Goal: Transaction & Acquisition: Purchase product/service

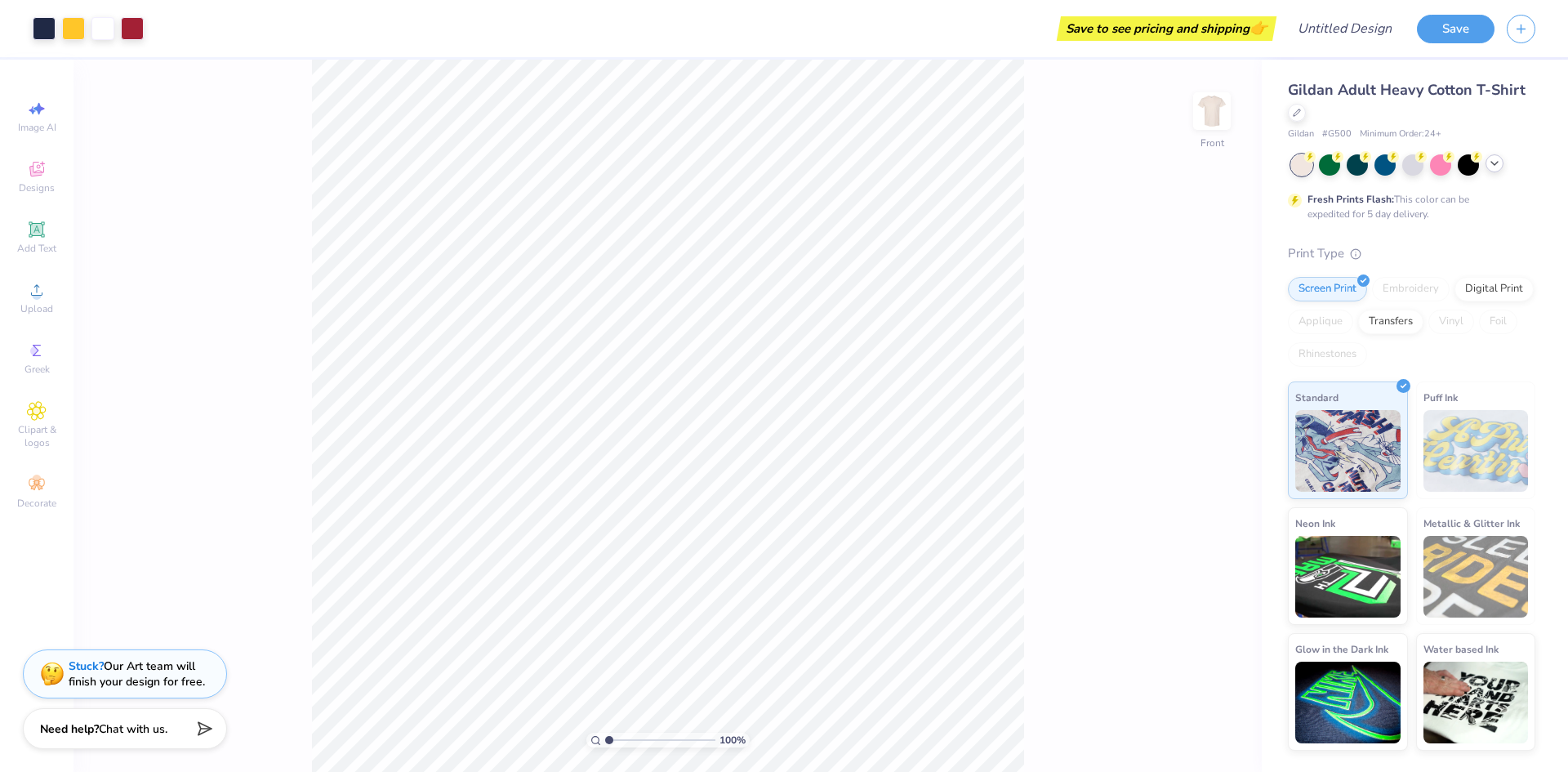
click at [1489, 167] on icon at bounding box center [1494, 163] width 13 height 13
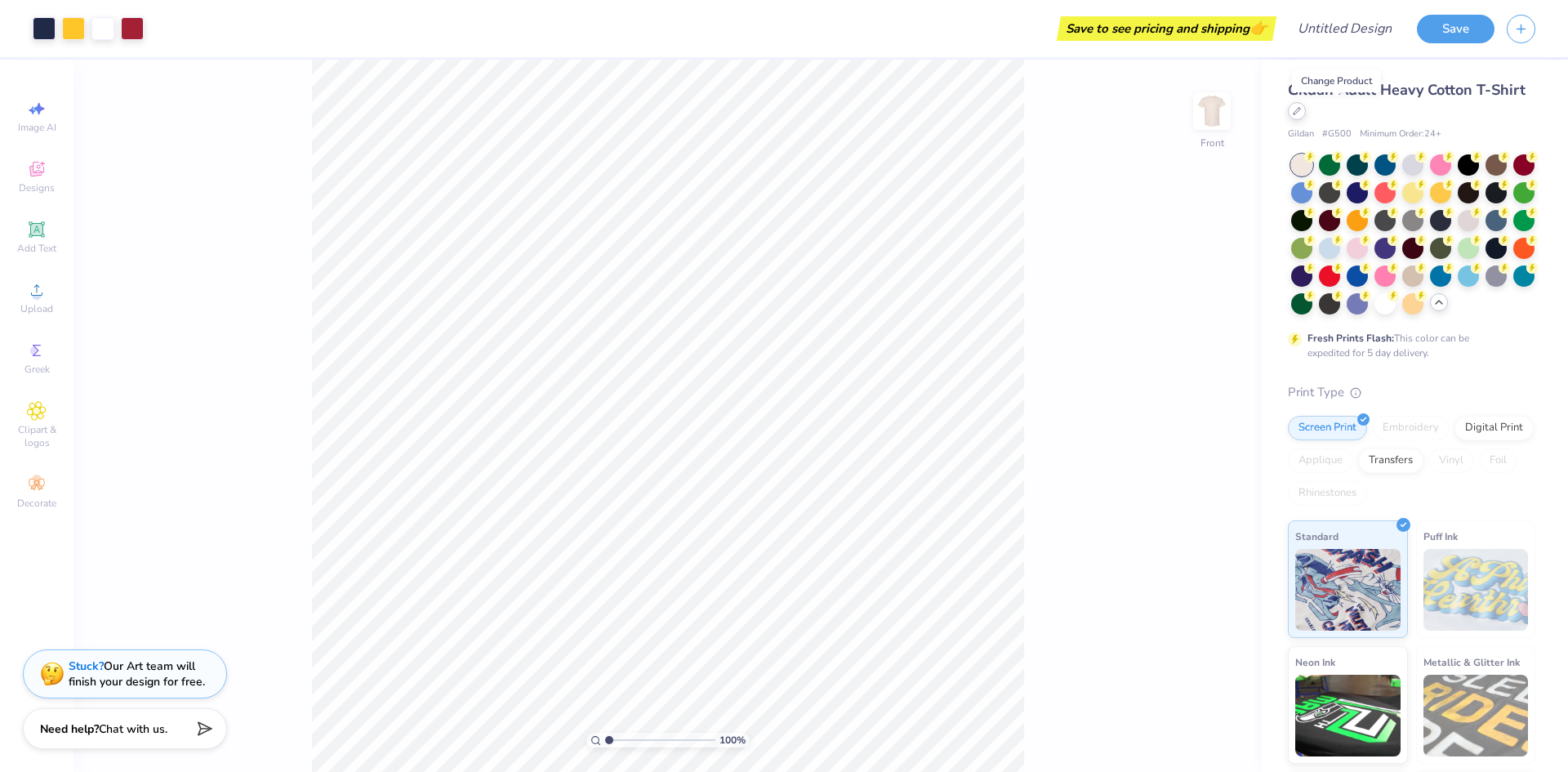
click at [1306, 117] on div at bounding box center [1296, 110] width 18 height 18
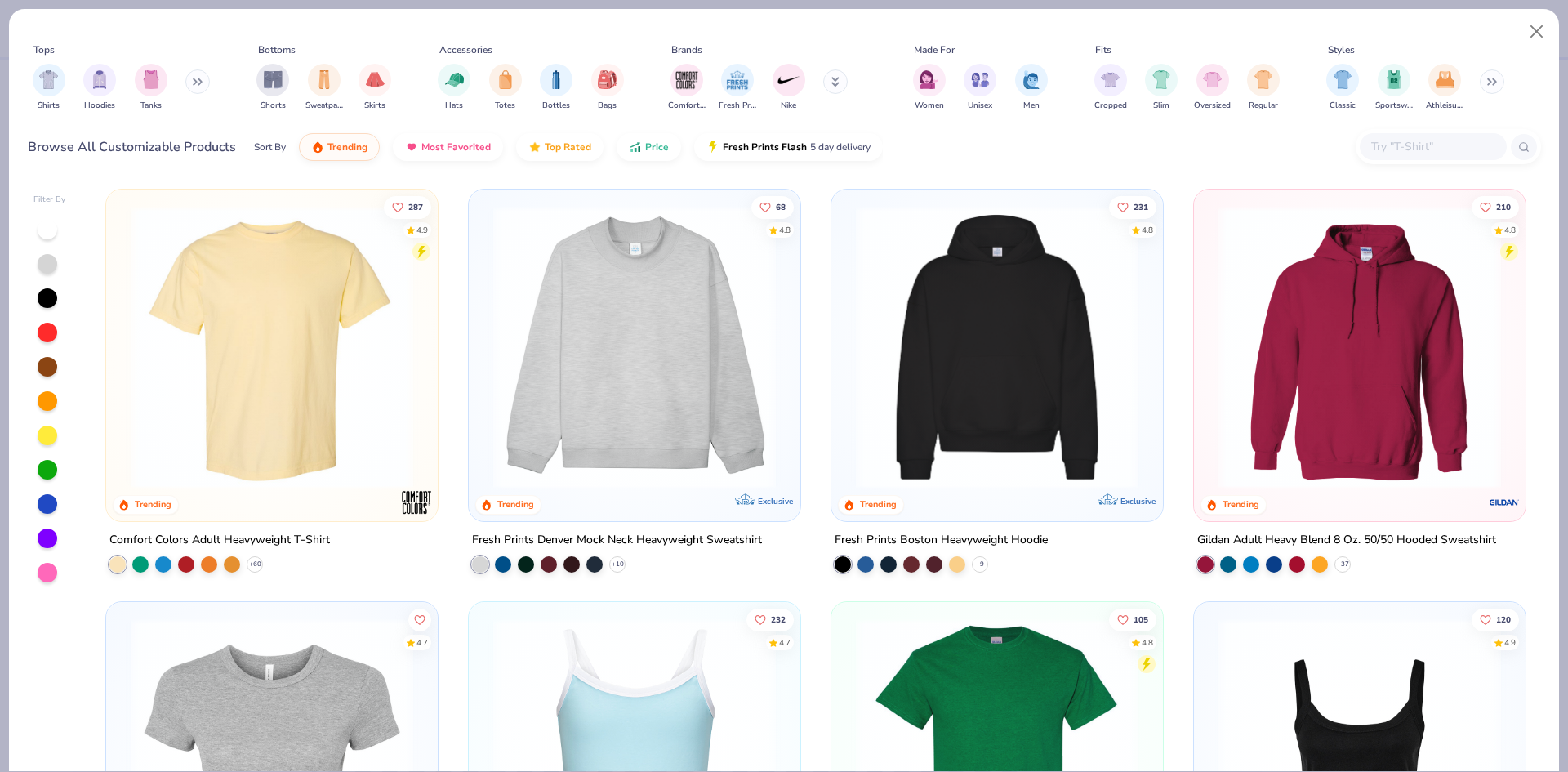
click at [253, 393] on img at bounding box center [272, 347] width 299 height 283
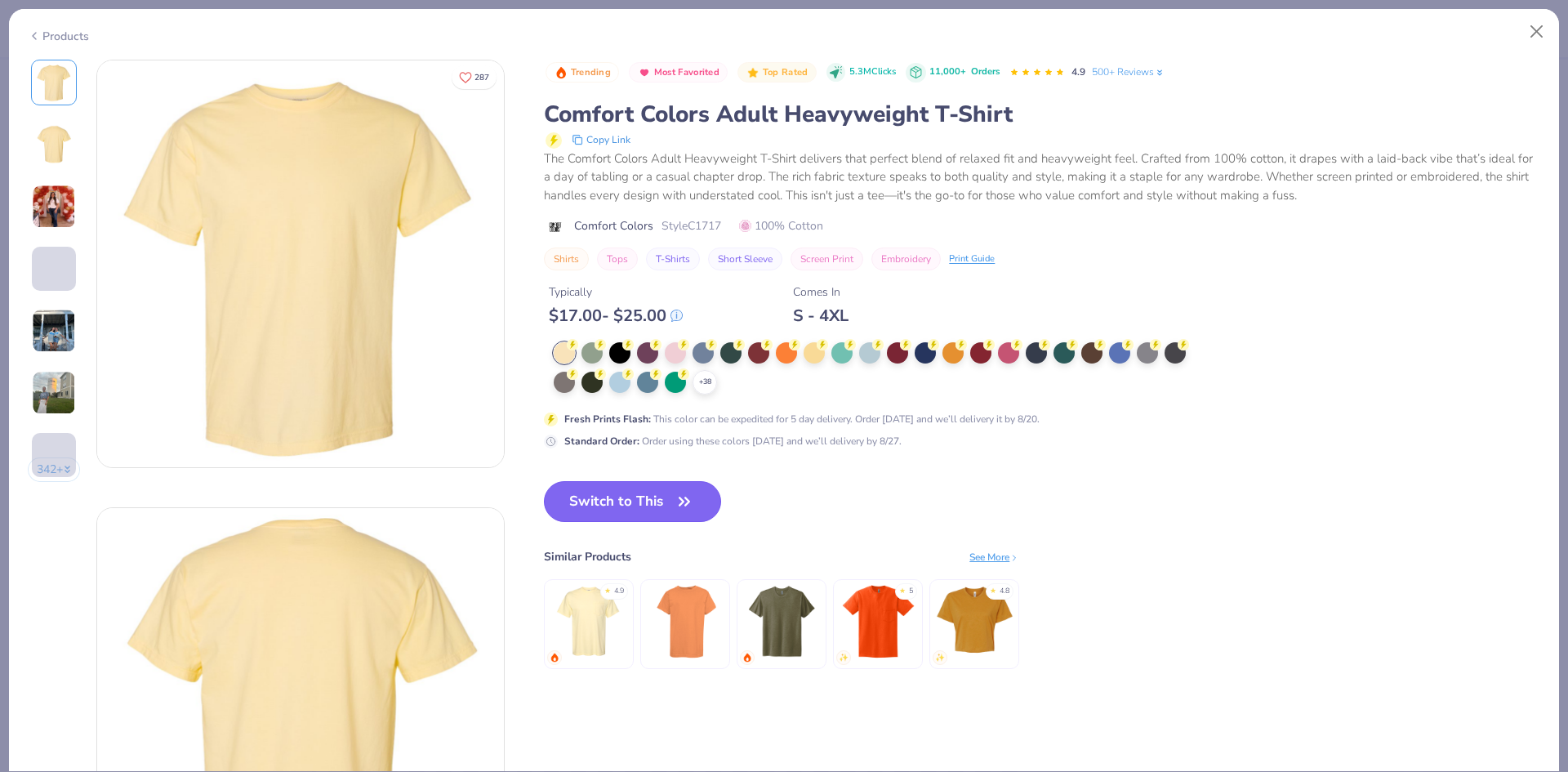
click at [641, 497] on button "Switch to This" at bounding box center [632, 501] width 177 height 41
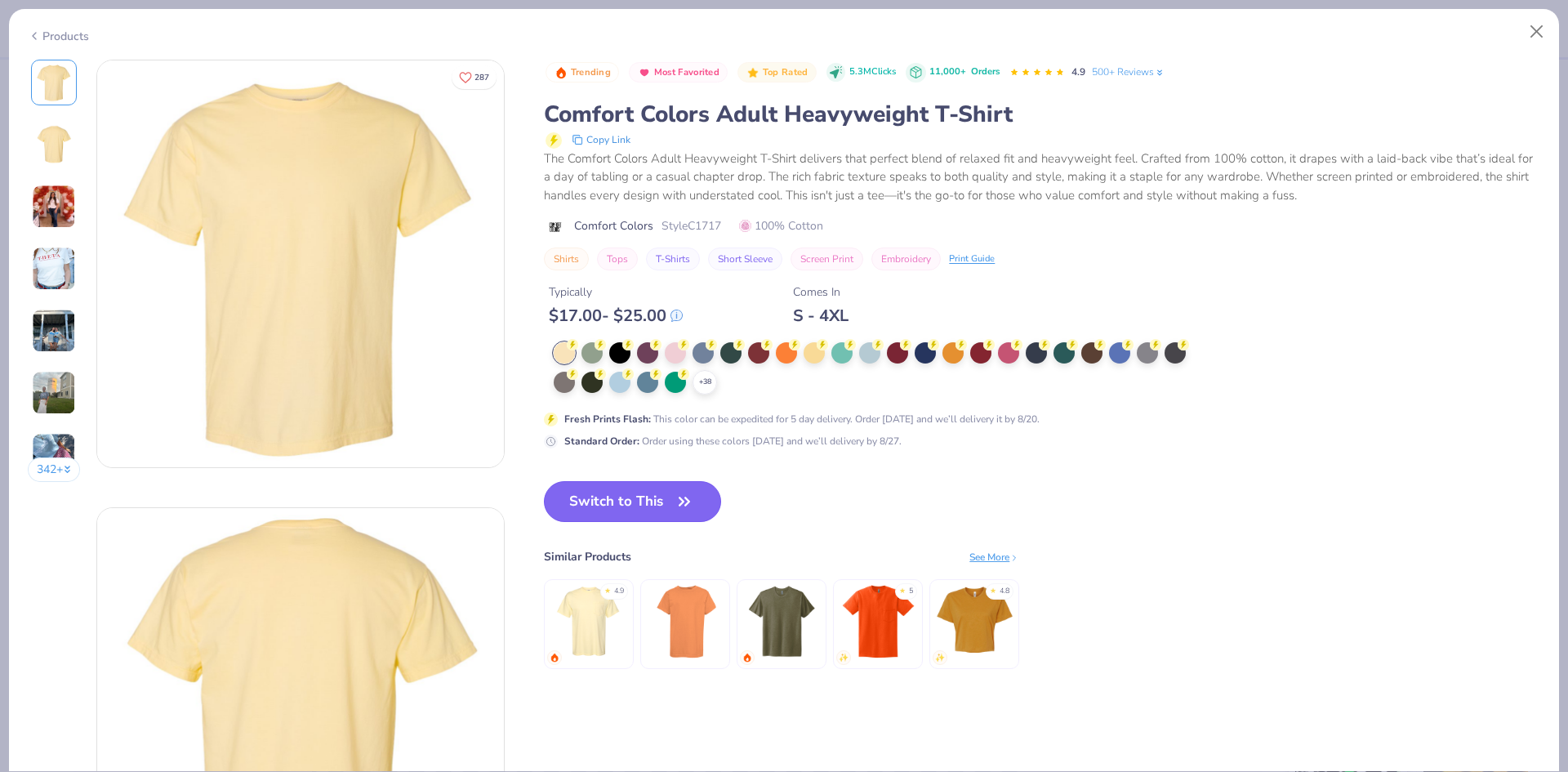
click at [652, 505] on button "Switch to This" at bounding box center [632, 501] width 177 height 41
click at [1537, 34] on button "Close" at bounding box center [1537, 31] width 31 height 31
click at [1541, 30] on button "Close" at bounding box center [1537, 31] width 31 height 31
click at [661, 501] on button "Switch to This" at bounding box center [632, 501] width 177 height 41
click at [1537, 33] on button "Close" at bounding box center [1537, 31] width 31 height 31
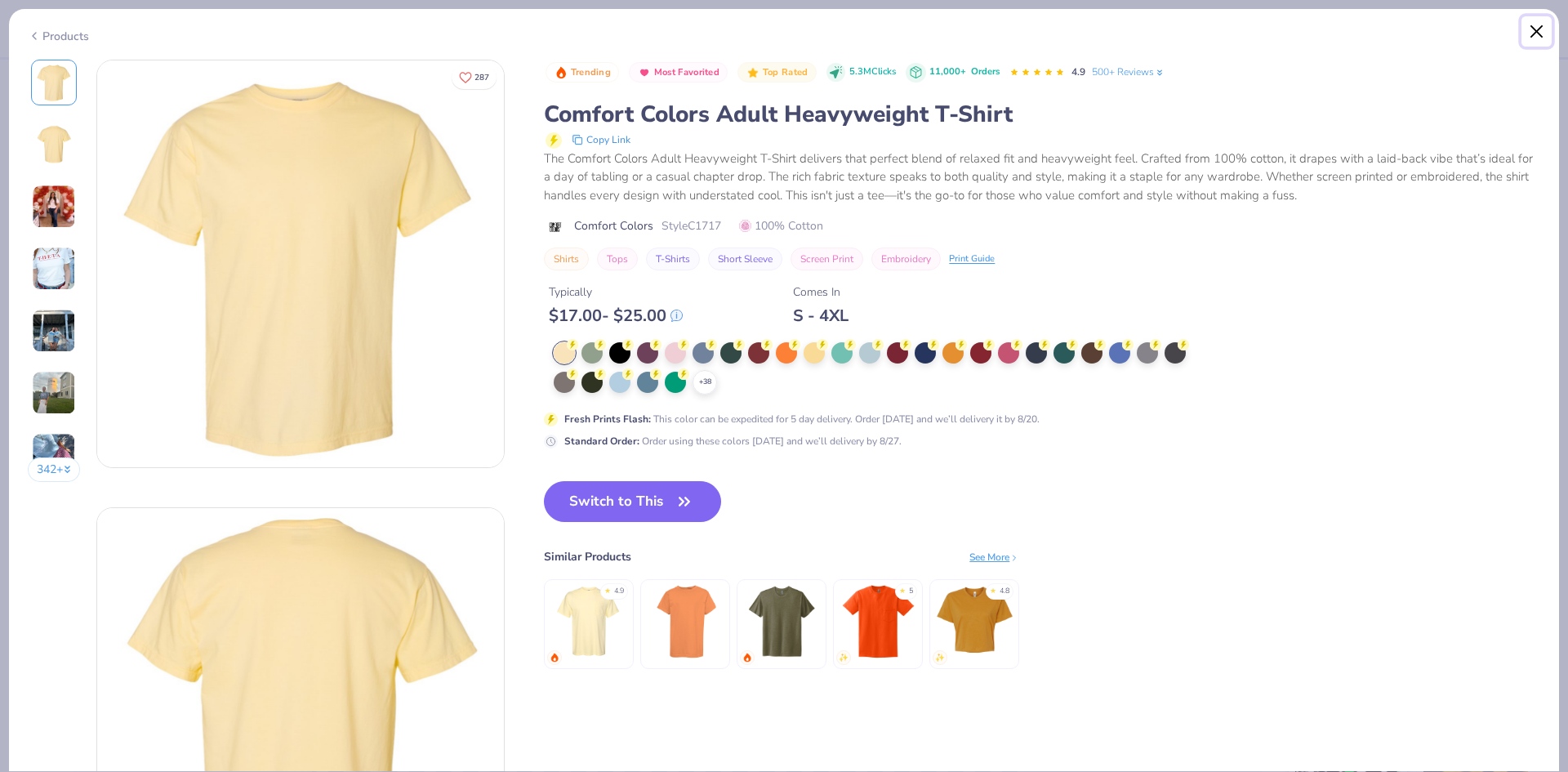
click at [1537, 33] on button "Close" at bounding box center [1537, 31] width 31 height 31
click at [878, 359] on div at bounding box center [870, 350] width 21 height 21
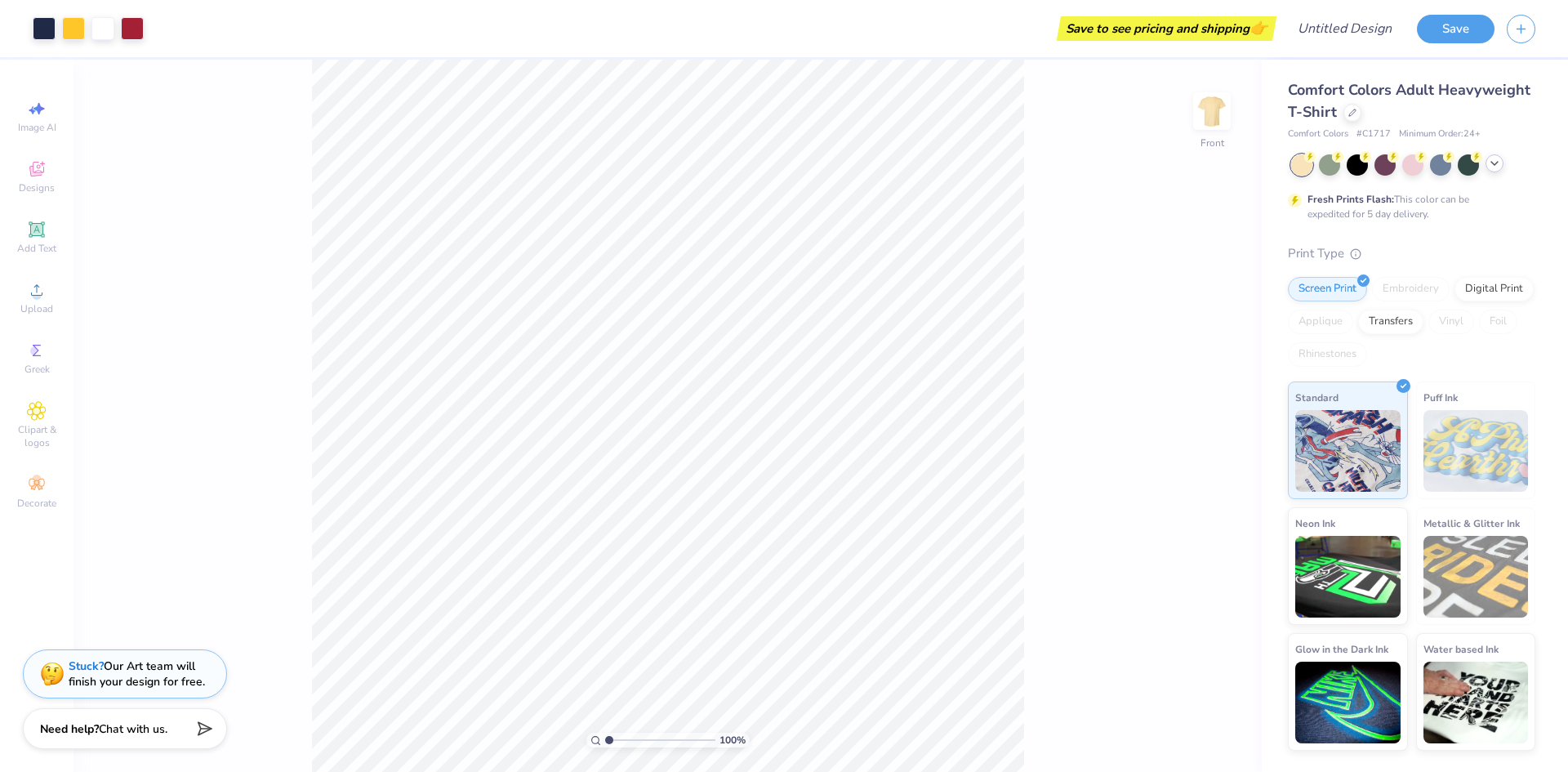
click at [1497, 164] on icon at bounding box center [1494, 163] width 13 height 13
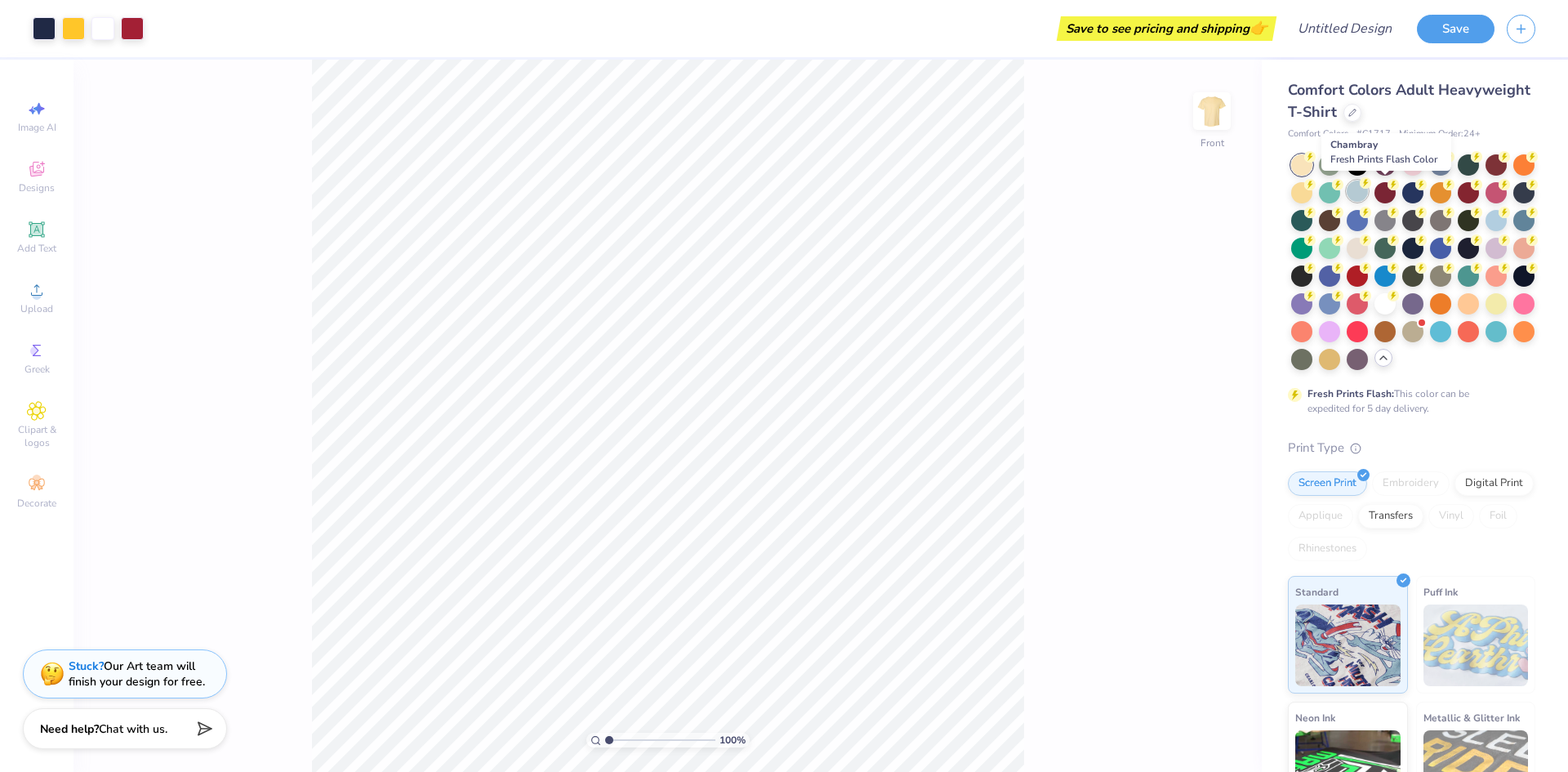
click at [1368, 193] on div at bounding box center [1357, 191] width 21 height 21
click at [1486, 229] on div at bounding box center [1496, 218] width 21 height 21
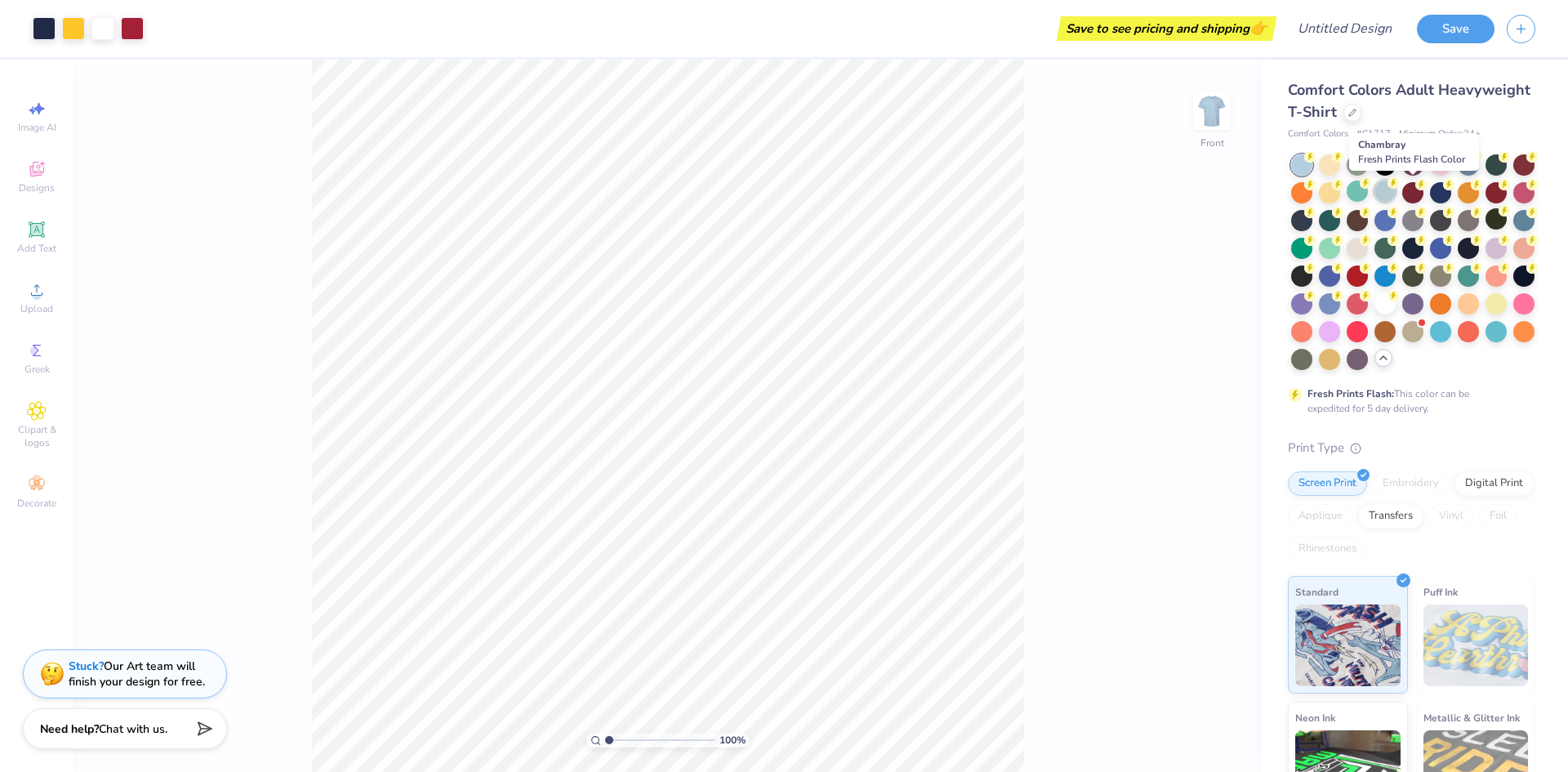
click at [1396, 196] on div at bounding box center [1385, 191] width 21 height 21
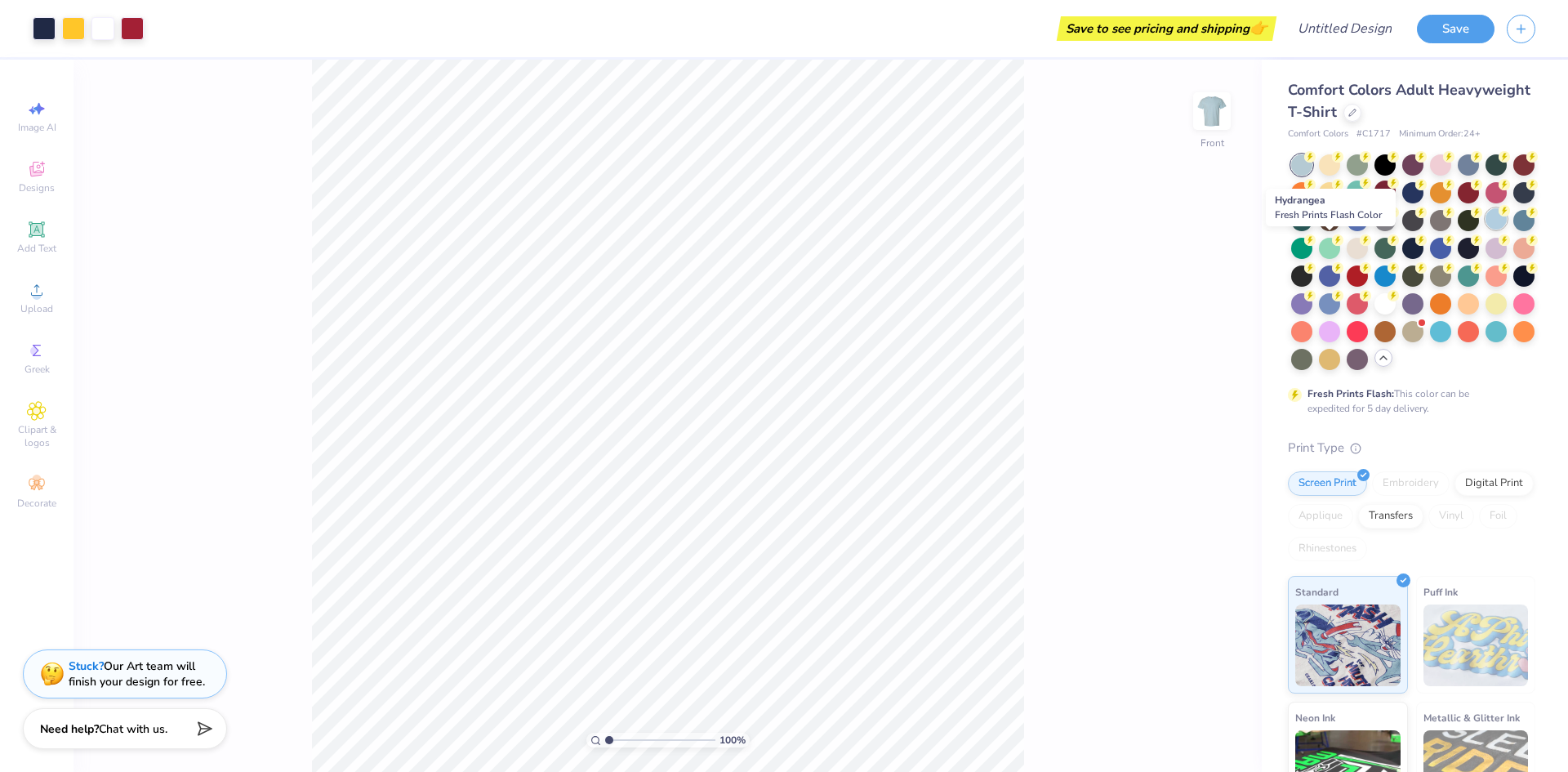
click at [1486, 229] on div at bounding box center [1496, 218] width 21 height 21
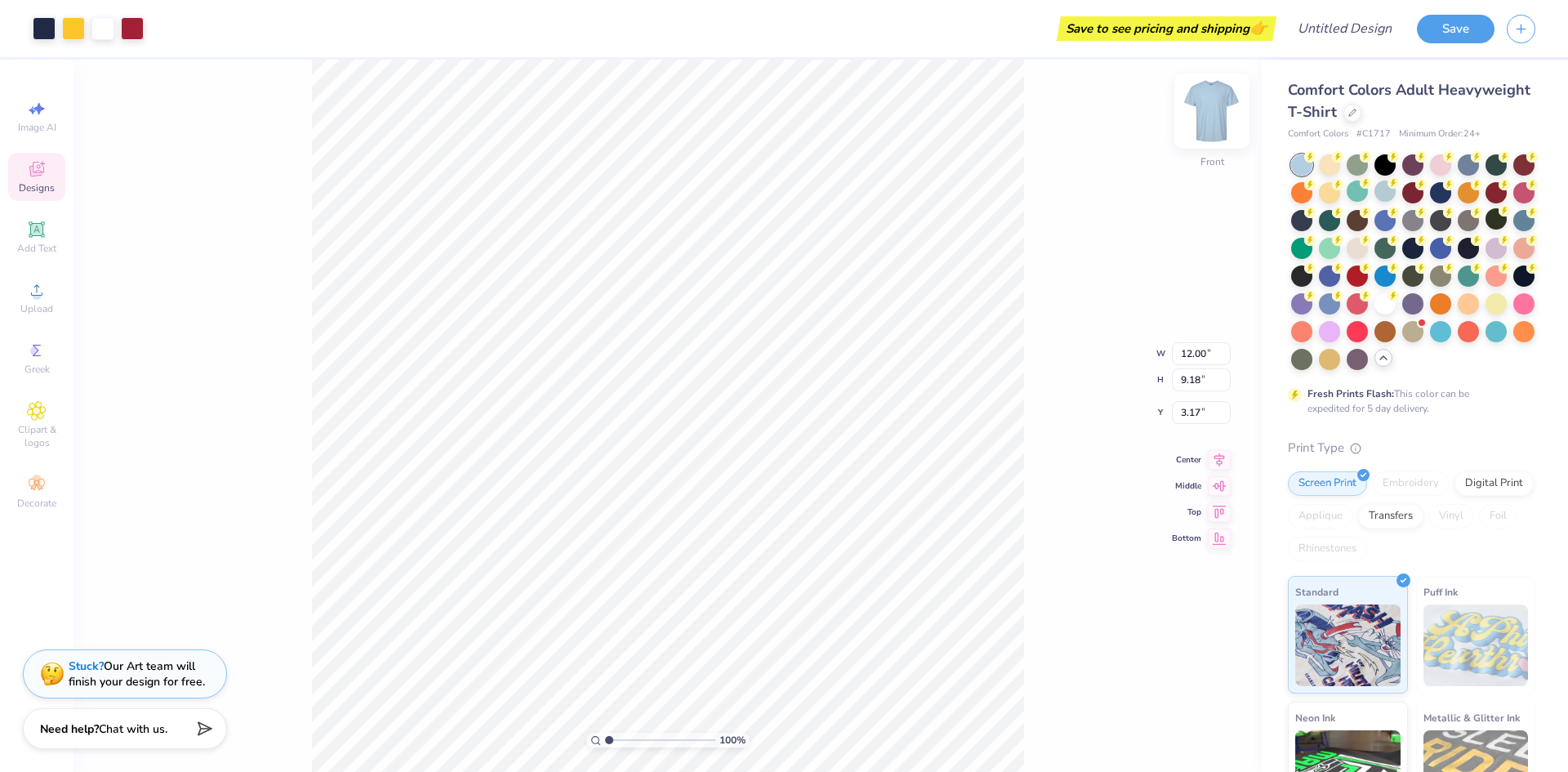
click at [1216, 109] on img at bounding box center [1212, 110] width 65 height 65
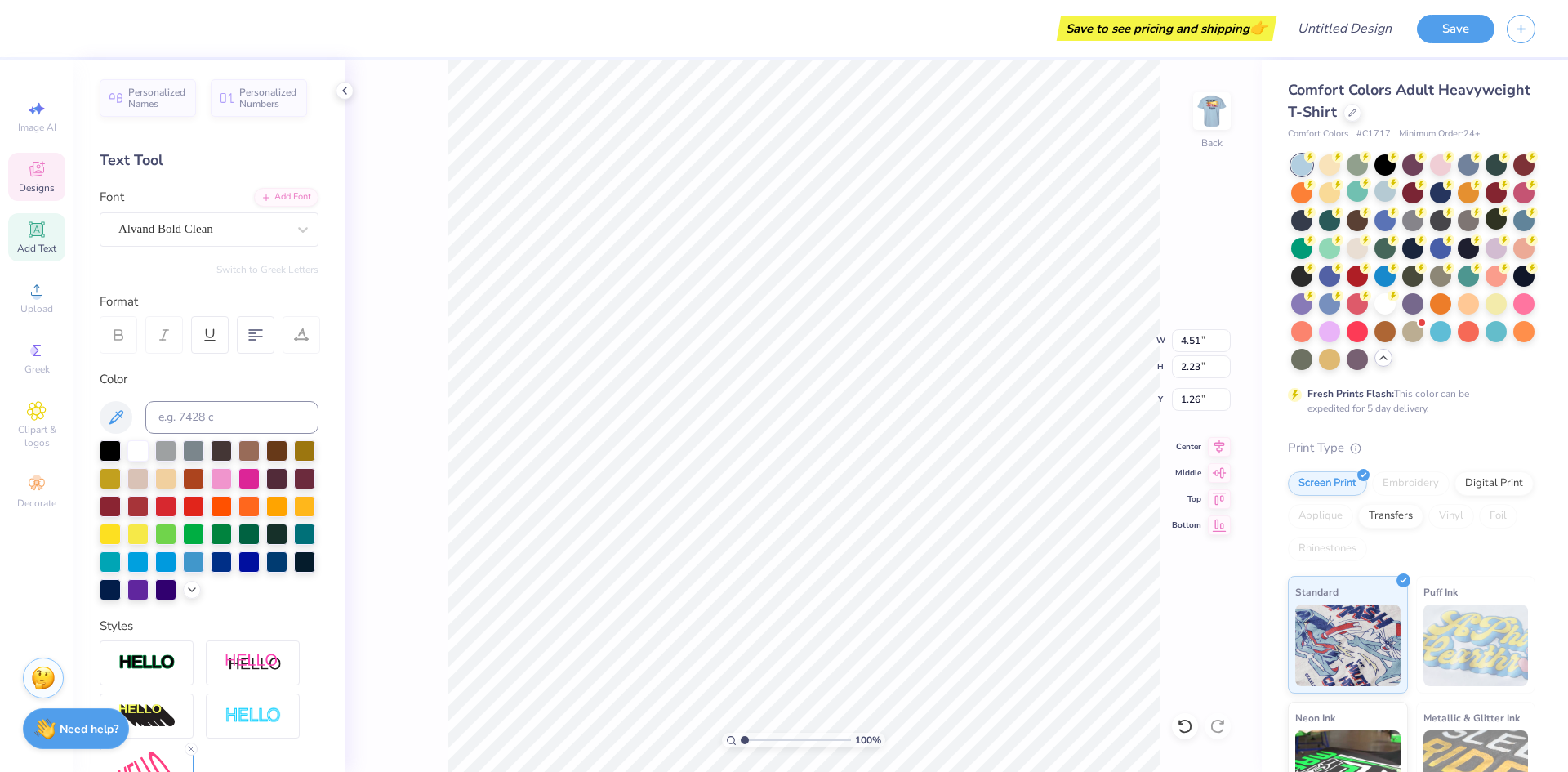
scroll to position [14, 3]
type textarea "Lambda"
type input "4.99"
type input "2.68"
type input "2.59"
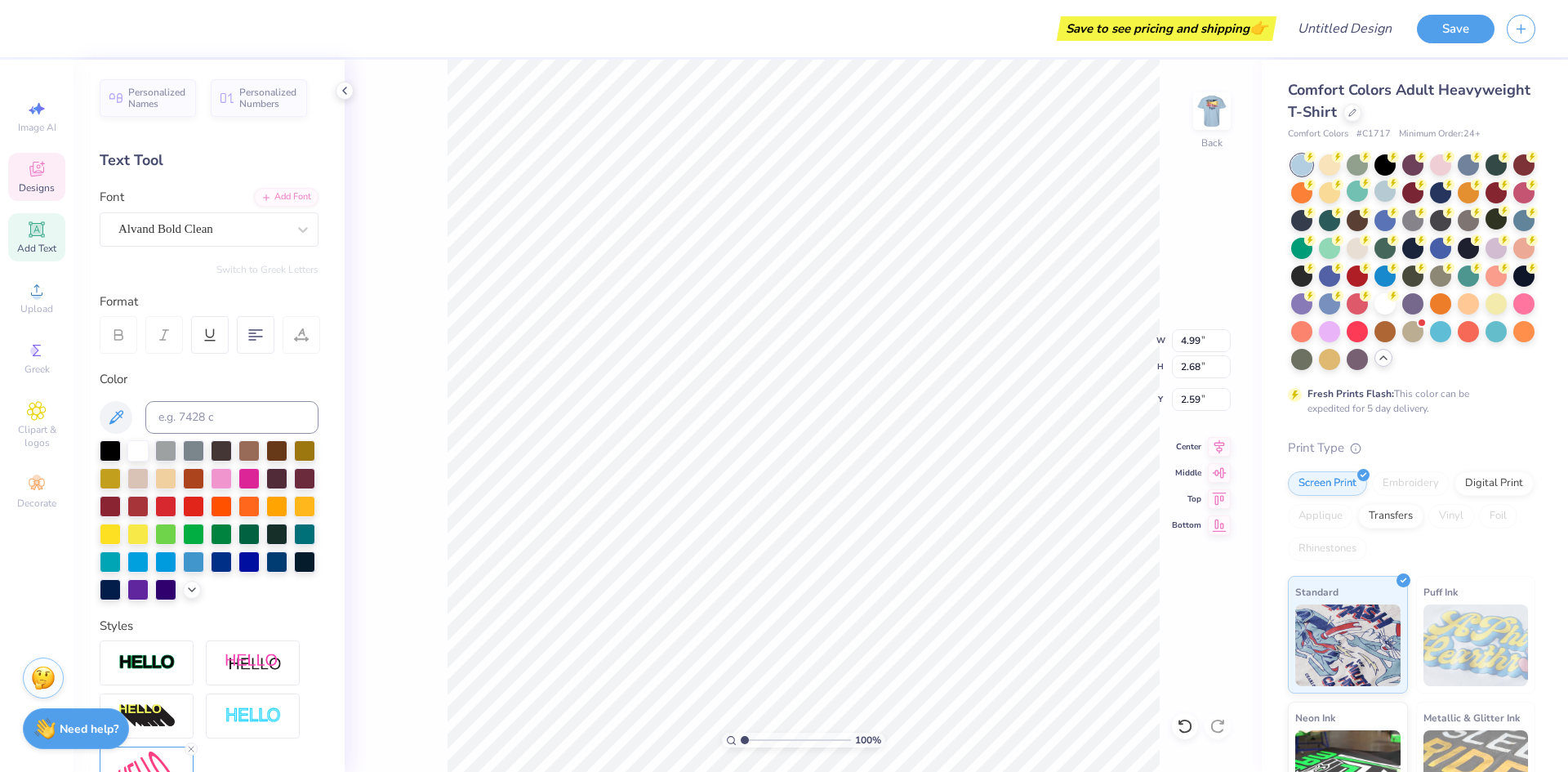
scroll to position [14, 3]
type textarea "Alpha"
type textarea "Delta Chi"
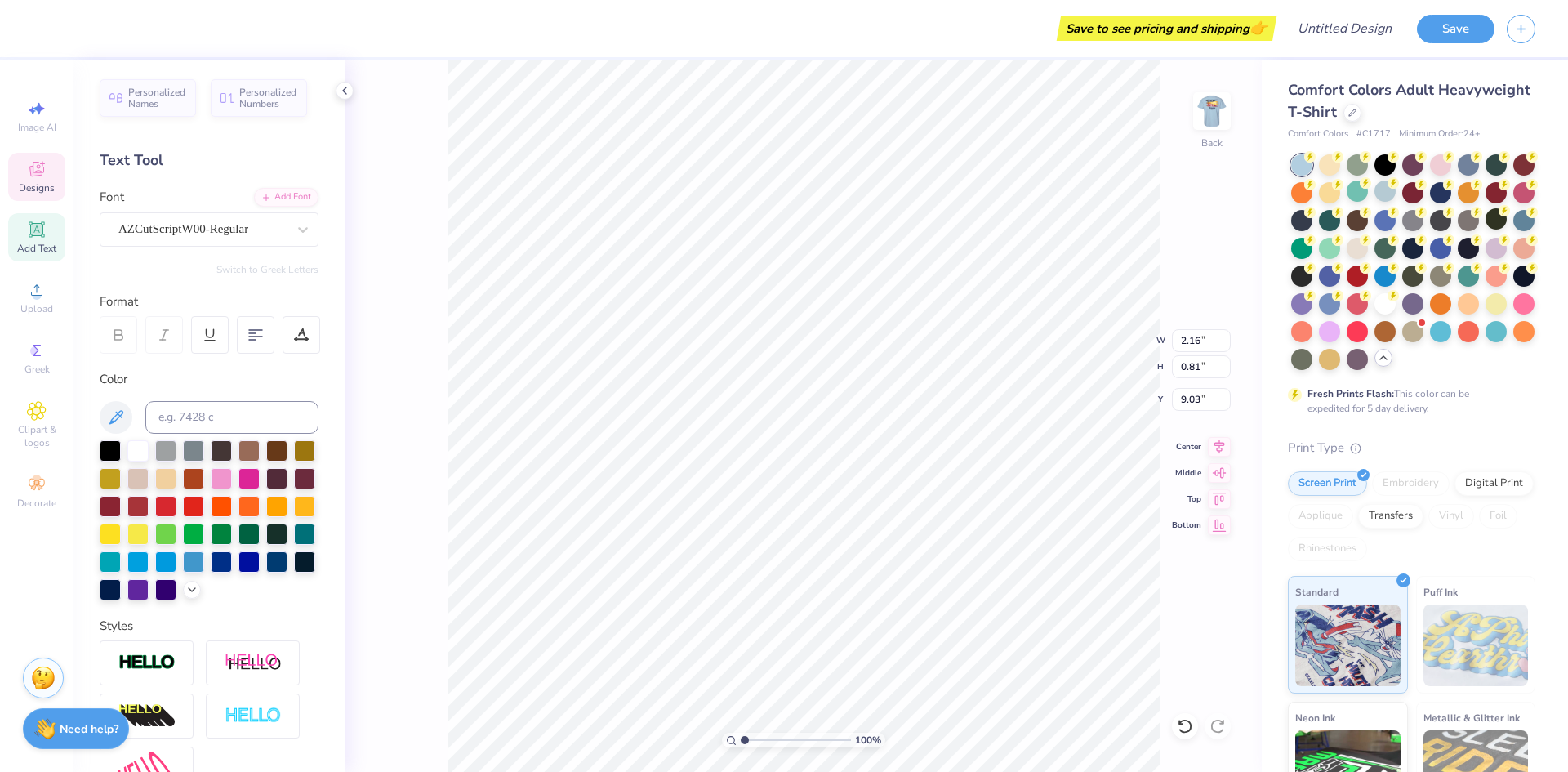
type input "2.16"
type input "0.81"
type input "9.03"
type input "11.31"
type input "3.74"
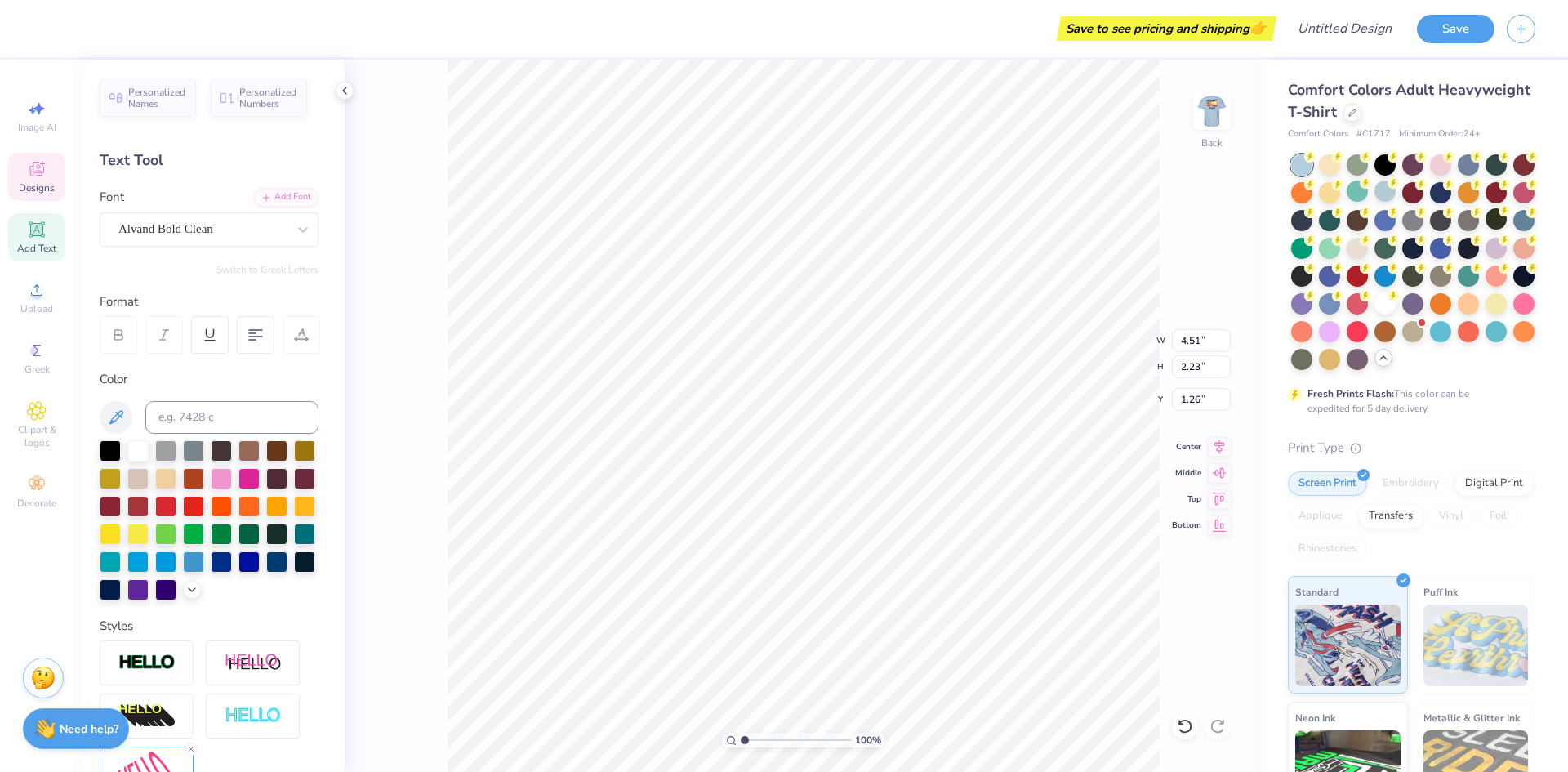
type input "0.81"
type input "0.98"
type input "3.49"
type input "3.48"
click at [155, 599] on div at bounding box center [165, 588] width 21 height 21
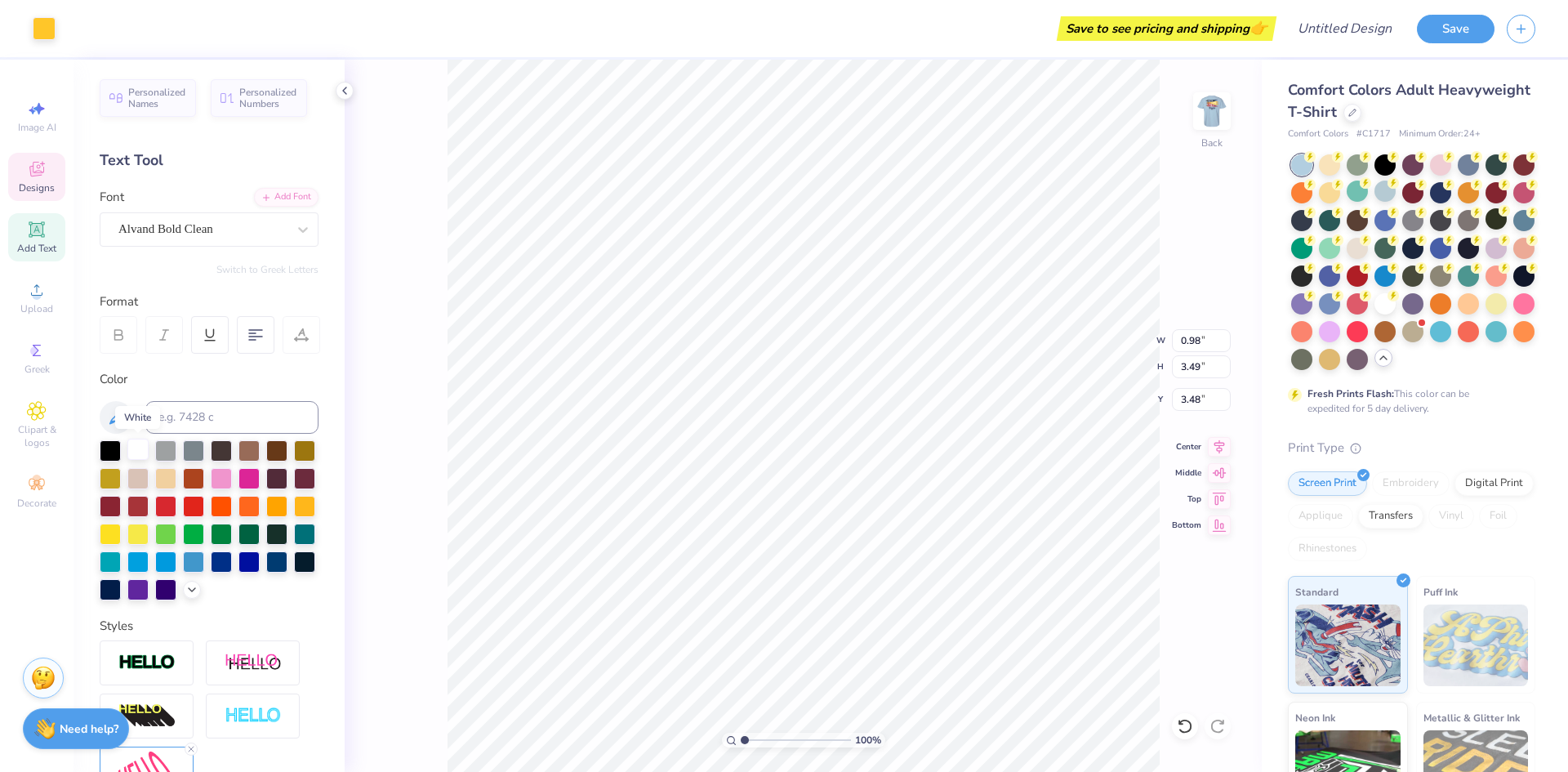
click at [143, 447] on div at bounding box center [137, 449] width 21 height 21
type input "5.36"
type input "2.83"
type input "4.03"
type input "11.22"
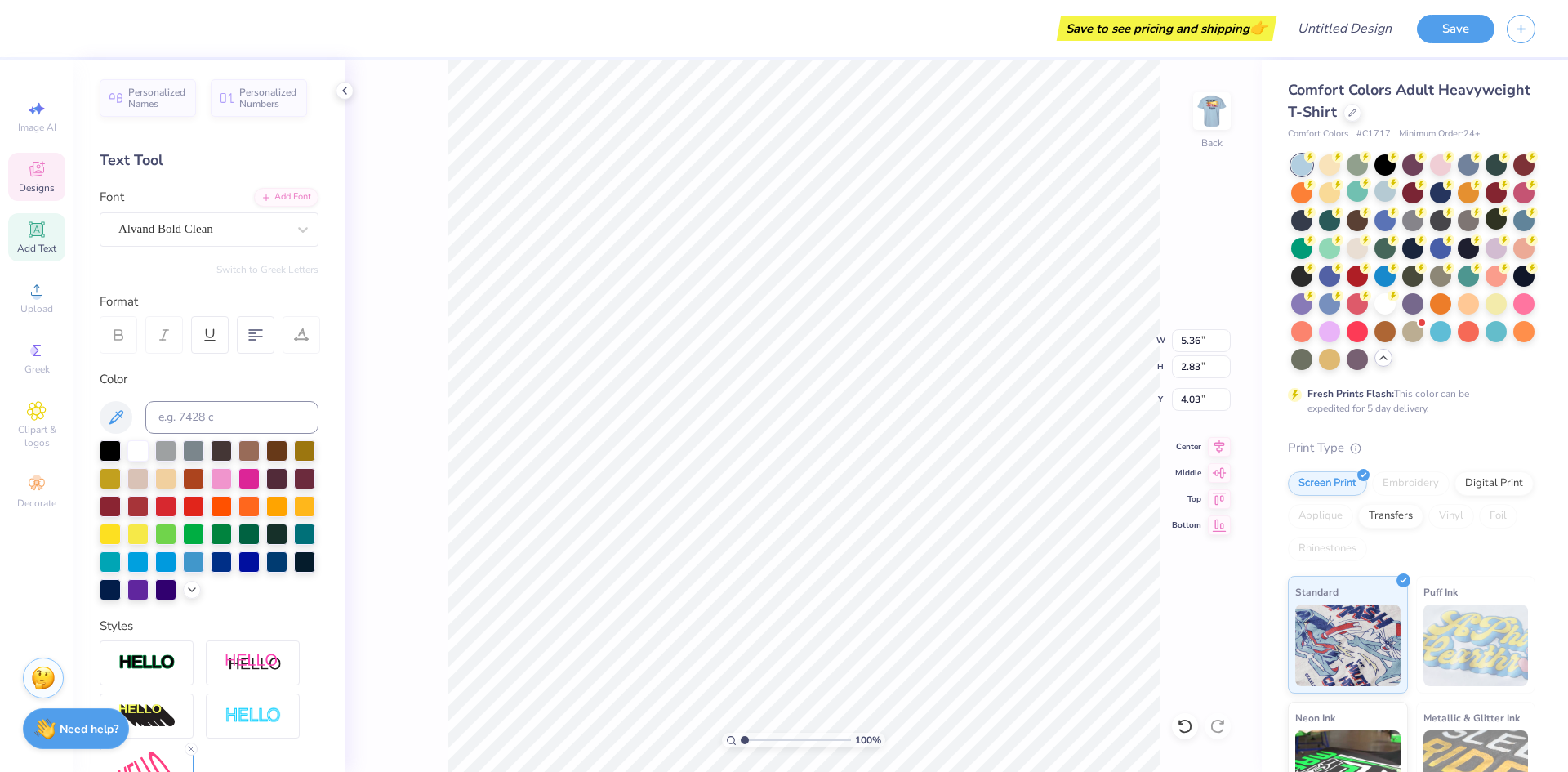
type input "3.95"
type input "3.41"
click at [46, 25] on div at bounding box center [44, 26] width 23 height 23
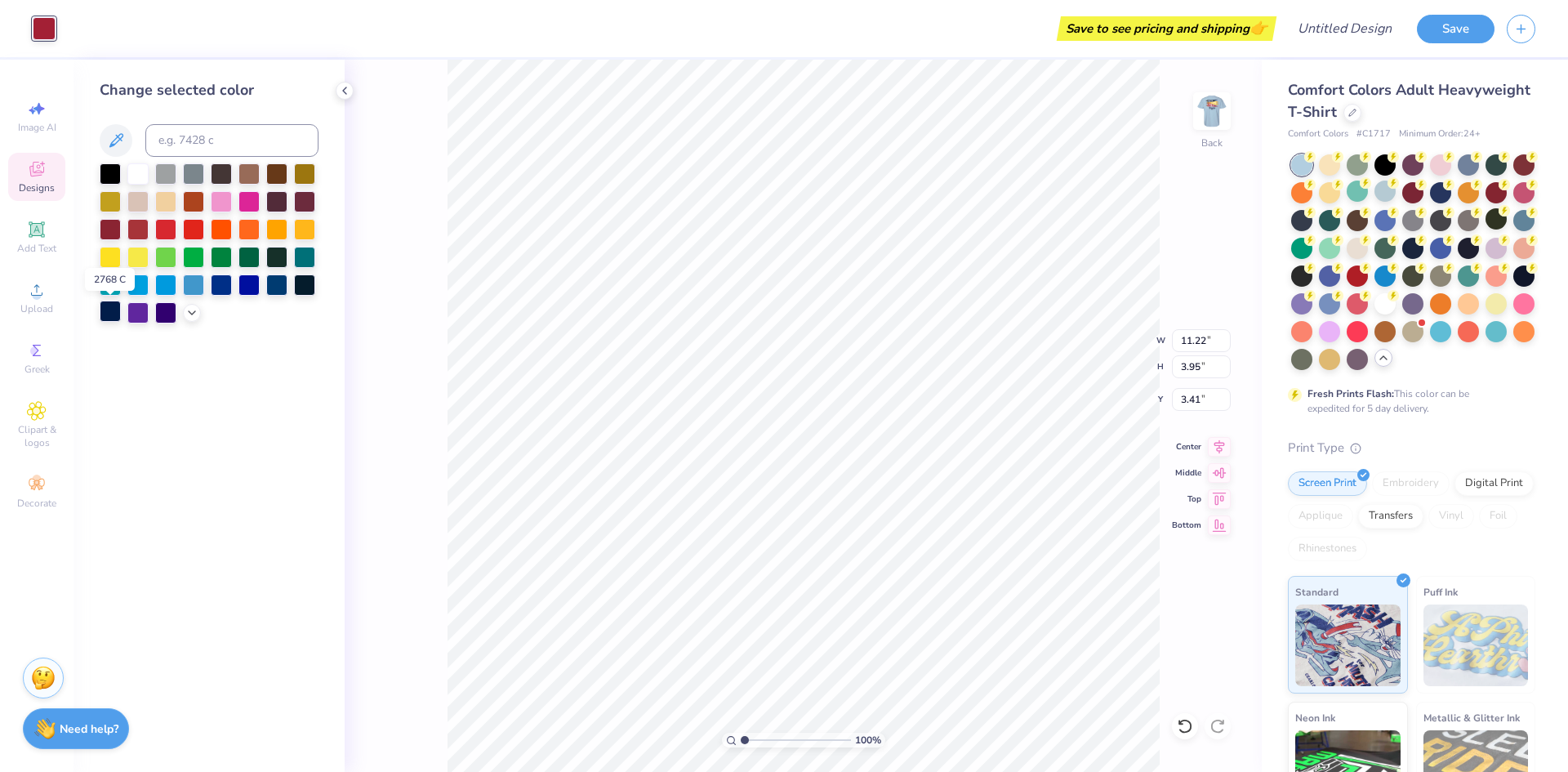
click at [109, 316] on div at bounding box center [109, 310] width 21 height 21
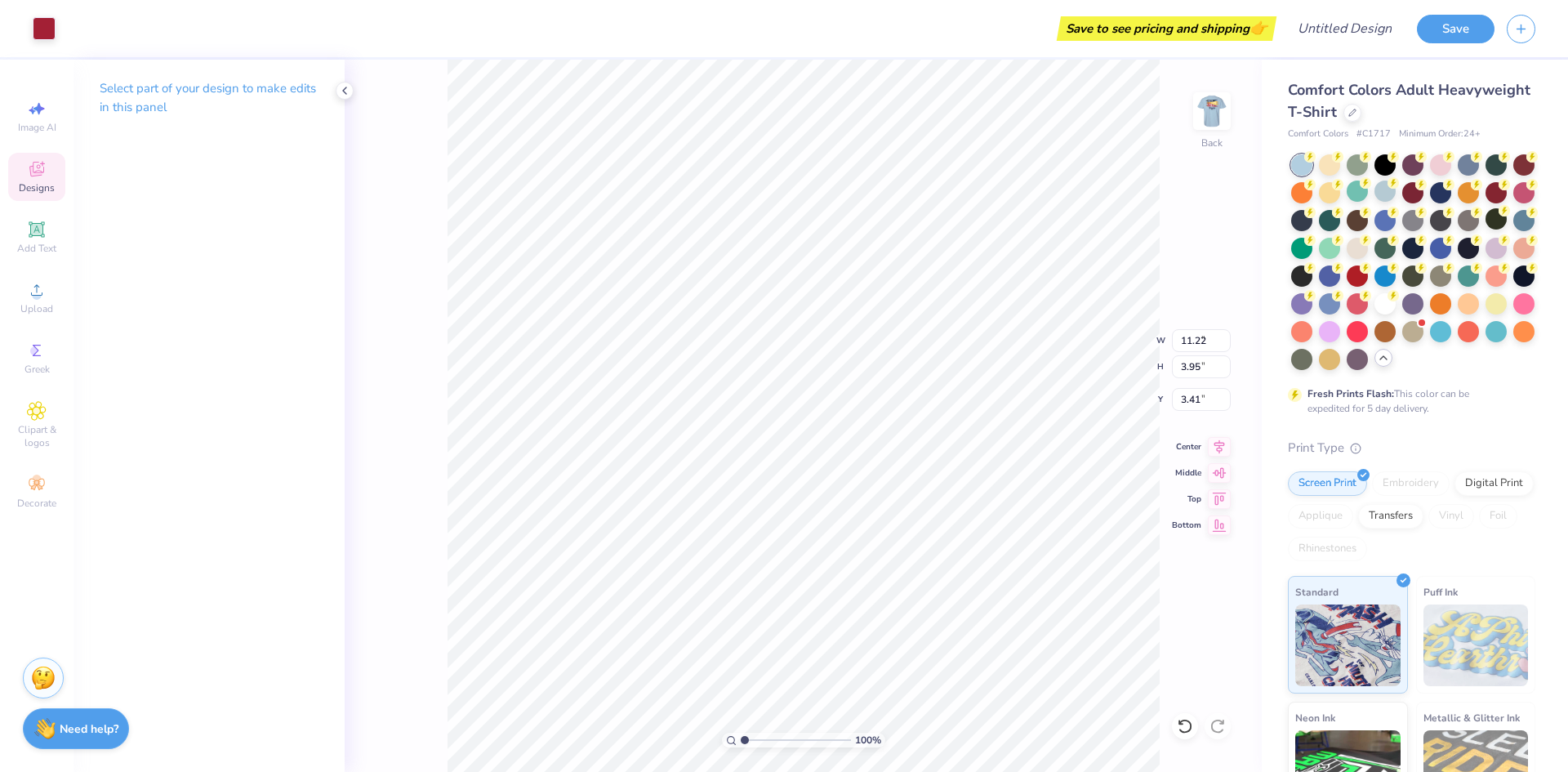
type input "0.40"
type input "3.54"
type input "2.19"
click at [42, 21] on div at bounding box center [44, 26] width 23 height 23
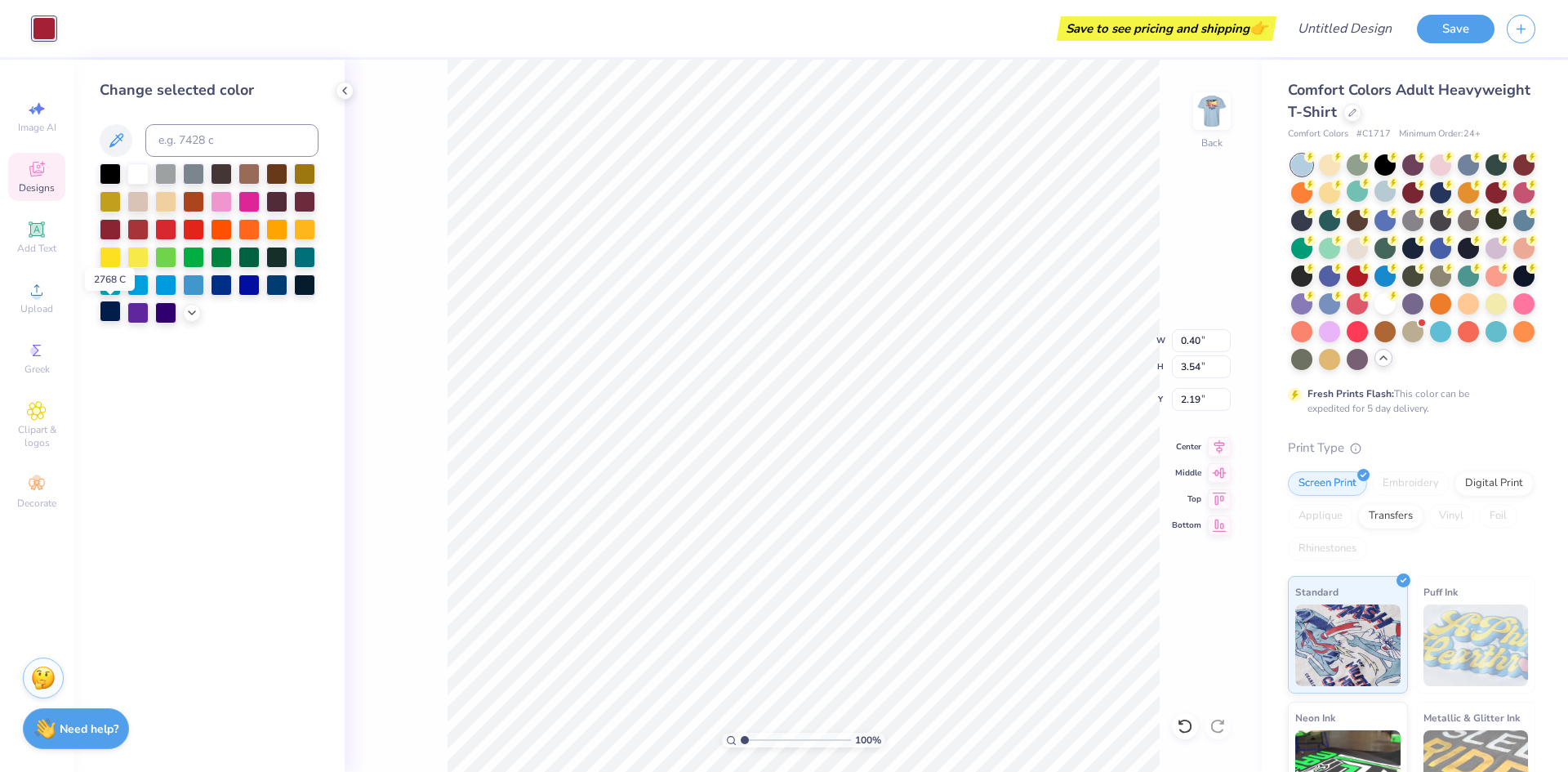
click at [107, 316] on div at bounding box center [109, 310] width 21 height 21
click at [193, 400] on div "Change selected color" at bounding box center [210, 415] width 272 height 712
click at [1375, 313] on div at bounding box center [1385, 302] width 21 height 21
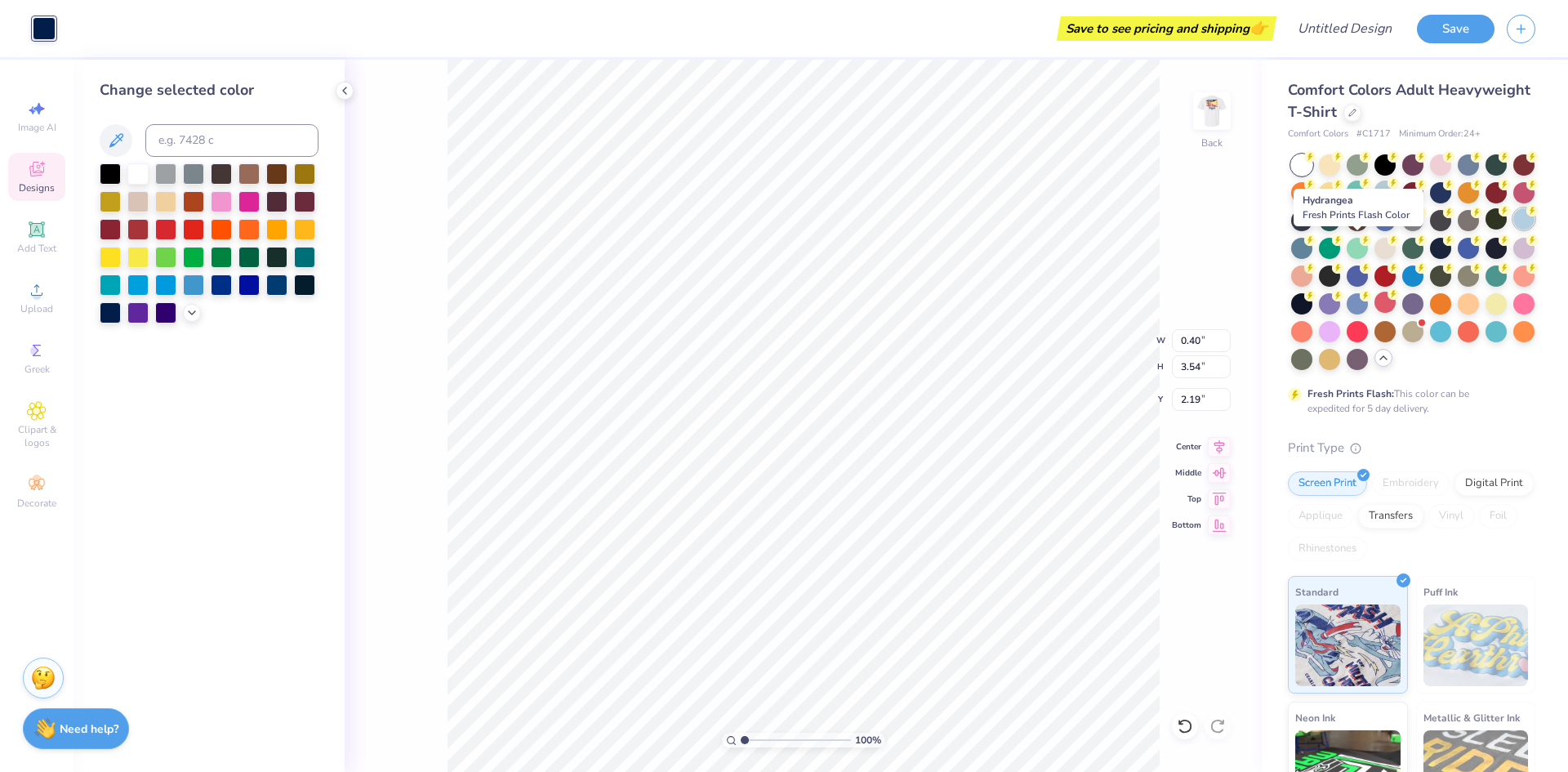
click at [1514, 229] on div at bounding box center [1524, 218] width 21 height 21
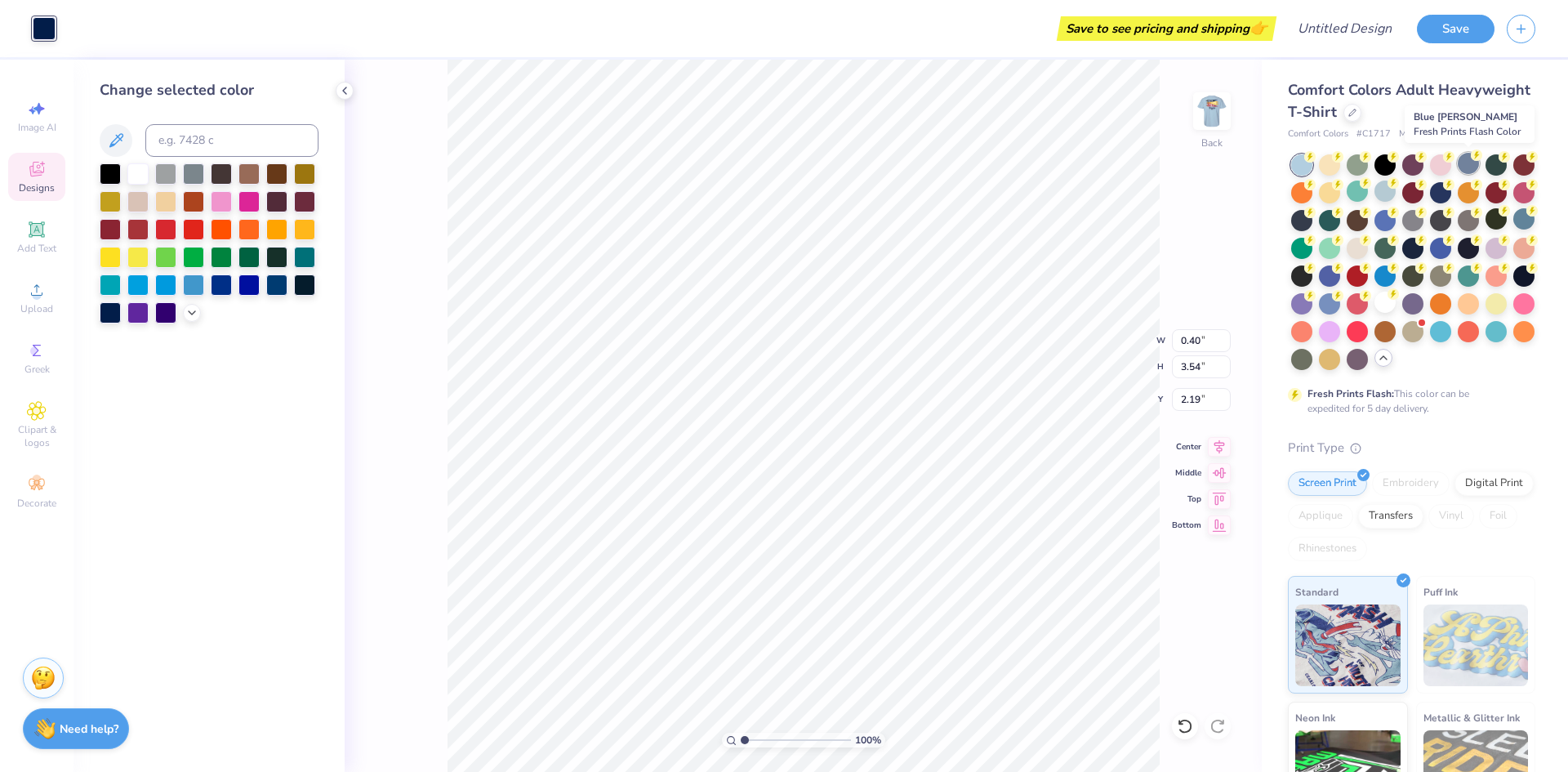
click at [1471, 167] on div at bounding box center [1468, 163] width 21 height 21
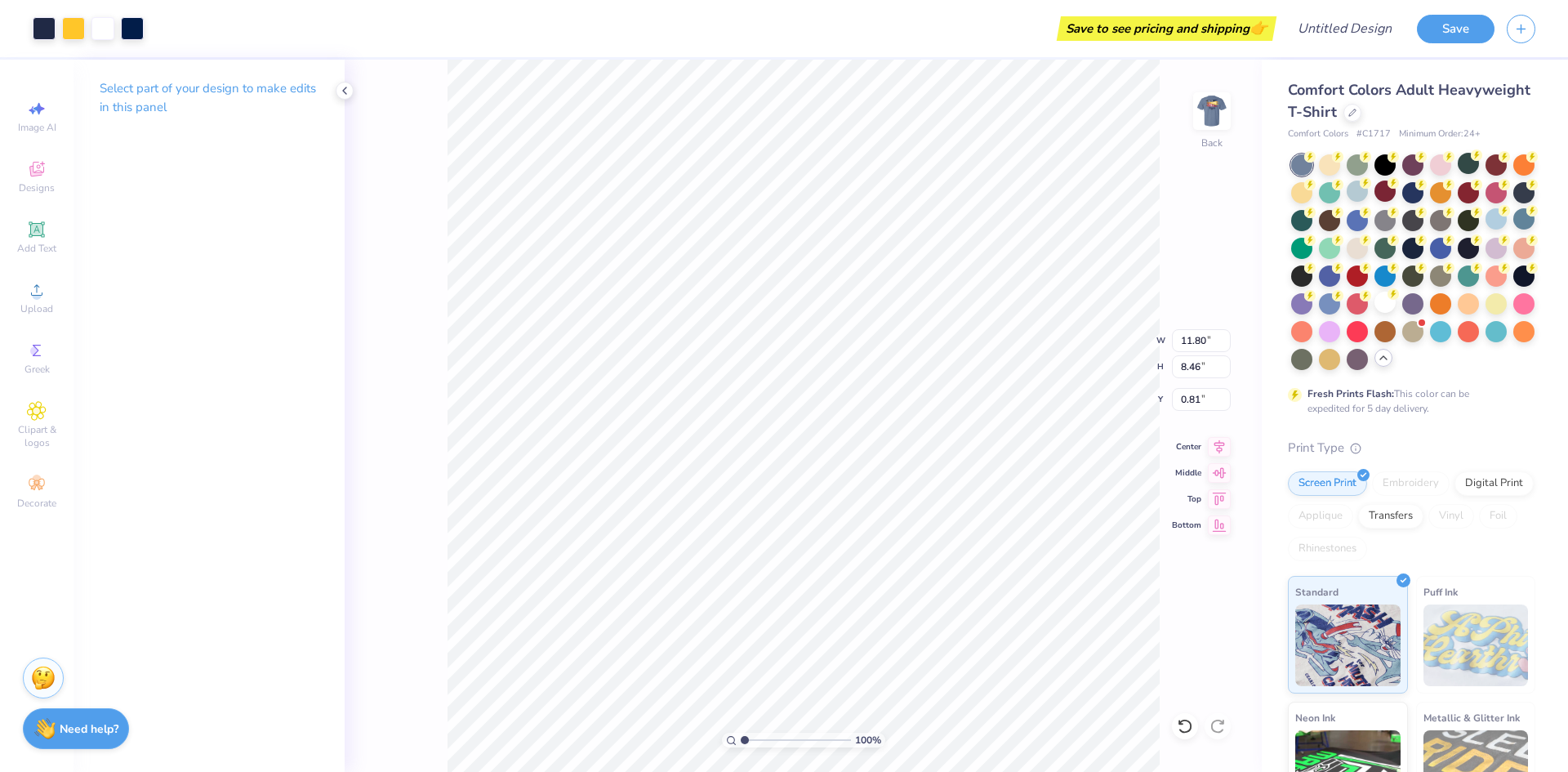
type input "5.37"
type input "3.85"
type input "3.00"
click at [1221, 114] on img at bounding box center [1212, 110] width 65 height 65
type input "5.45"
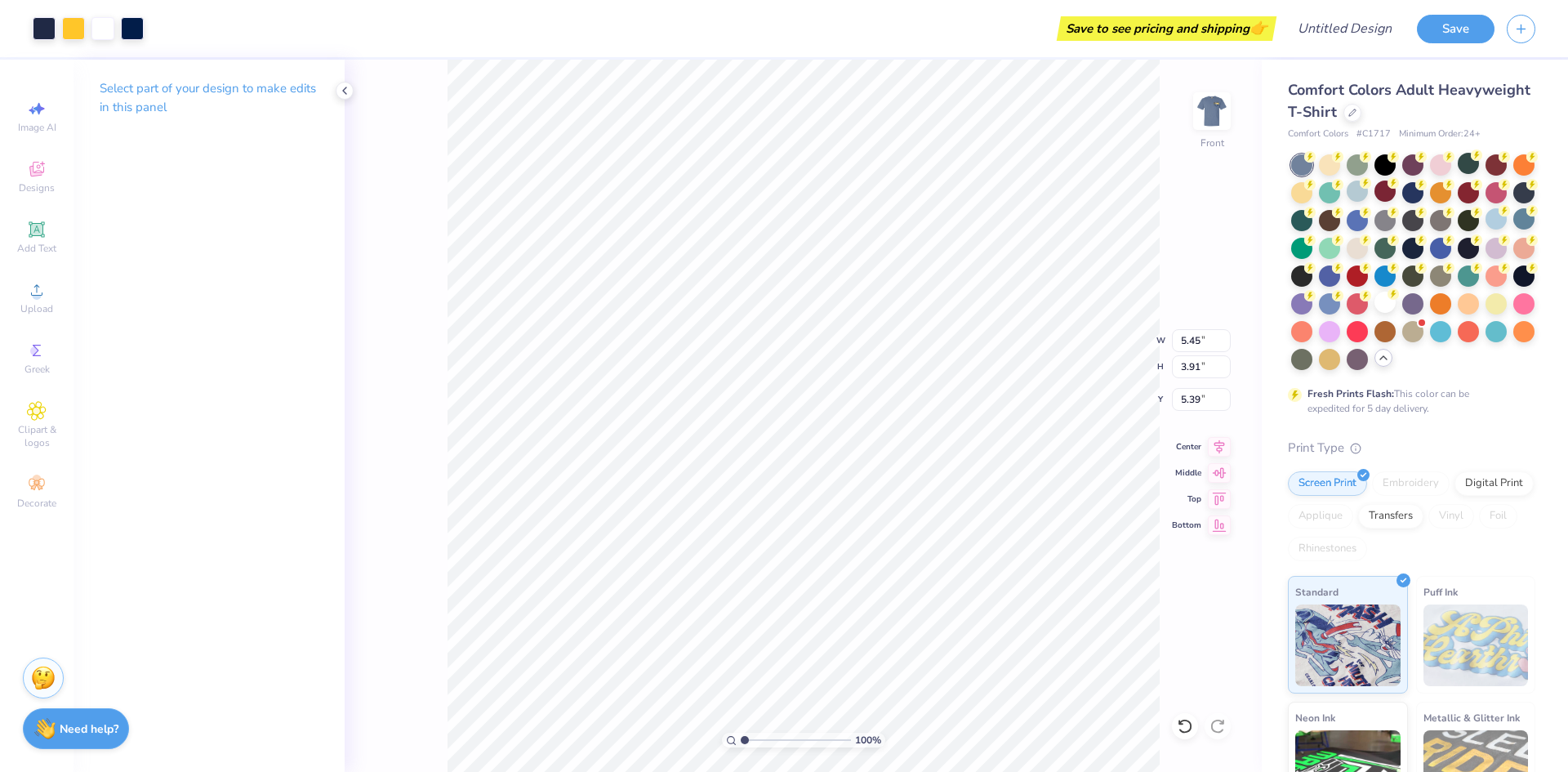
type input "3.91"
type input "5.39"
click at [1174, 724] on div at bounding box center [1184, 725] width 26 height 26
type input "3.00"
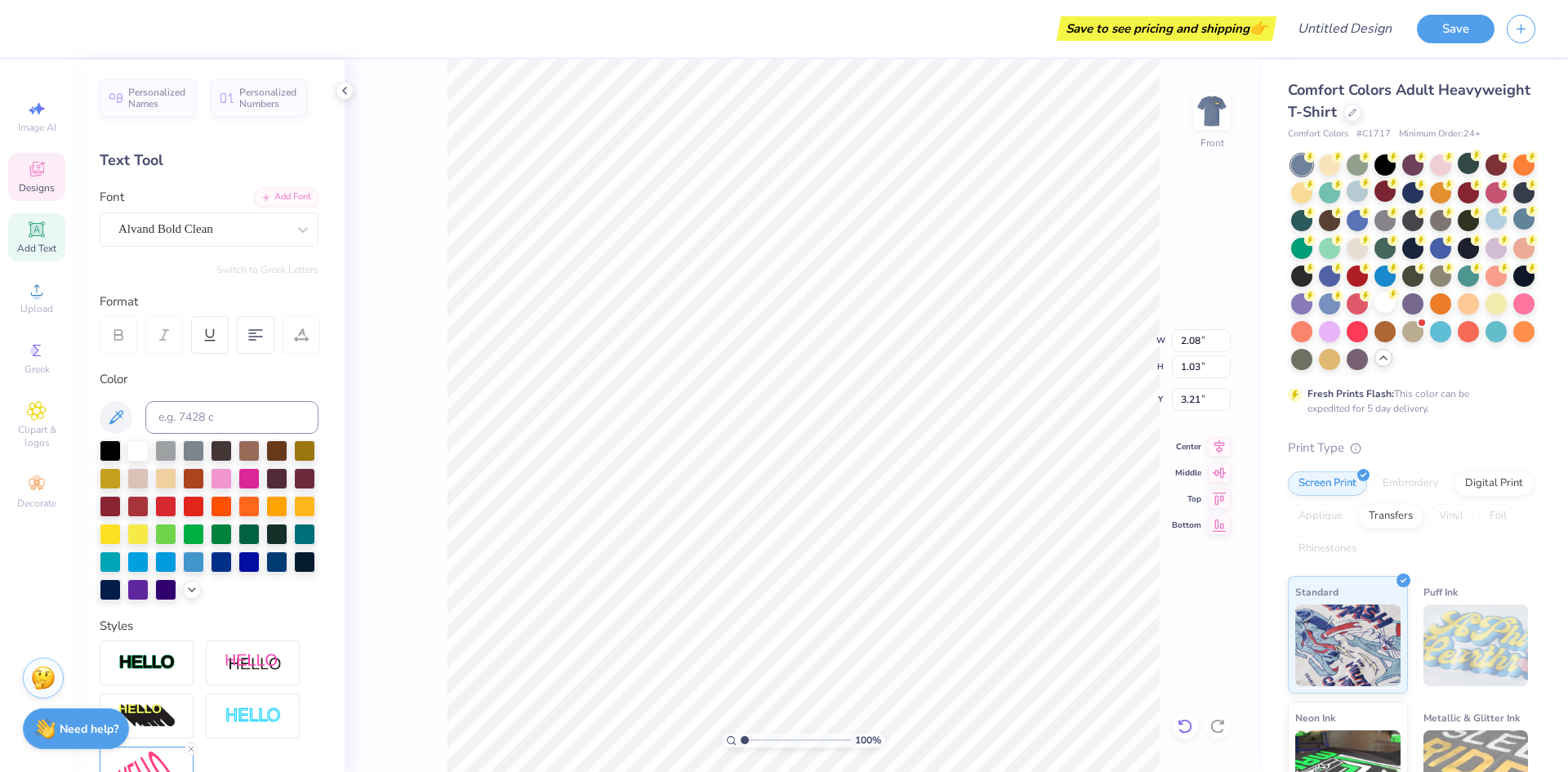
scroll to position [14, 2]
type textarea "Fall"
type input "2.30"
type input "1.24"
type input "3.82"
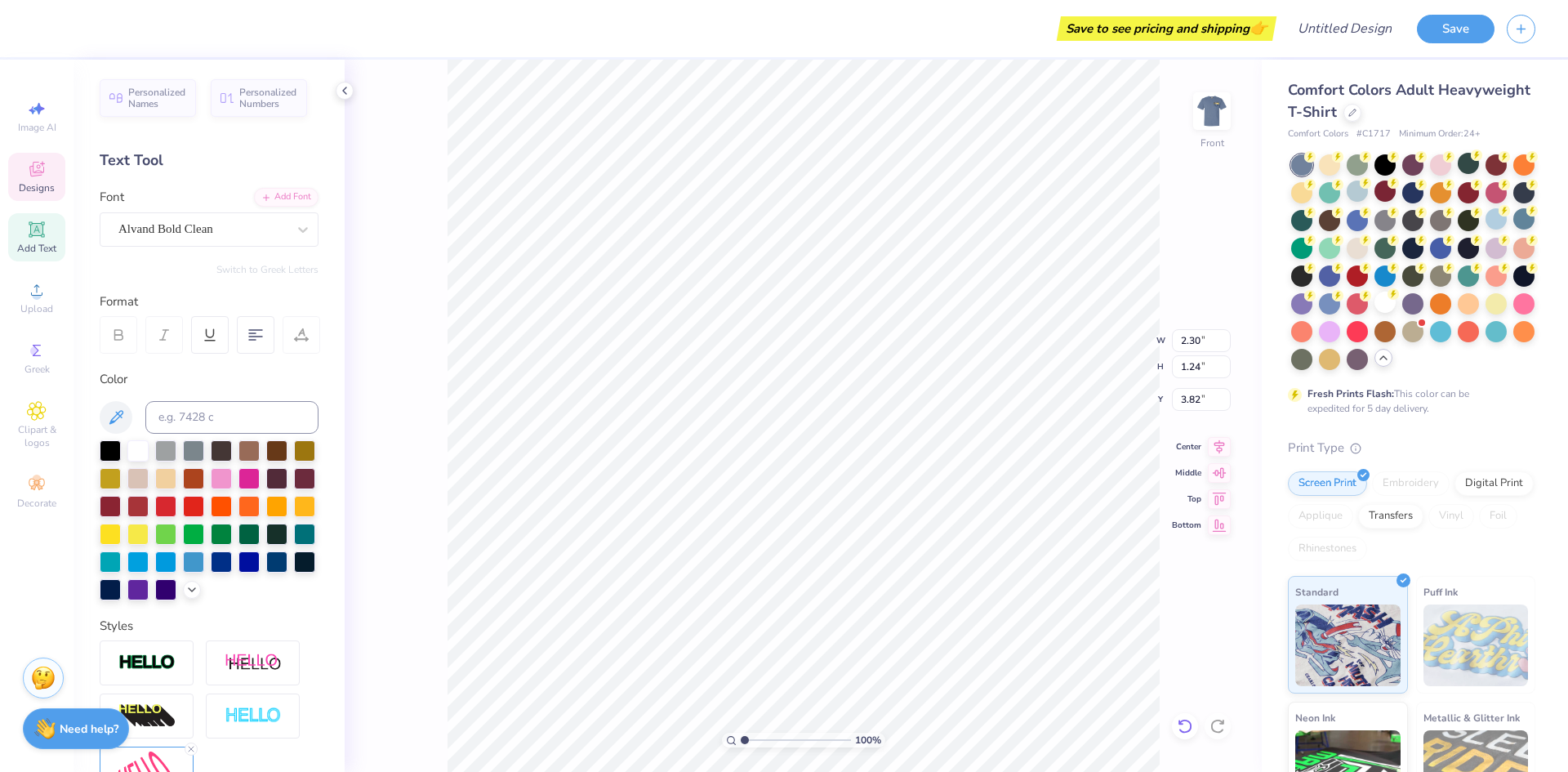
type textarea "Class"
type input "2.48"
type input "1.31"
type input "4.49"
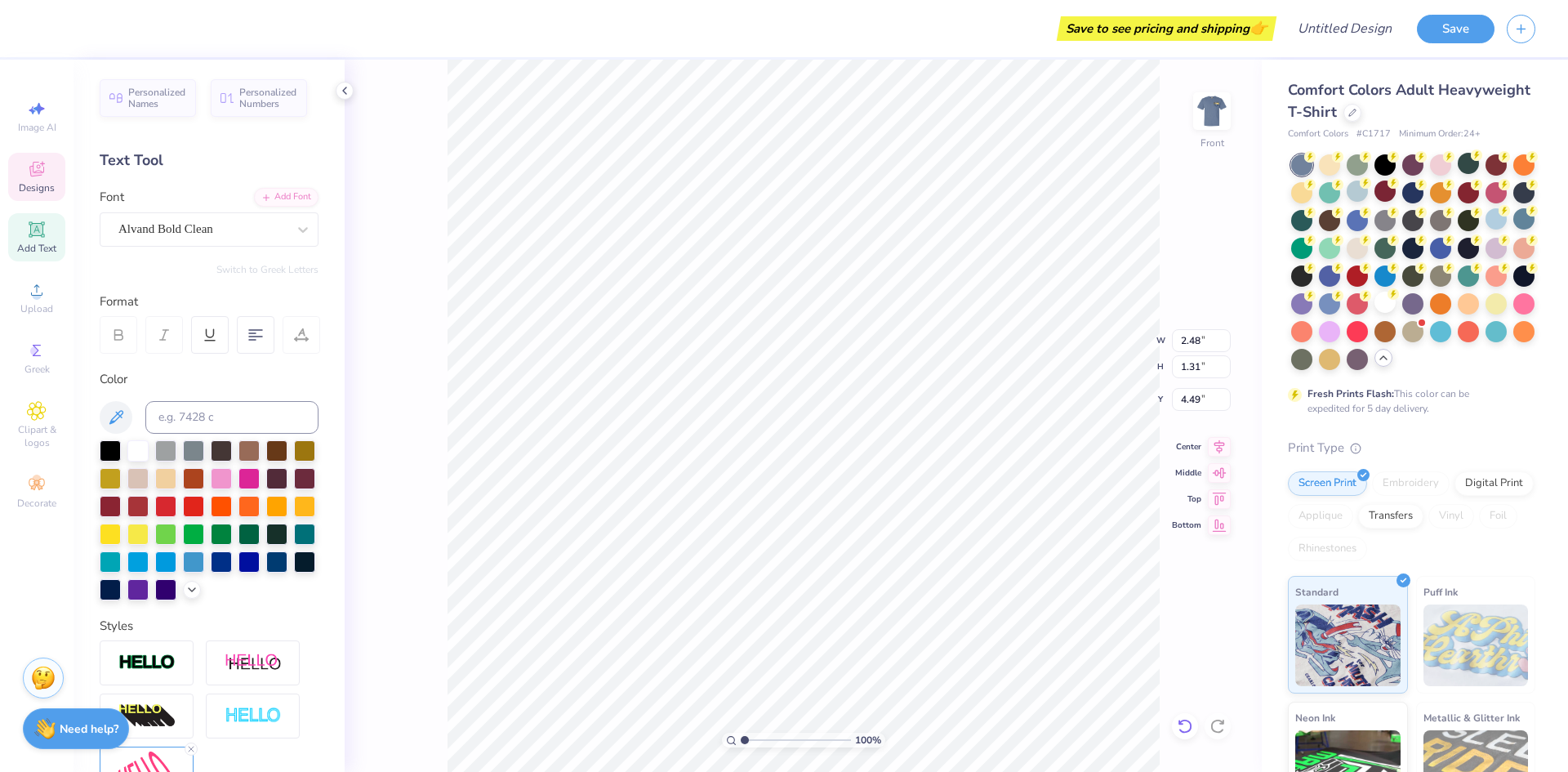
type textarea "2025"
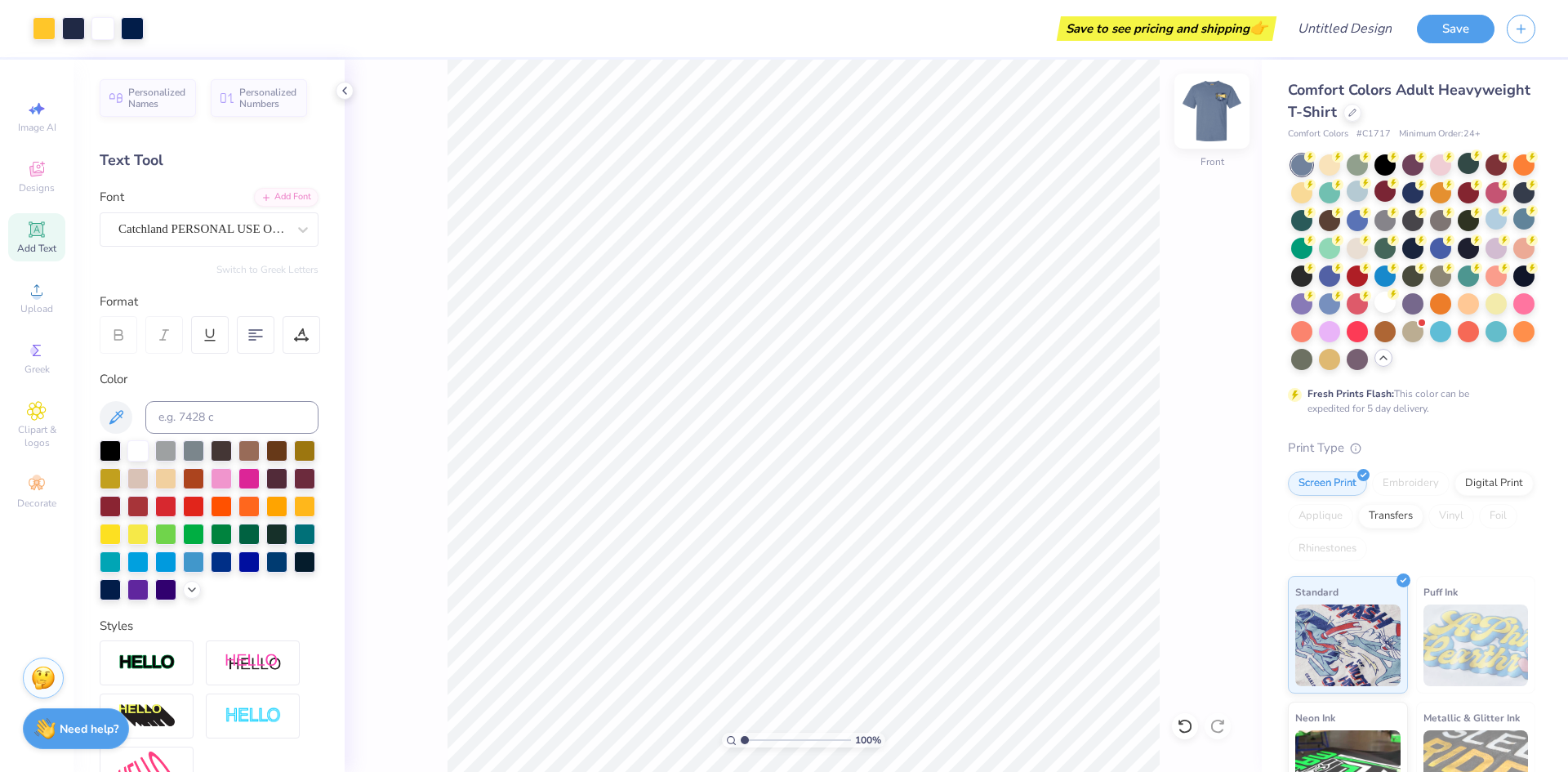
click at [1213, 118] on img at bounding box center [1212, 110] width 65 height 65
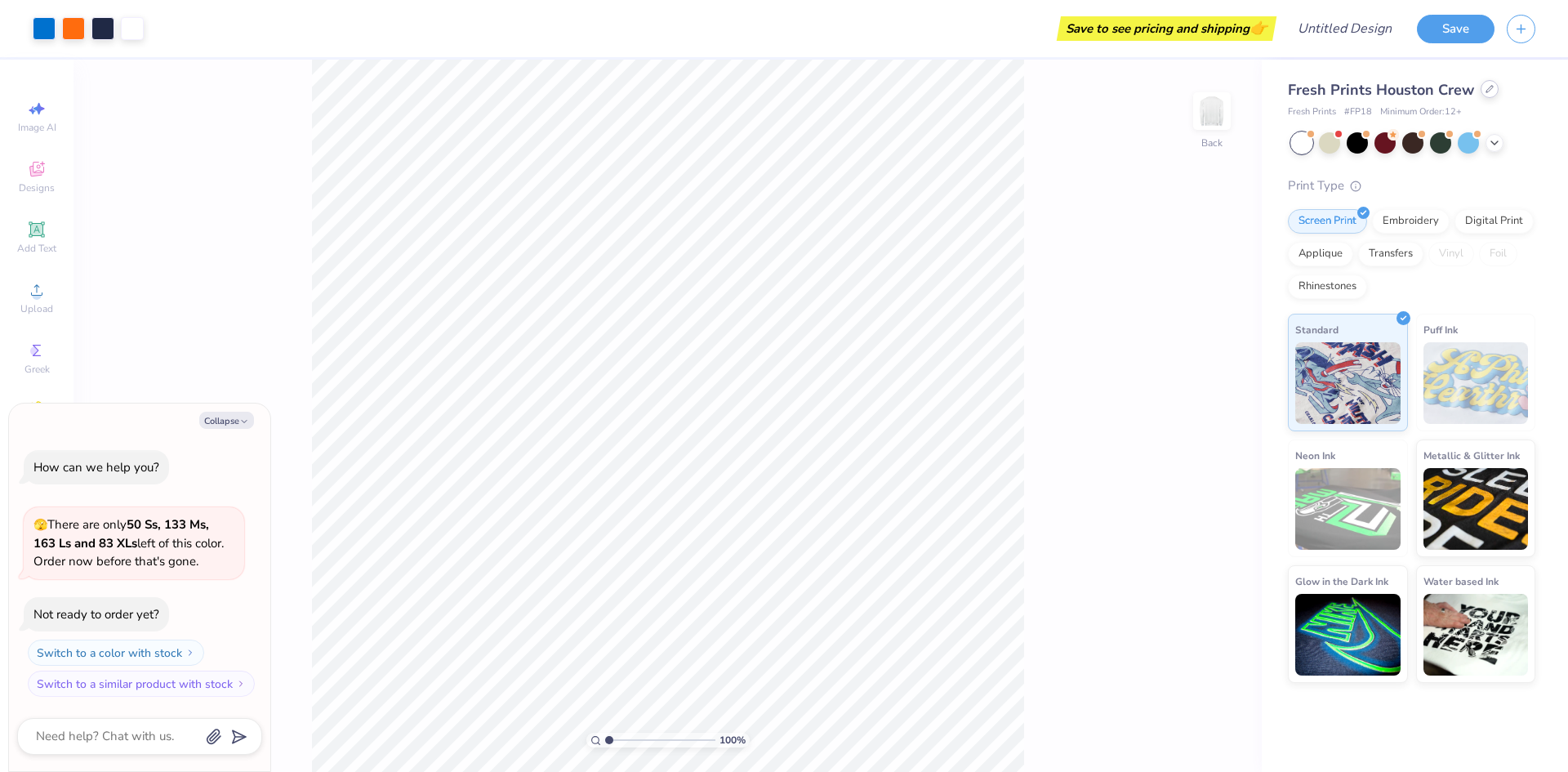
click at [1489, 90] on icon at bounding box center [1490, 89] width 8 height 8
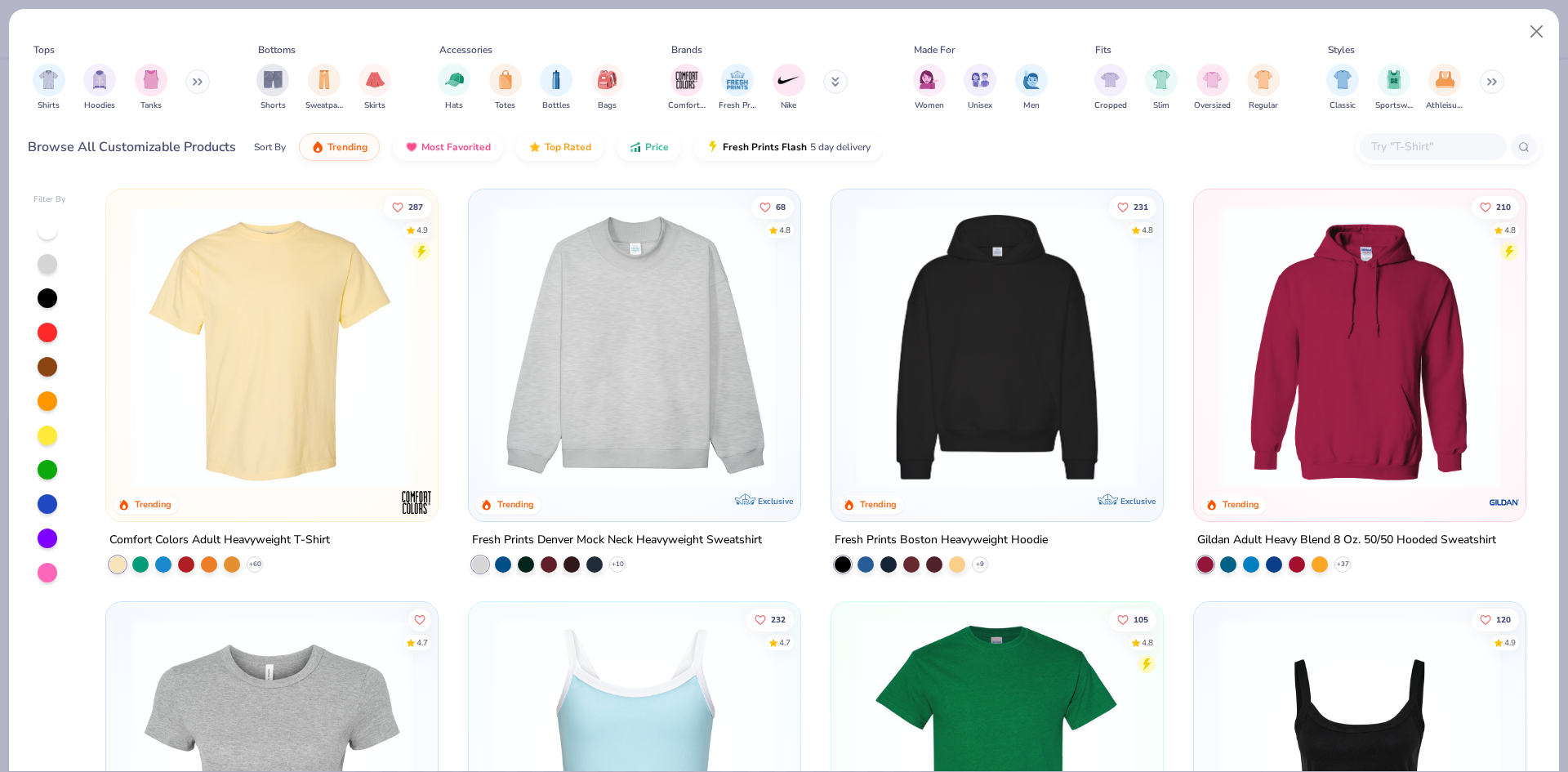
click at [321, 384] on img at bounding box center [272, 347] width 299 height 283
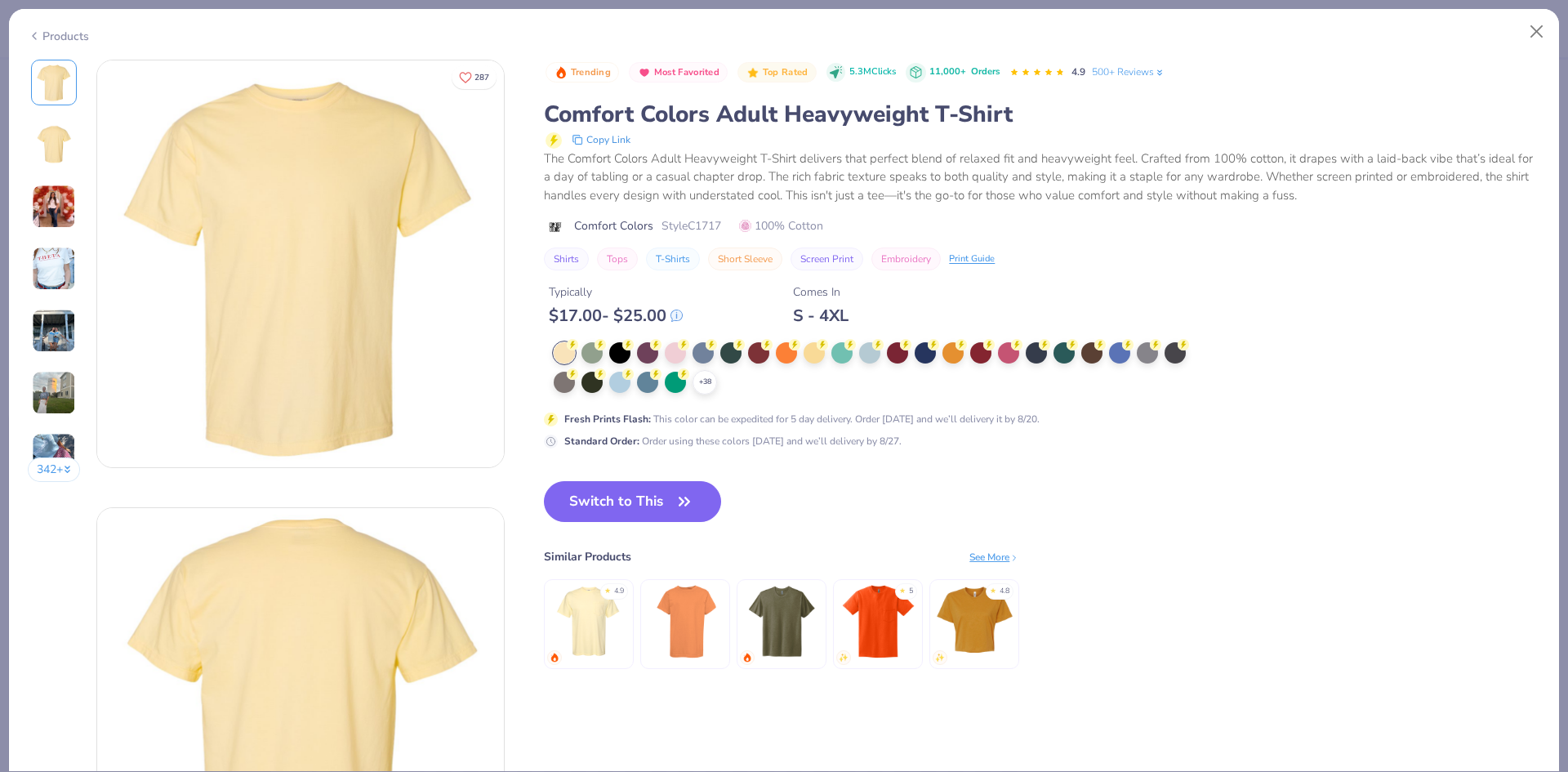
drag, startPoint x: 713, startPoint y: 369, endPoint x: 703, endPoint y: 381, distance: 15.6
click at [713, 370] on div "+ 38" at bounding box center [876, 368] width 643 height 53
click at [703, 381] on icon at bounding box center [704, 382] width 13 height 13
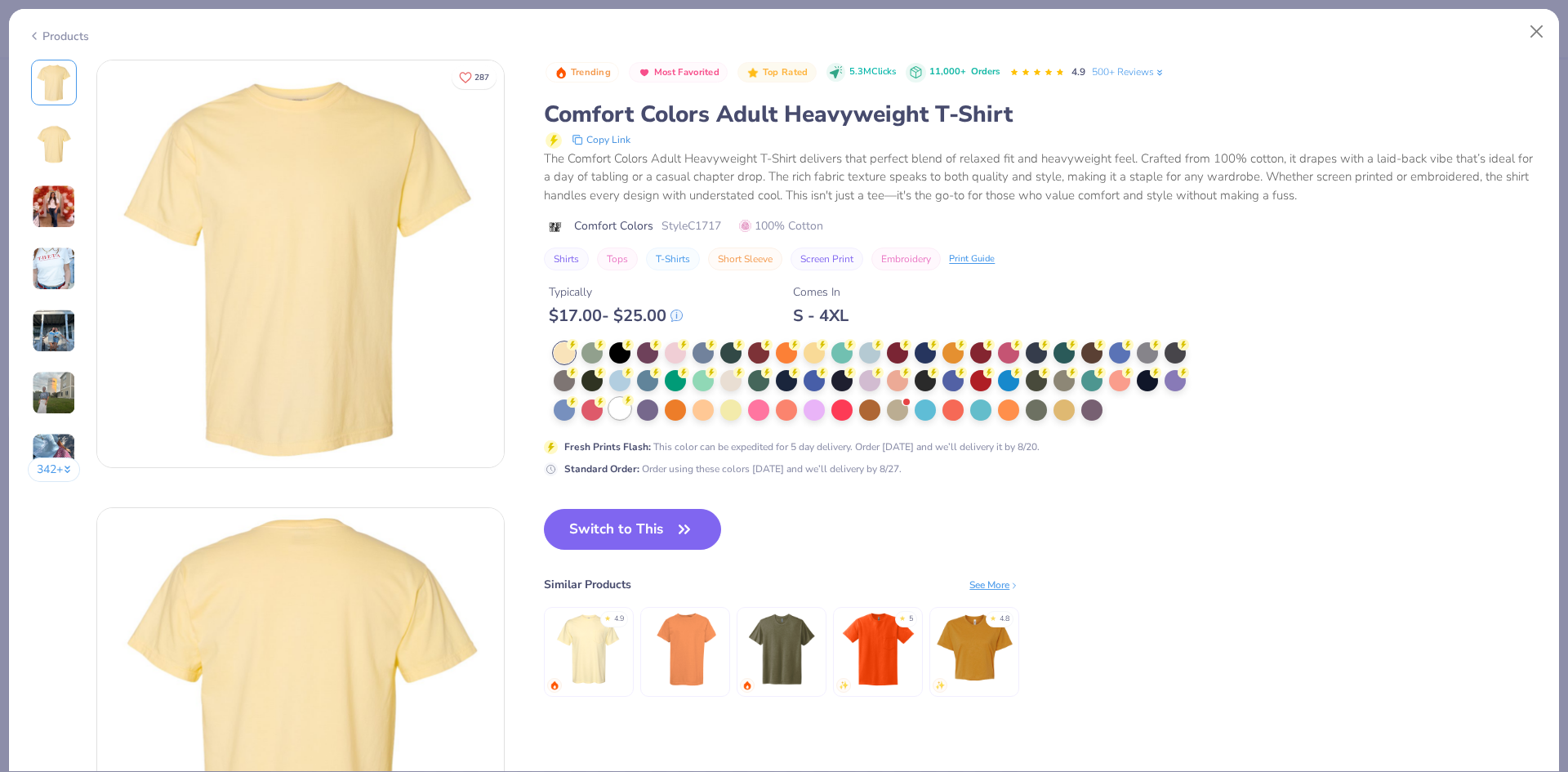
click at [617, 416] on div at bounding box center [619, 408] width 21 height 21
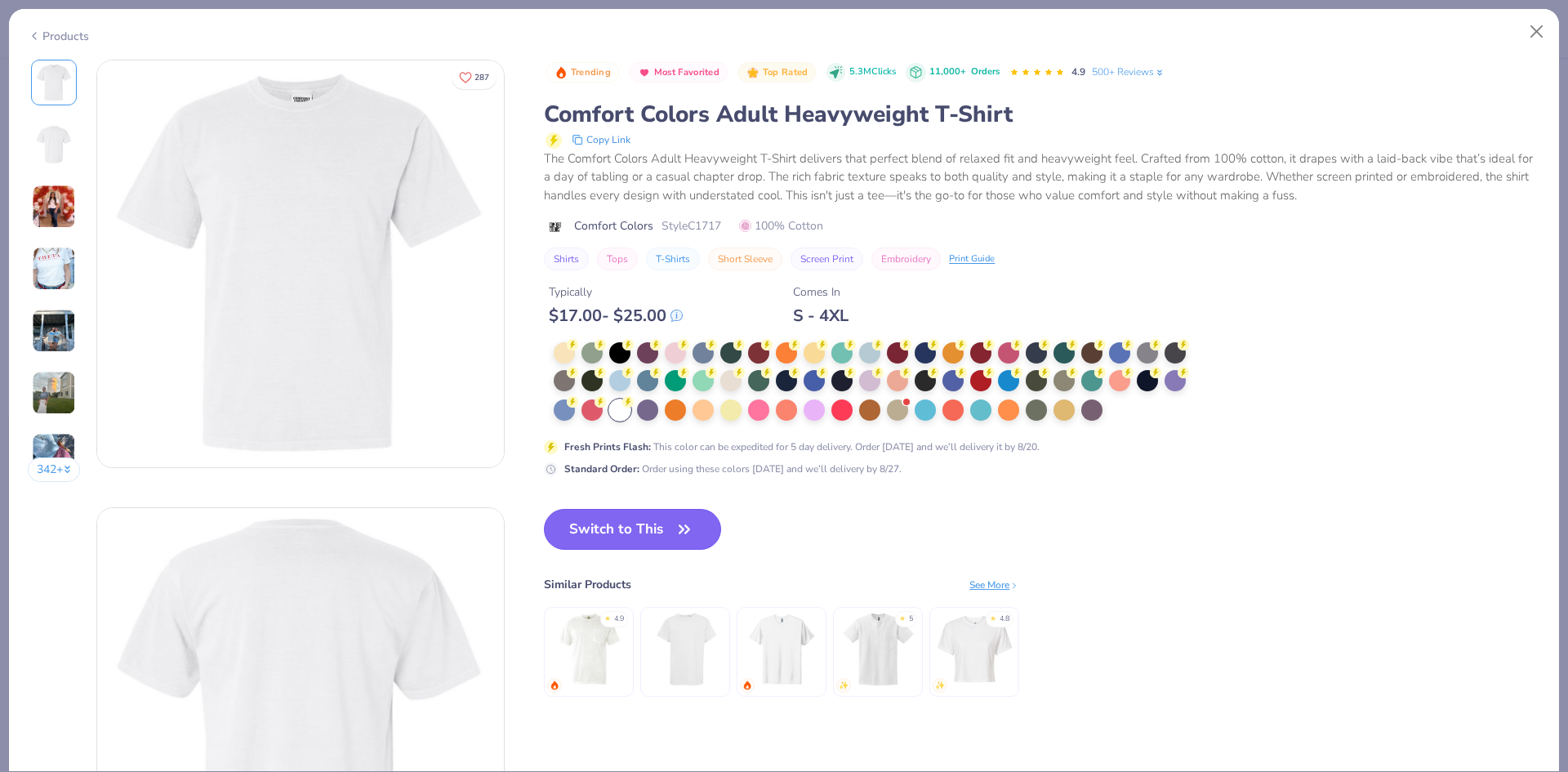
click at [664, 520] on button "Switch to This" at bounding box center [632, 529] width 177 height 41
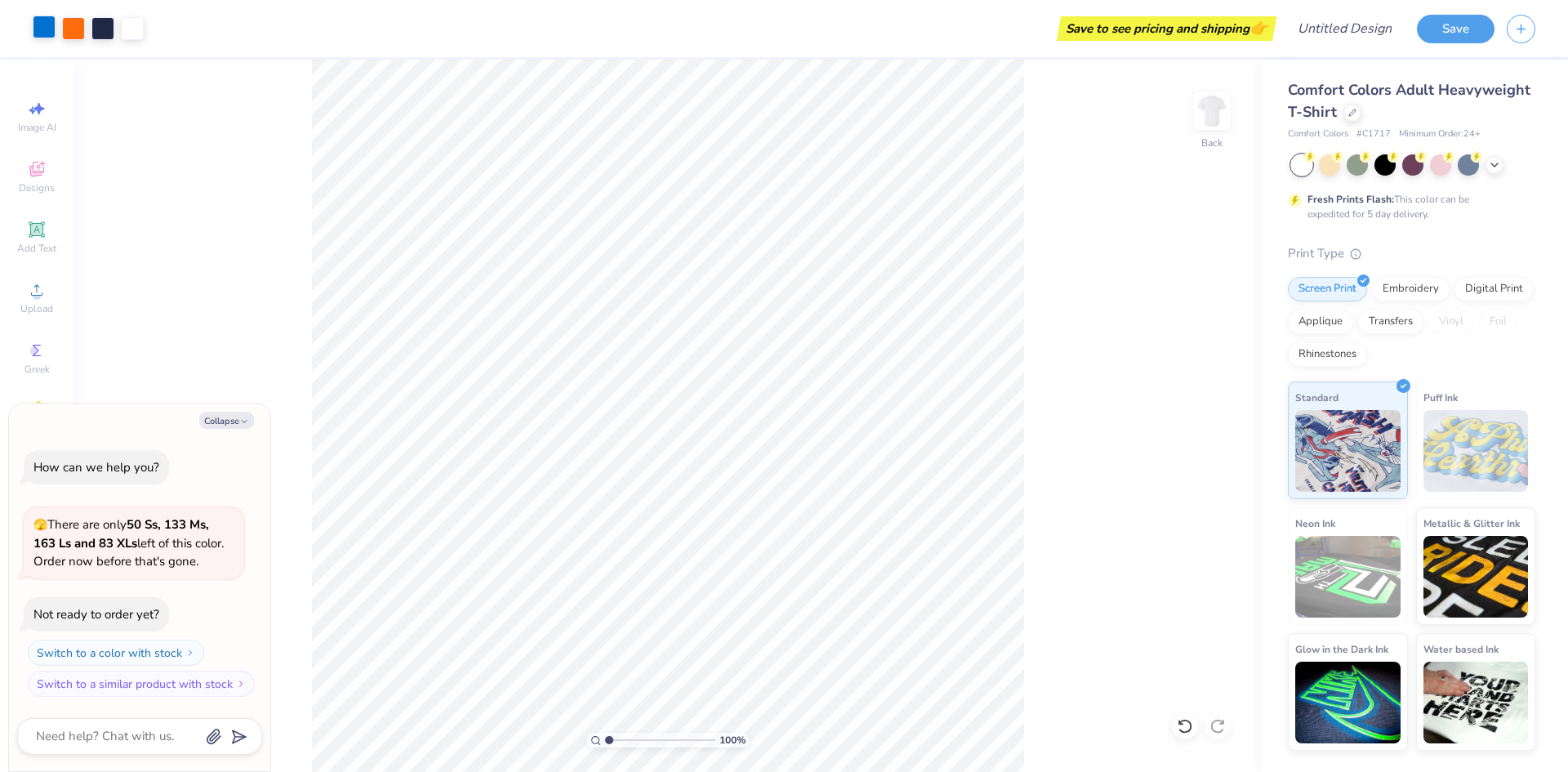
click at [40, 28] on div at bounding box center [44, 26] width 23 height 23
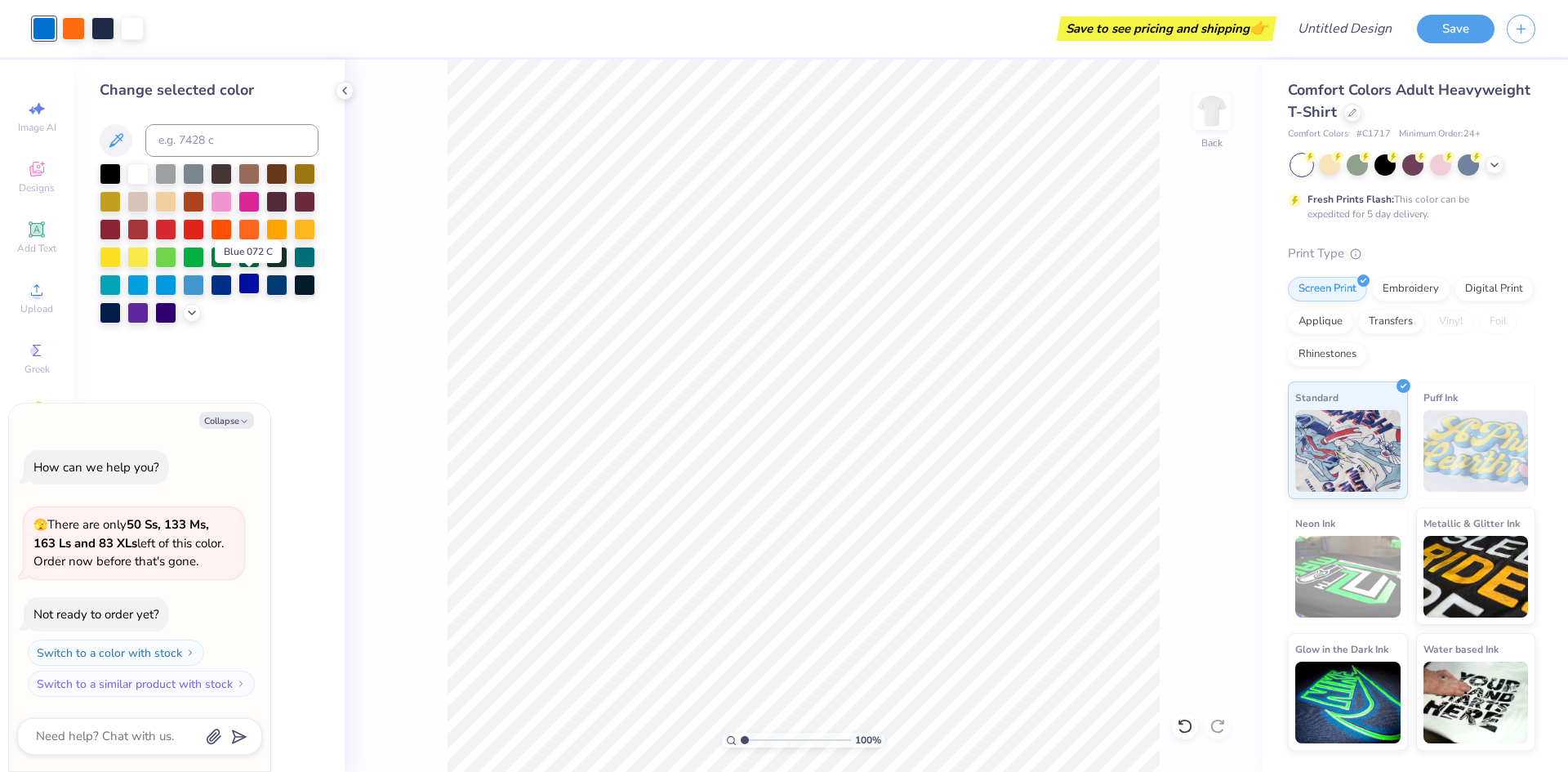
click at [252, 286] on div at bounding box center [249, 283] width 21 height 21
click at [217, 286] on div at bounding box center [221, 283] width 21 height 21
click at [76, 28] on div at bounding box center [73, 26] width 23 height 23
click at [243, 227] on div at bounding box center [249, 227] width 21 height 21
click at [272, 230] on div at bounding box center [277, 227] width 21 height 21
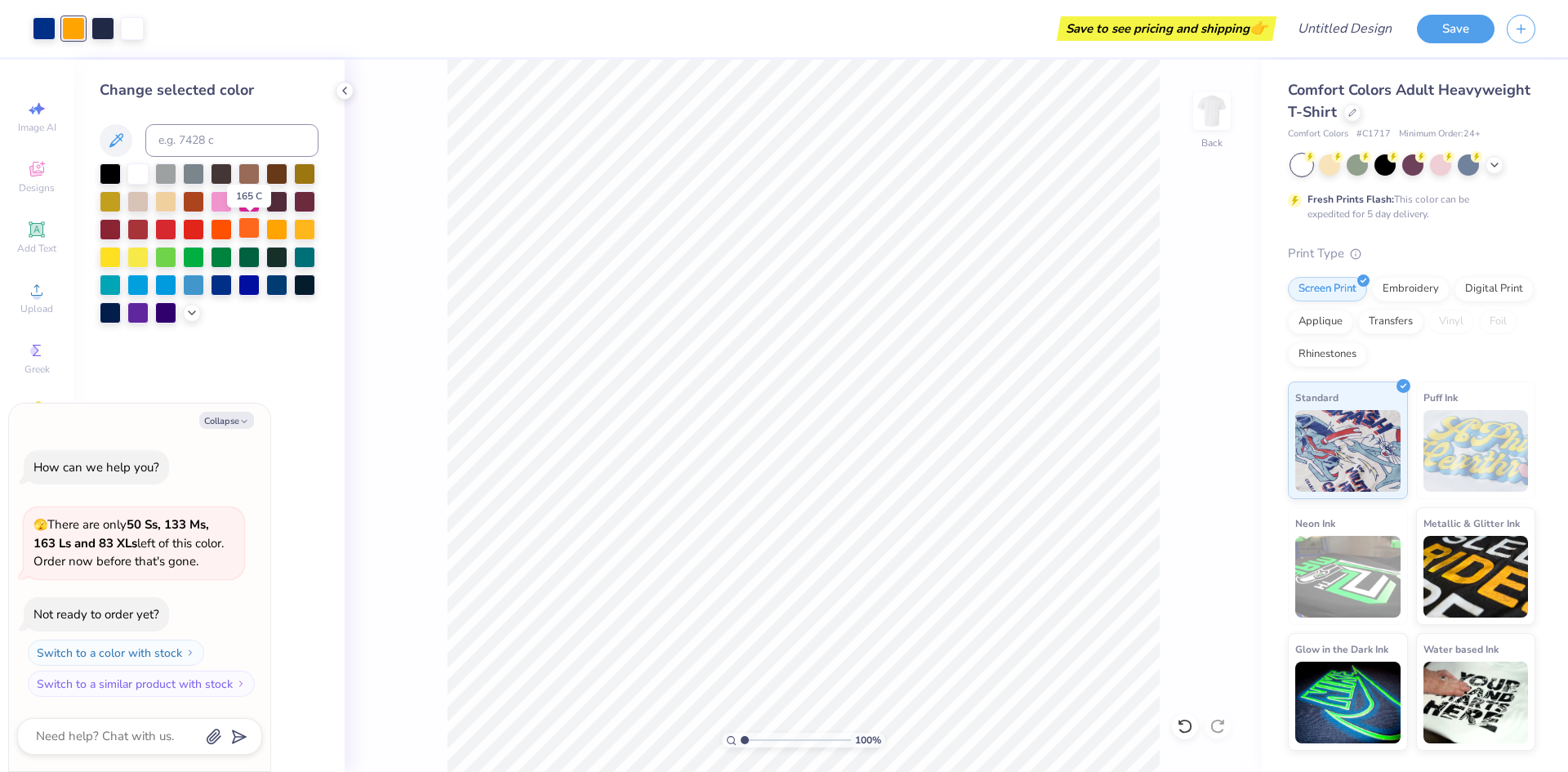
click at [250, 229] on div at bounding box center [249, 227] width 21 height 21
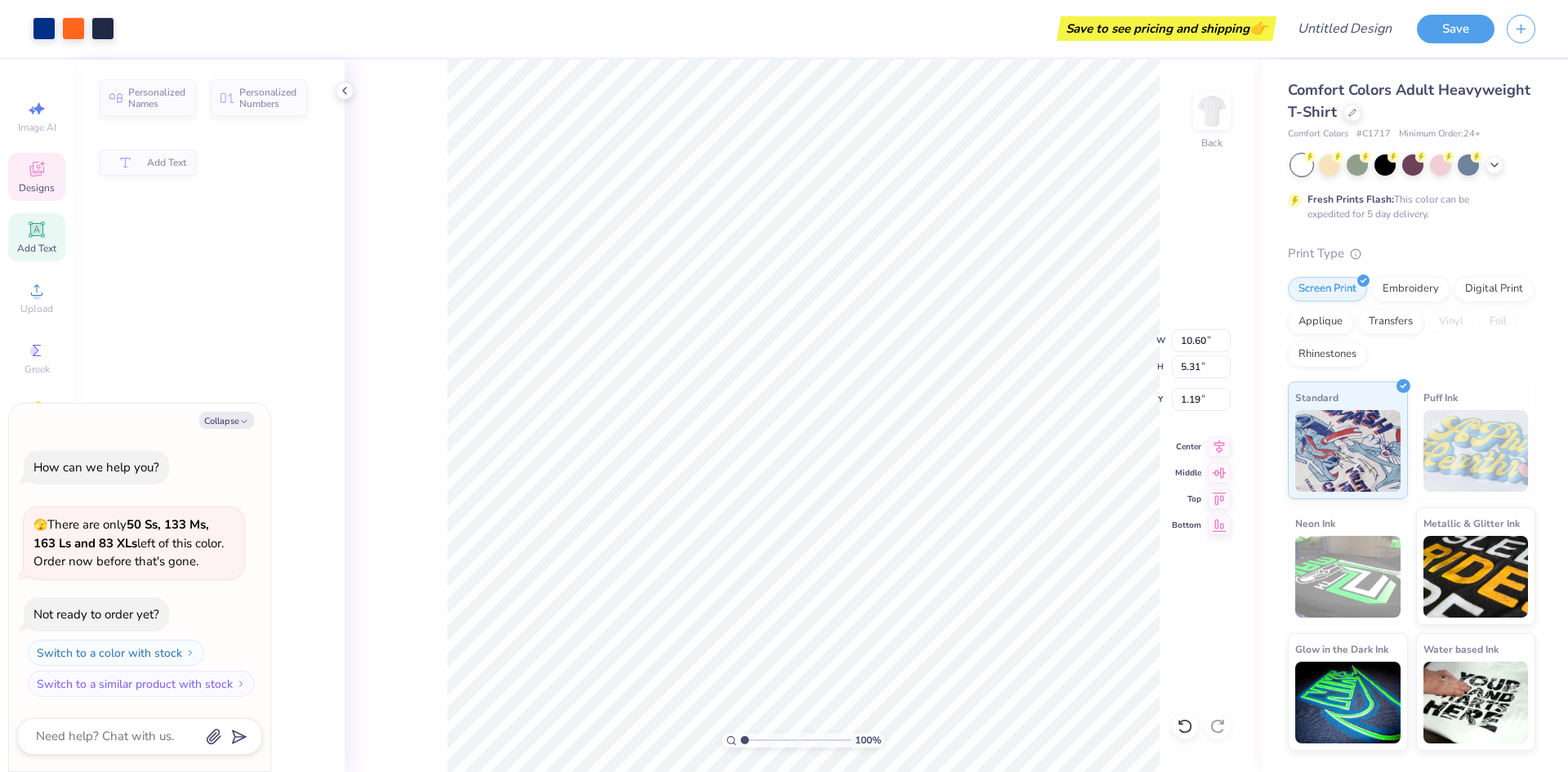
scroll to position [14, 2]
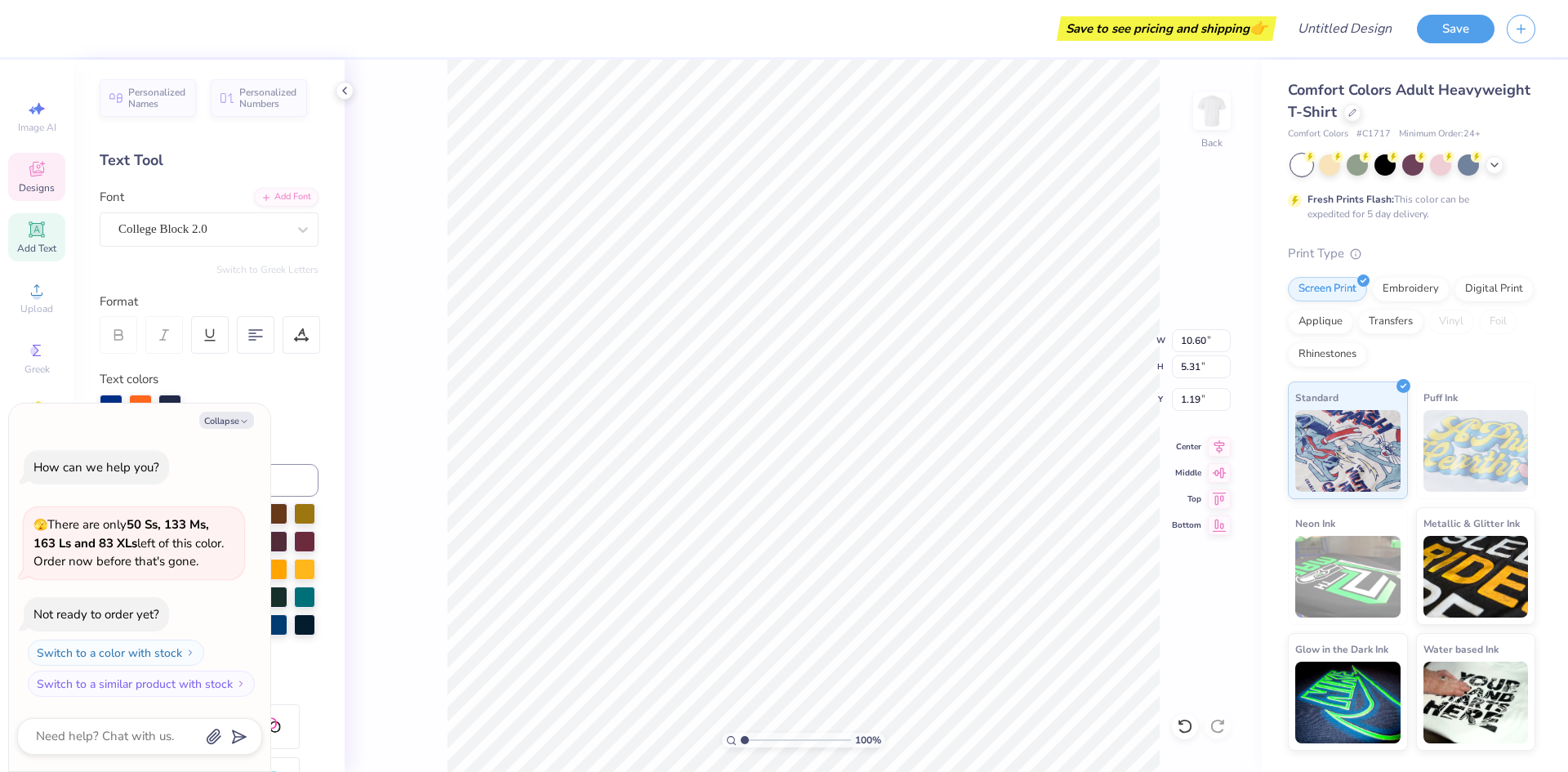
type textarea "x"
type textarea "L"
type textarea "x"
type textarea "[PERSON_NAME]"
type textarea "x"
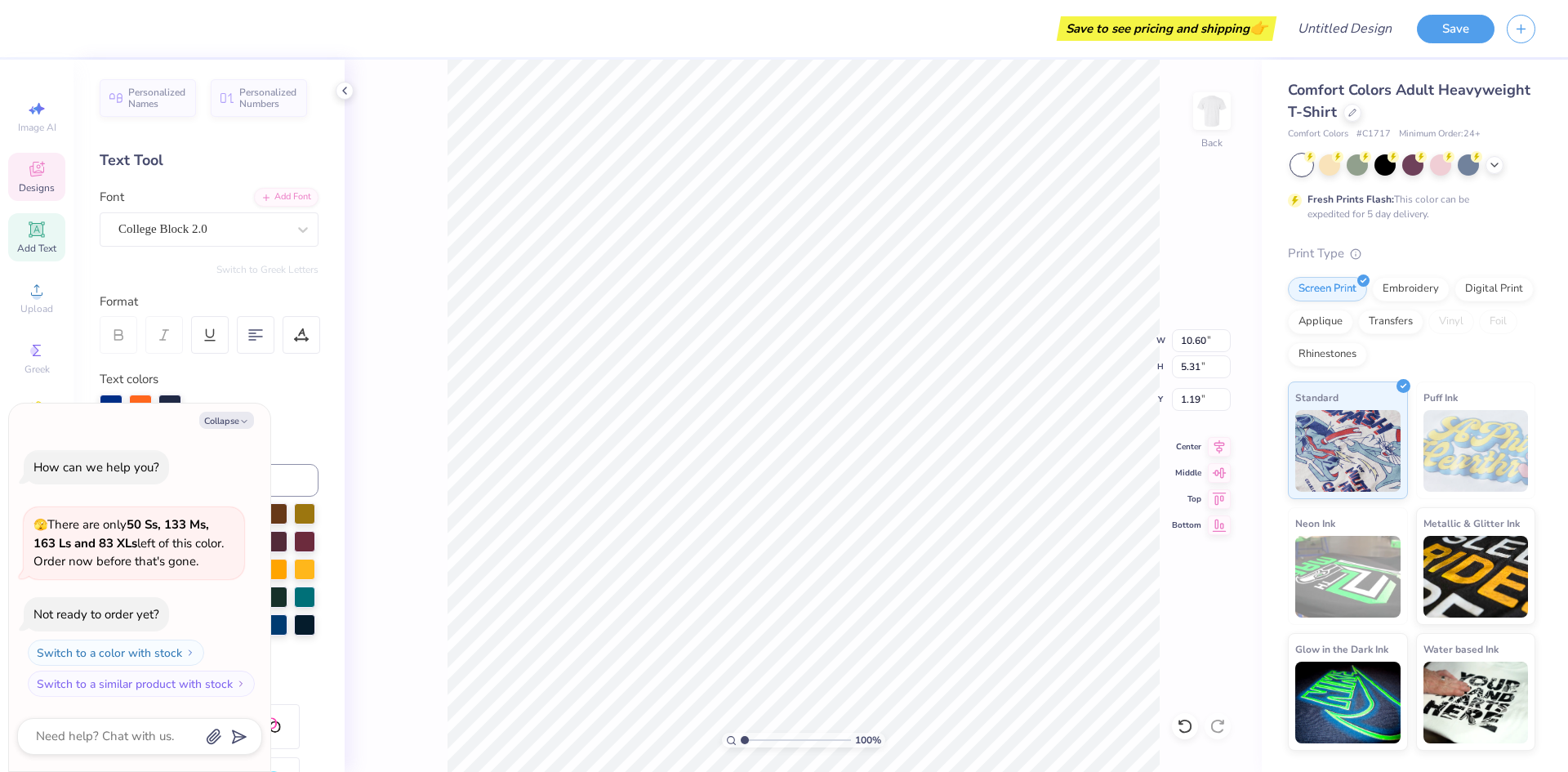
type textarea "Lamb"
type textarea "x"
type textarea "Lambda"
click at [234, 414] on button "Collapse" at bounding box center [227, 420] width 54 height 17
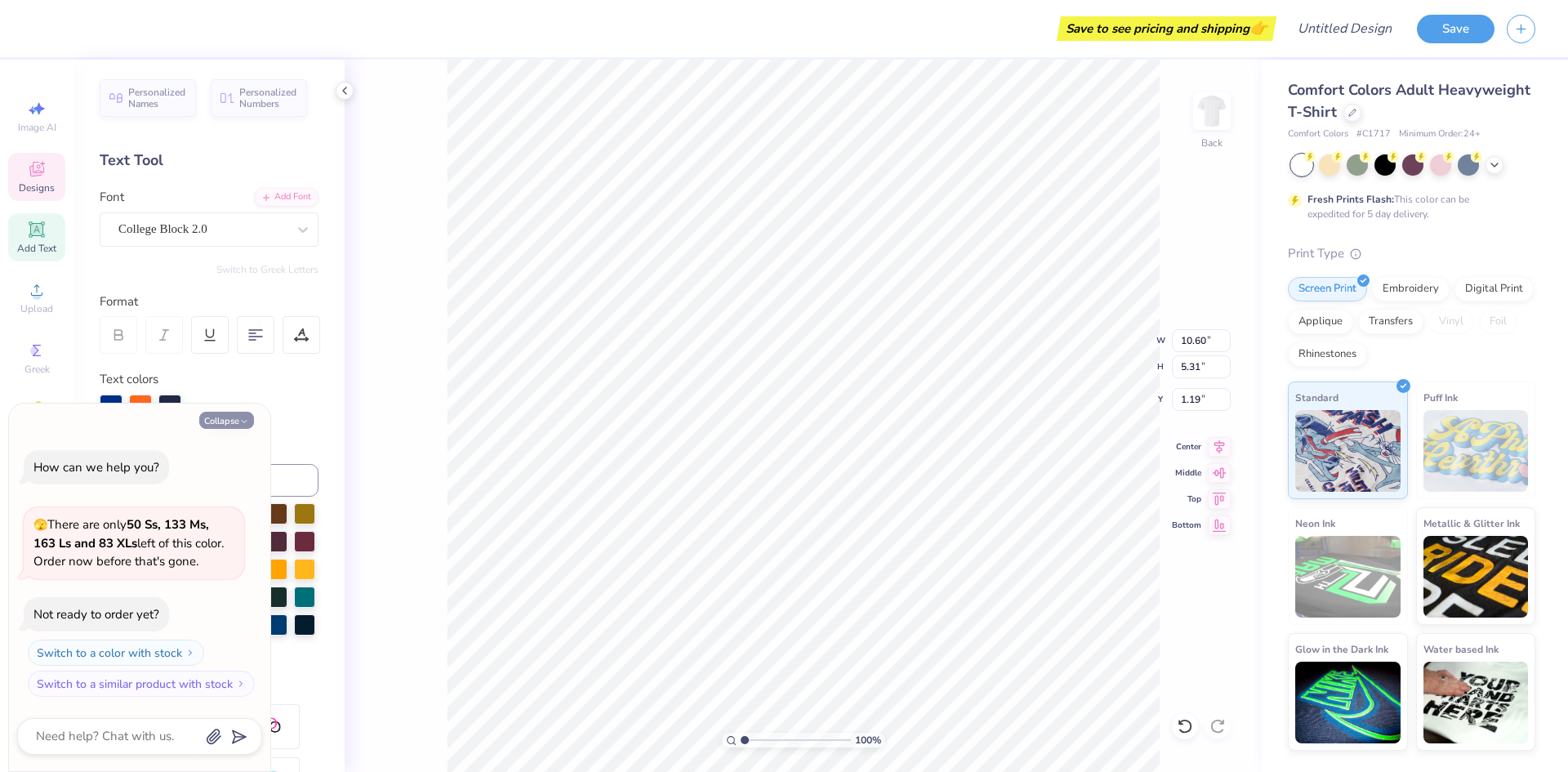
type textarea "x"
type input "14.17"
type input "5.51"
type input "1.11"
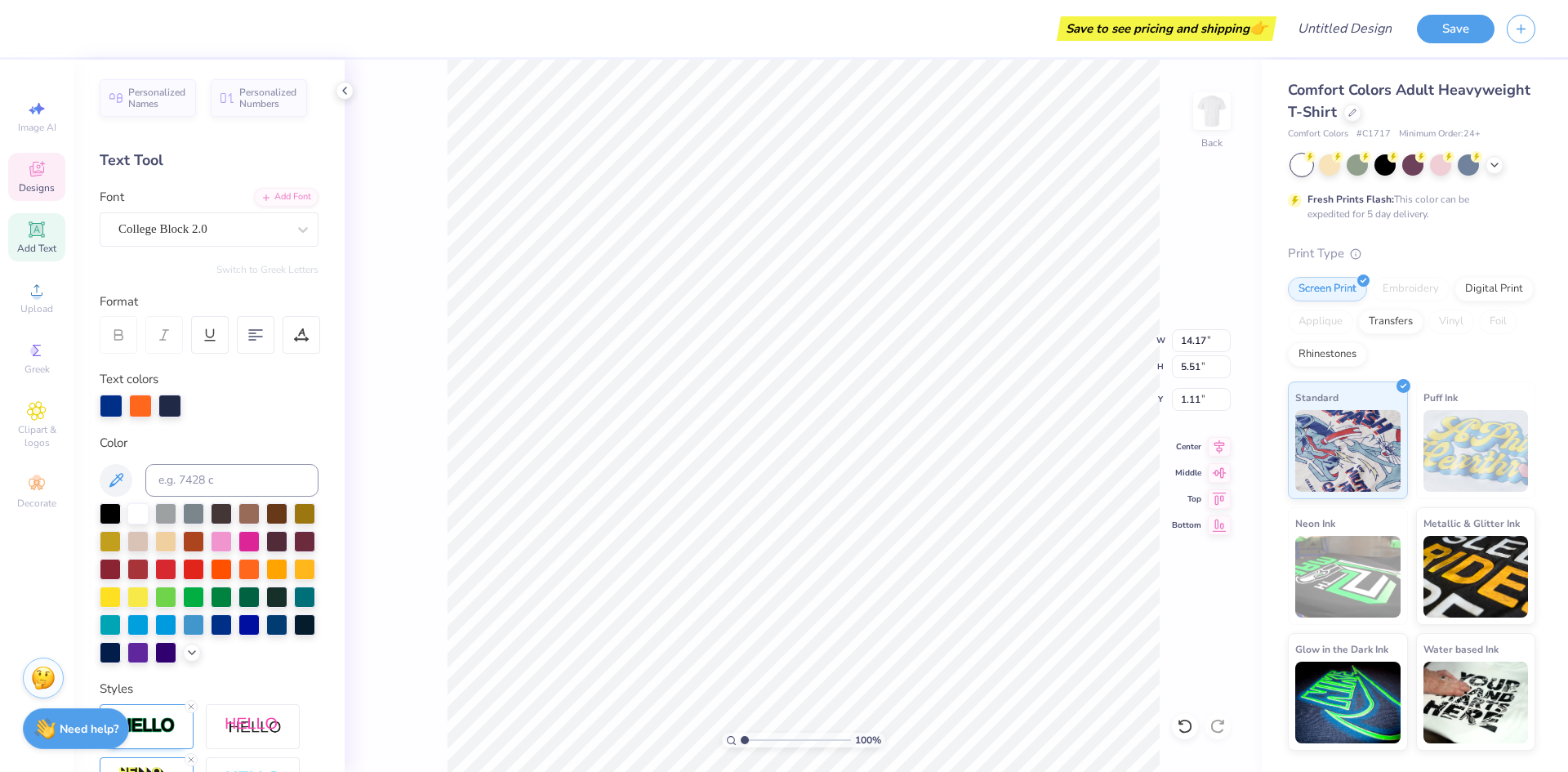
scroll to position [14, 6]
type textarea "Lambda Alpha"
type textarea "Epsilon"
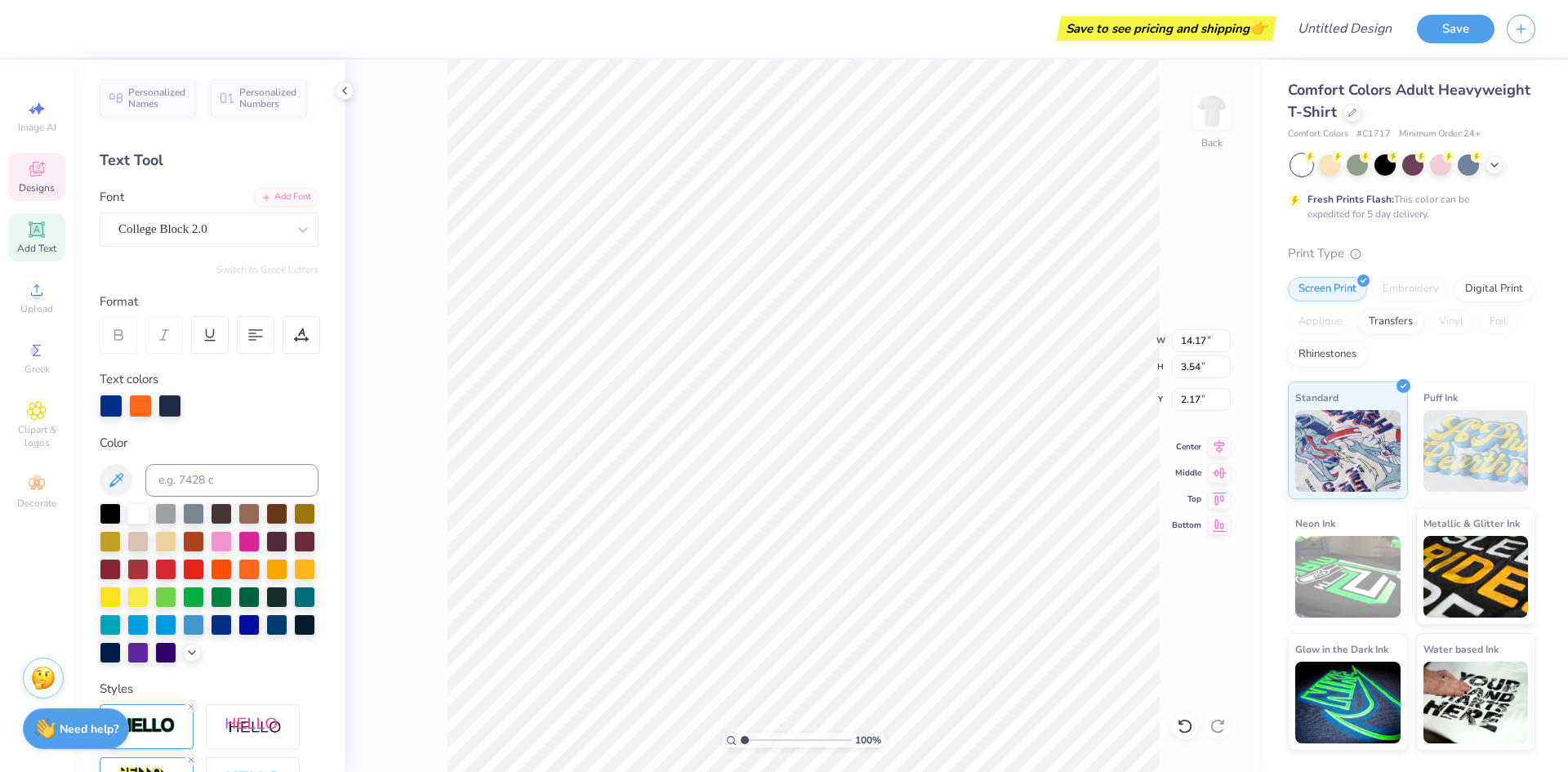
type input "14.17"
type input "3.54"
type input "2.17"
type input "5.43"
type input "7.60"
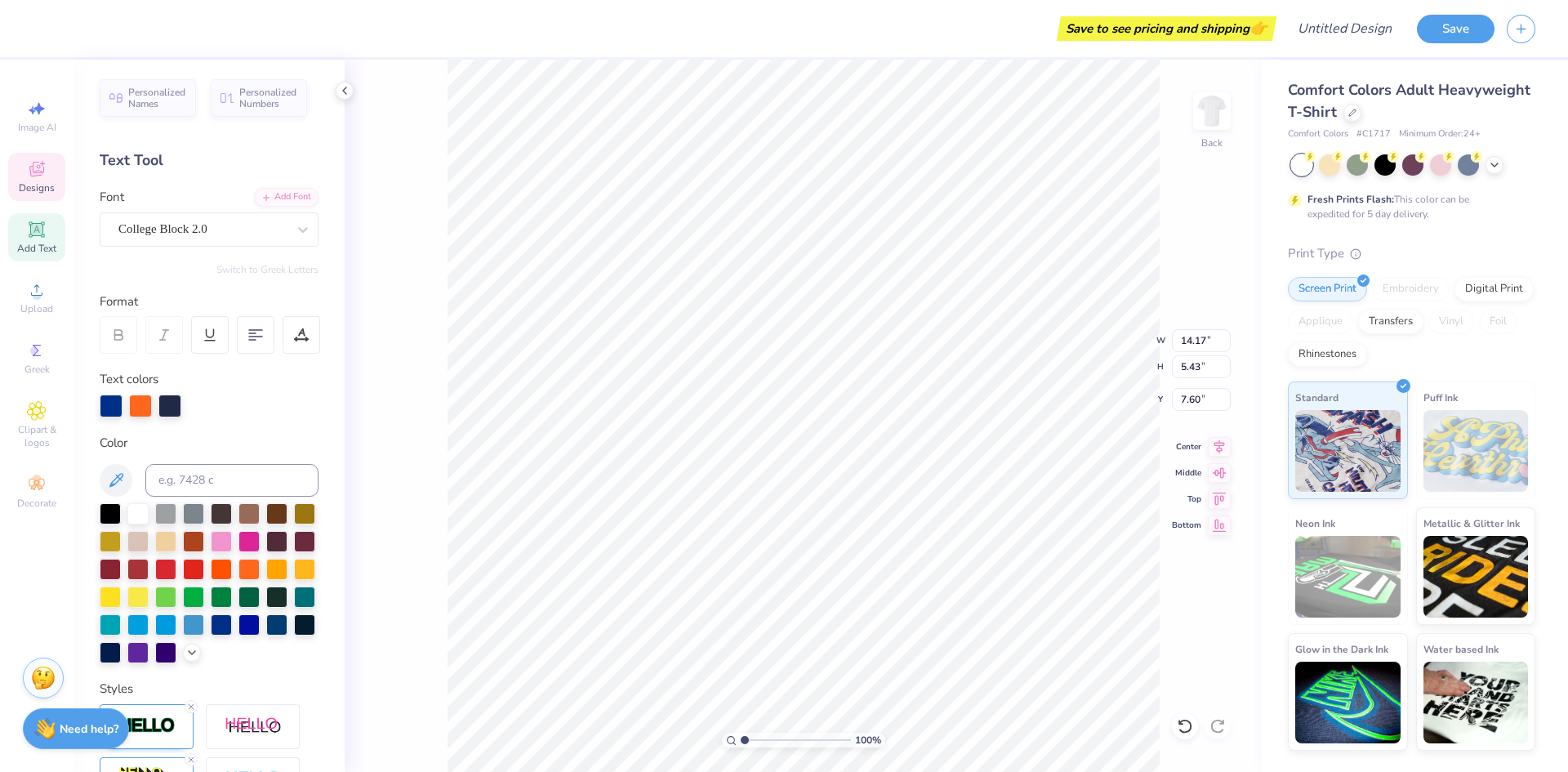
scroll to position [14, 2]
type textarea "Delta Chi"
type textarea "Lambda Alpha Epsilon"
click at [1222, 345] on input "14.16" at bounding box center [1201, 340] width 59 height 23
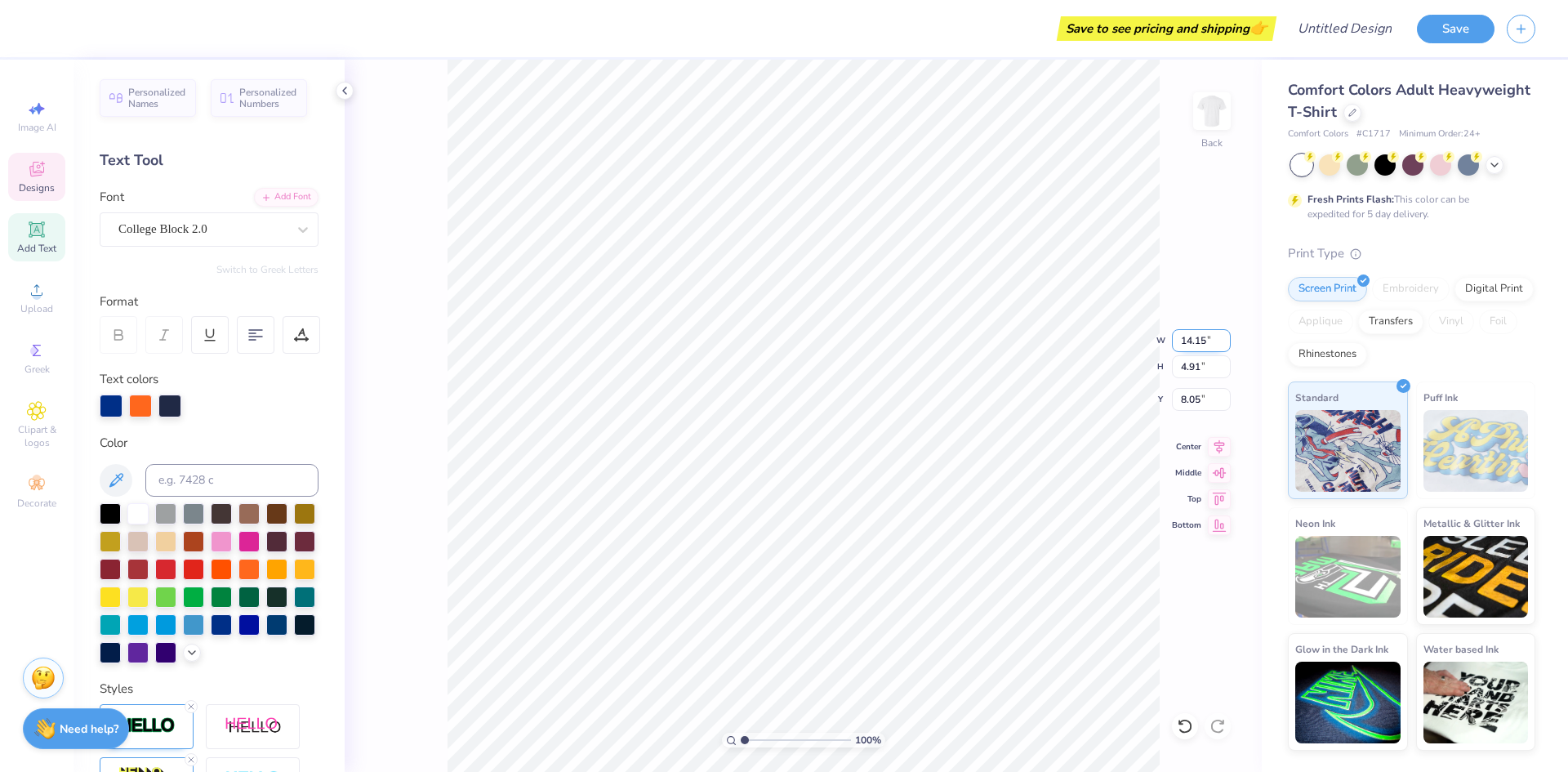
click at [1222, 345] on input "14.15" at bounding box center [1201, 340] width 59 height 23
click at [1222, 345] on input "14.14" at bounding box center [1201, 340] width 59 height 23
click at [1222, 345] on input "14.13" at bounding box center [1201, 340] width 59 height 23
click at [1222, 345] on input "14.12" at bounding box center [1201, 340] width 59 height 23
click at [1222, 345] on input "14.11" at bounding box center [1201, 340] width 59 height 23
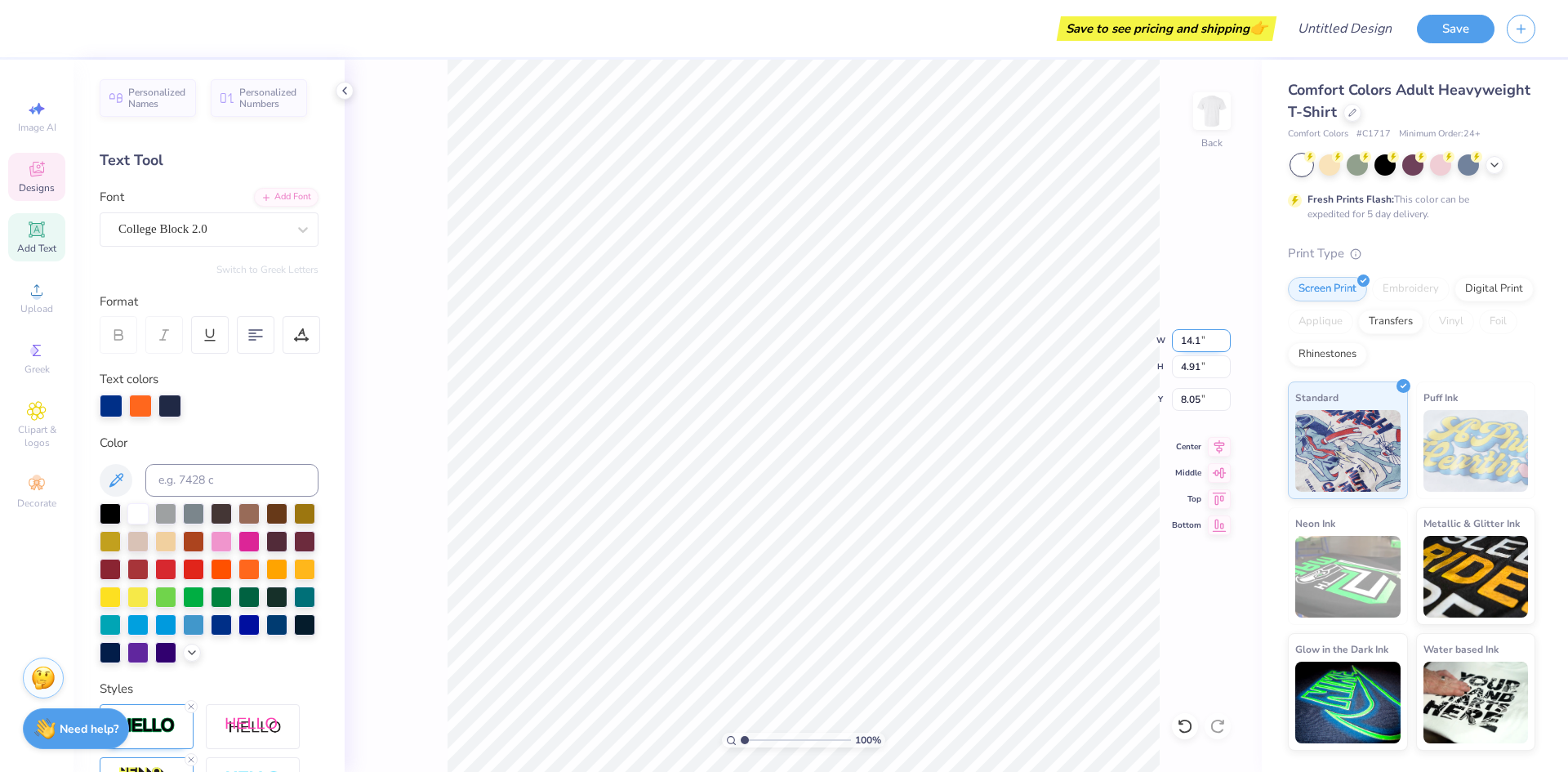
click at [1222, 345] on input "14.1" at bounding box center [1201, 340] width 59 height 23
click at [1222, 345] on input "14.09" at bounding box center [1201, 340] width 59 height 23
type input "14.1"
click at [1225, 338] on input "14.1" at bounding box center [1201, 340] width 59 height 23
click at [1220, 367] on input "4.9" at bounding box center [1201, 366] width 59 height 23
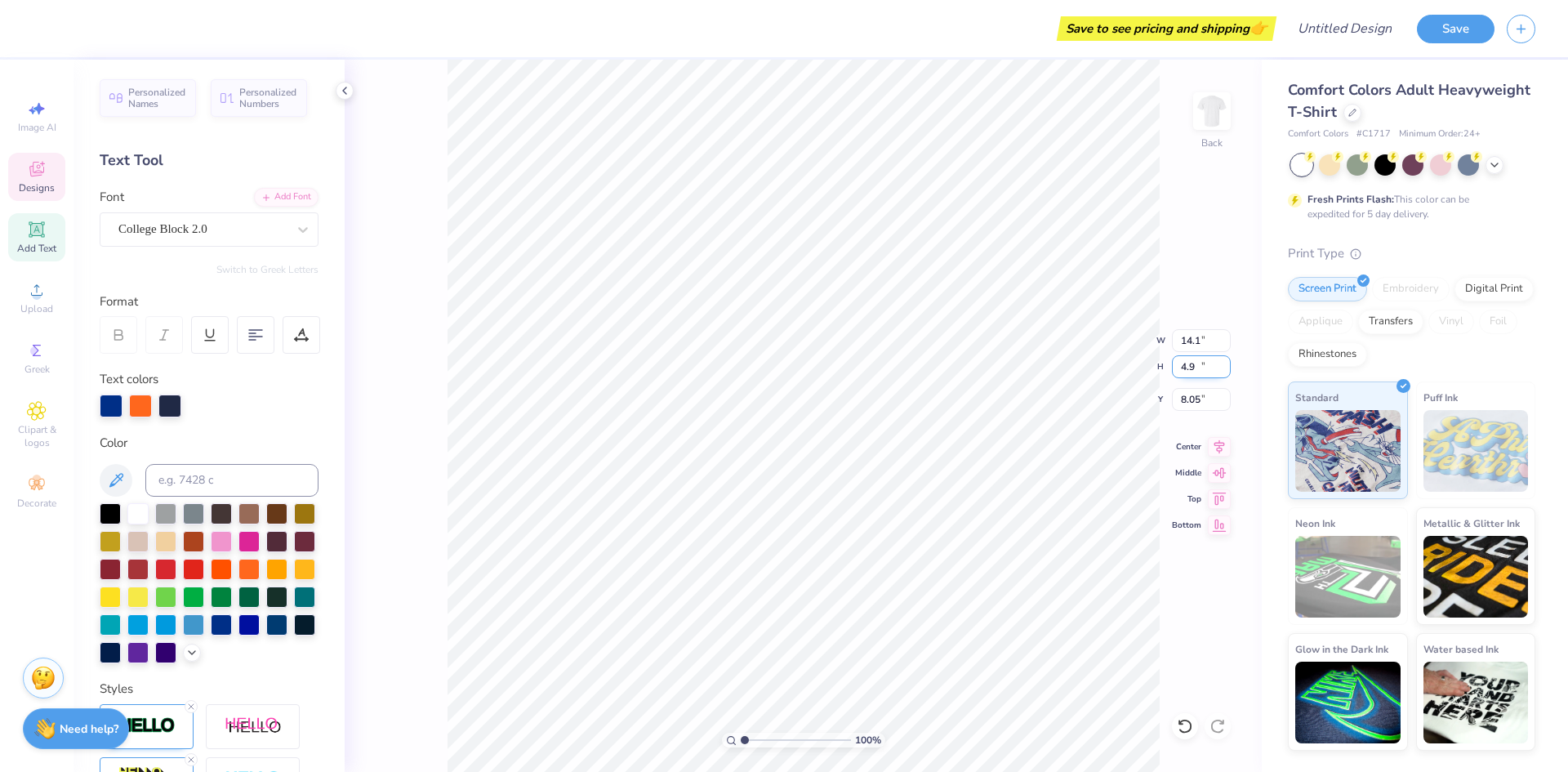
type input "4.89"
click at [1226, 370] on input "4.89" at bounding box center [1201, 366] width 59 height 23
type input "14.10"
type input "8.07"
click at [1226, 370] on input "4.88" at bounding box center [1201, 366] width 59 height 23
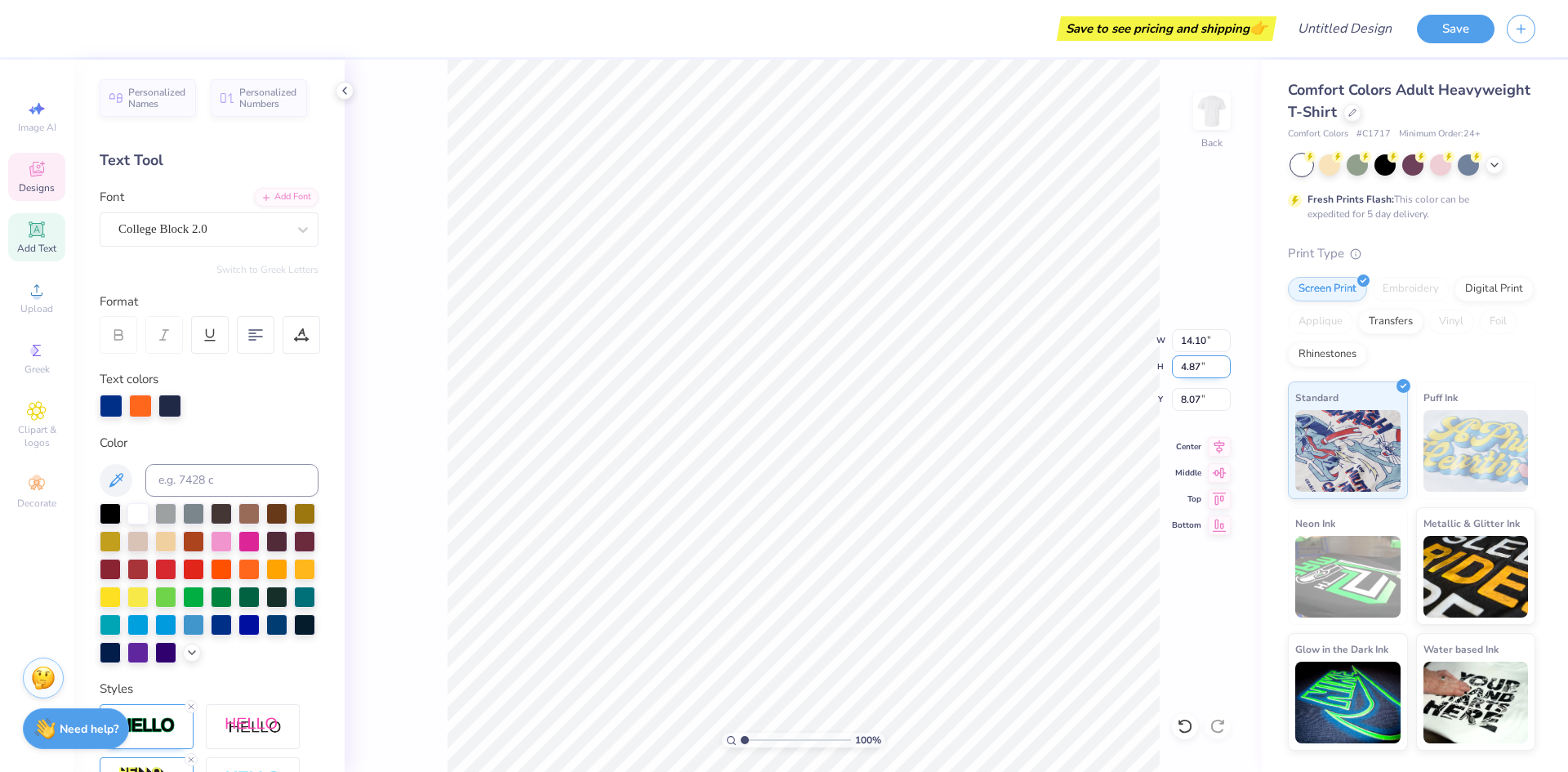
click at [1226, 370] on input "4.87" at bounding box center [1201, 366] width 59 height 23
click at [1226, 370] on input "4.86" at bounding box center [1201, 366] width 59 height 23
click at [1226, 370] on input "4.85" at bounding box center [1201, 366] width 59 height 23
click at [1226, 370] on input "4.84" at bounding box center [1201, 366] width 59 height 23
type input "4.83"
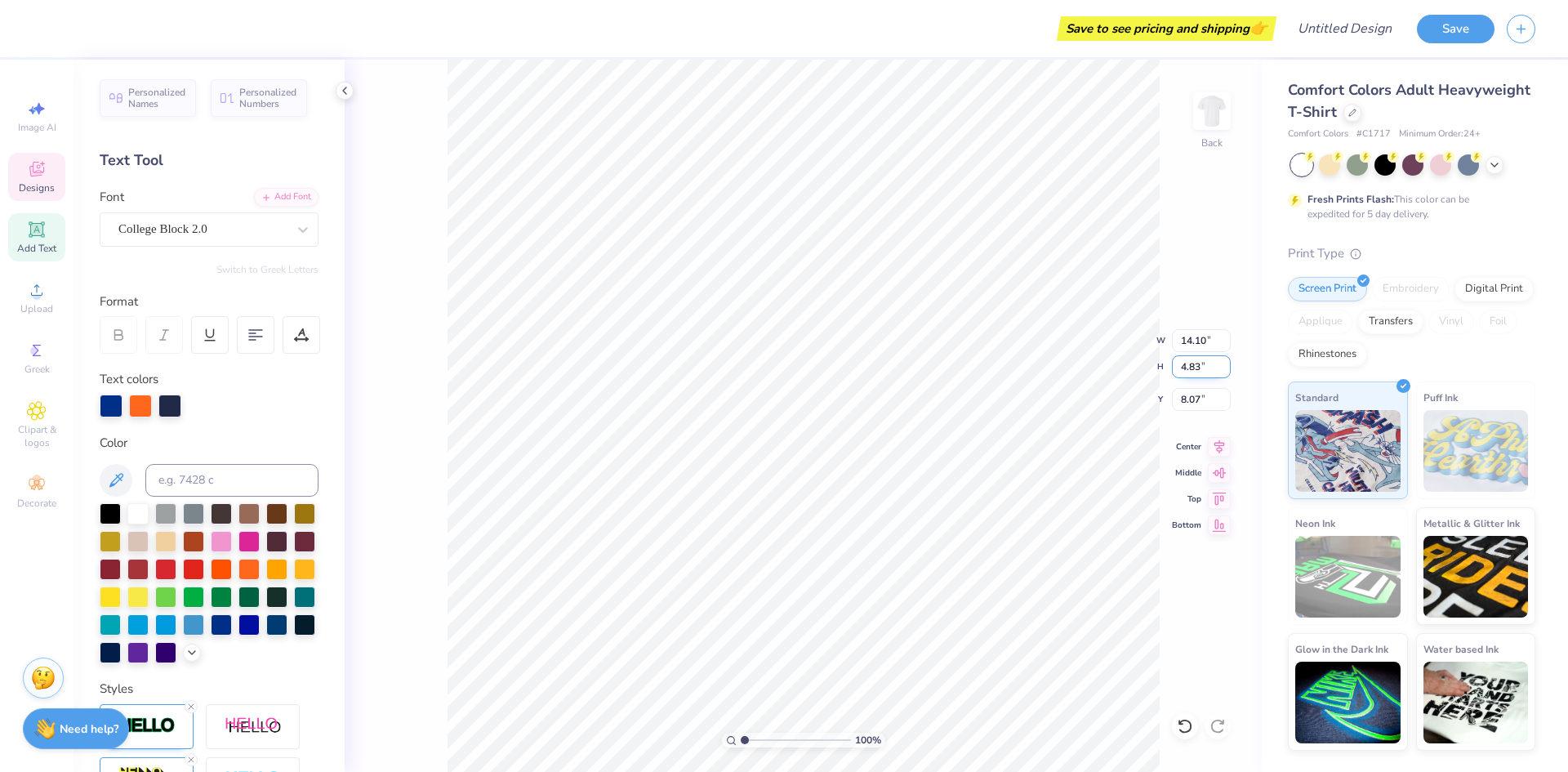
click at [1226, 370] on input "4.83" at bounding box center [1201, 366] width 59 height 23
type input "14.17"
type input "2.72"
type input "2.63"
type input "2.71"
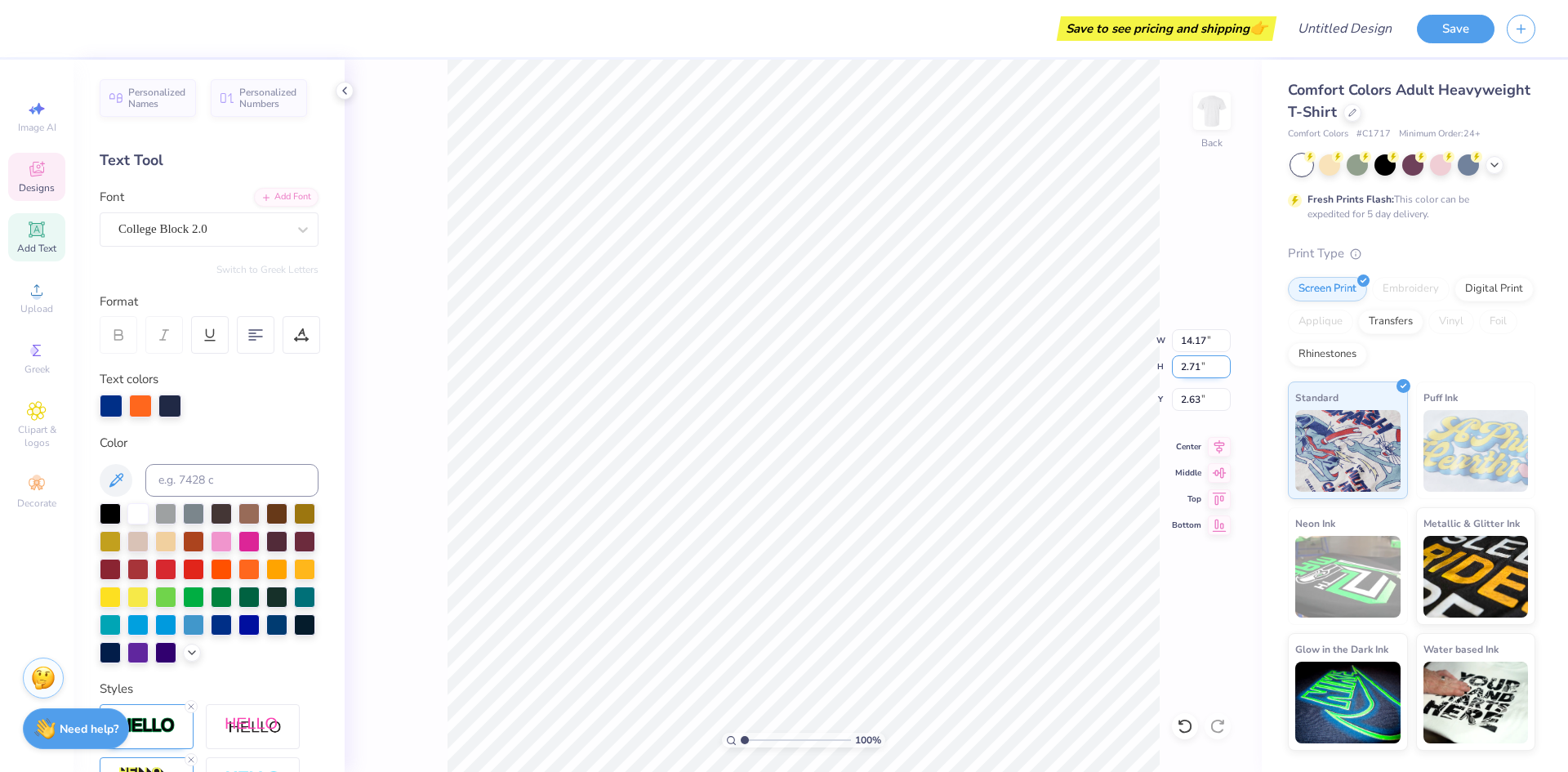
click at [1218, 367] on input "2.71" at bounding box center [1201, 366] width 59 height 23
type input "14.10"
type input "4.89"
type input "8.07"
click at [1212, 362] on input "4.89" at bounding box center [1201, 366] width 59 height 23
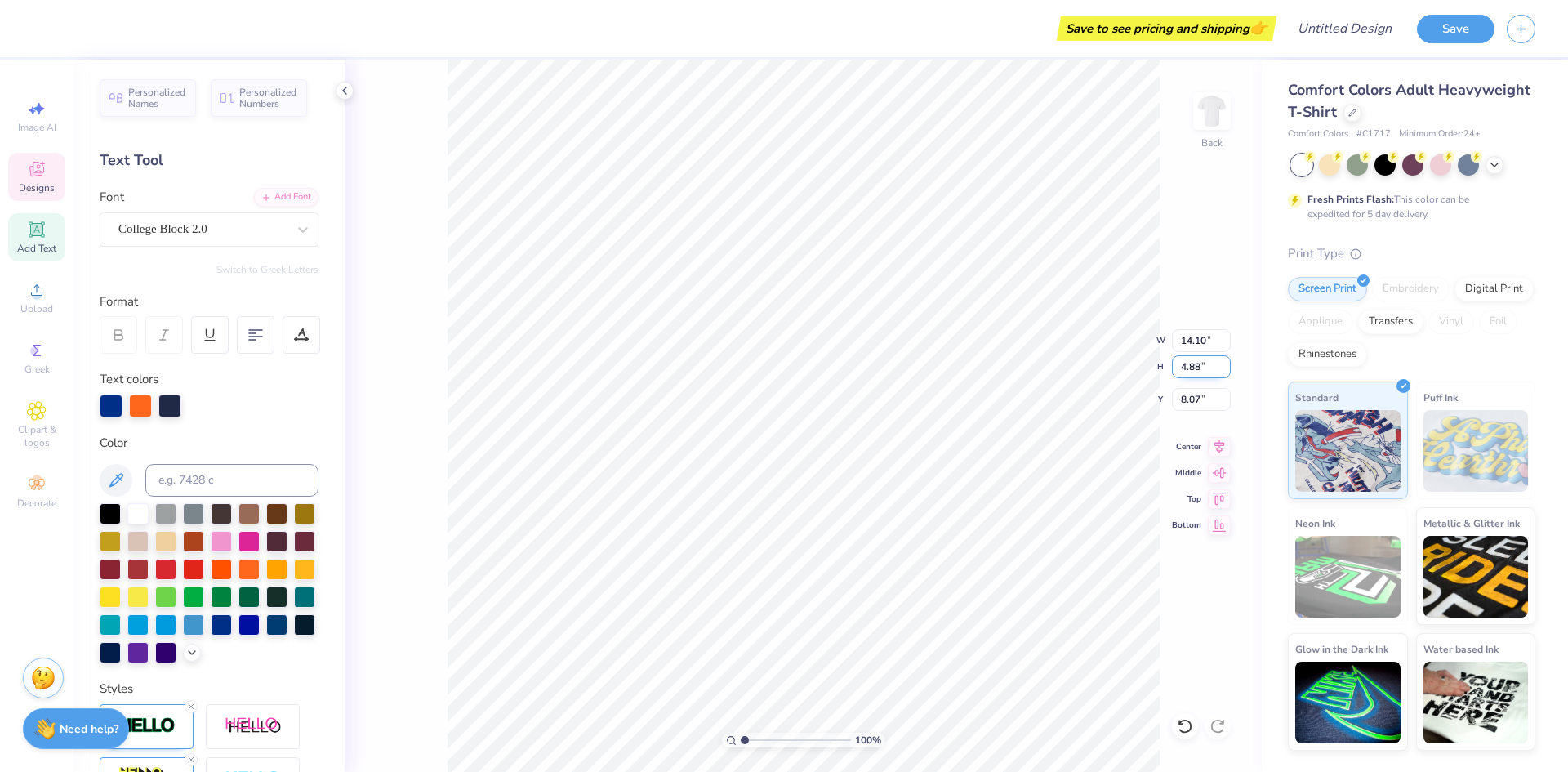
click at [1222, 371] on input "4.88" at bounding box center [1201, 366] width 59 height 23
click at [1222, 371] on input "4.87" at bounding box center [1201, 366] width 59 height 23
click at [1222, 371] on input "4.86" at bounding box center [1201, 366] width 59 height 23
click at [1222, 371] on input "4.85" at bounding box center [1201, 366] width 59 height 23
click at [1222, 371] on input "4.44" at bounding box center [1201, 366] width 59 height 23
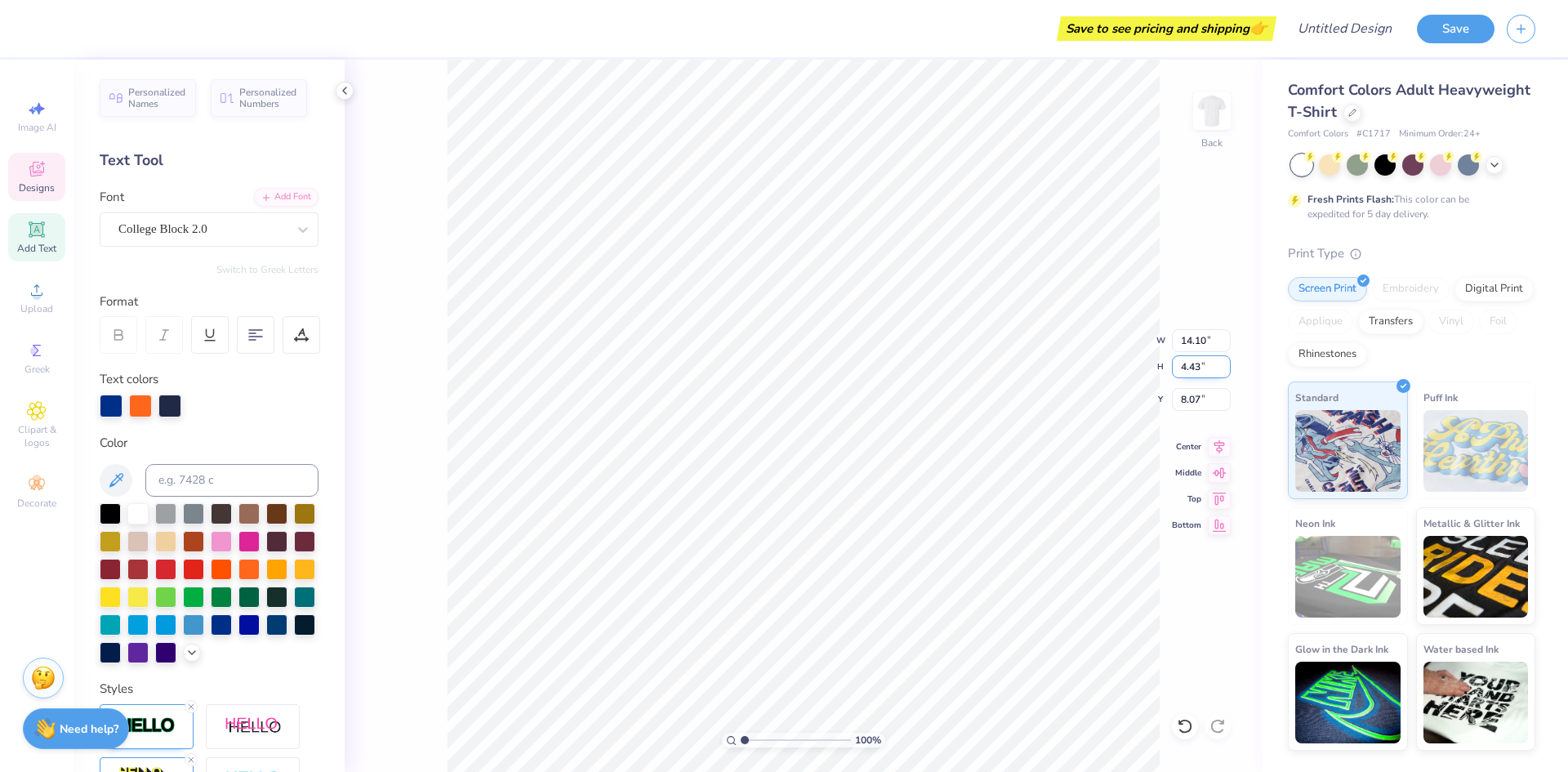
click at [1222, 371] on input "4.43" at bounding box center [1201, 366] width 59 height 23
click at [1222, 371] on input "4.41" at bounding box center [1201, 366] width 59 height 23
click at [1222, 371] on input "4.4" at bounding box center [1201, 366] width 59 height 23
click at [1222, 371] on input "4.39" at bounding box center [1201, 366] width 59 height 23
click at [1222, 371] on input "4.38" at bounding box center [1201, 366] width 59 height 23
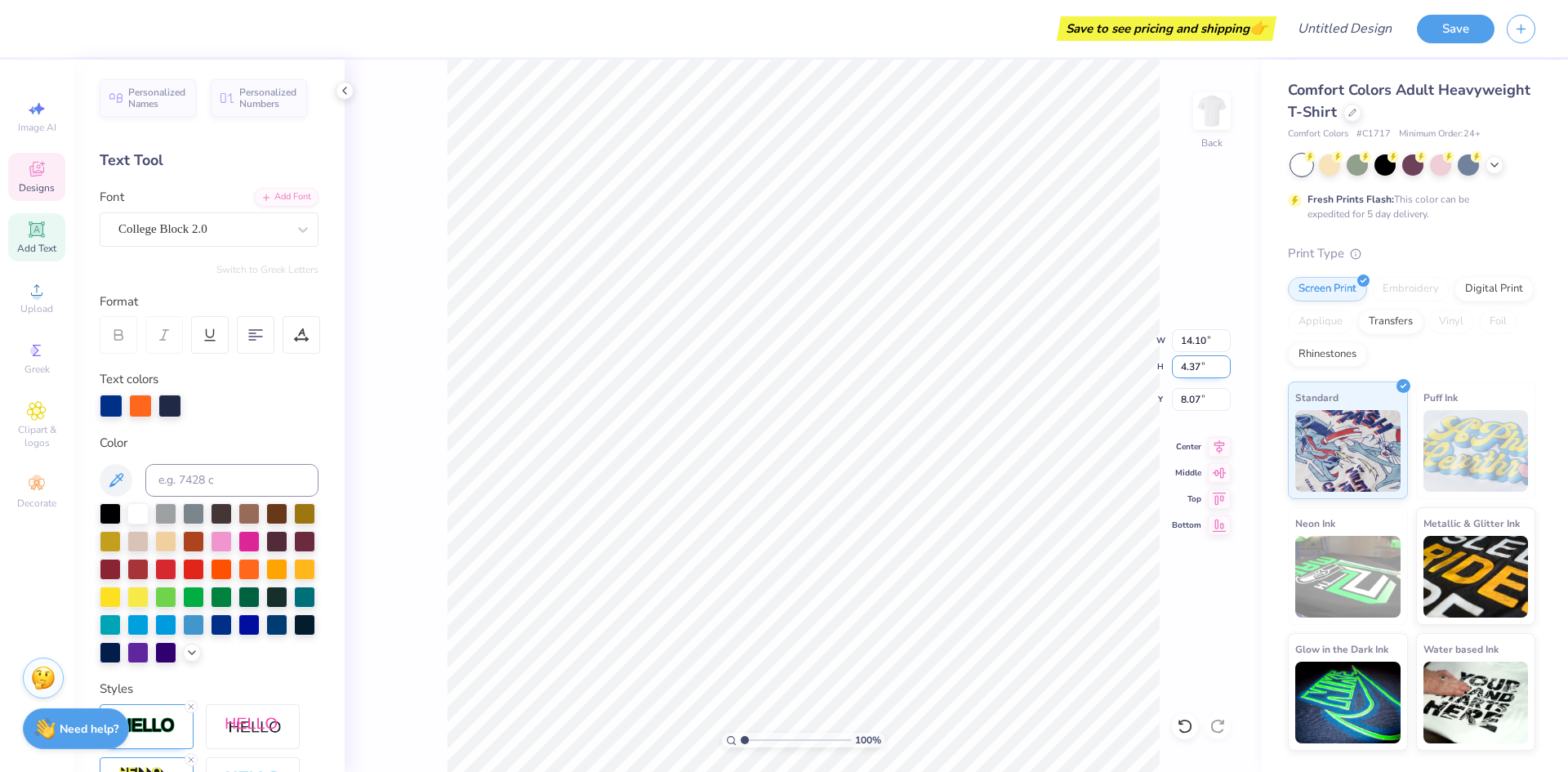
click at [1222, 371] on input "4.37" at bounding box center [1201, 366] width 59 height 23
click at [1222, 371] on input "4.36" at bounding box center [1201, 366] width 59 height 23
click at [1222, 371] on input "4.35" at bounding box center [1201, 366] width 59 height 23
click at [1222, 371] on input "4.34" at bounding box center [1201, 366] width 59 height 23
click at [1222, 371] on input "4.33" at bounding box center [1201, 366] width 59 height 23
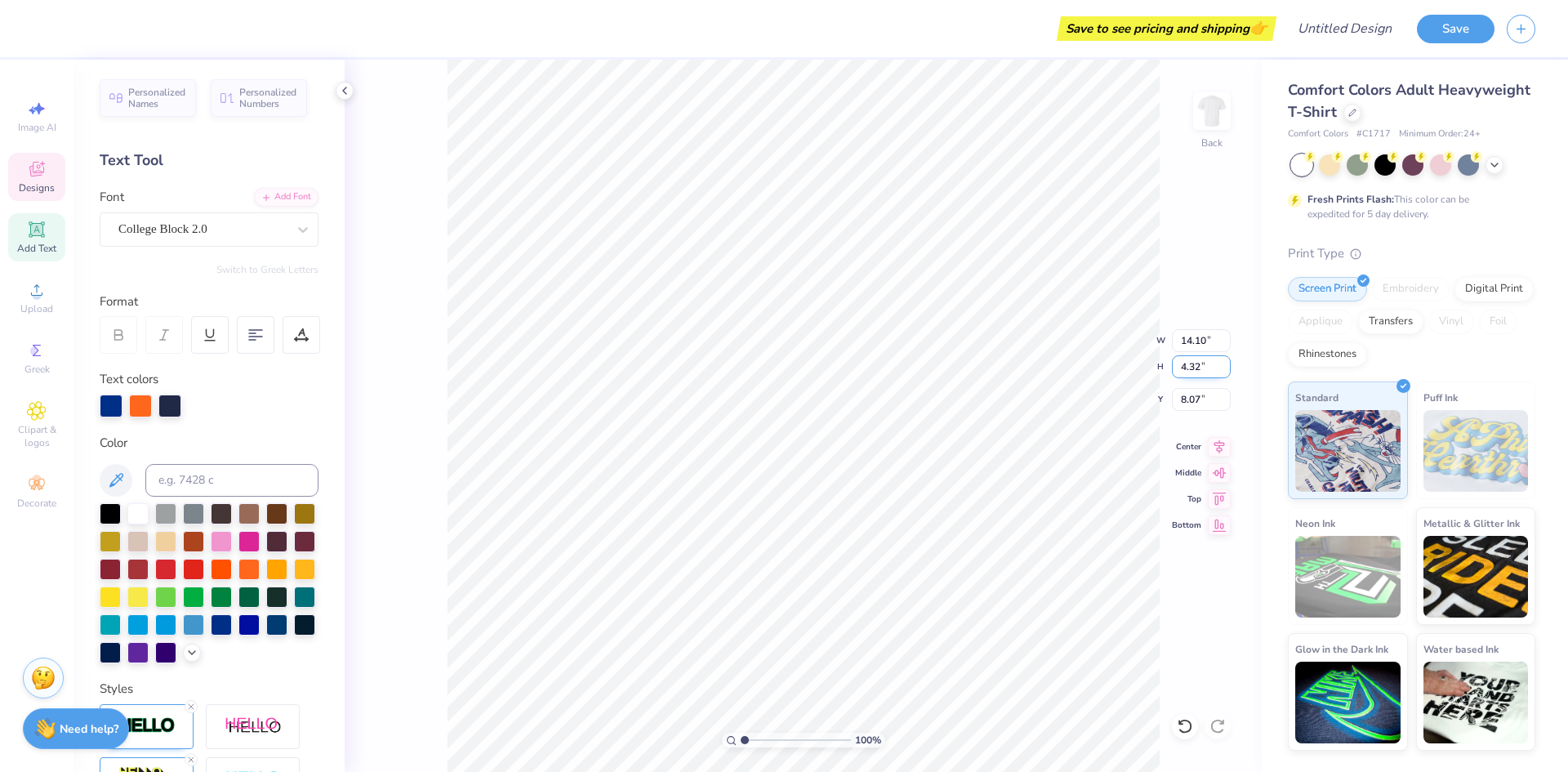
click at [1222, 371] on input "4.32" at bounding box center [1201, 366] width 59 height 23
click at [1222, 371] on input "4.31" at bounding box center [1201, 366] width 59 height 23
click at [1222, 371] on input "4.3" at bounding box center [1201, 366] width 59 height 23
click at [1222, 371] on input "4.29" at bounding box center [1201, 366] width 59 height 23
click at [1222, 371] on input "4.28" at bounding box center [1201, 366] width 59 height 23
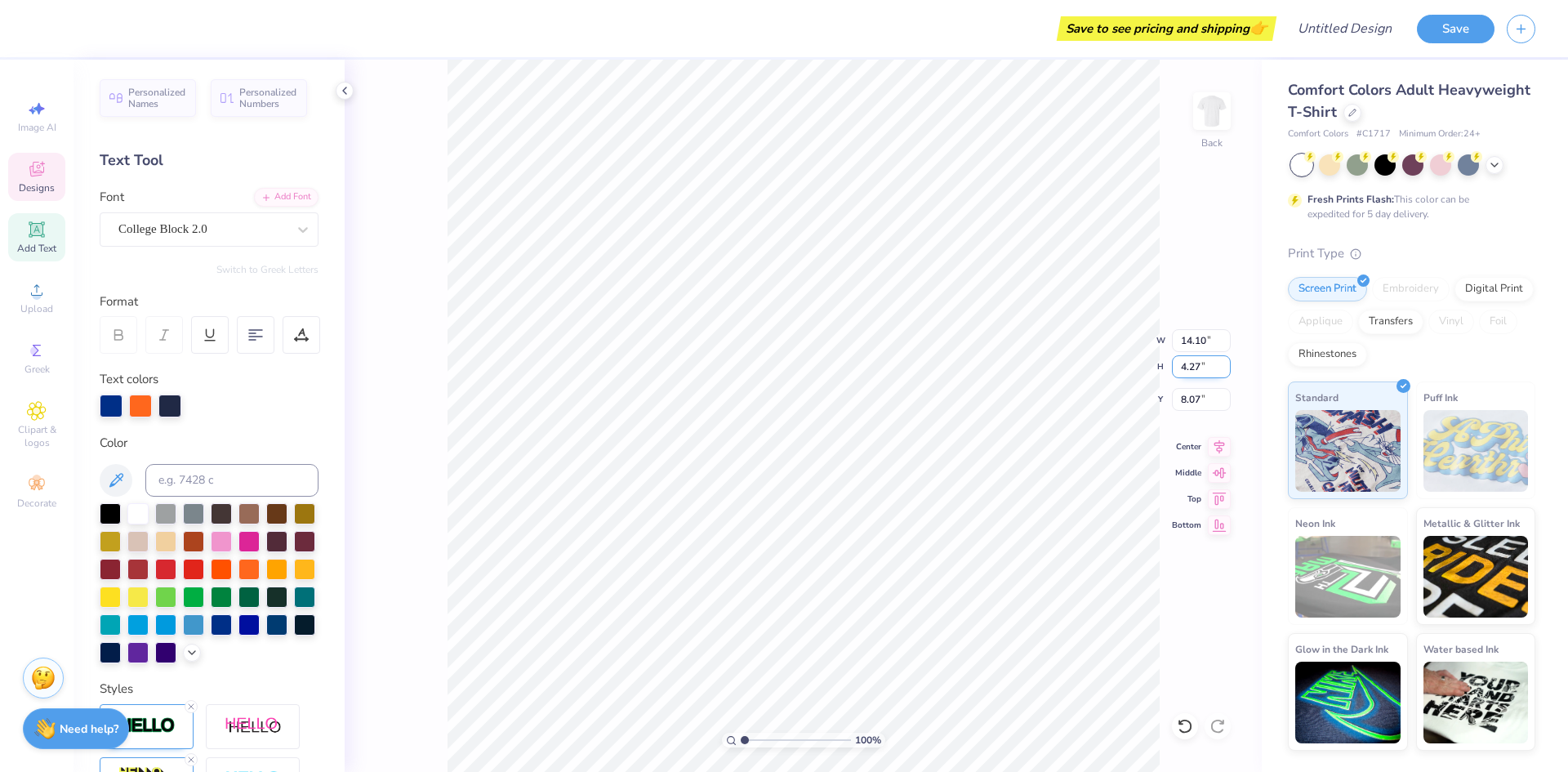
click at [1222, 371] on input "4.27" at bounding box center [1201, 366] width 59 height 23
click at [1222, 371] on input "4.26" at bounding box center [1201, 366] width 59 height 23
click at [1223, 372] on input "3.73" at bounding box center [1201, 366] width 59 height 23
click at [1223, 372] on input "3.72" at bounding box center [1201, 366] width 59 height 23
click at [1223, 372] on input "3.71" at bounding box center [1201, 366] width 59 height 23
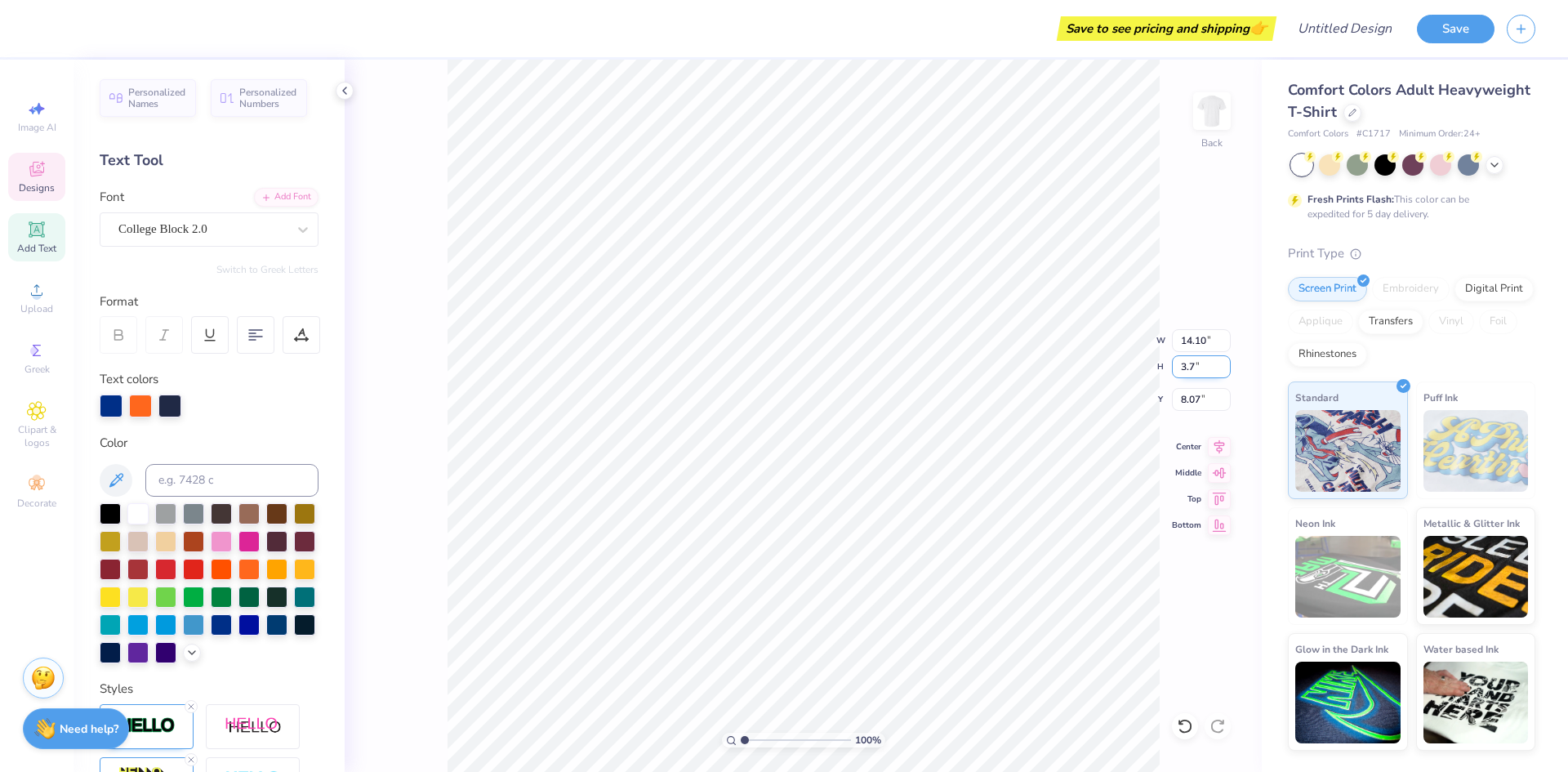
click at [1223, 372] on input "3.7" at bounding box center [1201, 366] width 59 height 23
click at [1223, 372] on input "3.69" at bounding box center [1201, 366] width 59 height 23
click at [1223, 372] on input "3.68" at bounding box center [1201, 366] width 59 height 23
click at [1223, 372] on input "3.67" at bounding box center [1201, 366] width 59 height 23
click at [1223, 372] on input "3.66" at bounding box center [1201, 366] width 59 height 23
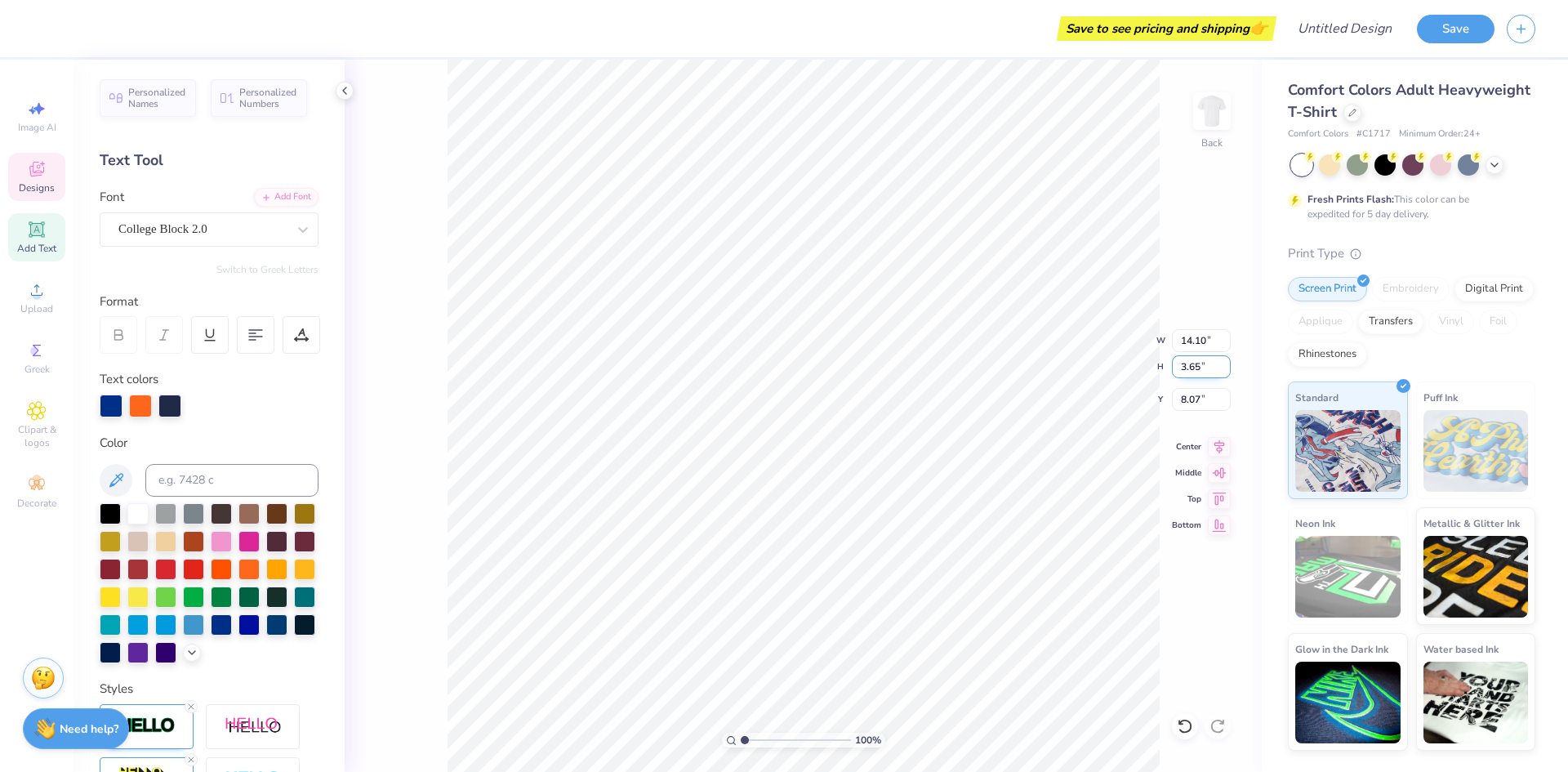
click at [1223, 372] on input "3.65" at bounding box center [1201, 366] width 59 height 23
click at [1223, 372] on input "3.64" at bounding box center [1201, 366] width 59 height 23
click at [1223, 372] on input "3.63" at bounding box center [1201, 366] width 59 height 23
click at [1223, 372] on input "3.62" at bounding box center [1201, 366] width 59 height 23
click at [1223, 372] on input "3.61" at bounding box center [1201, 366] width 59 height 23
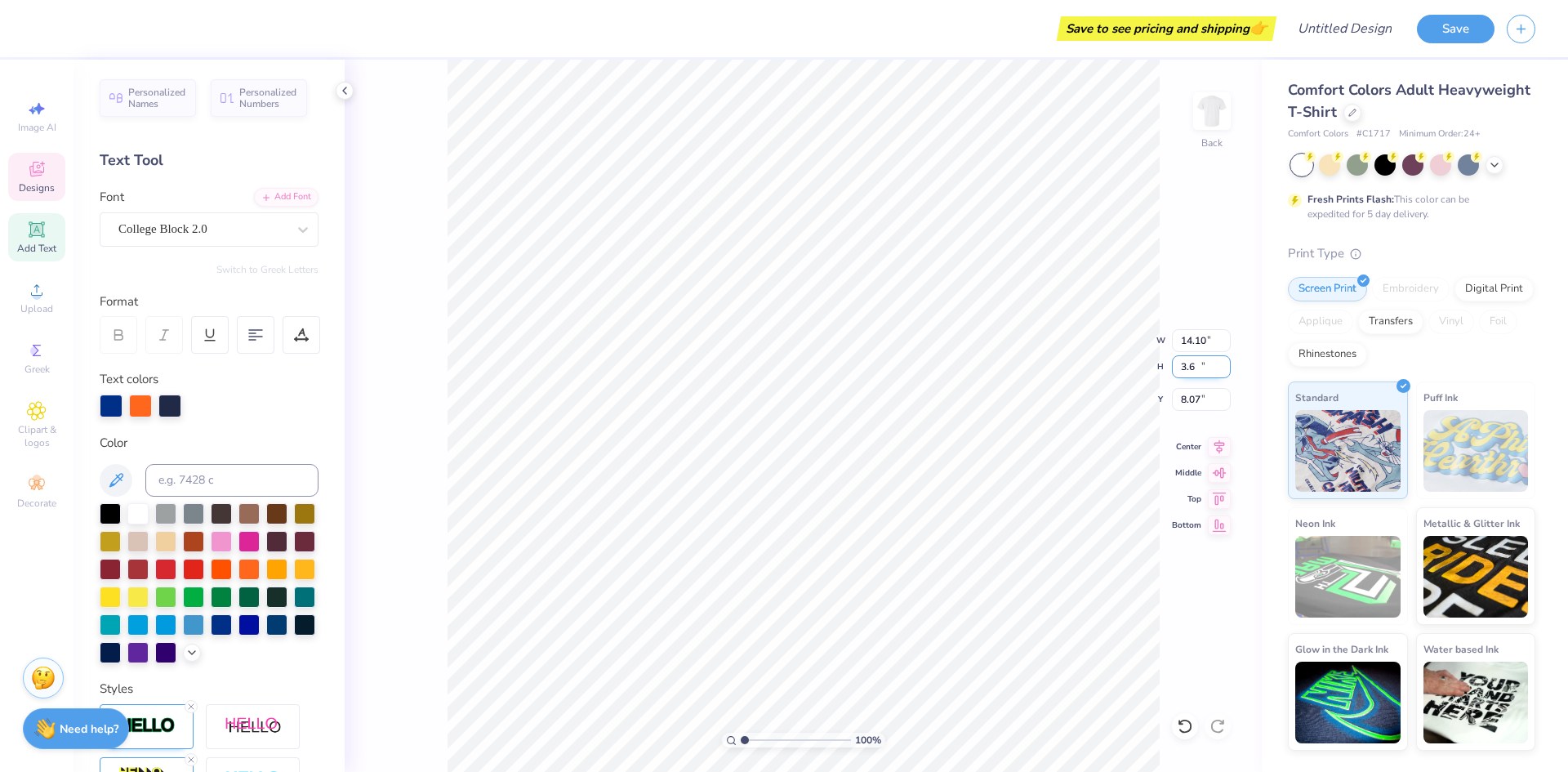
click at [1223, 372] on input "3.6" at bounding box center [1201, 366] width 59 height 23
click at [1223, 372] on input "3.59" at bounding box center [1201, 366] width 59 height 23
click at [1223, 372] on input "3.58" at bounding box center [1201, 366] width 59 height 23
click at [1223, 372] on input "3.57" at bounding box center [1201, 366] width 59 height 23
click at [1223, 372] on input "3.56" at bounding box center [1201, 366] width 59 height 23
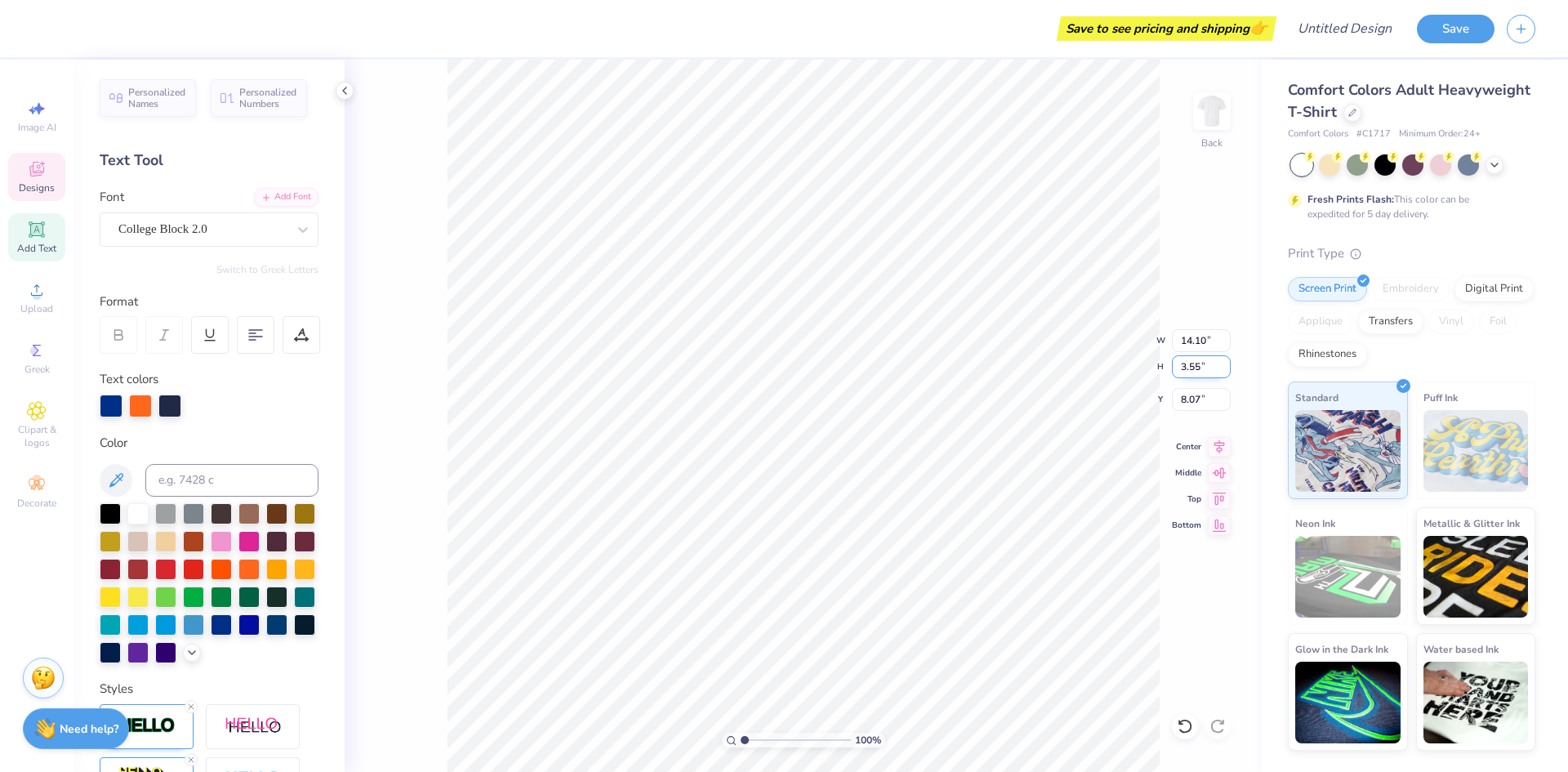
click at [1223, 372] on input "3.55" at bounding box center [1201, 366] width 59 height 23
click at [1223, 372] on input "3.54" at bounding box center [1201, 366] width 59 height 23
click at [1223, 372] on input "3.53" at bounding box center [1201, 366] width 59 height 23
click at [1223, 372] on input "3.52" at bounding box center [1201, 366] width 59 height 23
click at [1223, 372] on input "3.51" at bounding box center [1201, 366] width 59 height 23
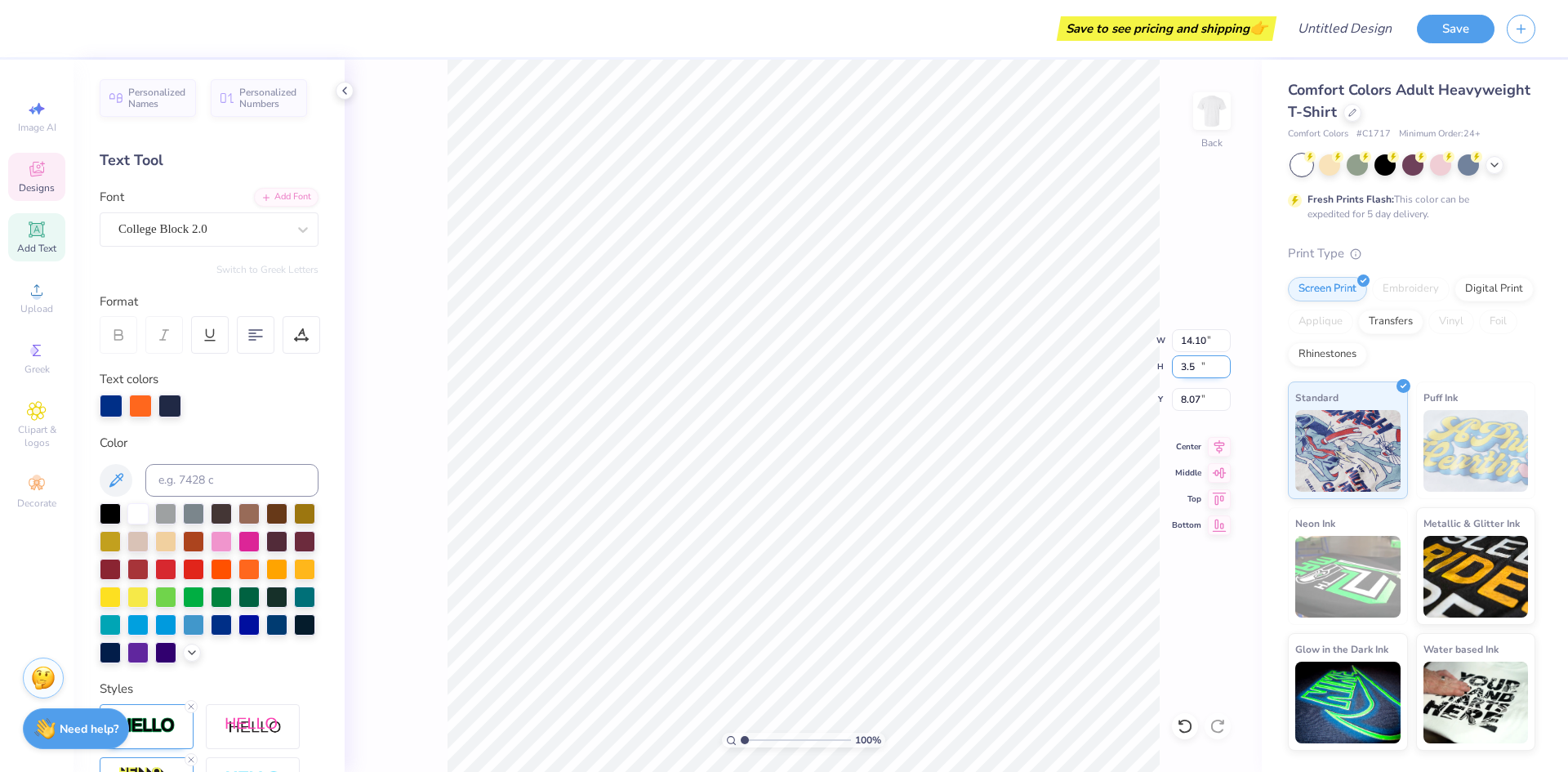
type input "3.5"
click at [1223, 372] on input "3.5" at bounding box center [1201, 366] width 59 height 23
click at [1227, 372] on input "4.88" at bounding box center [1201, 366] width 59 height 23
click at [1227, 371] on input "4.87" at bounding box center [1201, 366] width 59 height 23
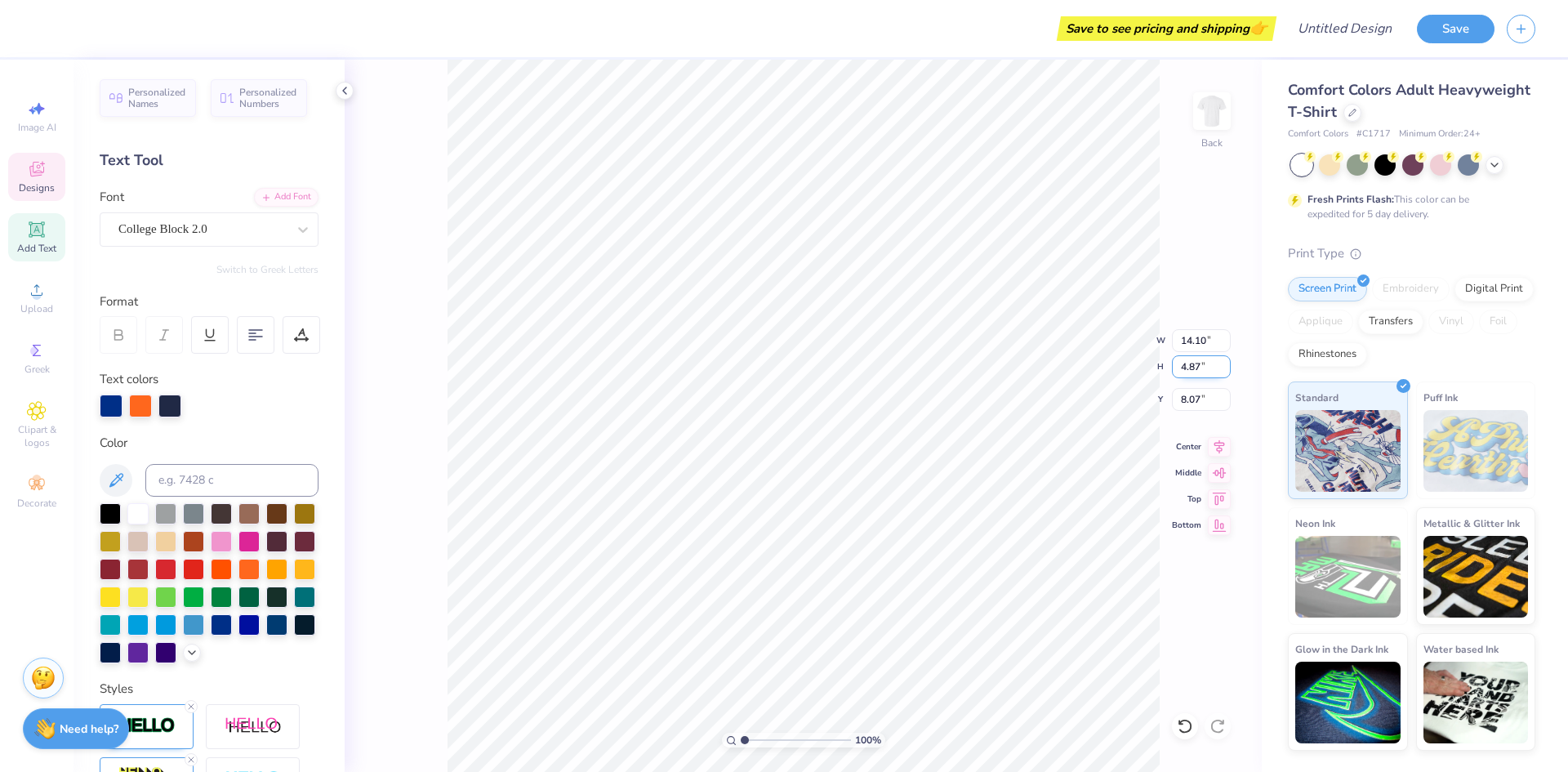
click at [1221, 371] on input "4.86" at bounding box center [1201, 366] width 59 height 23
click at [1221, 371] on input "4.85" at bounding box center [1201, 366] width 59 height 23
click at [1223, 371] on input "4.84" at bounding box center [1201, 366] width 59 height 23
click at [1223, 371] on input "4.83" at bounding box center [1201, 366] width 59 height 23
click at [1223, 371] on input "4.82" at bounding box center [1201, 366] width 59 height 23
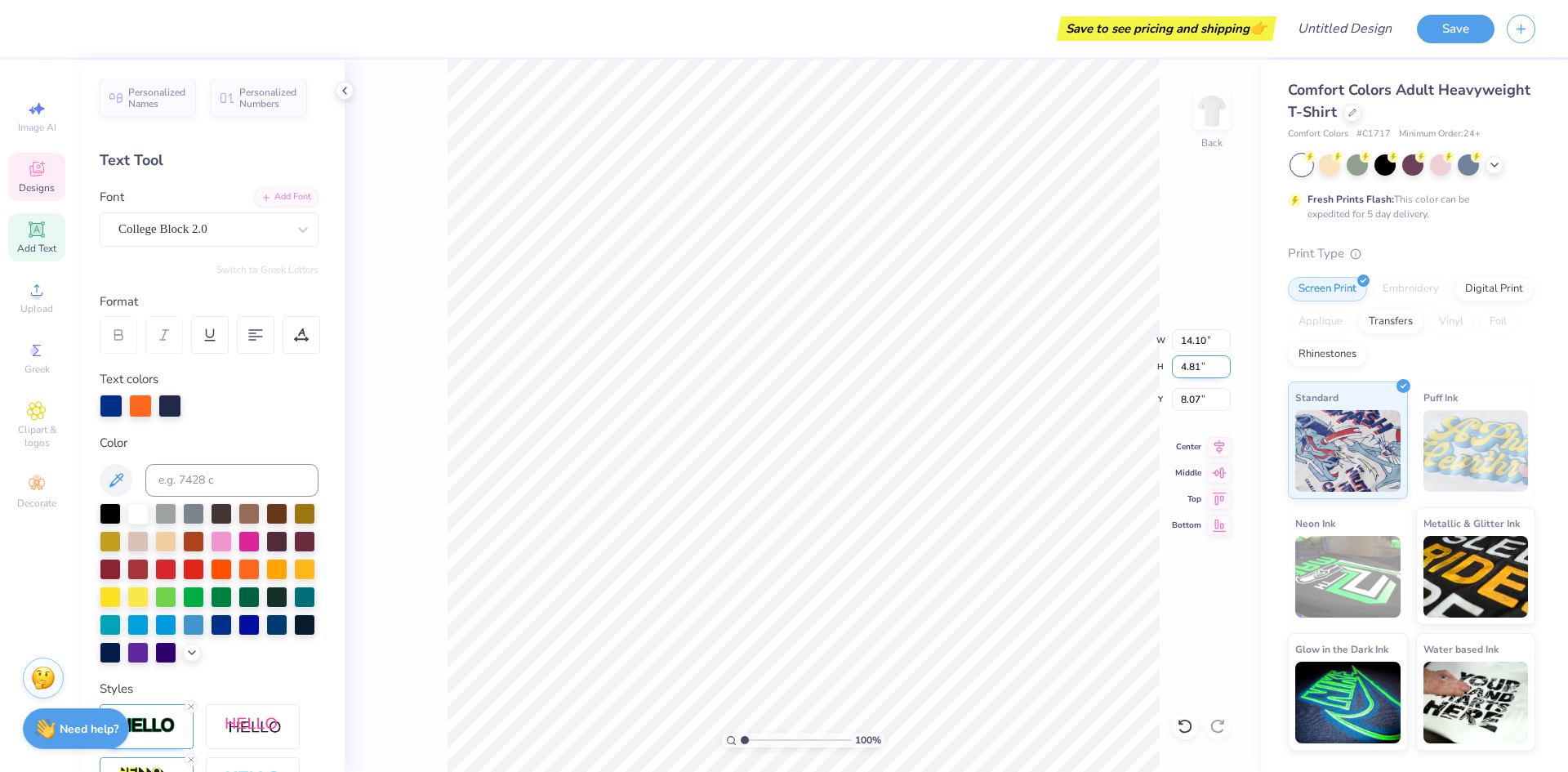
click at [1223, 371] on input "4.81" at bounding box center [1201, 366] width 59 height 23
click at [1223, 371] on input "4.8" at bounding box center [1201, 366] width 59 height 23
click at [1223, 371] on input "4.79" at bounding box center [1201, 366] width 59 height 23
click at [1223, 371] on input "4.78" at bounding box center [1201, 366] width 59 height 23
click at [1223, 371] on input "4.77" at bounding box center [1201, 366] width 59 height 23
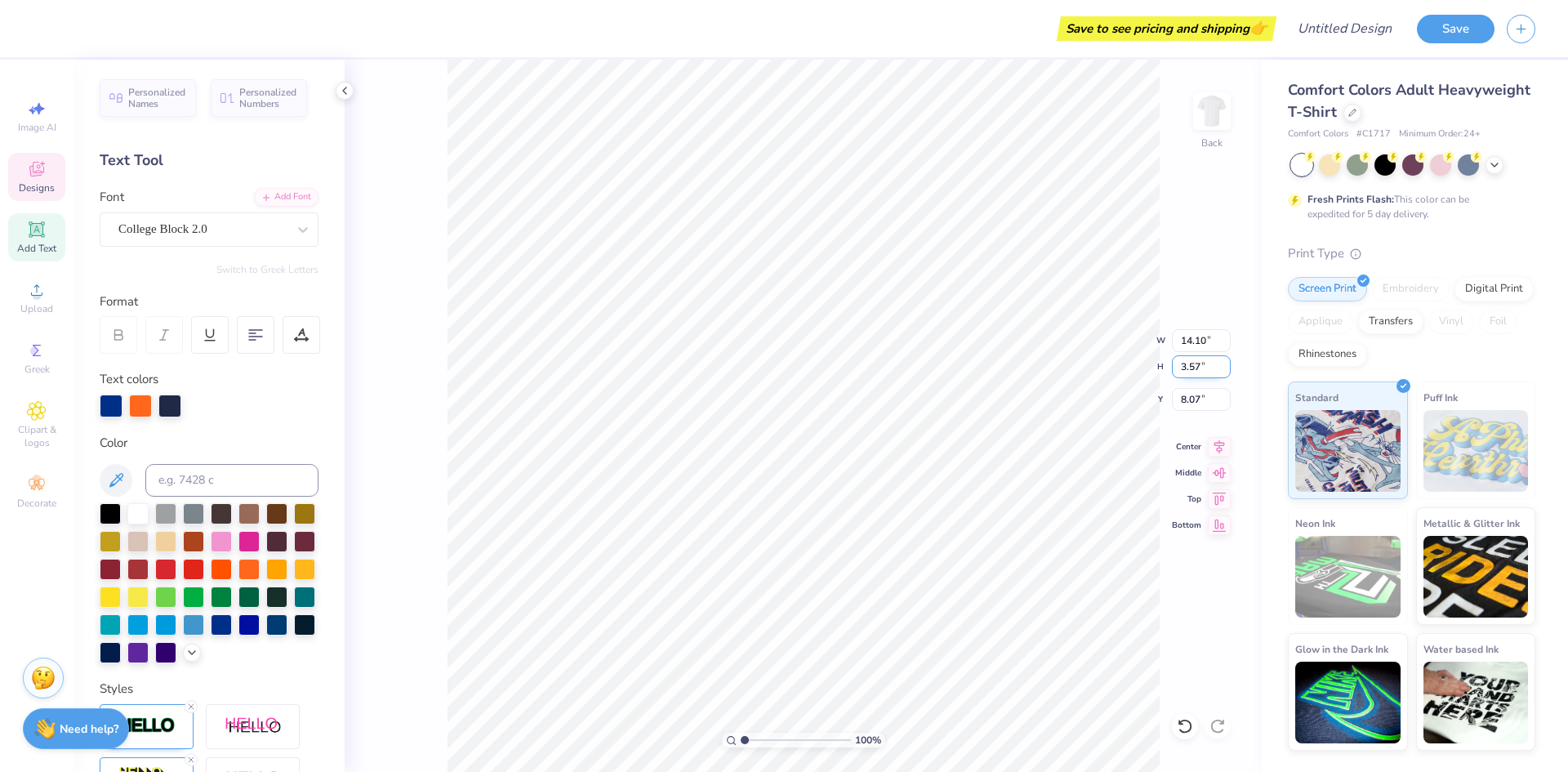
click at [1223, 371] on input "3.57" at bounding box center [1201, 366] width 59 height 23
click at [1223, 371] on input "3.56" at bounding box center [1201, 366] width 59 height 23
click at [1223, 371] on input "3.55" at bounding box center [1201, 366] width 59 height 23
click at [1223, 371] on input "3.54" at bounding box center [1201, 366] width 59 height 23
click at [1223, 371] on input "3.53" at bounding box center [1201, 366] width 59 height 23
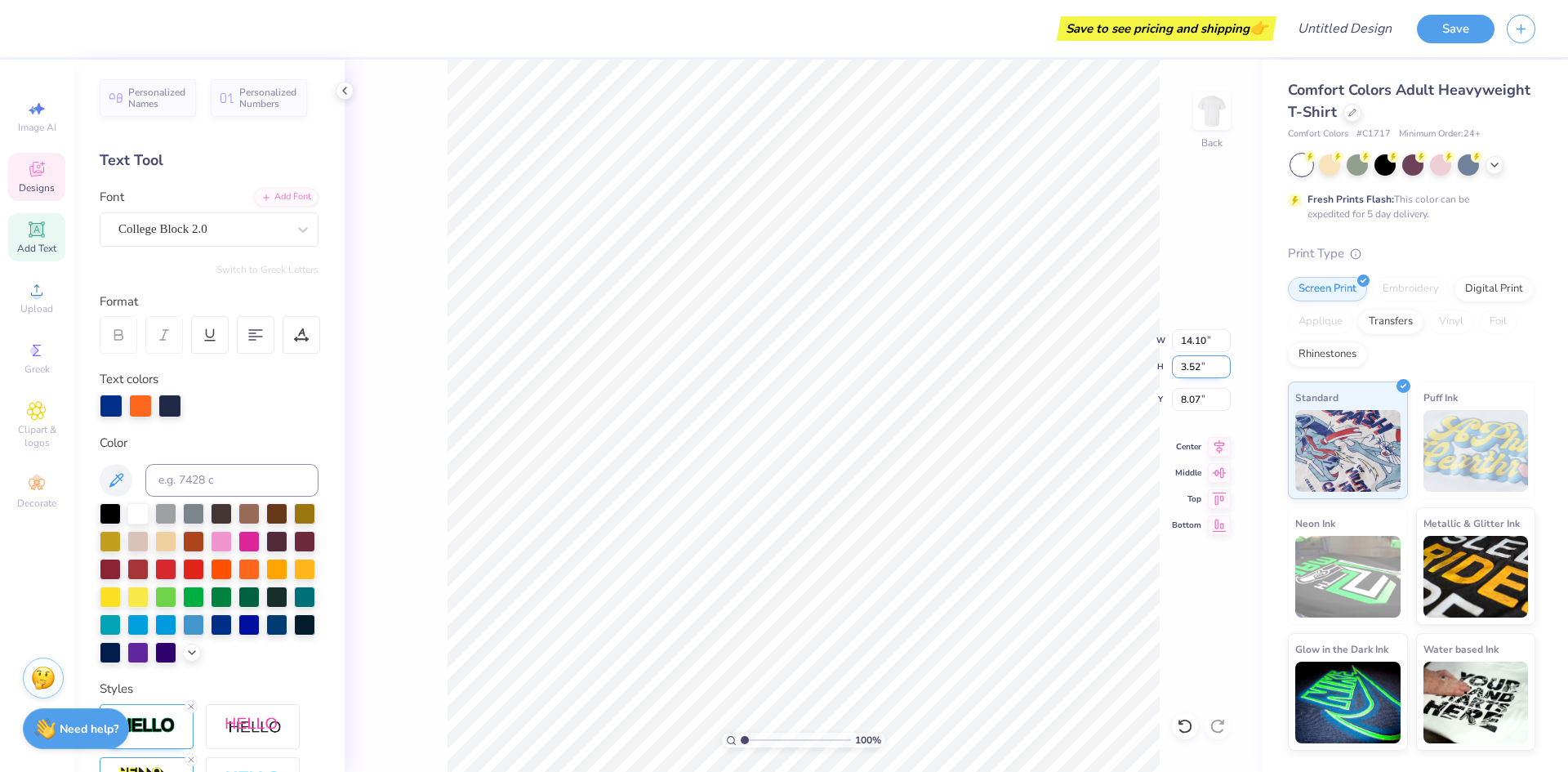
click at [1223, 371] on input "3.52" at bounding box center [1201, 366] width 59 height 23
click at [1223, 371] on input "3.51" at bounding box center [1201, 366] width 59 height 23
type input "3.5"
click at [1223, 371] on input "3.5" at bounding box center [1201, 366] width 59 height 23
click at [1206, 366] on input "3.5" at bounding box center [1201, 366] width 59 height 23
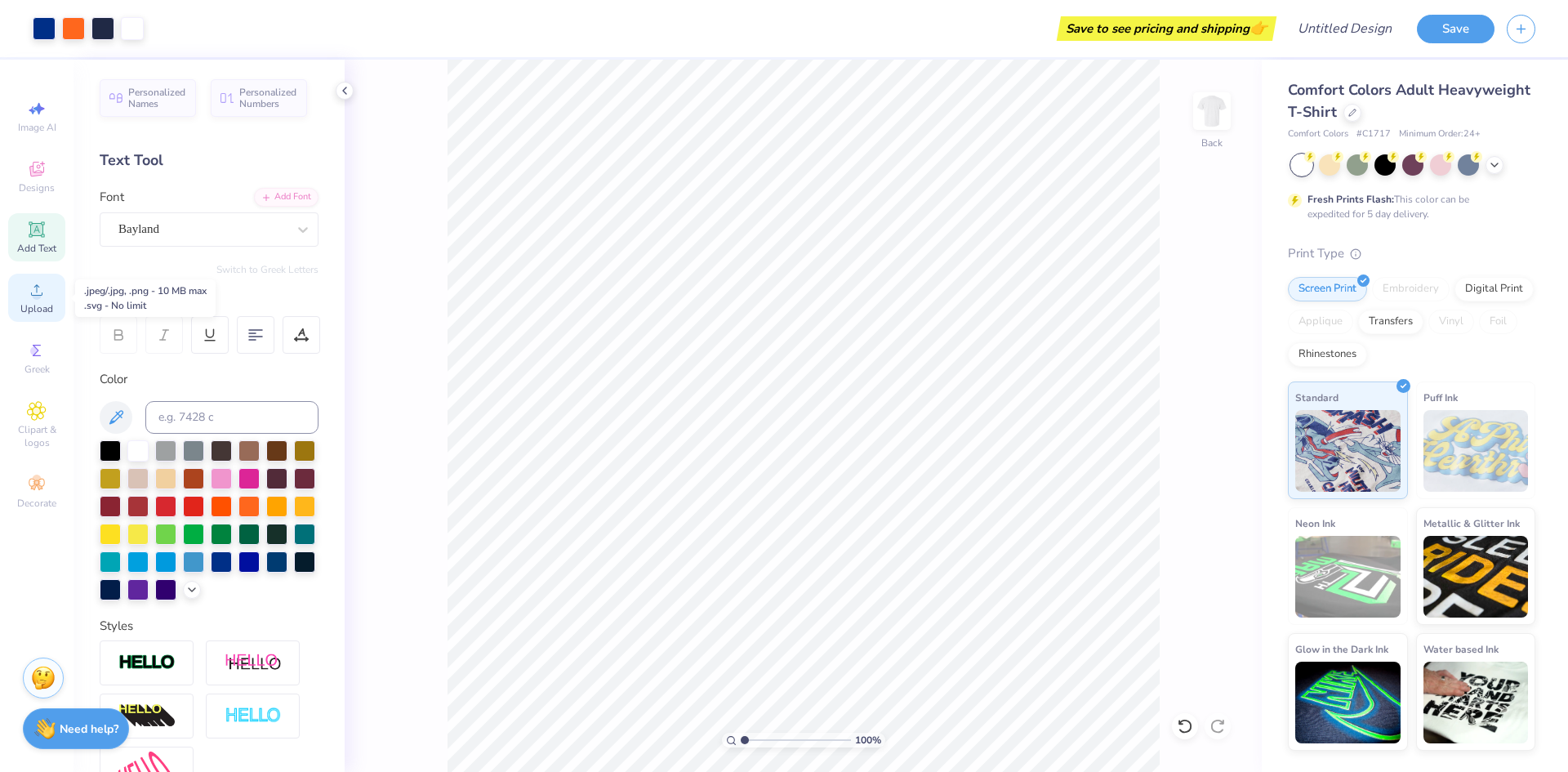
click at [31, 294] on icon at bounding box center [36, 289] width 20 height 20
click at [38, 114] on icon at bounding box center [38, 109] width 11 height 12
select select "4"
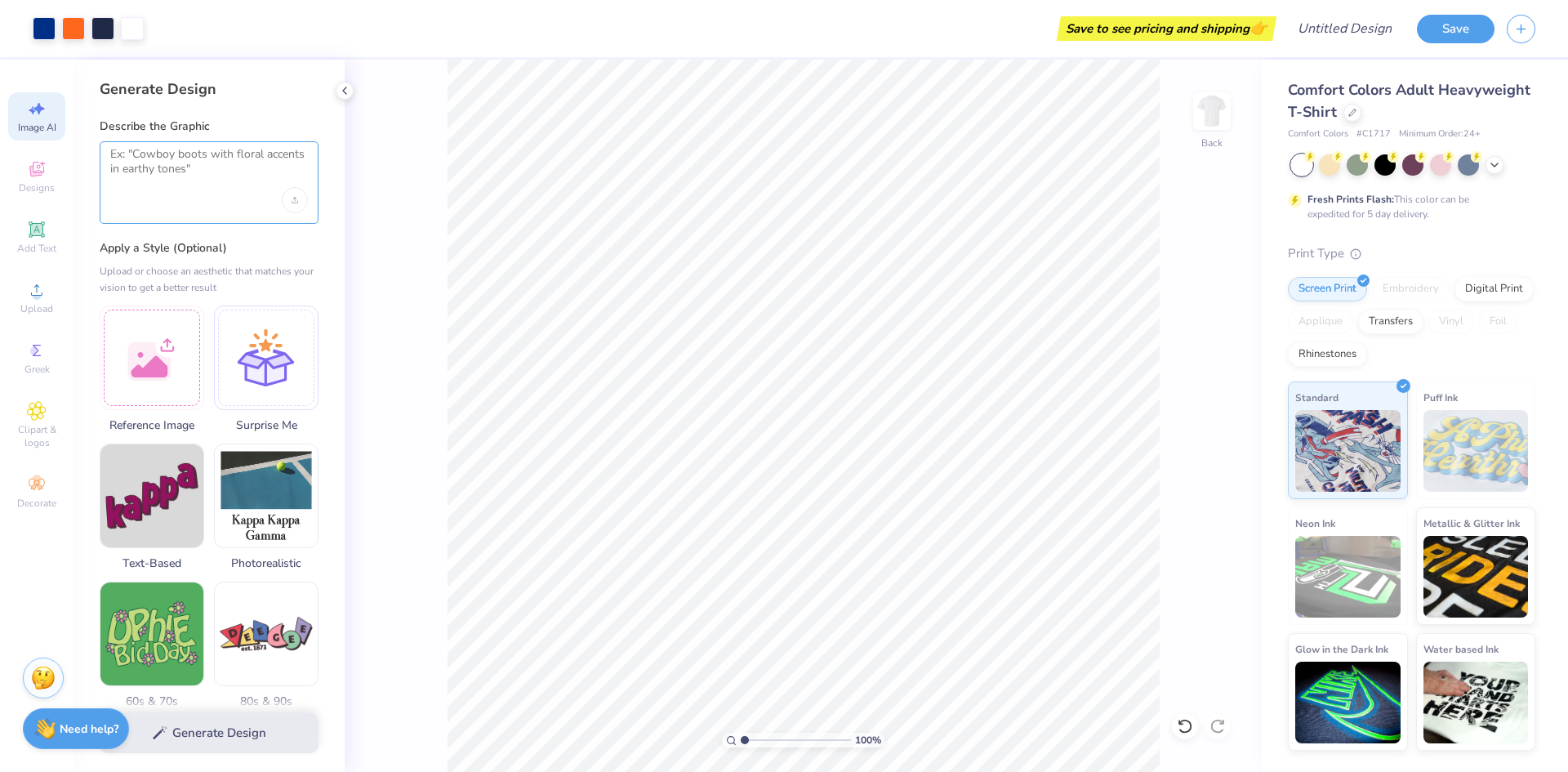
click at [189, 160] on textarea at bounding box center [209, 167] width 198 height 41
type textarea "S"
type textarea "Lambda Alpha Epsilon official logo"
click at [236, 742] on button "Generate Design" at bounding box center [209, 728] width 219 height 40
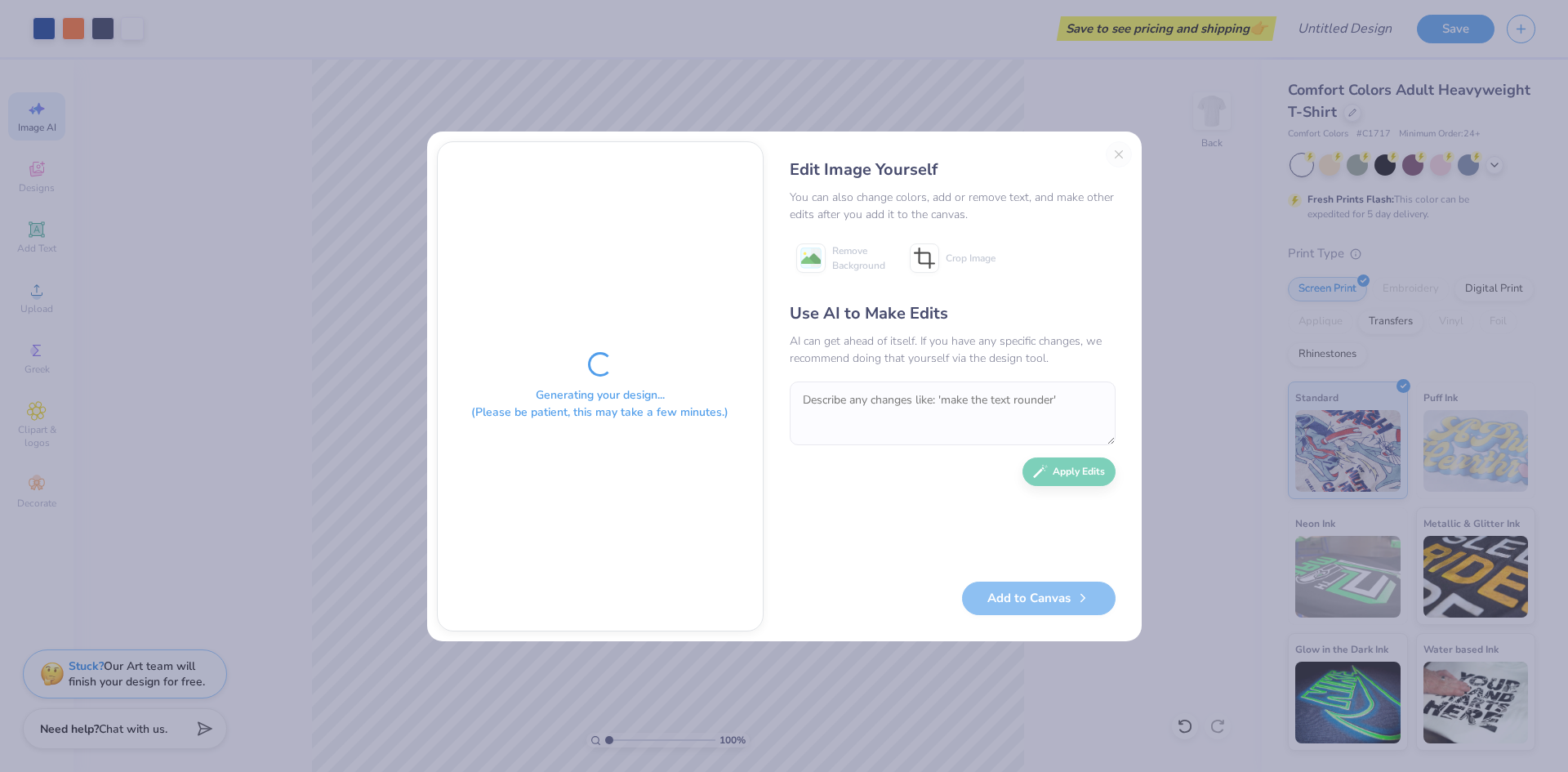
click at [1123, 156] on div "Edit Image Yourself You can also change colors, add or remove text, and make ot…" at bounding box center [953, 387] width 359 height 490
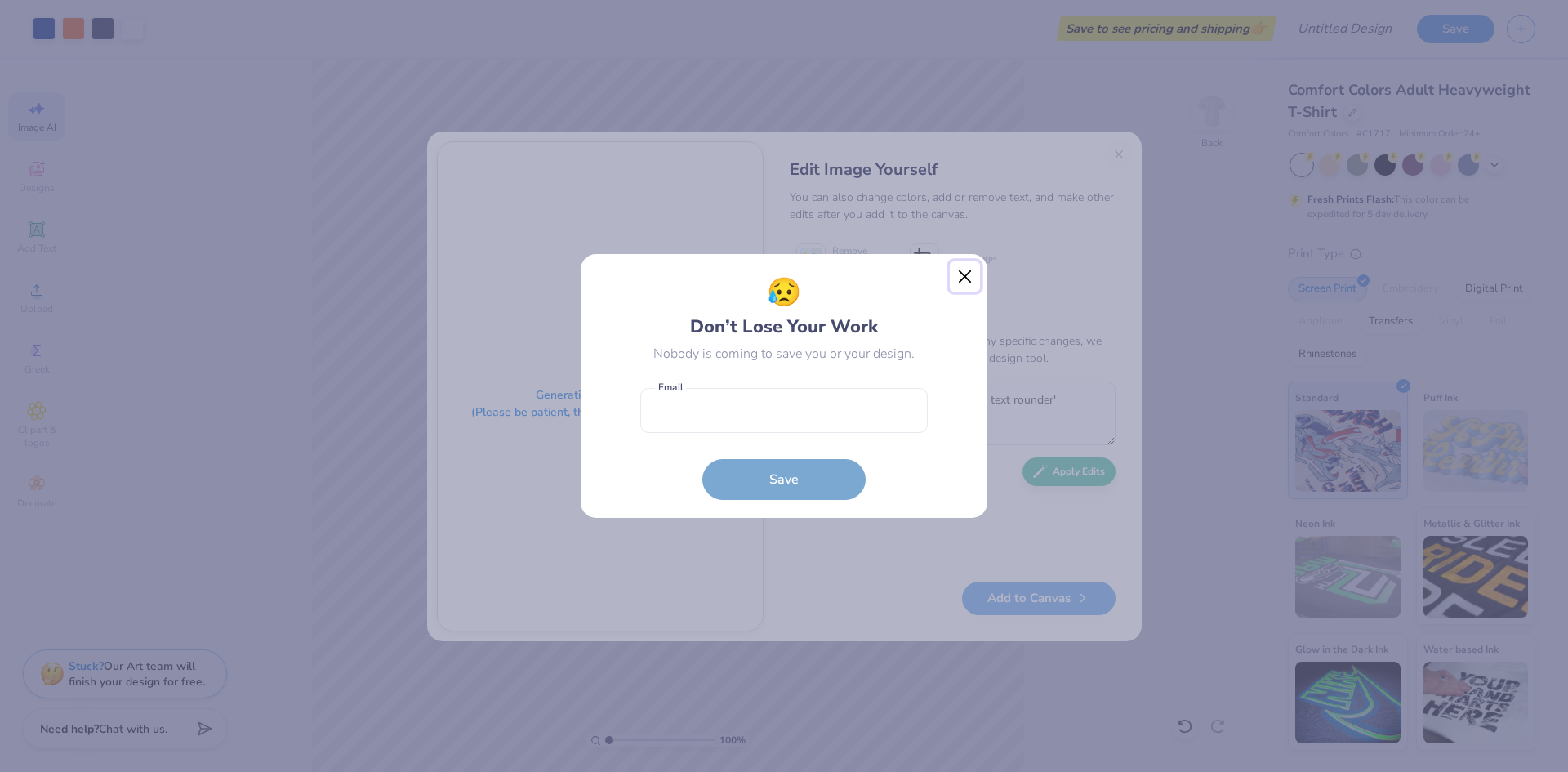
click at [966, 273] on button "Close" at bounding box center [965, 277] width 31 height 31
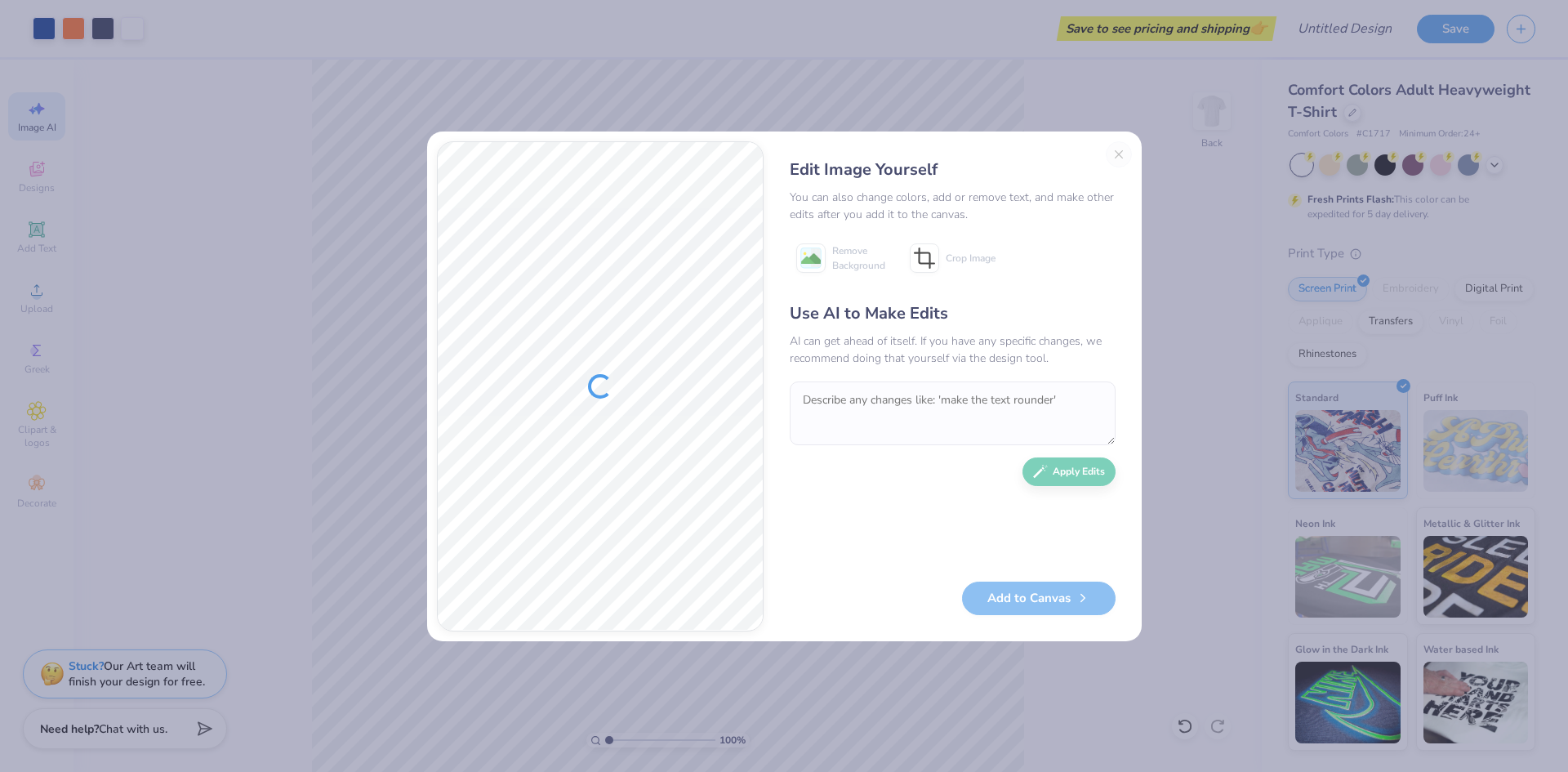
click at [608, 374] on div at bounding box center [600, 386] width 325 height 489
click at [1122, 155] on button "Close" at bounding box center [1118, 154] width 26 height 26
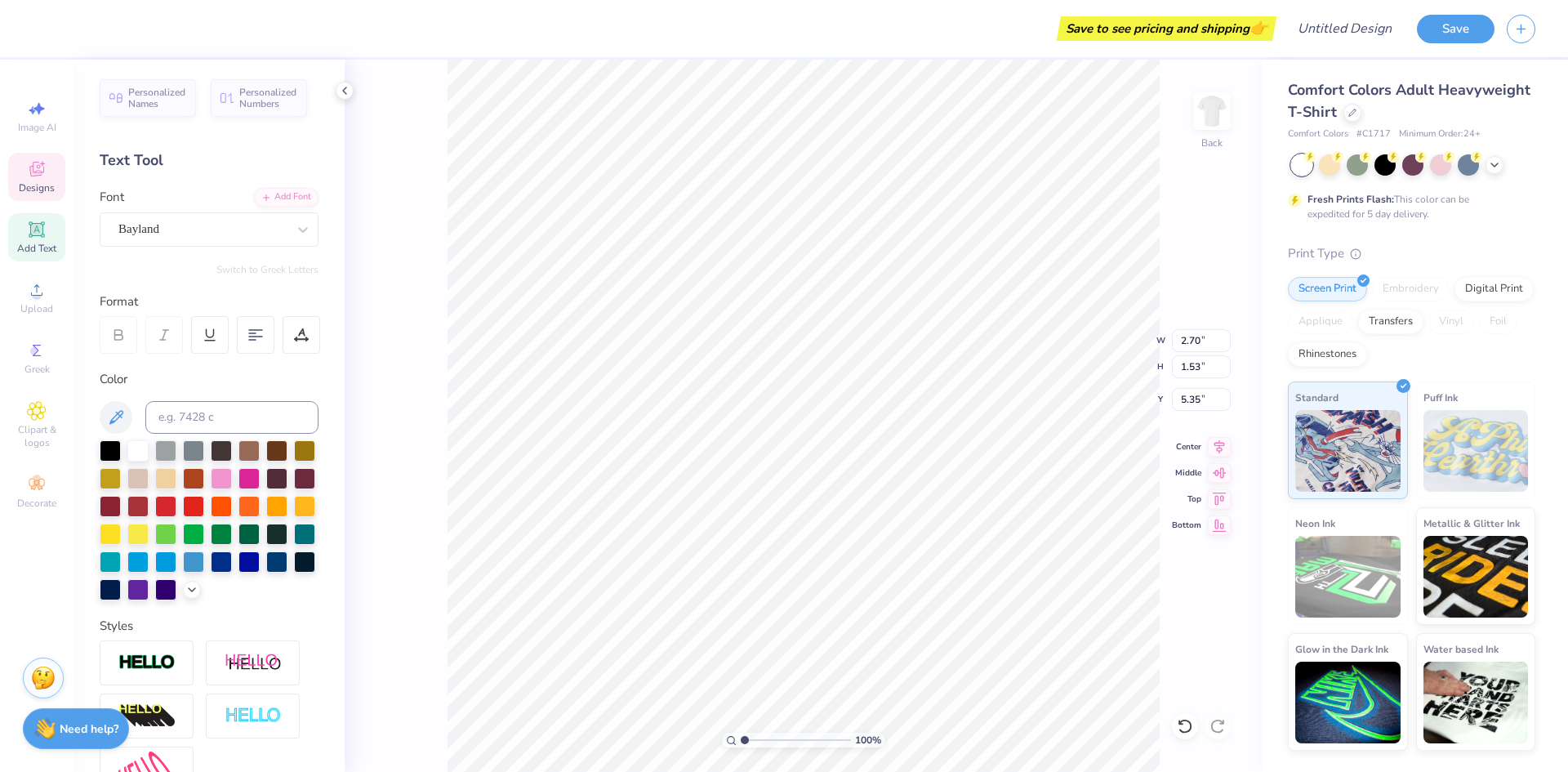
scroll to position [14, 3]
type textarea "Fall Class"
type input "0.65"
type input "0.59"
type input "6.07"
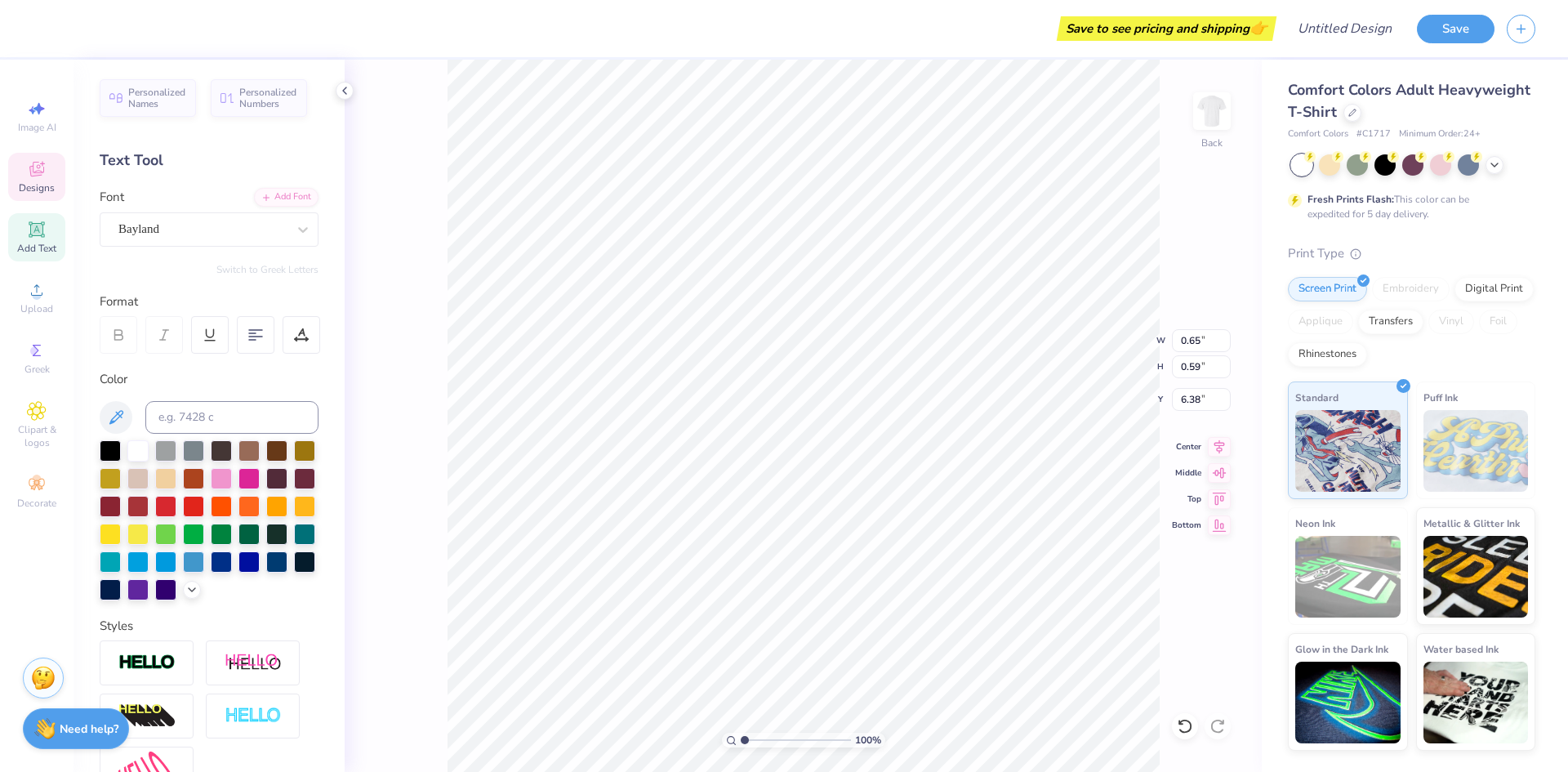
scroll to position [14, 2]
type textarea "2025"
click at [1229, 109] on img at bounding box center [1212, 110] width 65 height 65
click at [33, 299] on icon at bounding box center [36, 289] width 20 height 20
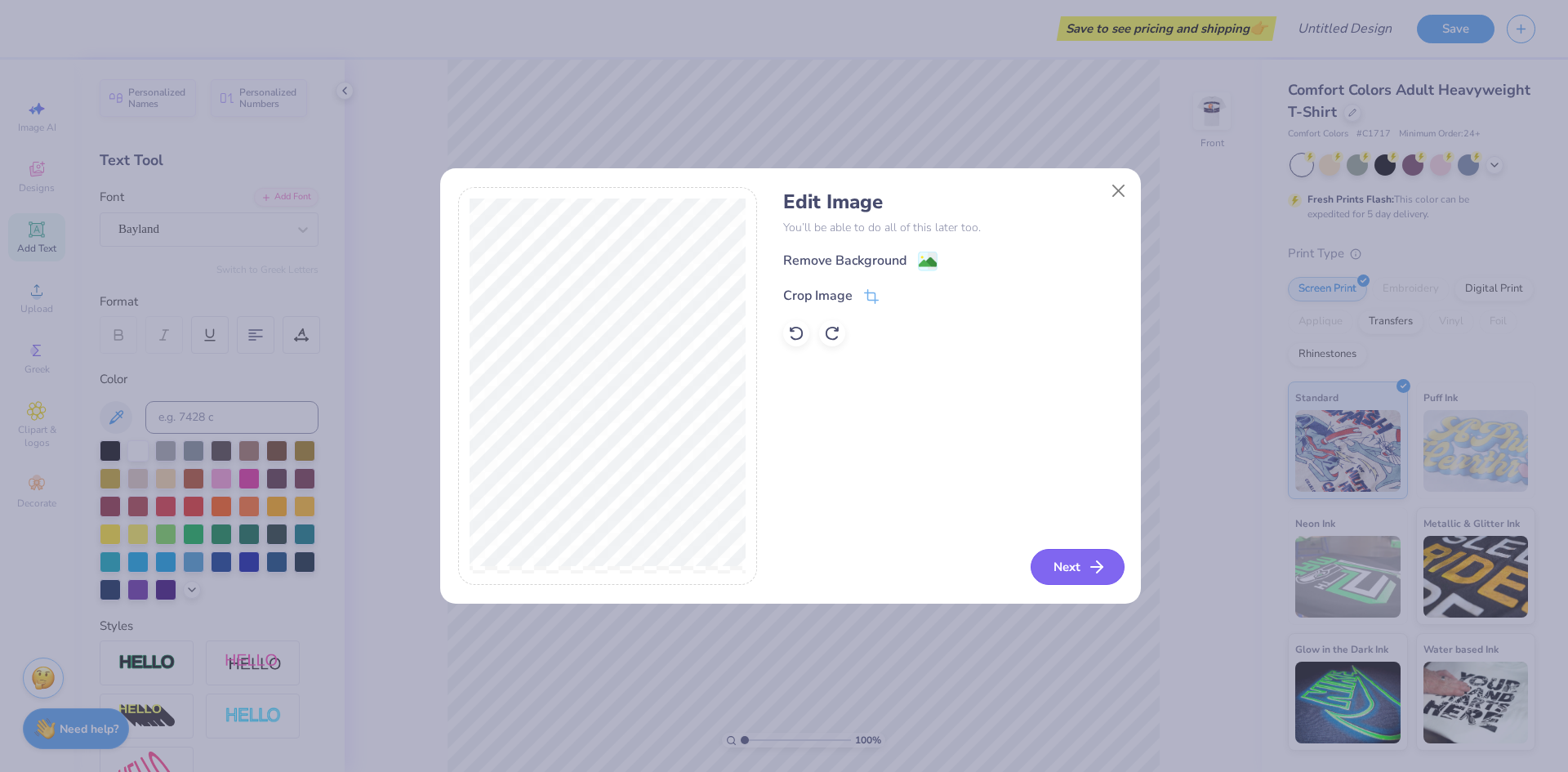
click at [1087, 571] on icon "button" at bounding box center [1096, 566] width 20 height 20
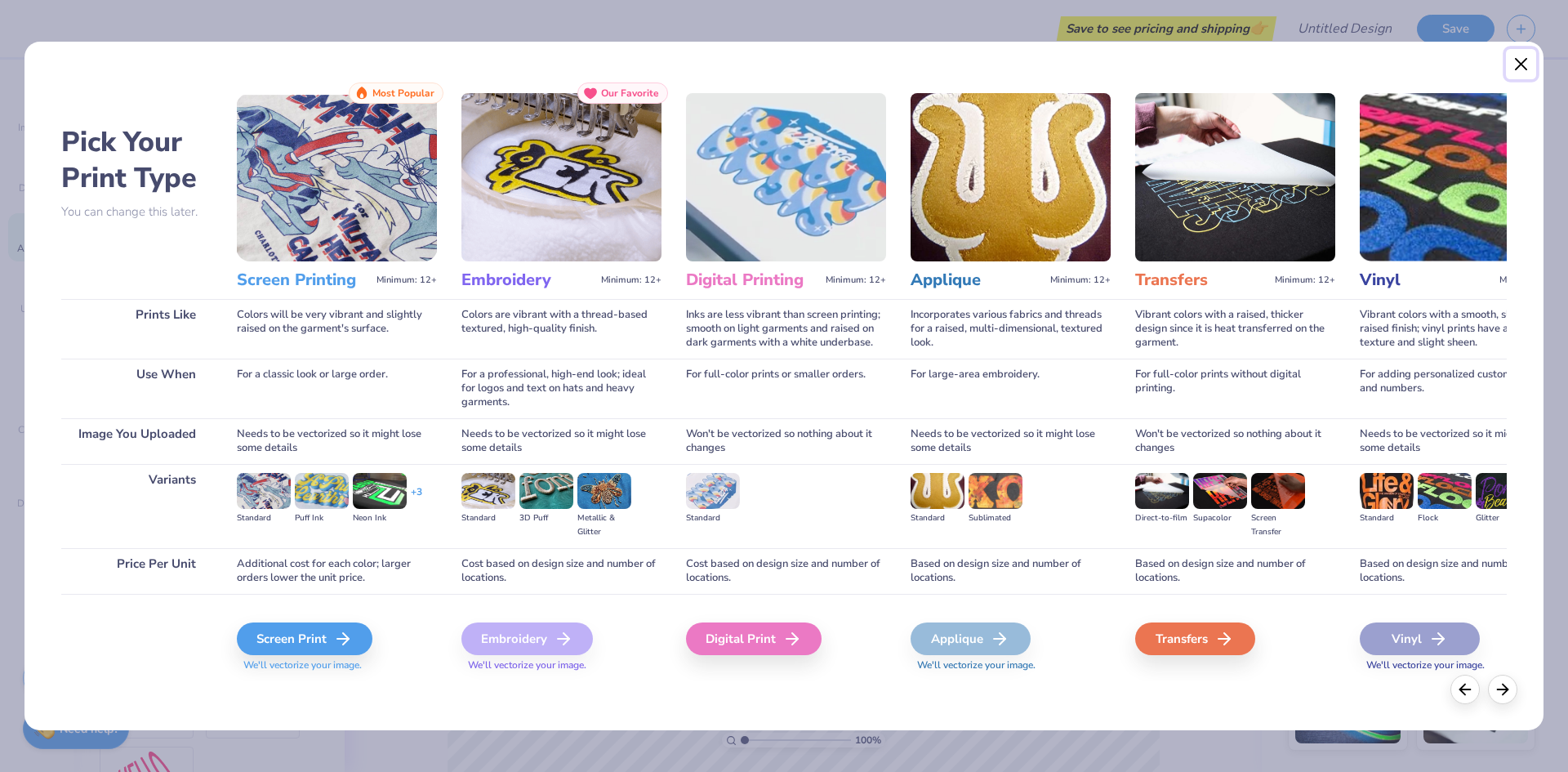
click at [1526, 59] on button "Close" at bounding box center [1521, 64] width 31 height 31
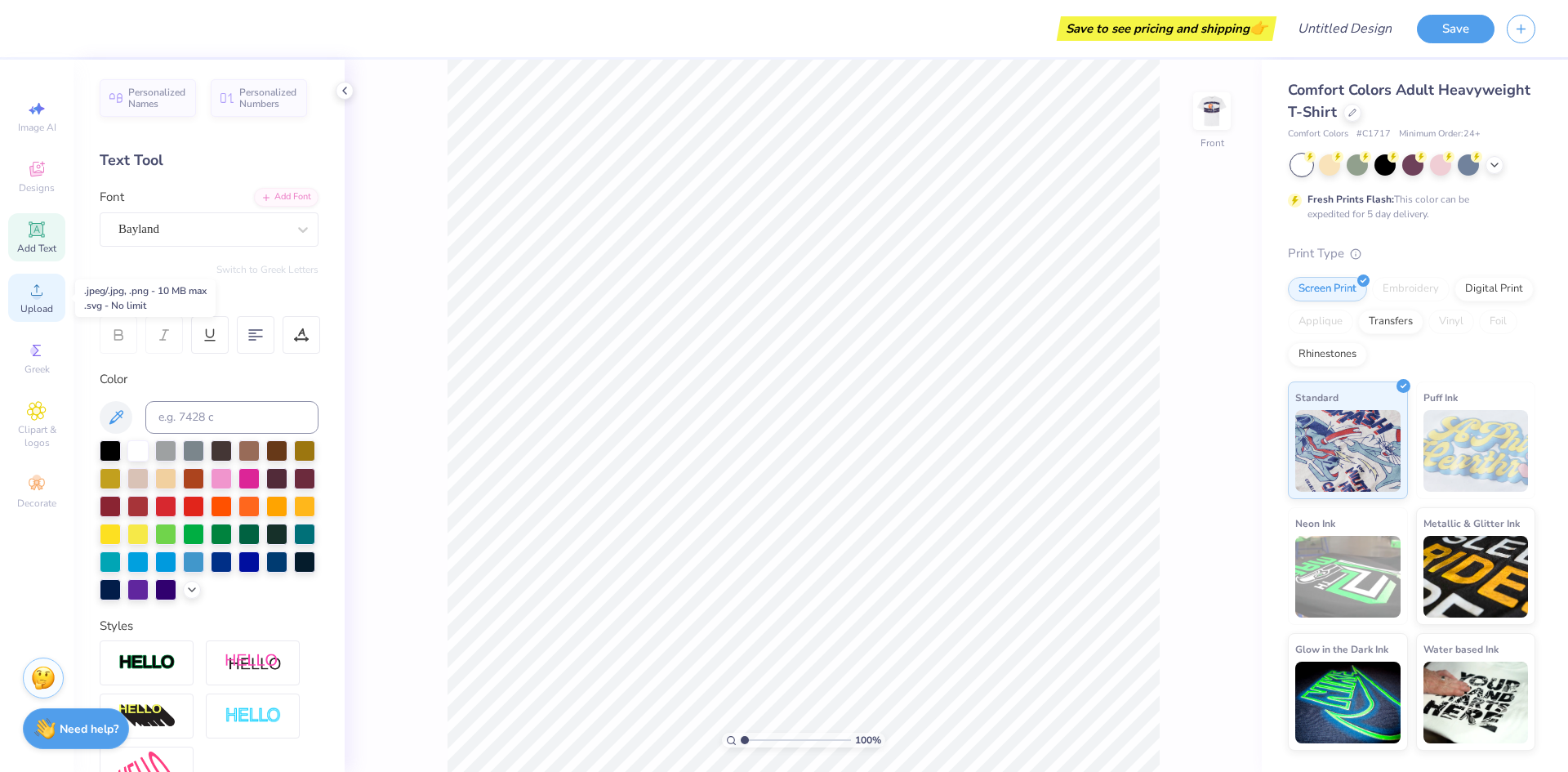
click at [48, 310] on span "Upload" at bounding box center [36, 308] width 33 height 13
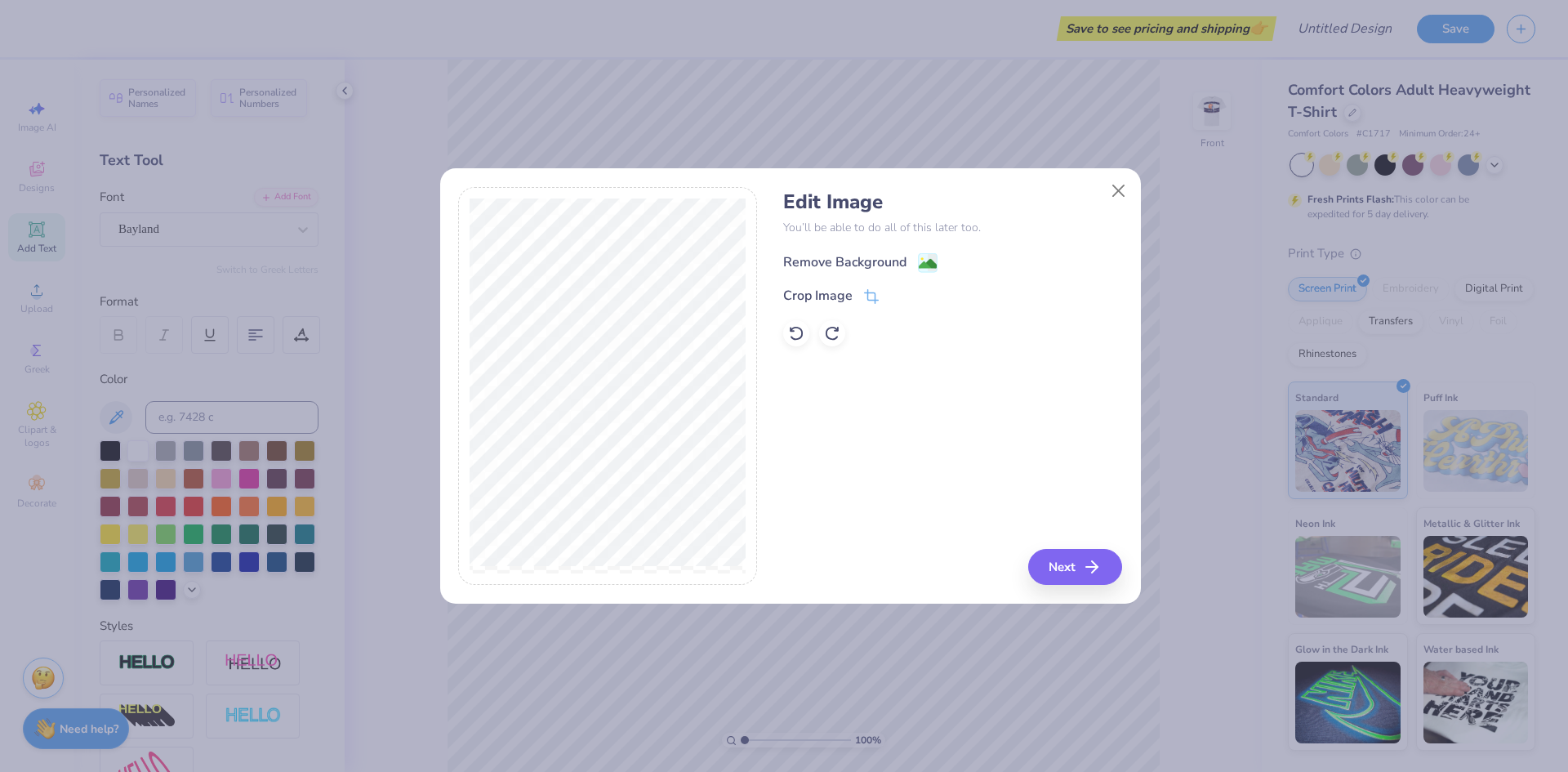
click at [924, 256] on image at bounding box center [927, 263] width 18 height 18
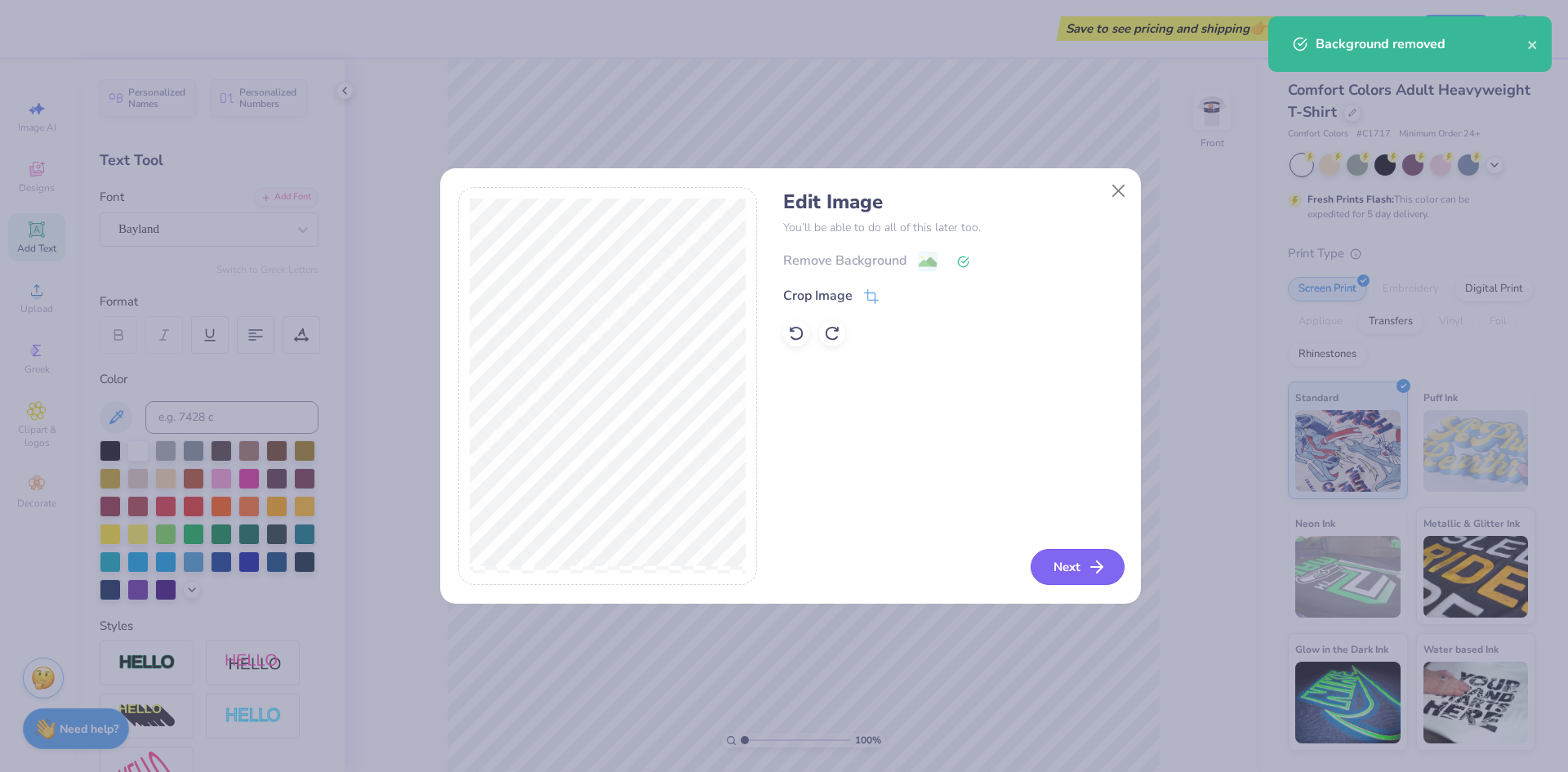
click at [1090, 557] on icon "button" at bounding box center [1096, 566] width 20 height 20
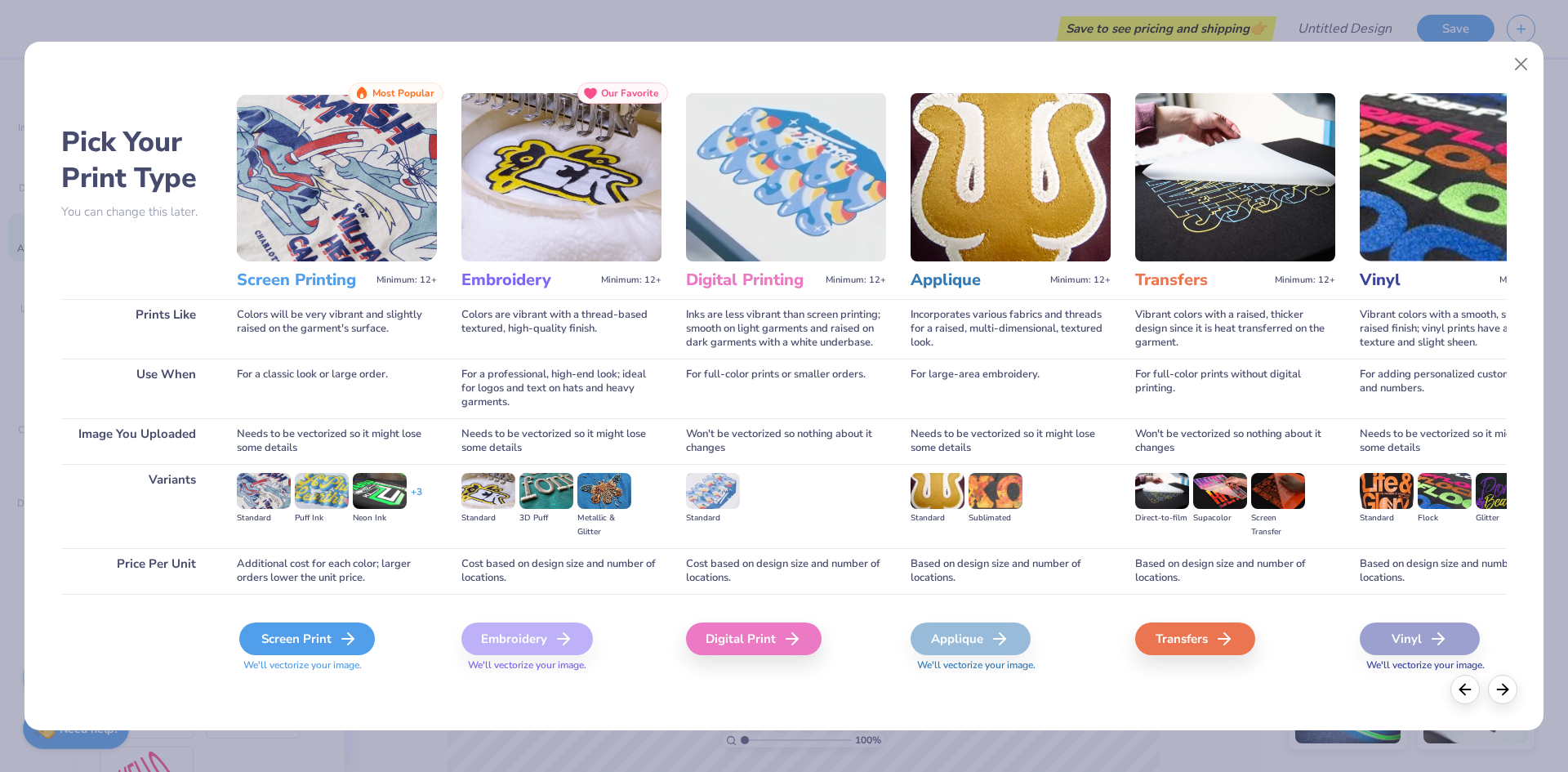
click at [335, 643] on div "Screen Print" at bounding box center [307, 638] width 136 height 33
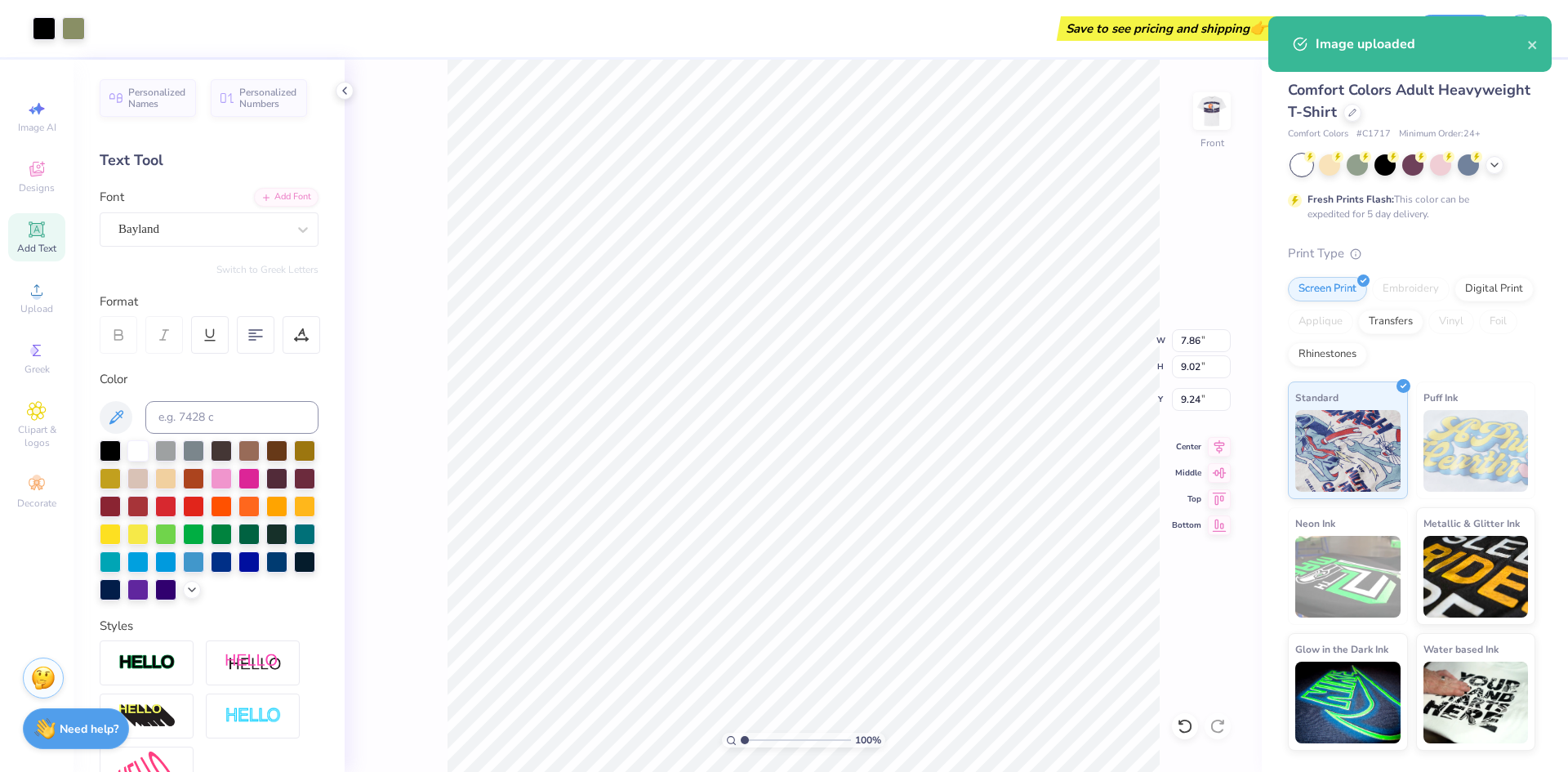
type input "3.13"
type input "3.59"
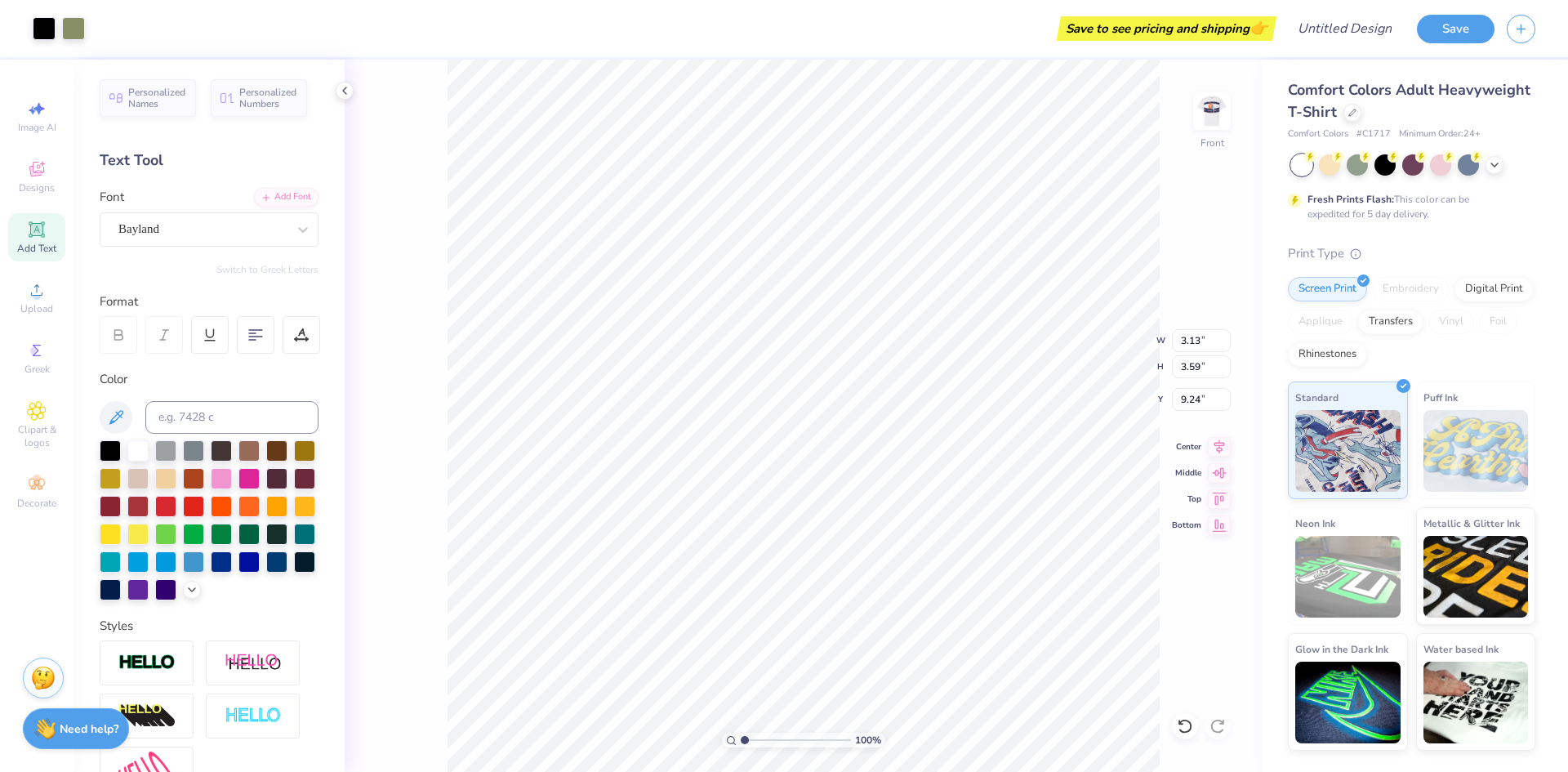
type input "3.00"
click at [40, 24] on div at bounding box center [44, 26] width 23 height 23
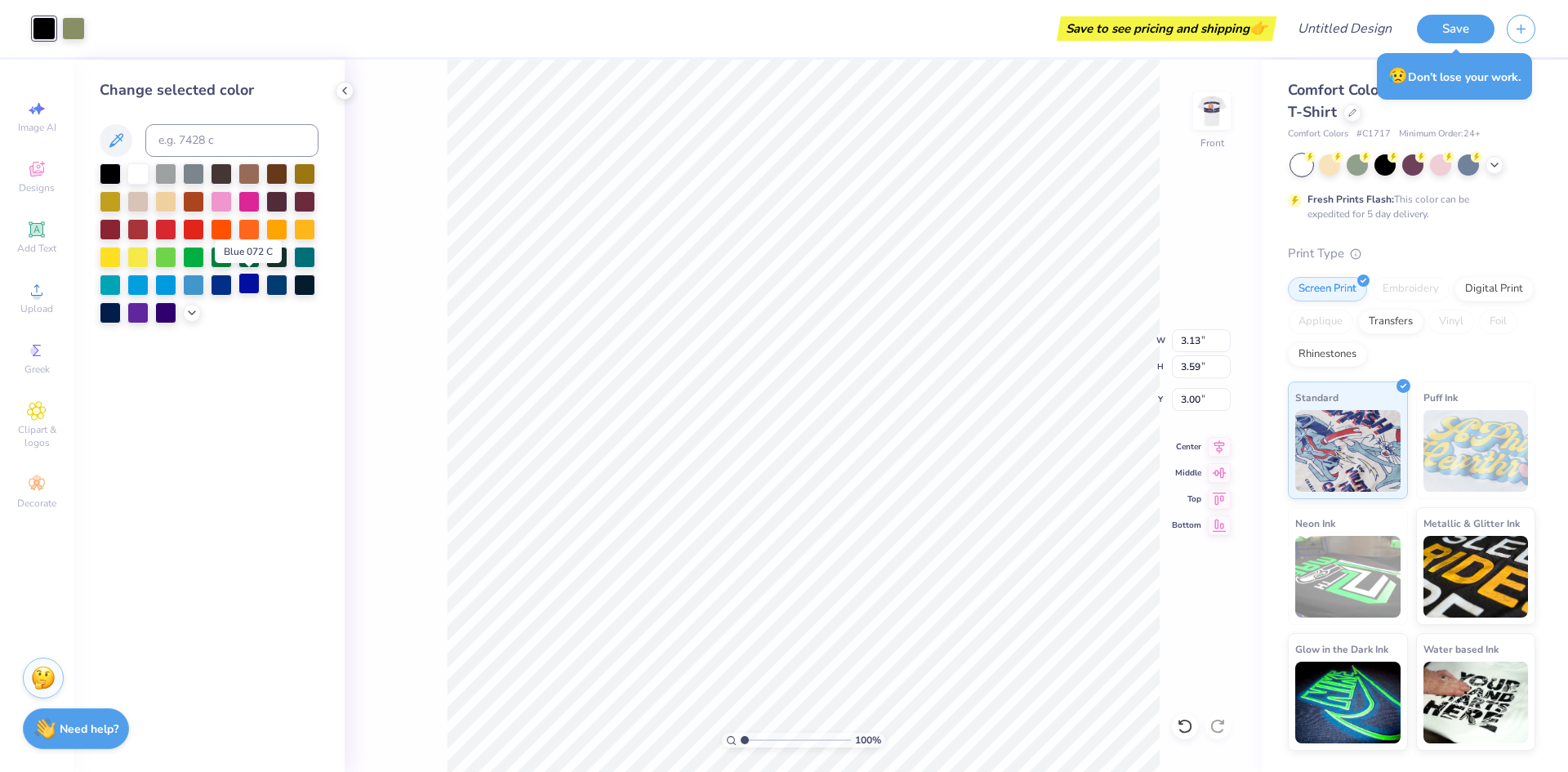
click at [247, 285] on div at bounding box center [249, 283] width 21 height 21
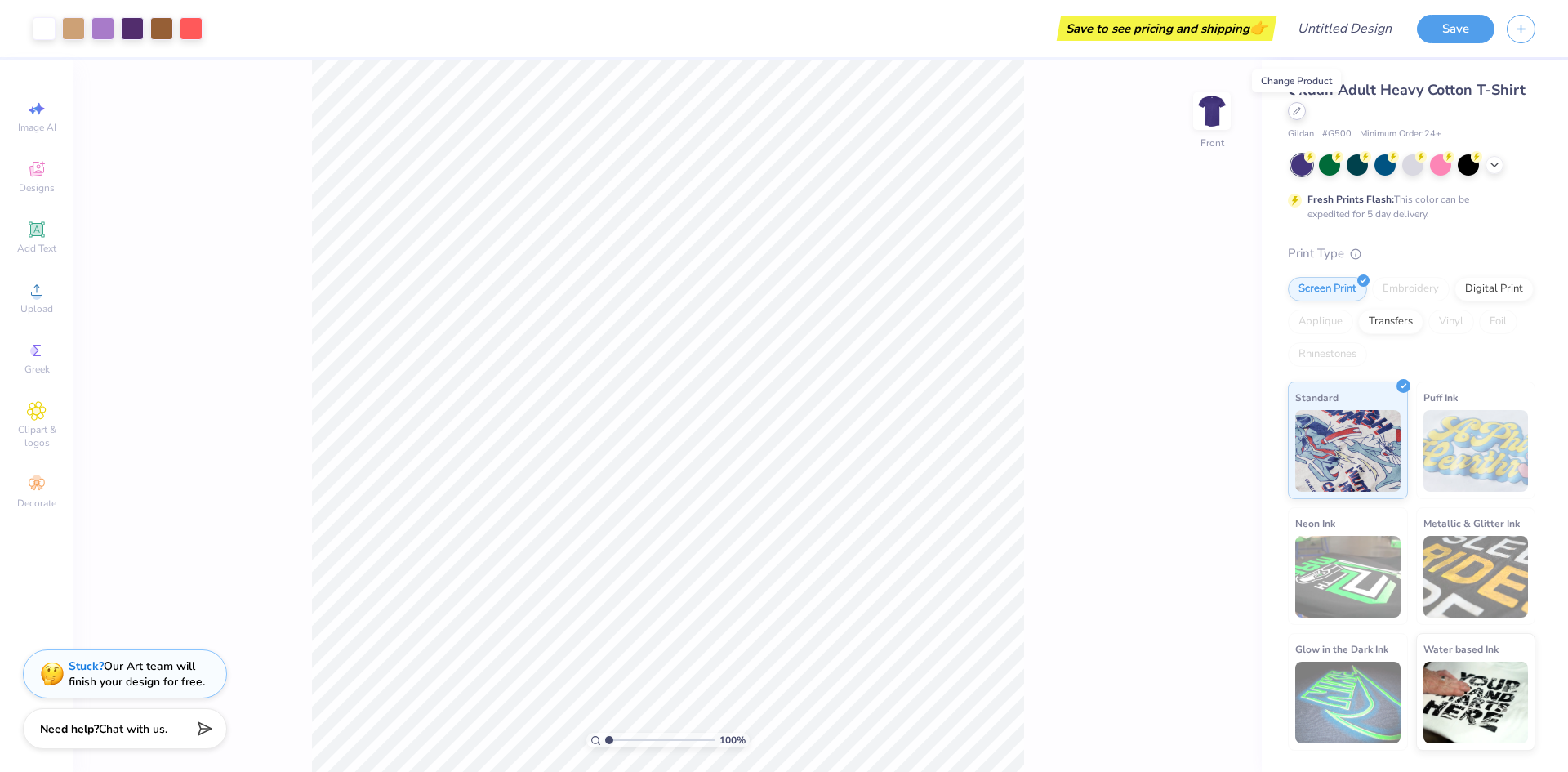
click at [1300, 108] on icon at bounding box center [1297, 111] width 7 height 7
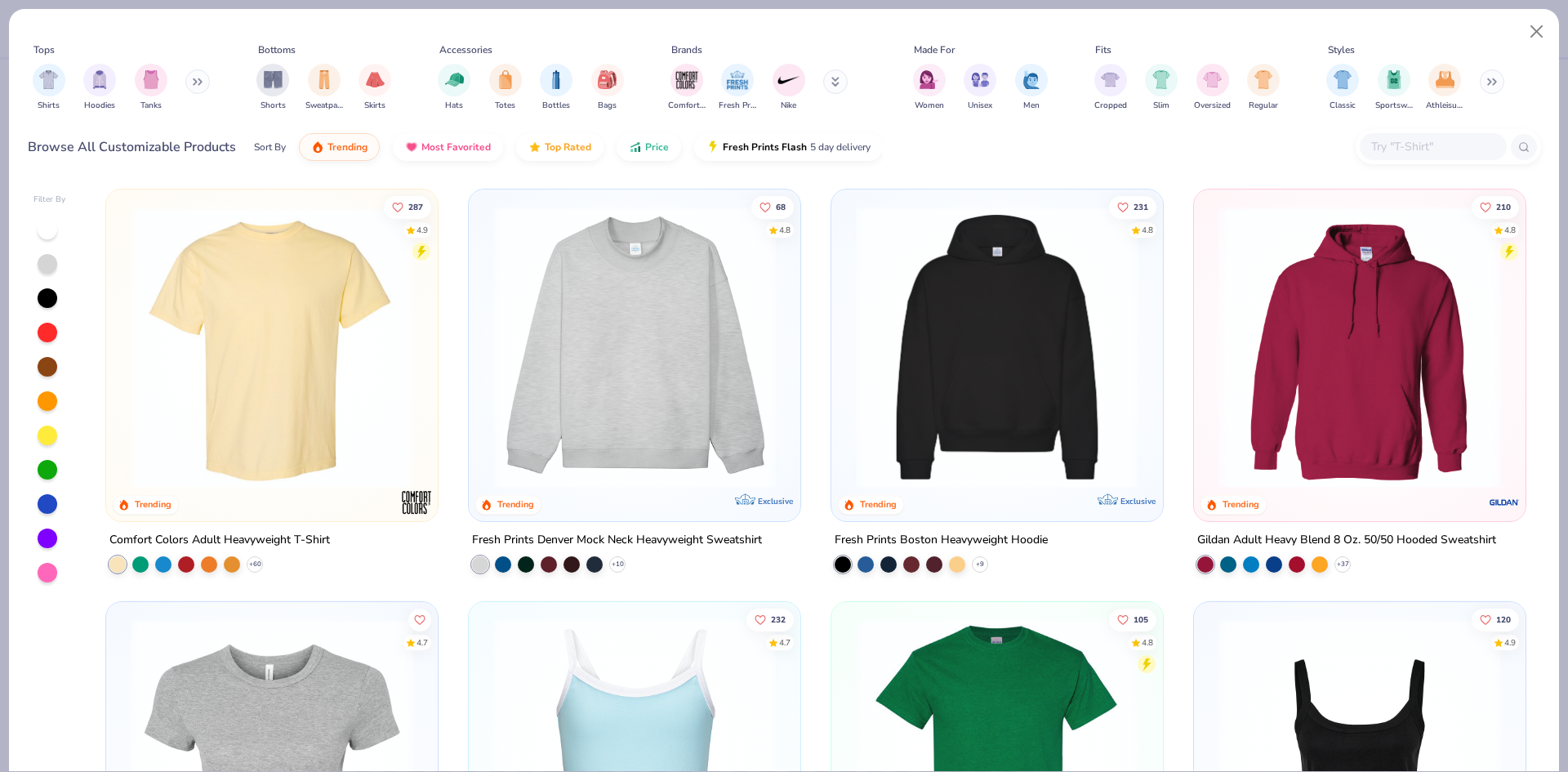
click at [221, 267] on img at bounding box center [272, 347] width 299 height 283
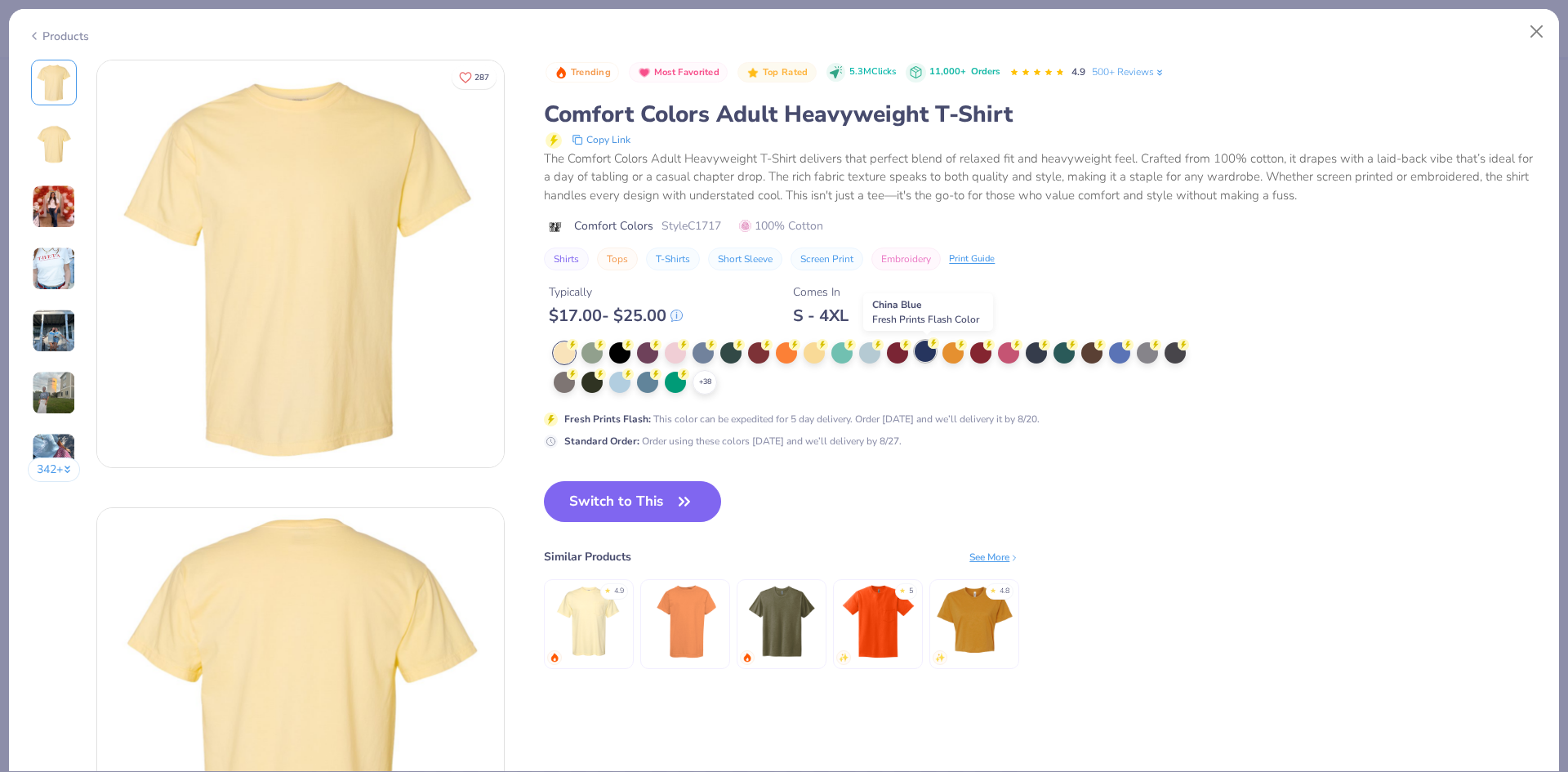
click at [928, 360] on div at bounding box center [925, 350] width 21 height 21
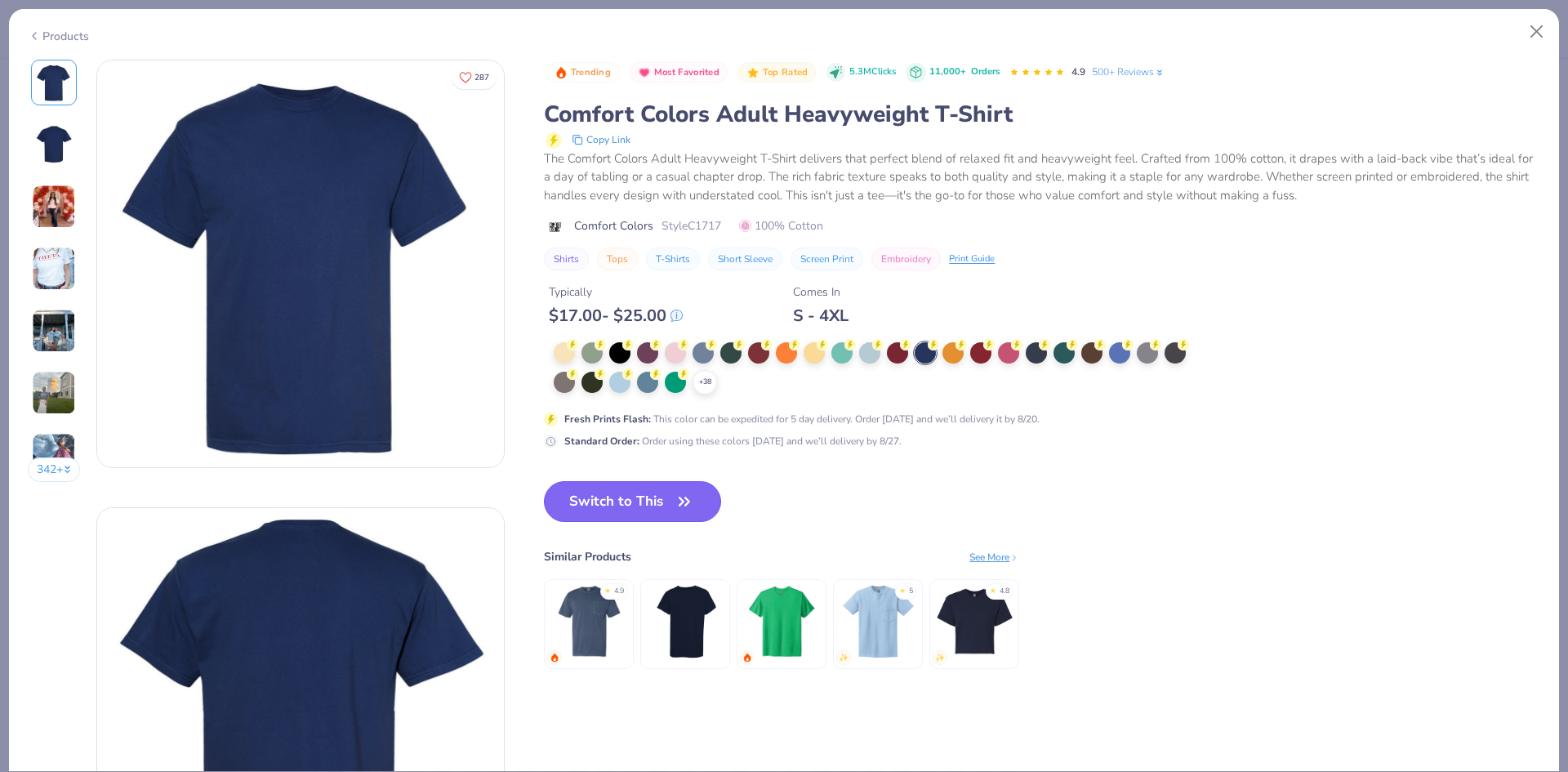
click at [686, 504] on icon "button" at bounding box center [685, 501] width 10 height 8
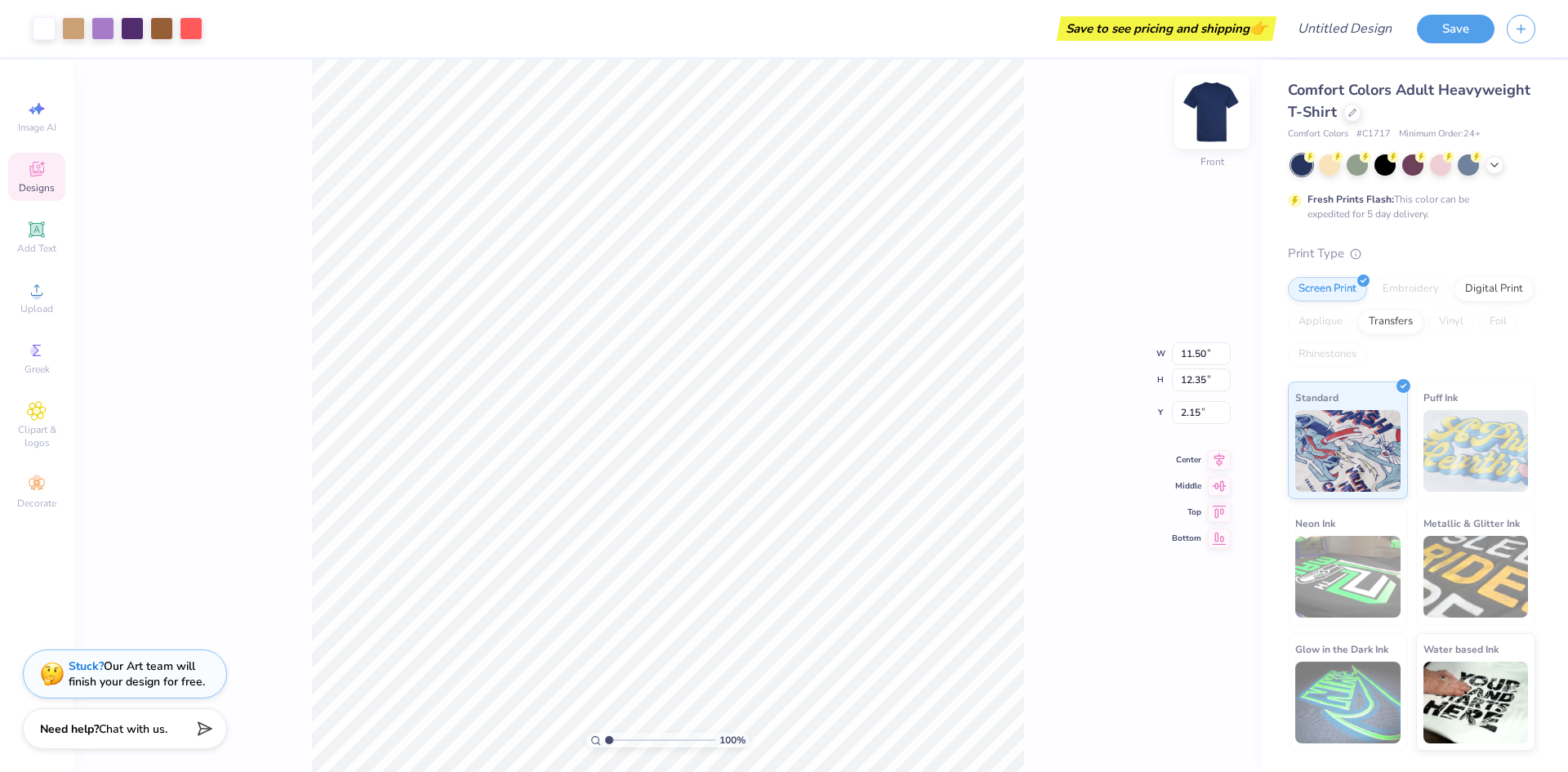
click at [1213, 92] on img at bounding box center [1212, 110] width 65 height 65
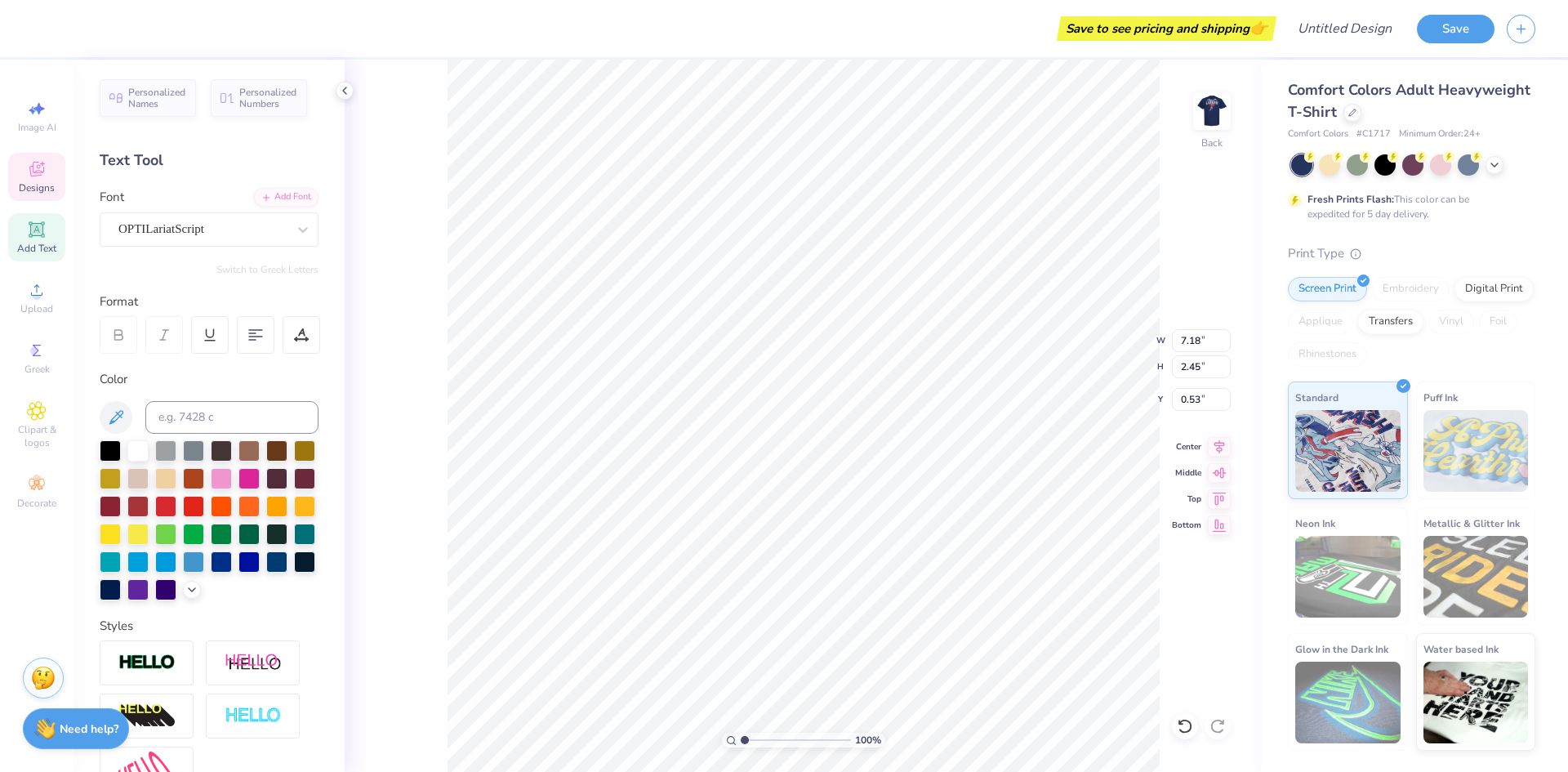
scroll to position [14, 7]
type textarea "Lambda Alpha Epsilon"
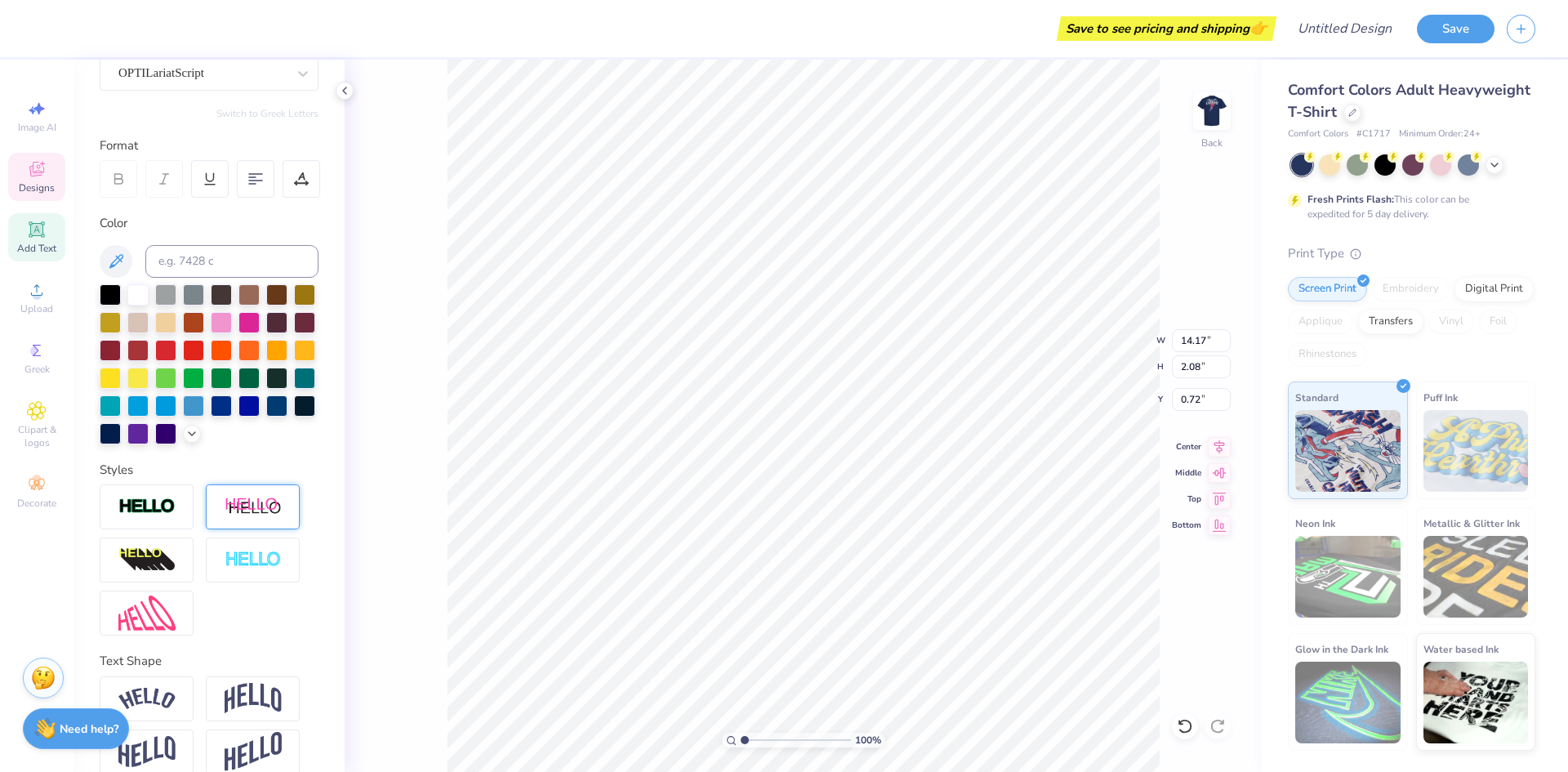
scroll to position [206, 0]
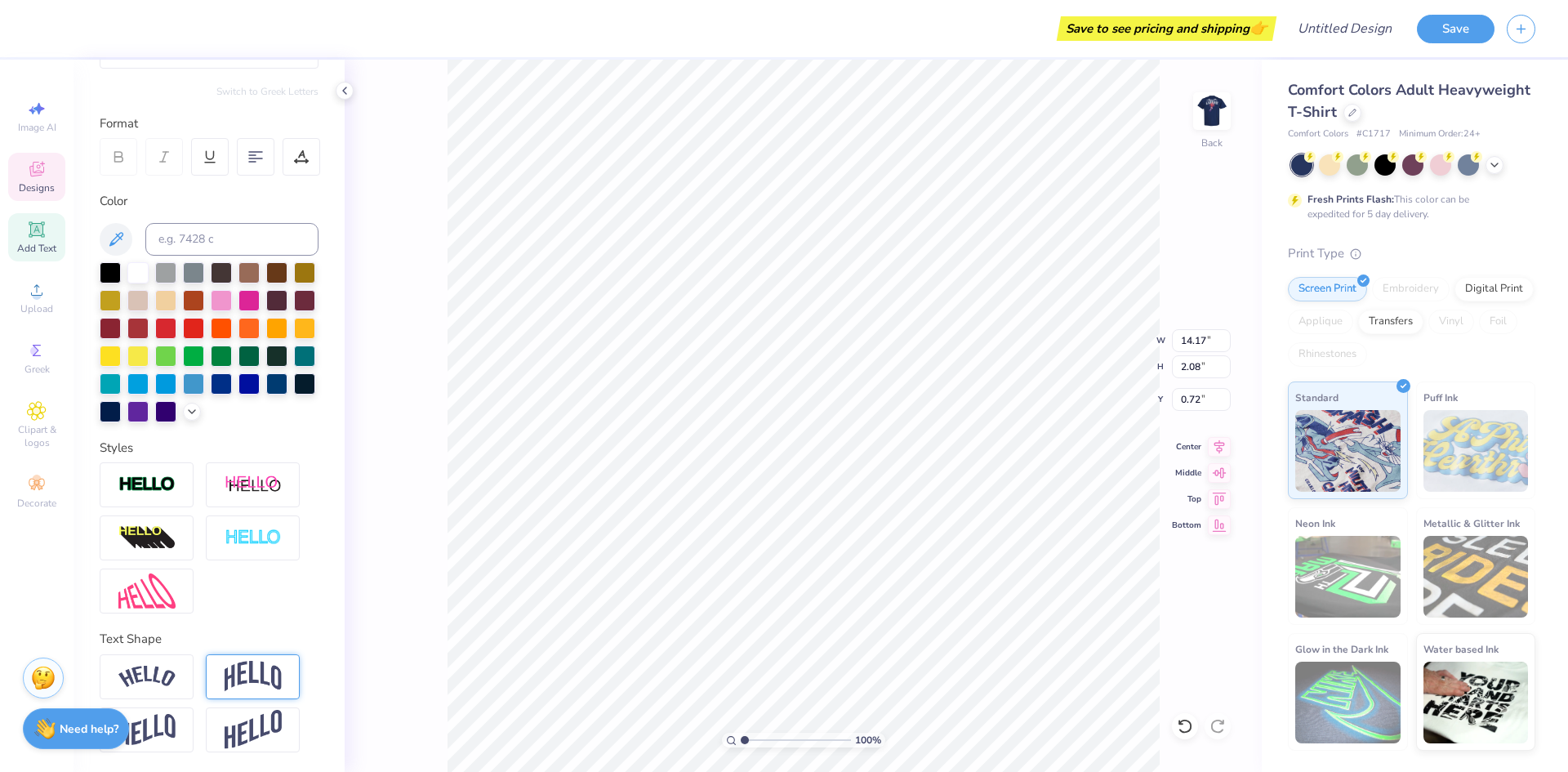
click at [251, 683] on img at bounding box center [253, 676] width 57 height 31
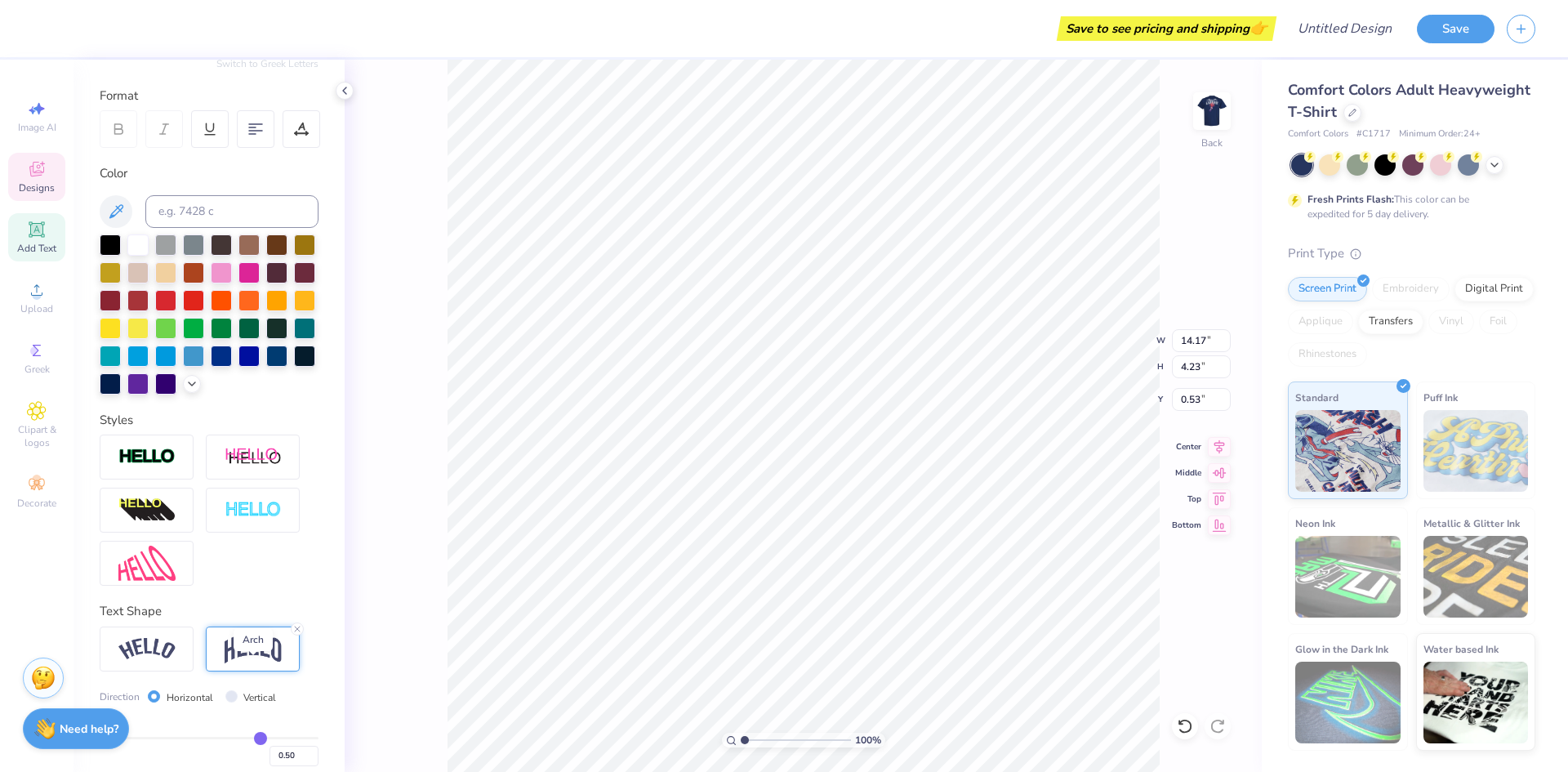
type input "4.23"
type input "0.53"
click at [162, 660] on img at bounding box center [147, 649] width 57 height 22
type input "3.30"
type input "1.00"
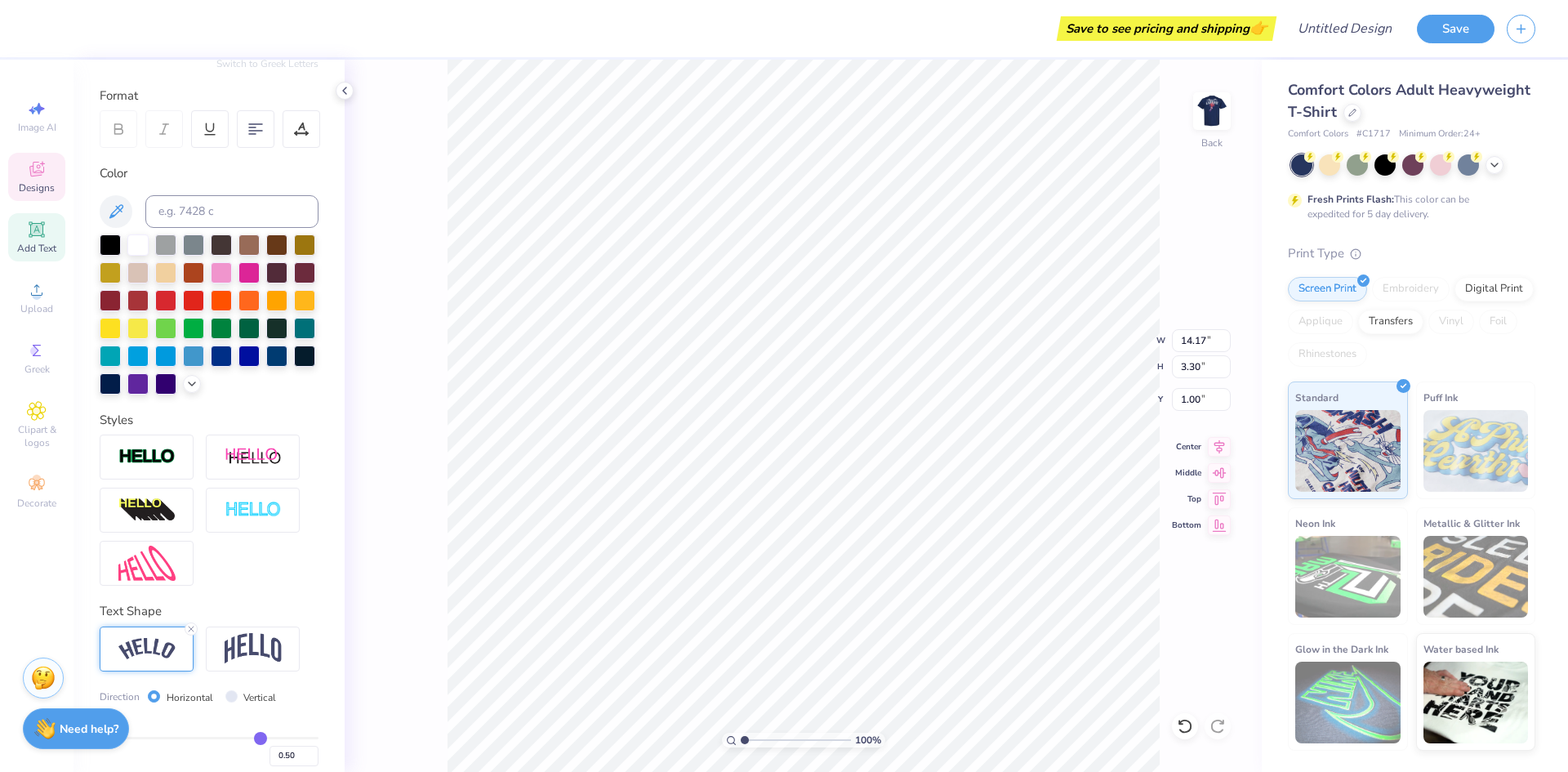
scroll to position [14, 2]
type input "5.19"
click at [1180, 728] on icon at bounding box center [1184, 725] width 16 height 16
click at [1184, 722] on icon at bounding box center [1184, 725] width 16 height 16
click at [1192, 720] on icon at bounding box center [1184, 725] width 16 height 16
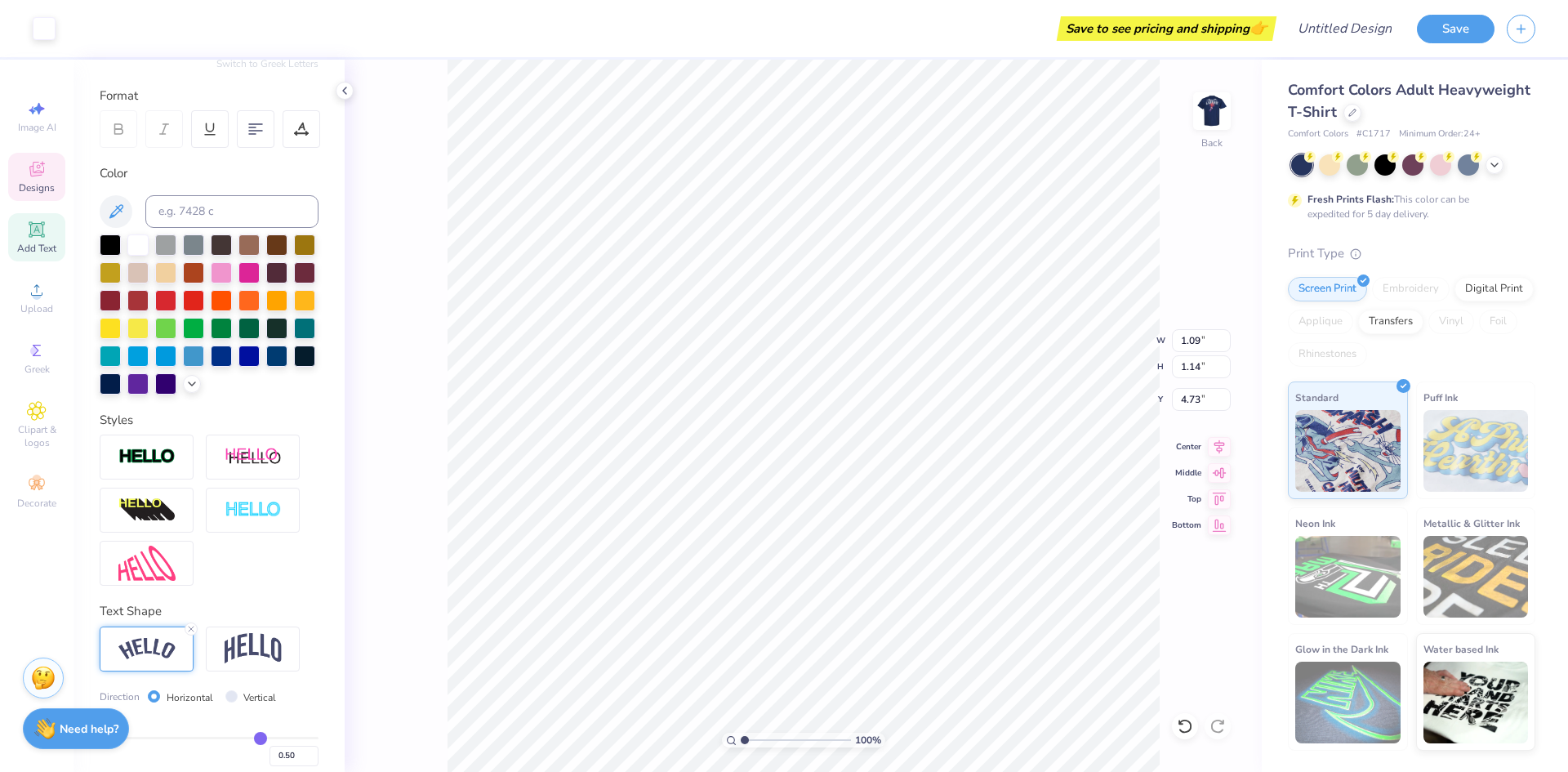
type input "1.42"
type input "7.18"
type input "2.45"
type input "0.53"
type input "1.09"
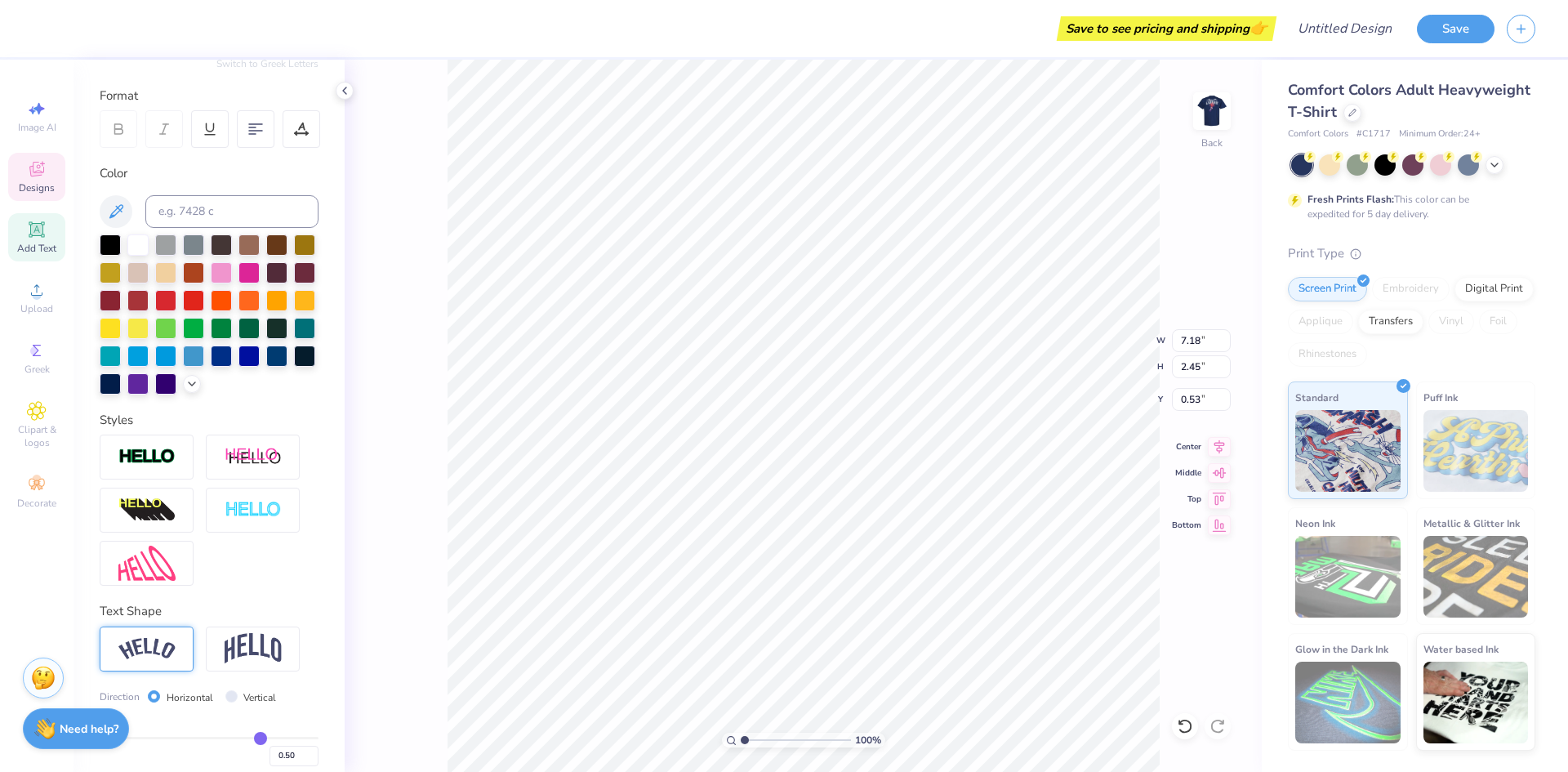
type input "1.14"
type input "4.41"
type input "7.18"
type input "2.45"
type input "0.53"
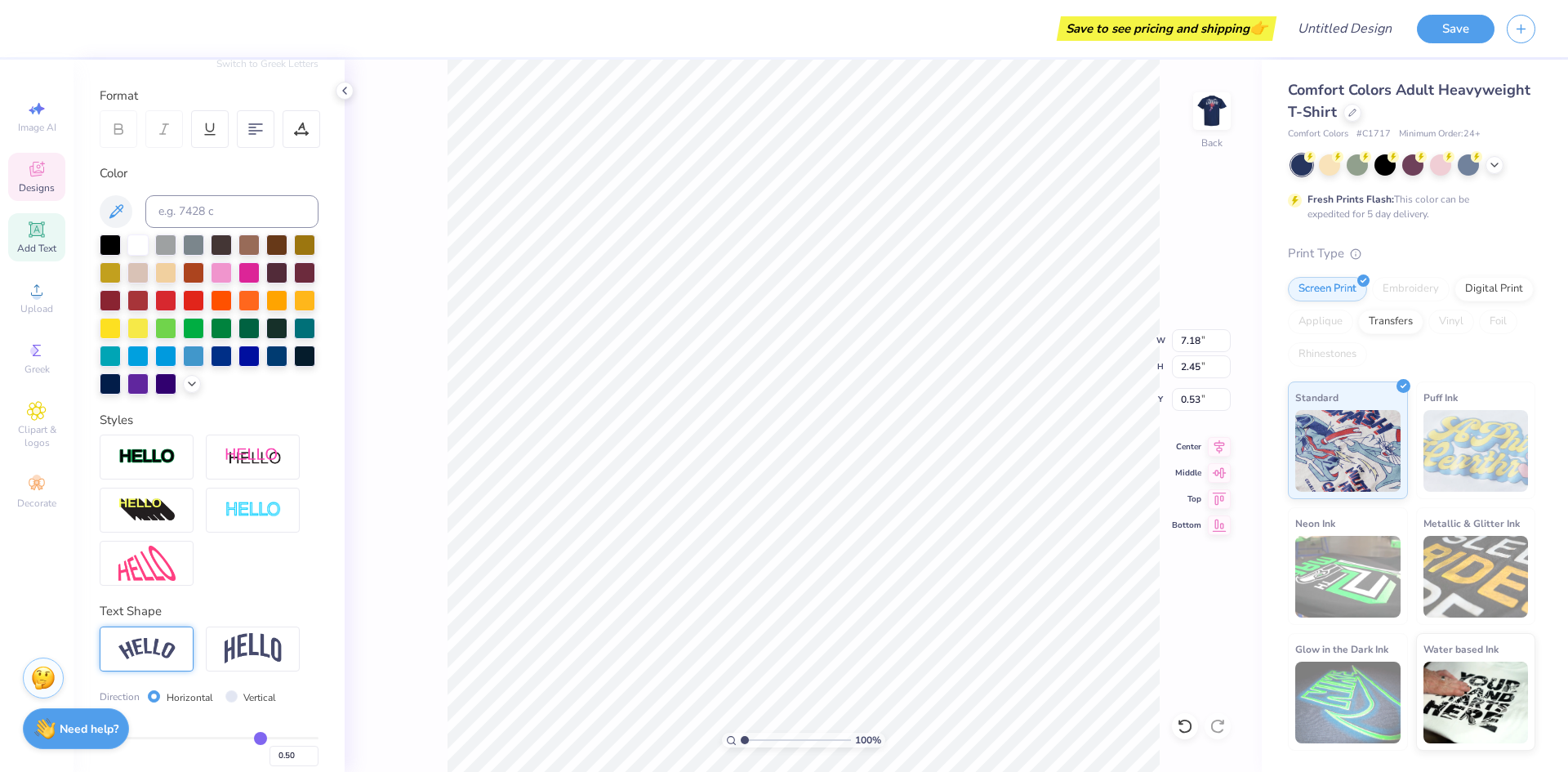
scroll to position [14, 3]
type textarea "Lambda Alpha Epsilon"
click at [154, 660] on img at bounding box center [147, 649] width 57 height 22
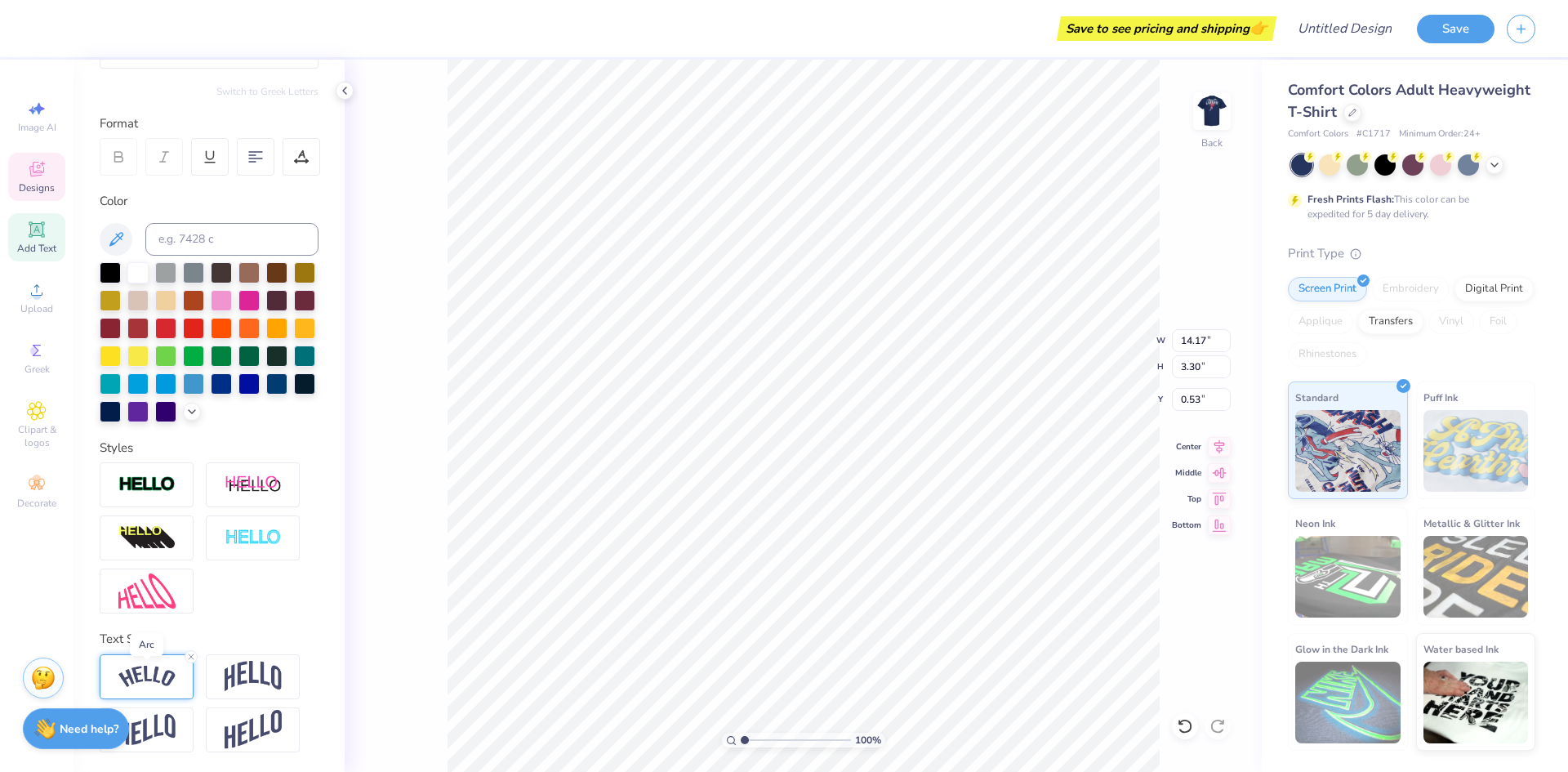
type input "3.30"
type input "0.53"
type input "11.31"
type input "3.66"
type input "2.52"
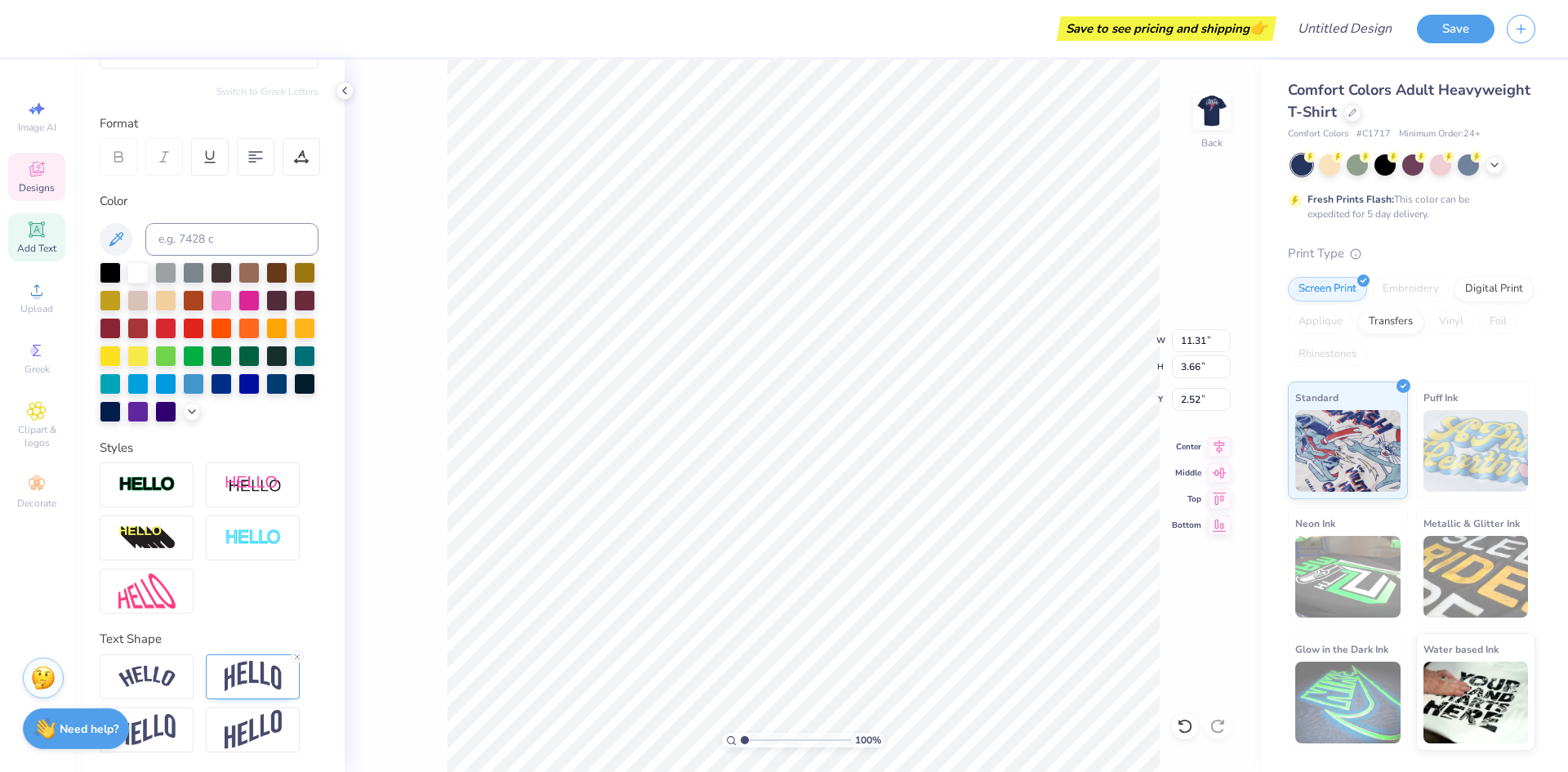
scroll to position [14, 3]
type textarea "DELTA CHI"
click at [232, 682] on img at bounding box center [253, 676] width 57 height 31
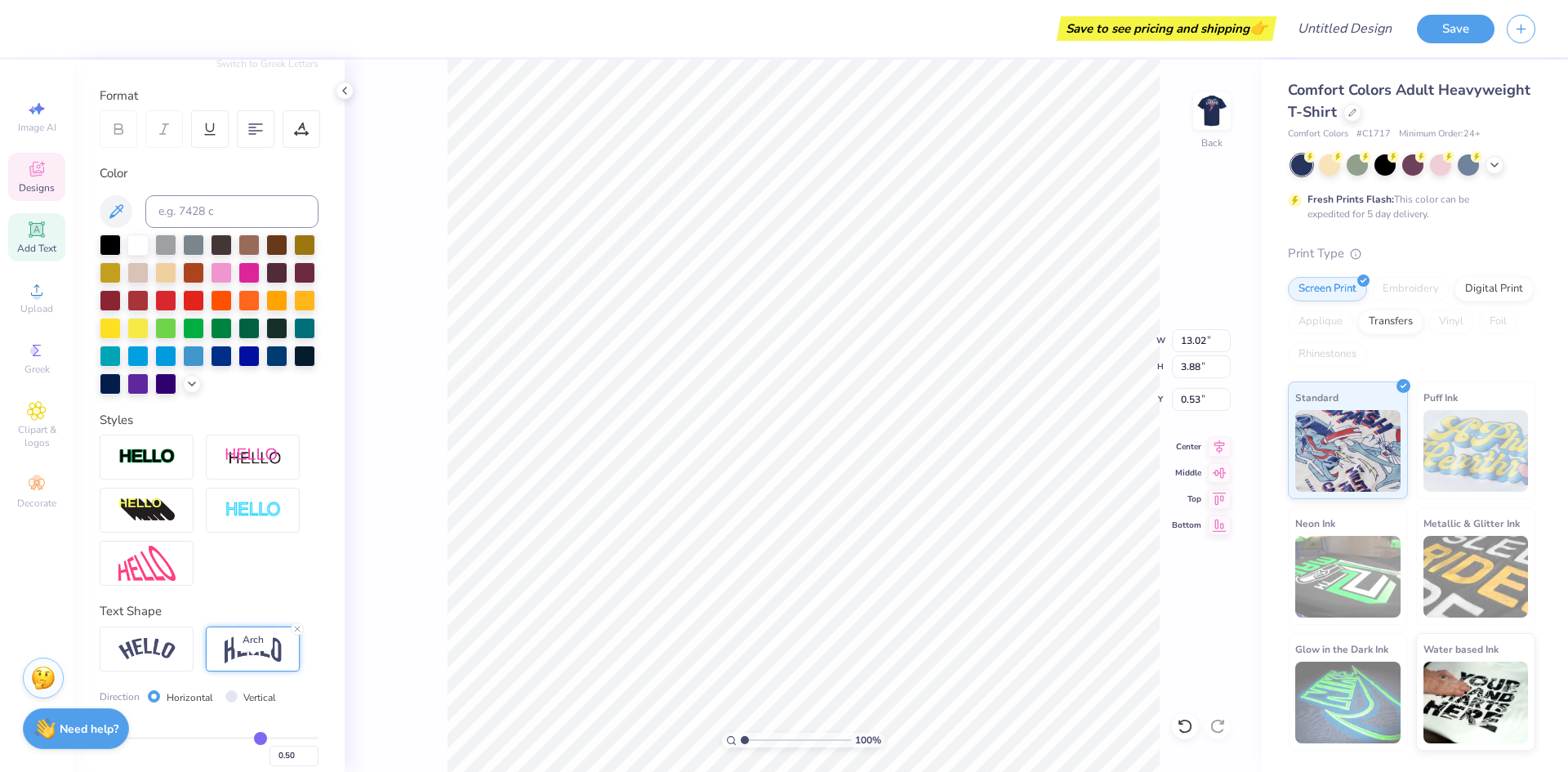
type input "13.02"
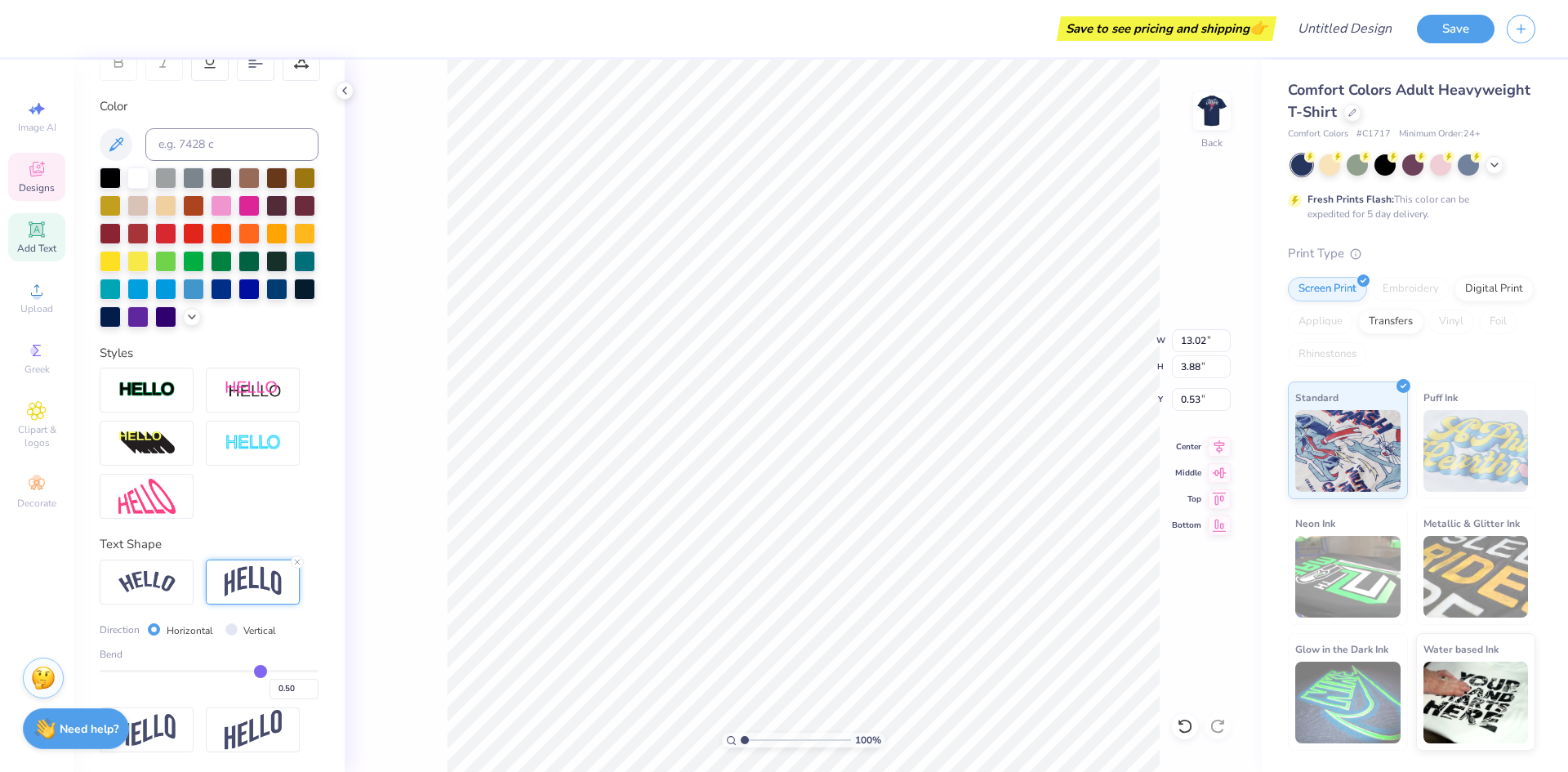
scroll to position [300, 0]
click at [295, 561] on icon at bounding box center [298, 562] width 10 height 10
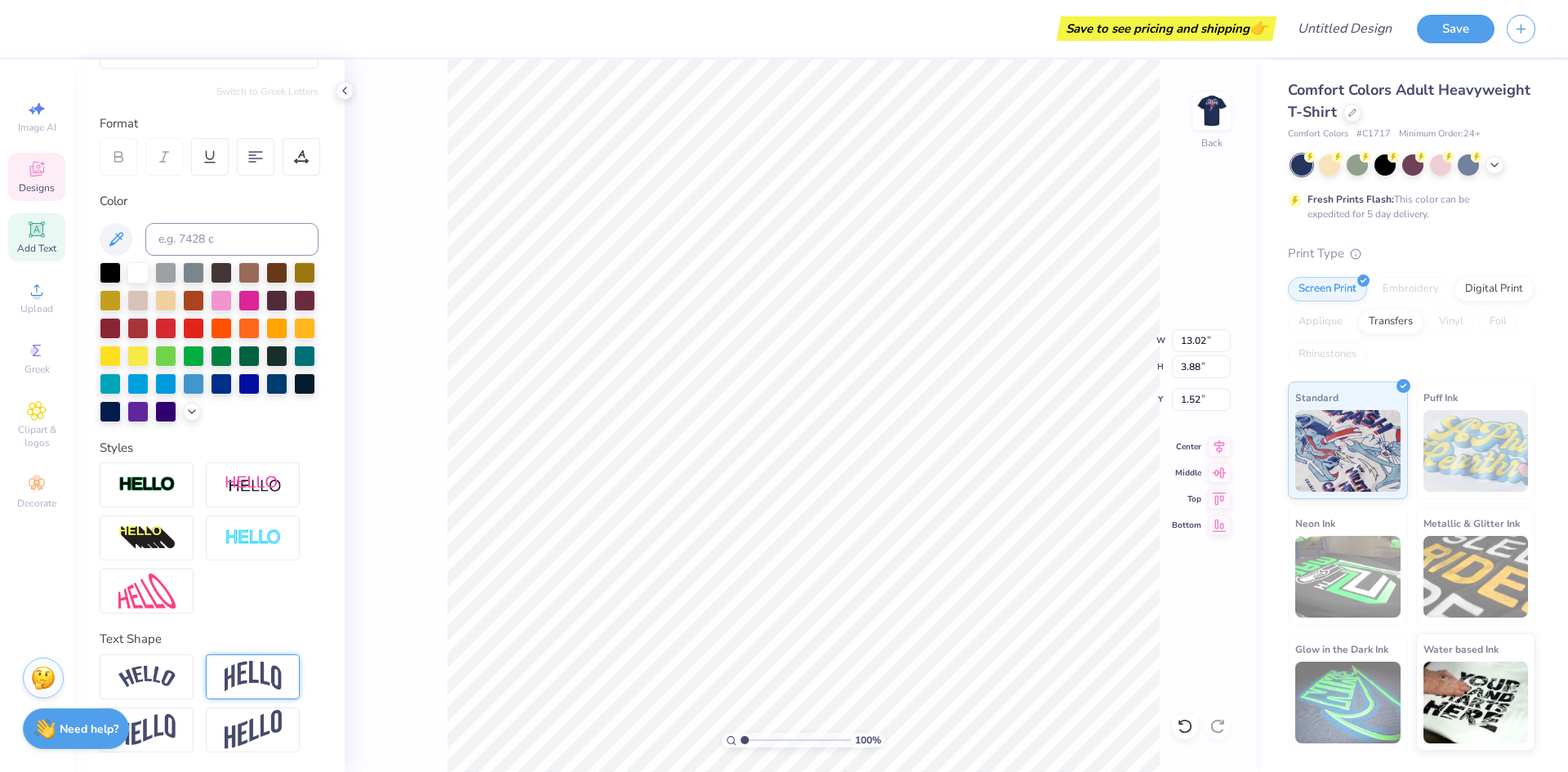
type input "1.91"
type input "1.52"
type input "3.79"
type input "4.78"
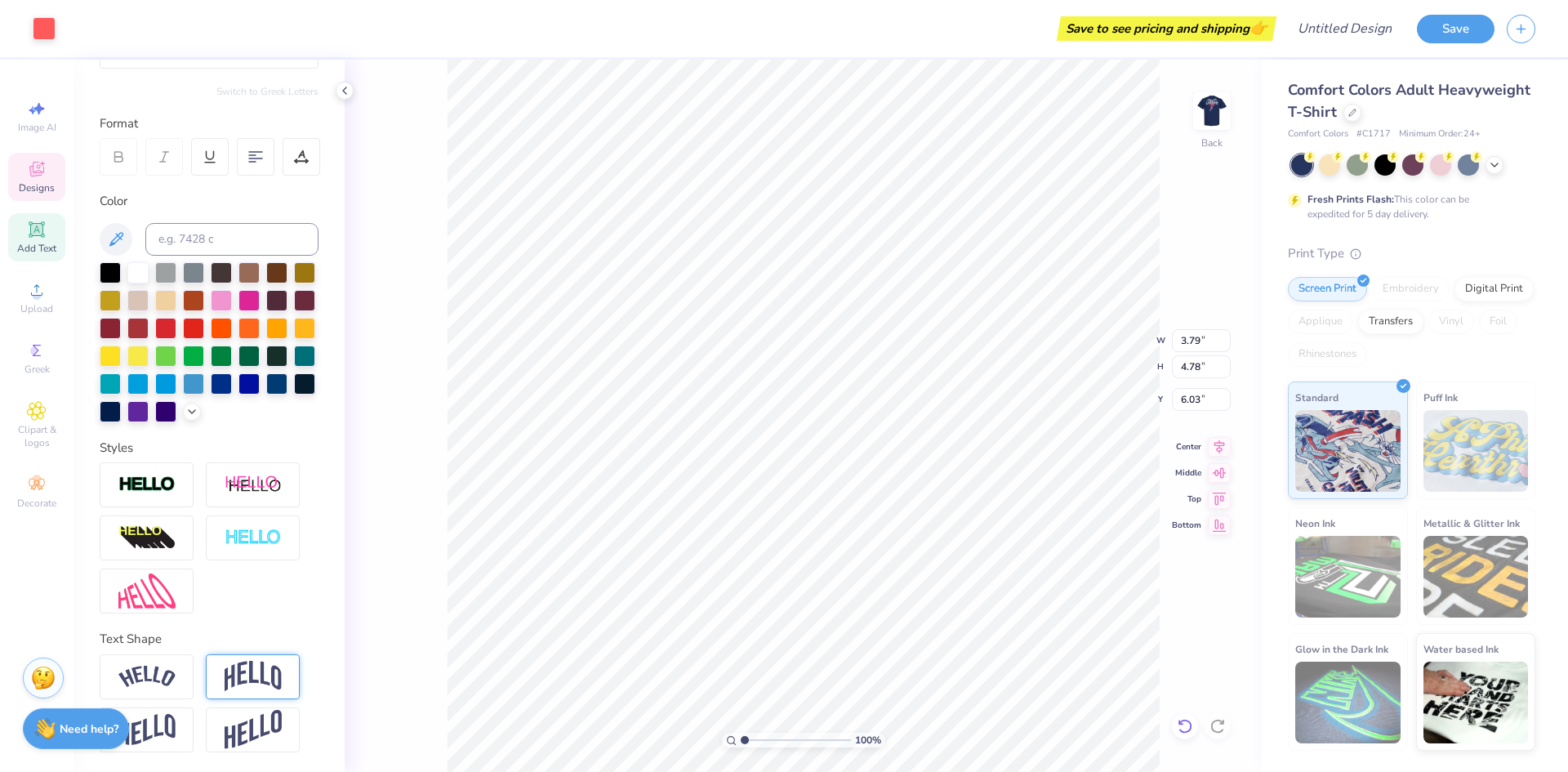
click at [1184, 725] on icon at bounding box center [1184, 725] width 16 height 16
type input "5.08"
type input "3.99"
type input "2.77"
type input "12.15"
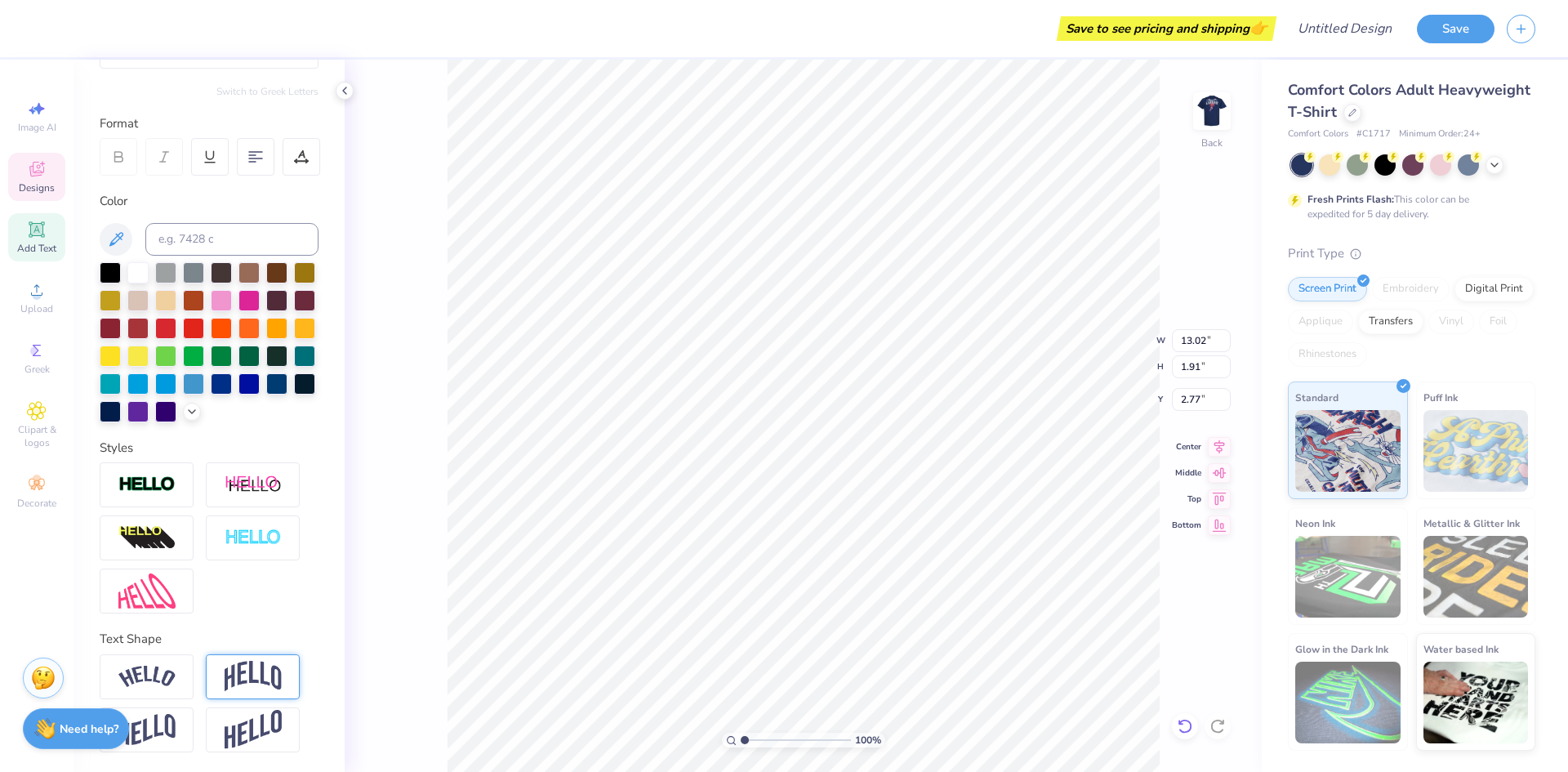
type input "3.94"
type input "4.41"
type input "8.51"
click at [53, 33] on div at bounding box center [44, 26] width 23 height 23
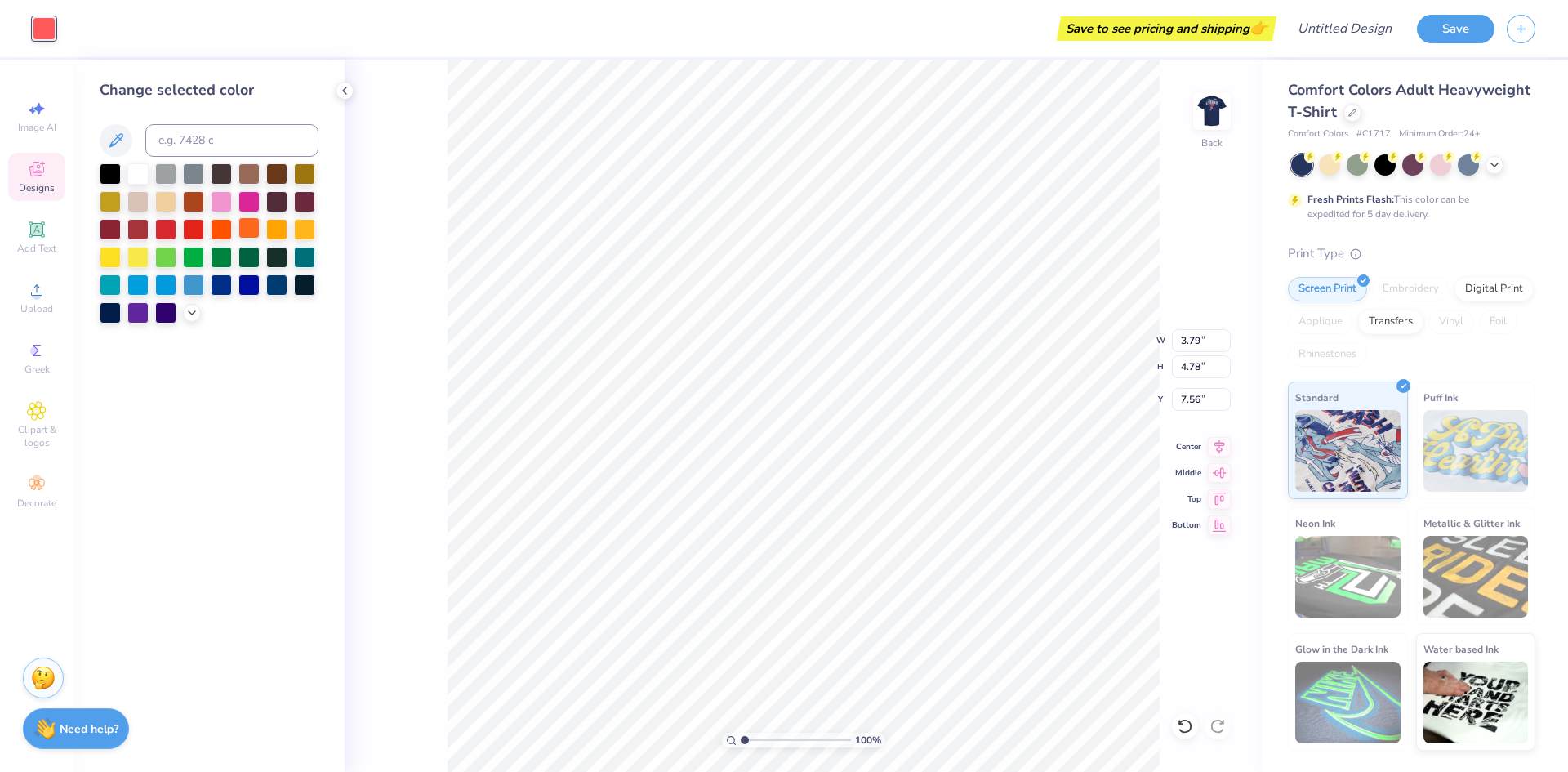
click at [244, 230] on div at bounding box center [249, 227] width 21 height 21
type input "1.58"
type input "1.67"
type input "6.58"
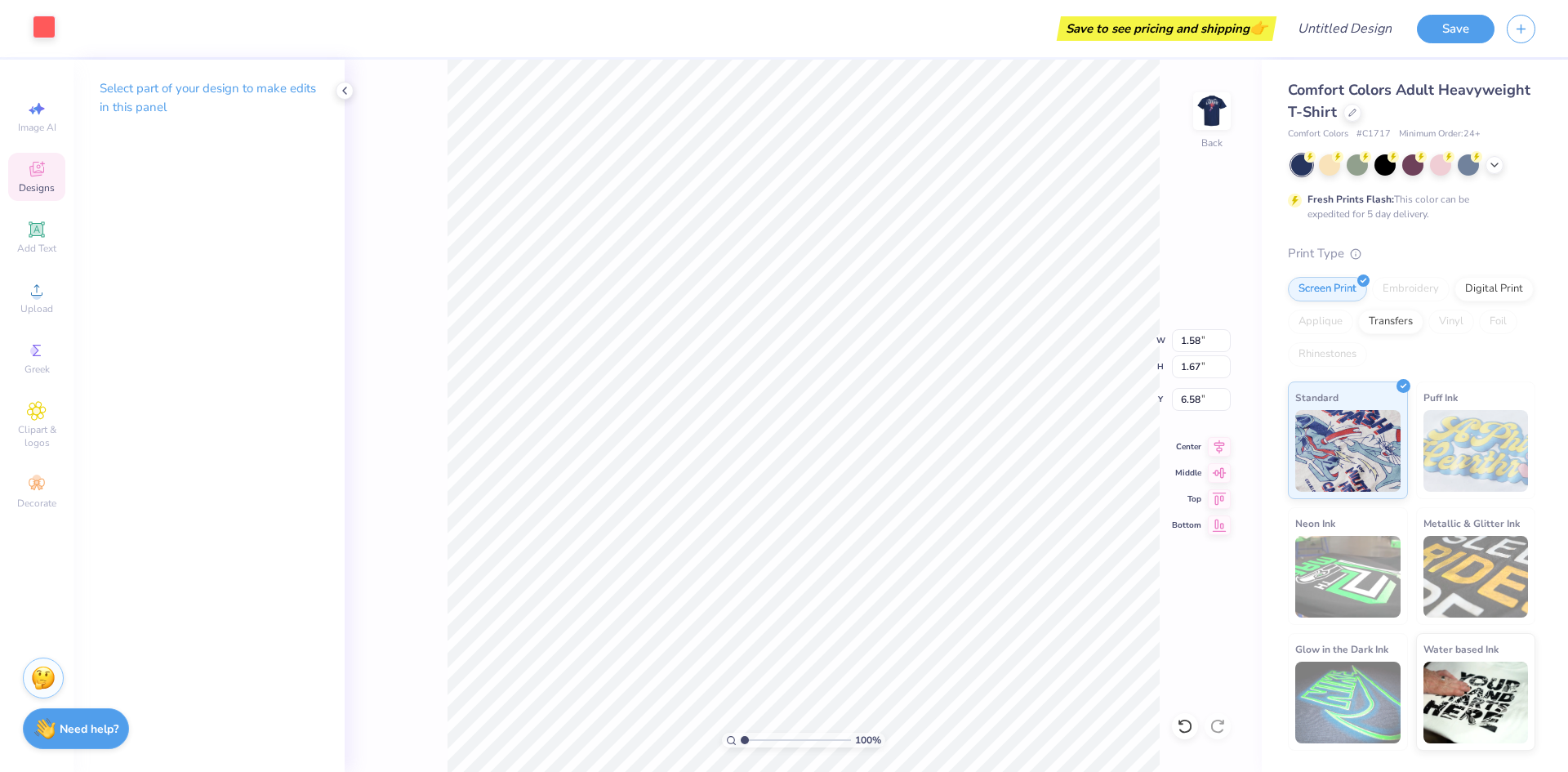
click at [34, 31] on div at bounding box center [44, 26] width 23 height 23
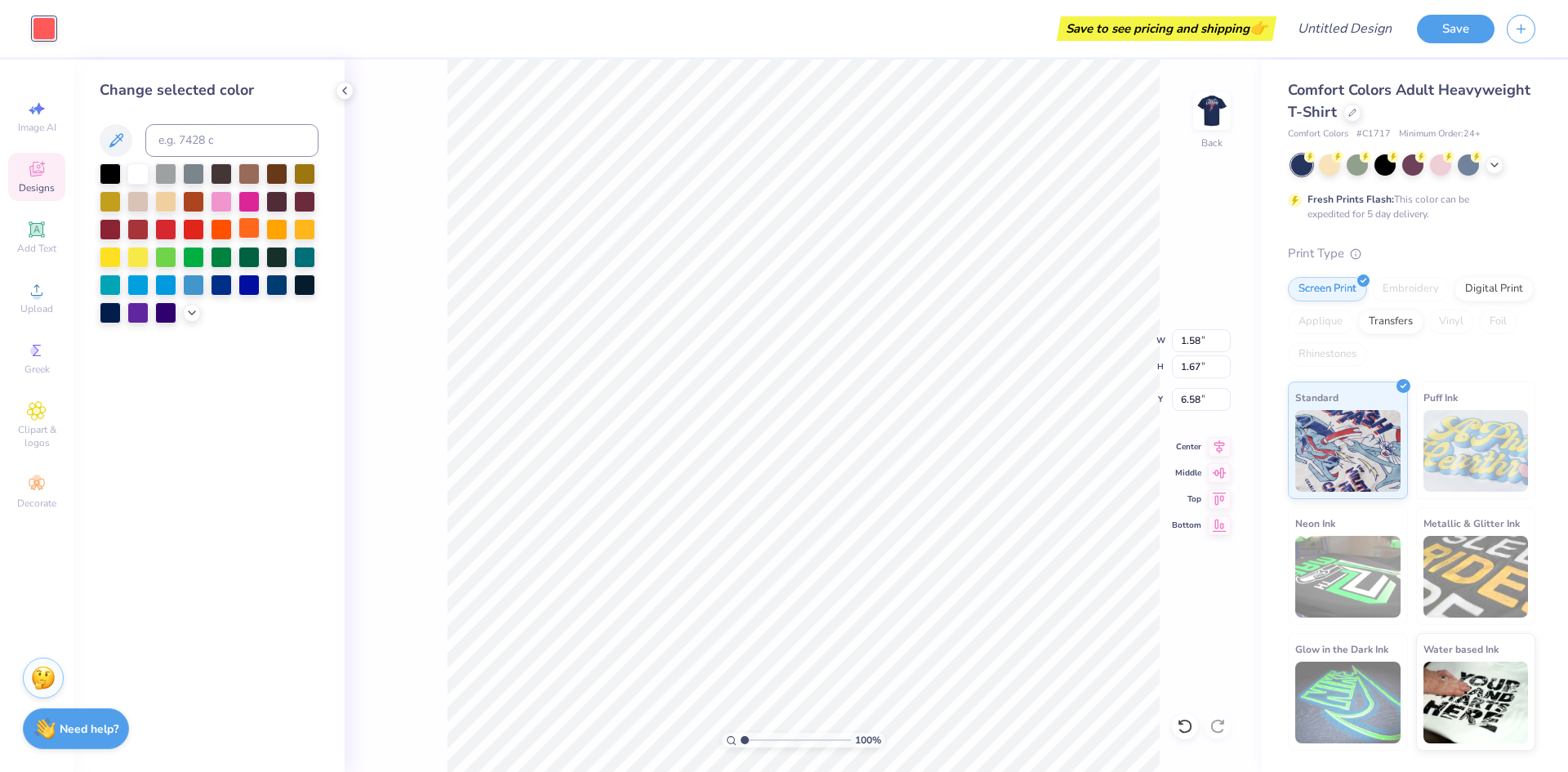
click at [251, 228] on div at bounding box center [249, 227] width 21 height 21
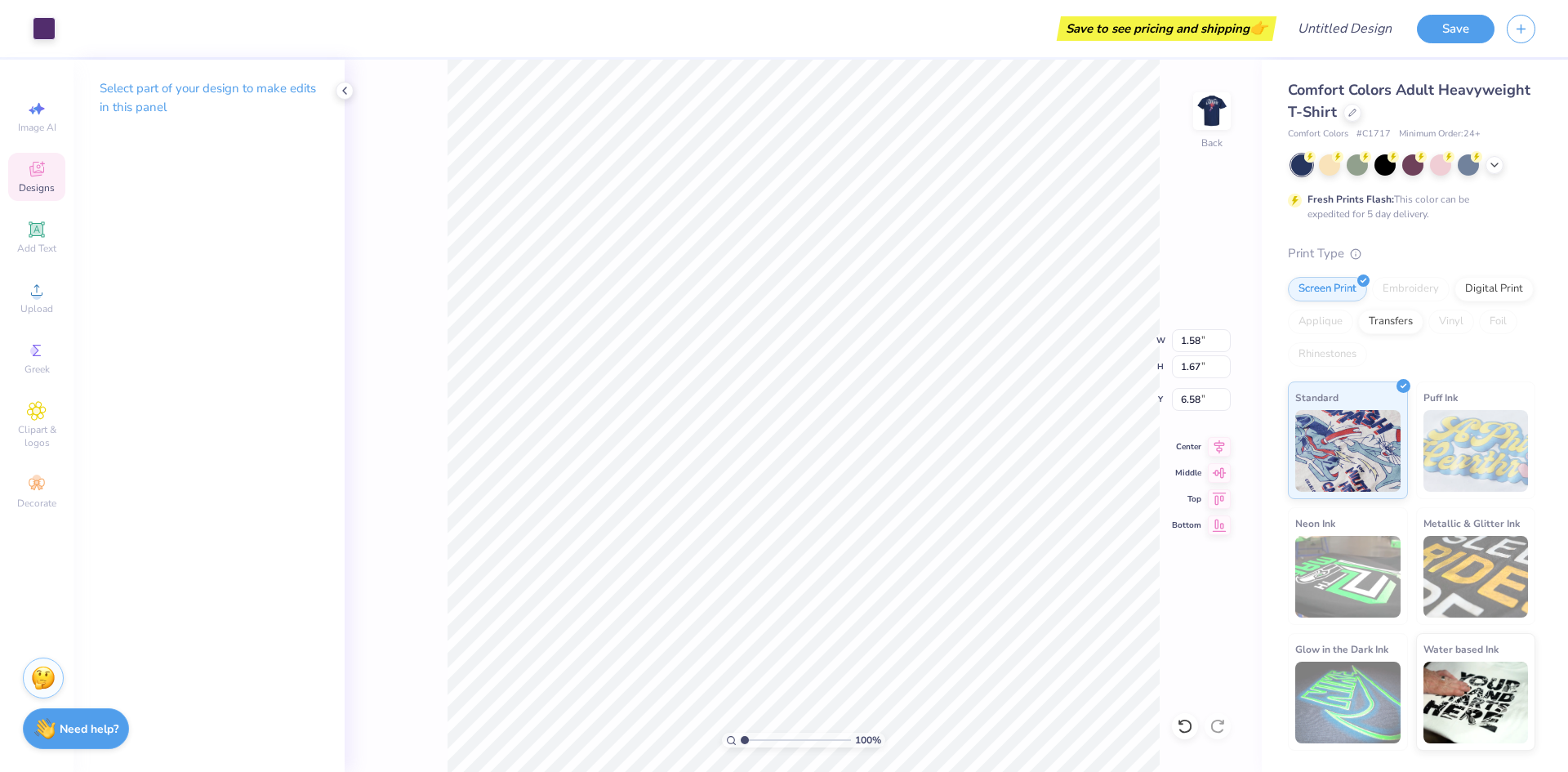
type input "5.26"
type input "8.60"
type input "6.56"
click at [46, 26] on div at bounding box center [44, 26] width 23 height 23
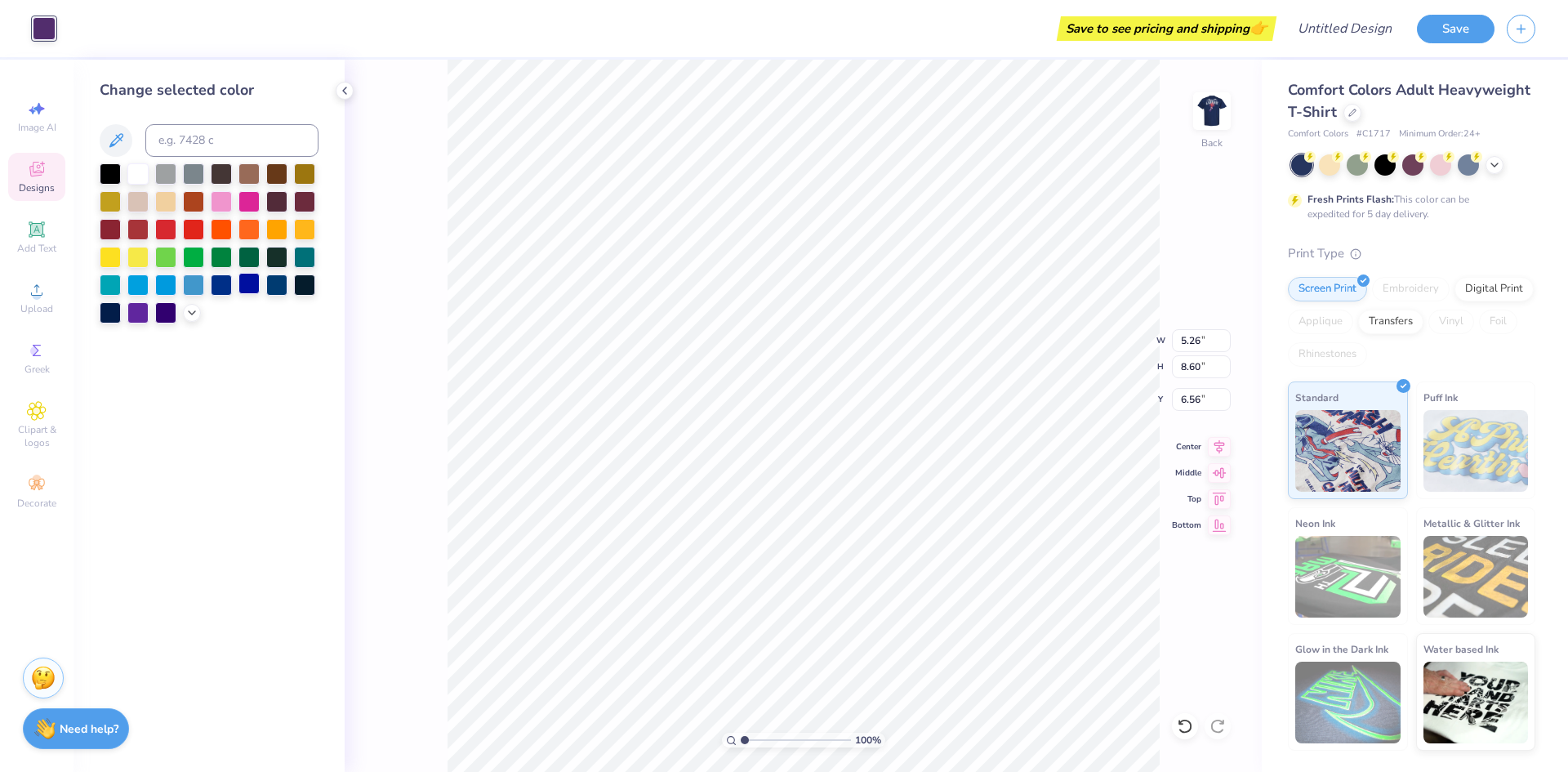
click at [244, 282] on div at bounding box center [249, 283] width 21 height 21
click at [1183, 725] on icon at bounding box center [1184, 725] width 16 height 16
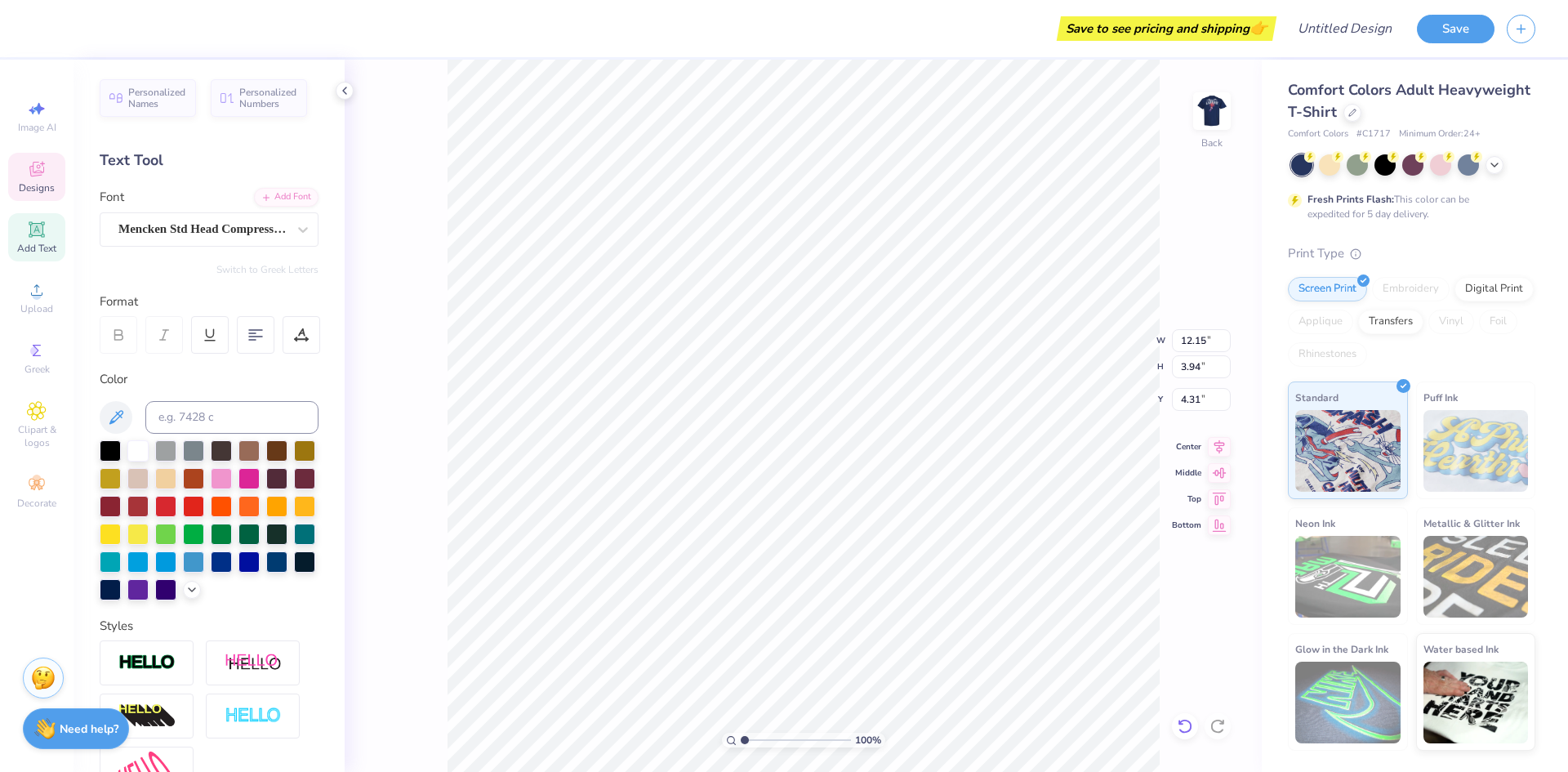
type input "4.31"
type input "13.02"
type input "1.91"
type input "2.40"
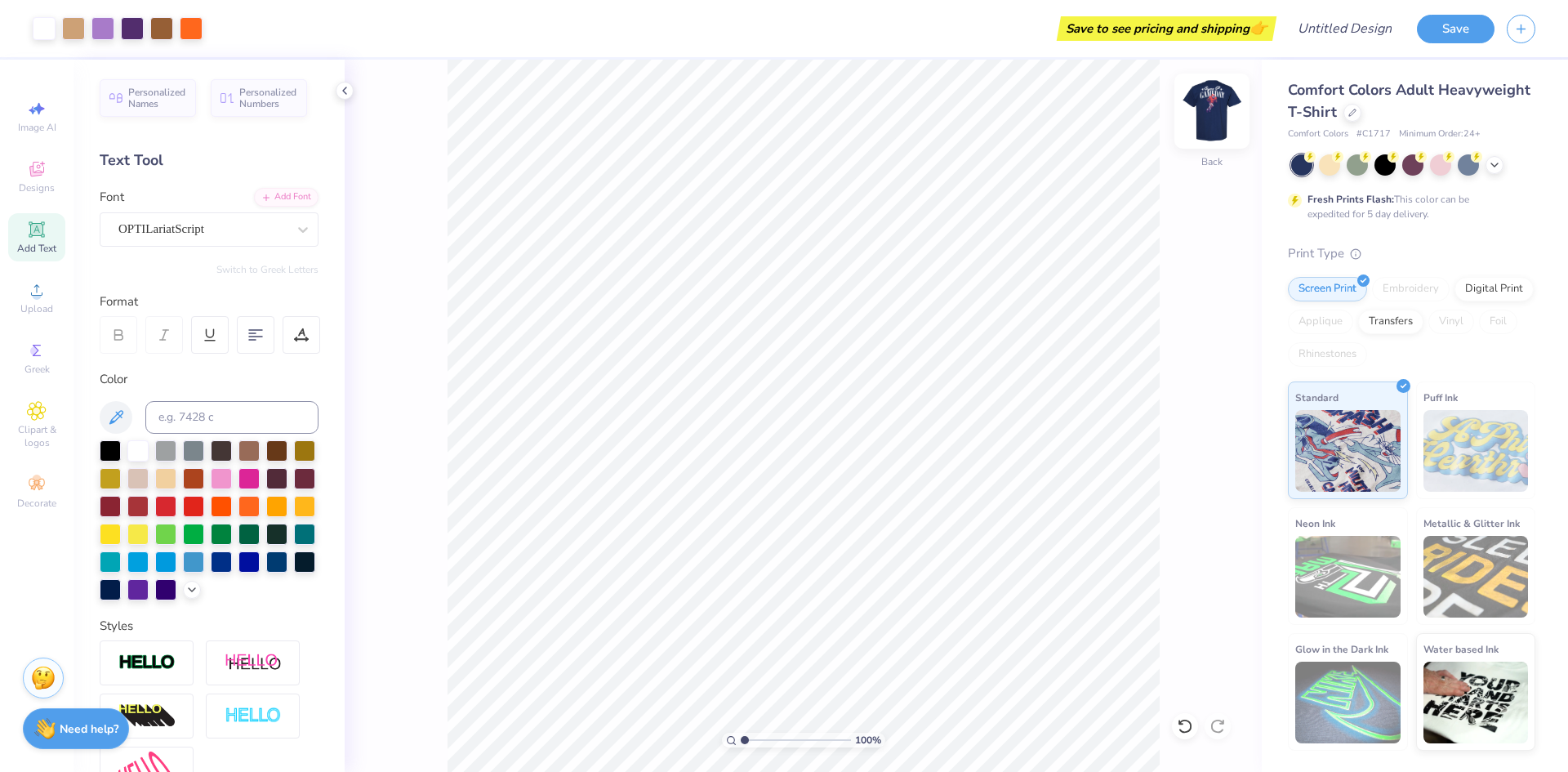
click at [1209, 107] on img at bounding box center [1212, 110] width 65 height 65
type input "2.75"
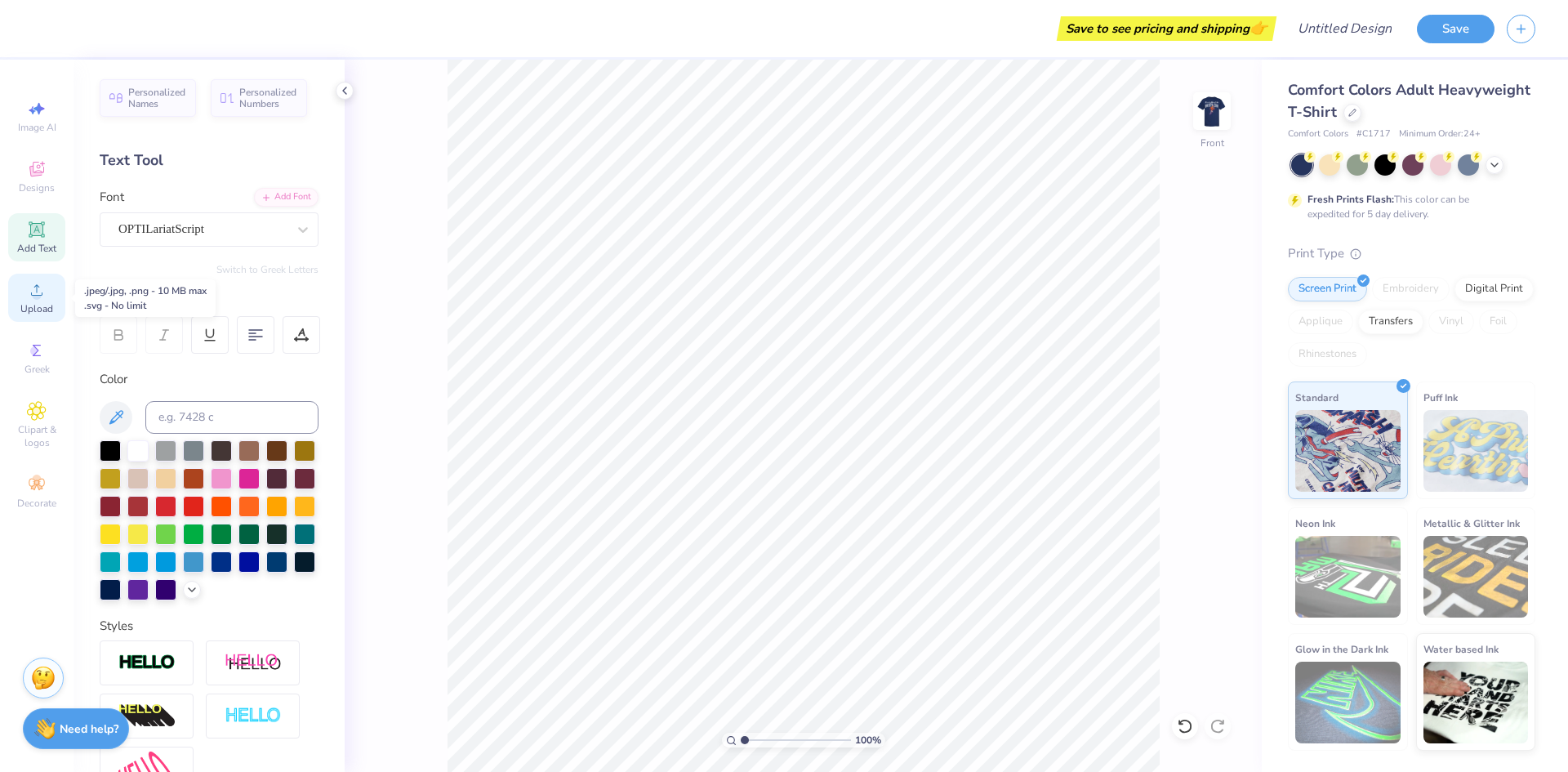
click at [33, 293] on icon at bounding box center [36, 289] width 20 height 20
click at [33, 301] on div "Upload" at bounding box center [36, 297] width 57 height 48
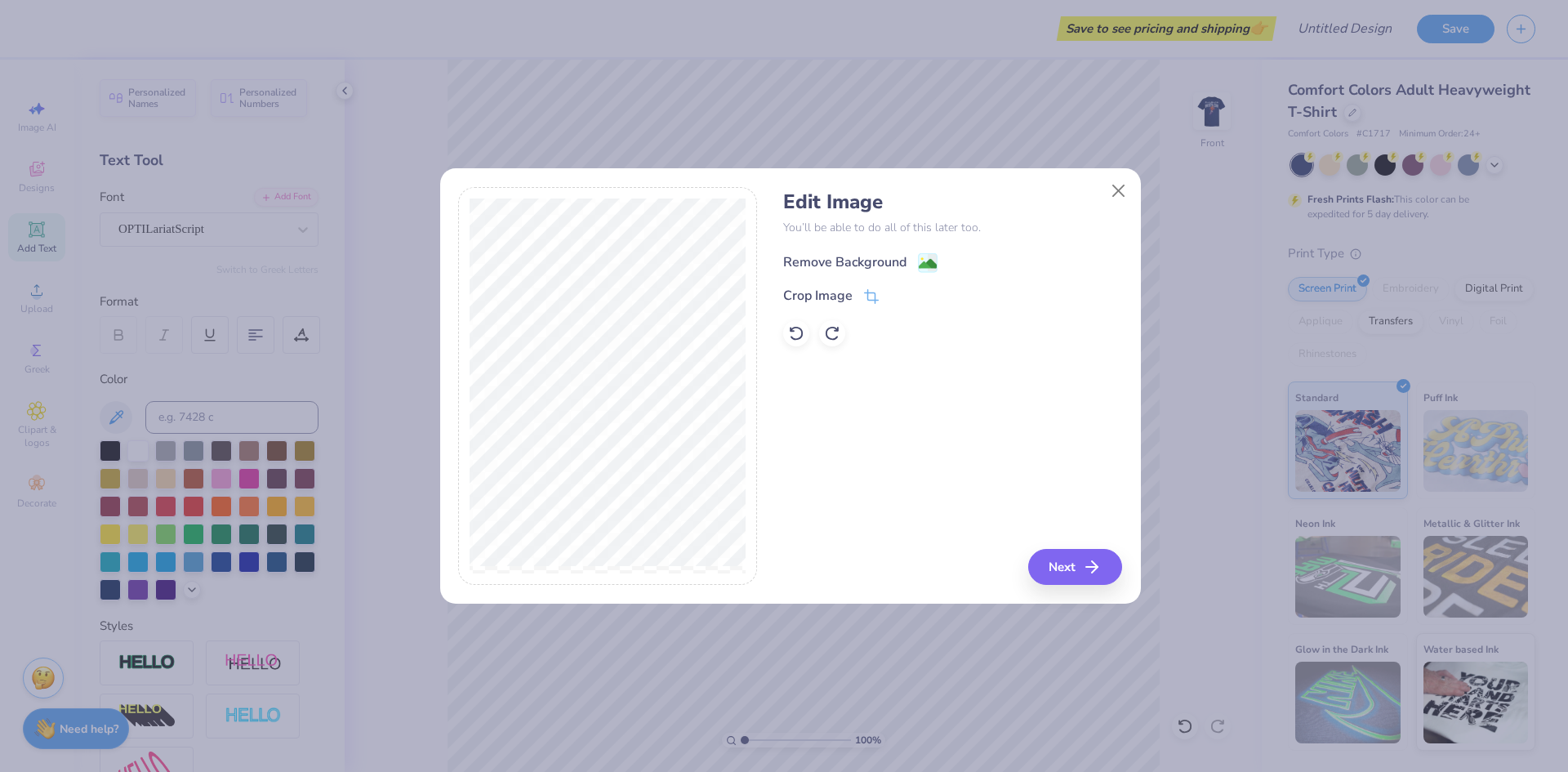
click at [926, 260] on image at bounding box center [927, 263] width 18 height 18
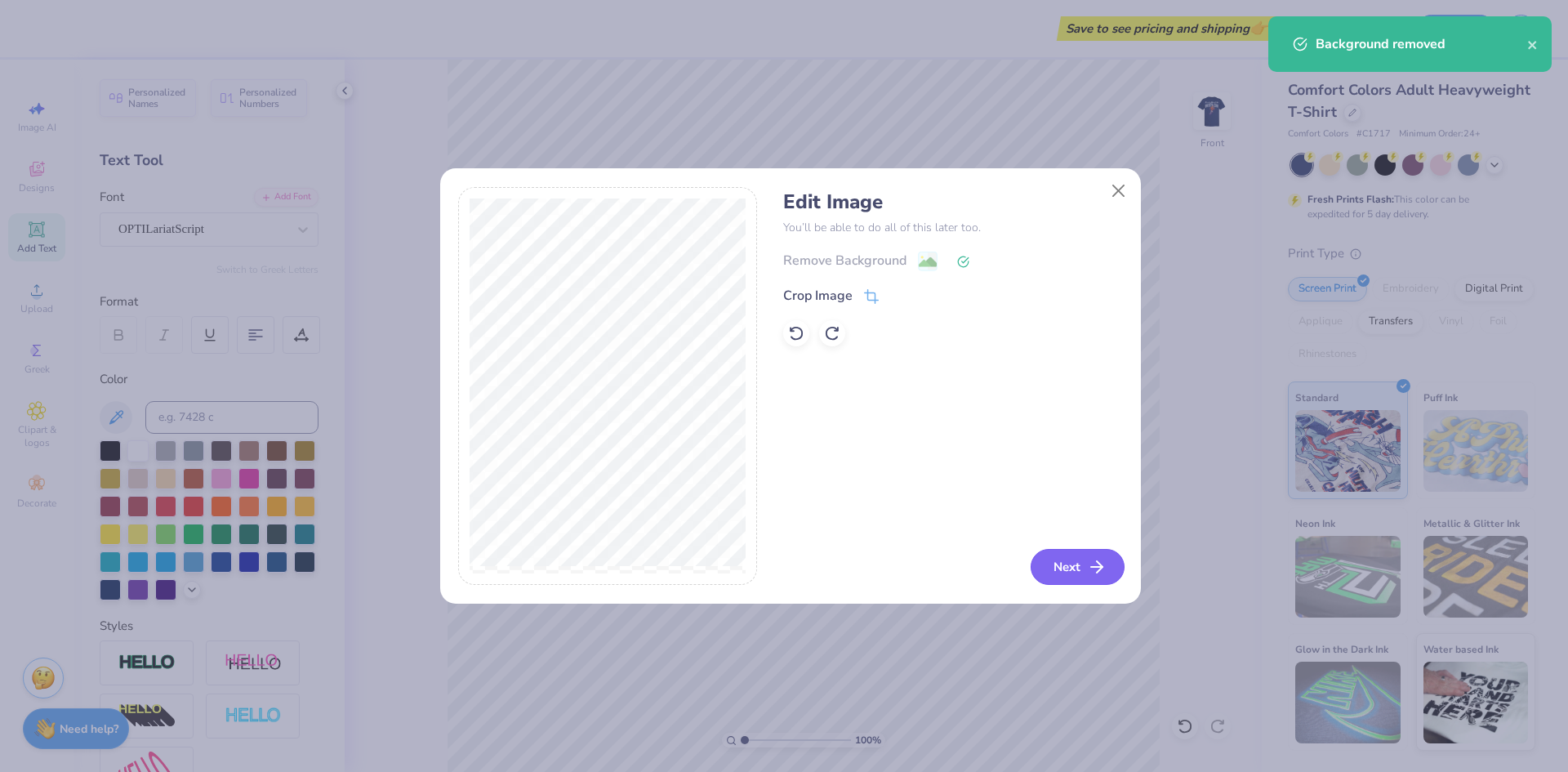
click at [1067, 567] on button "Next" at bounding box center [1078, 567] width 94 height 36
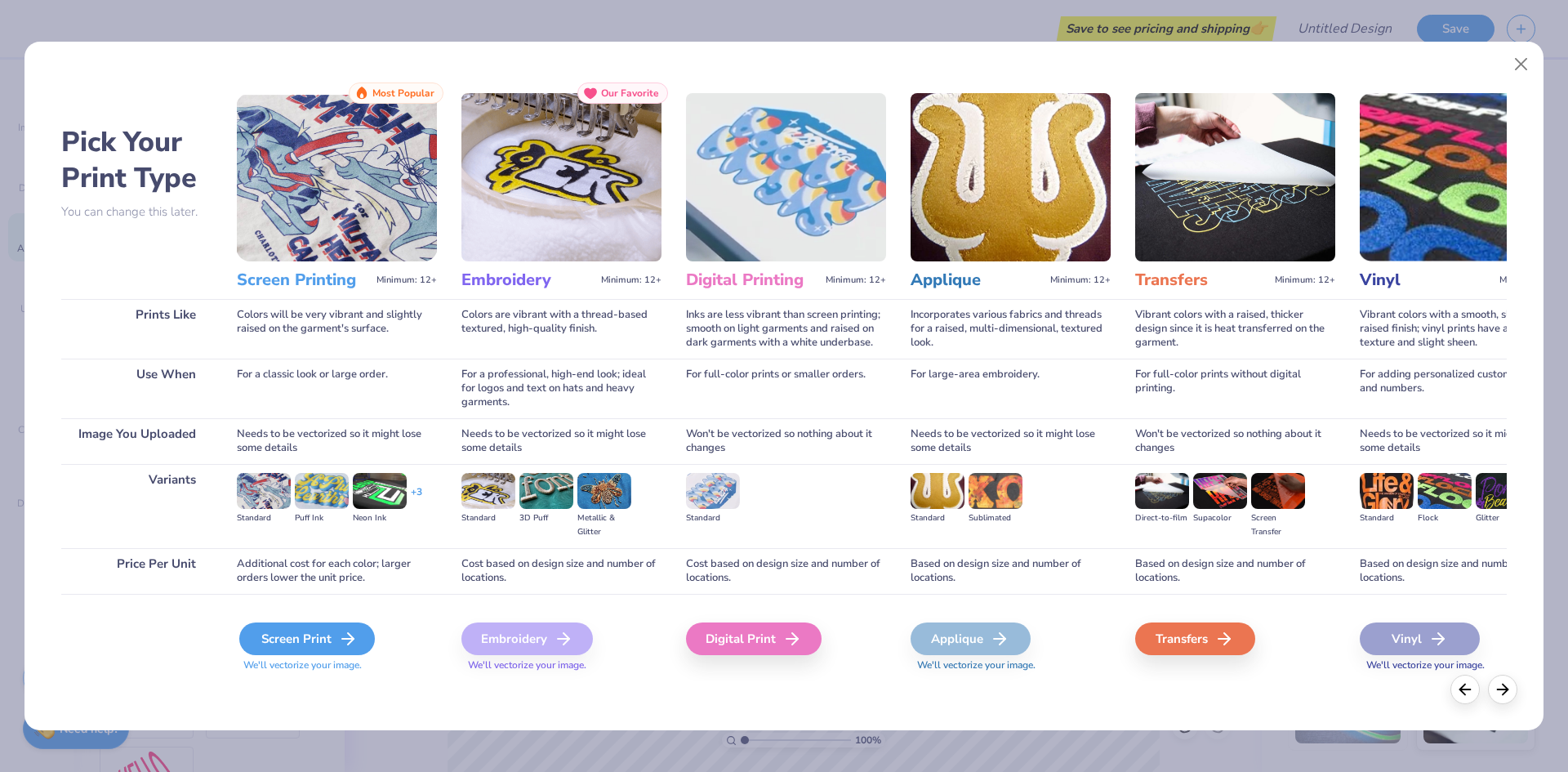
click at [307, 640] on div "Screen Print" at bounding box center [307, 638] width 136 height 33
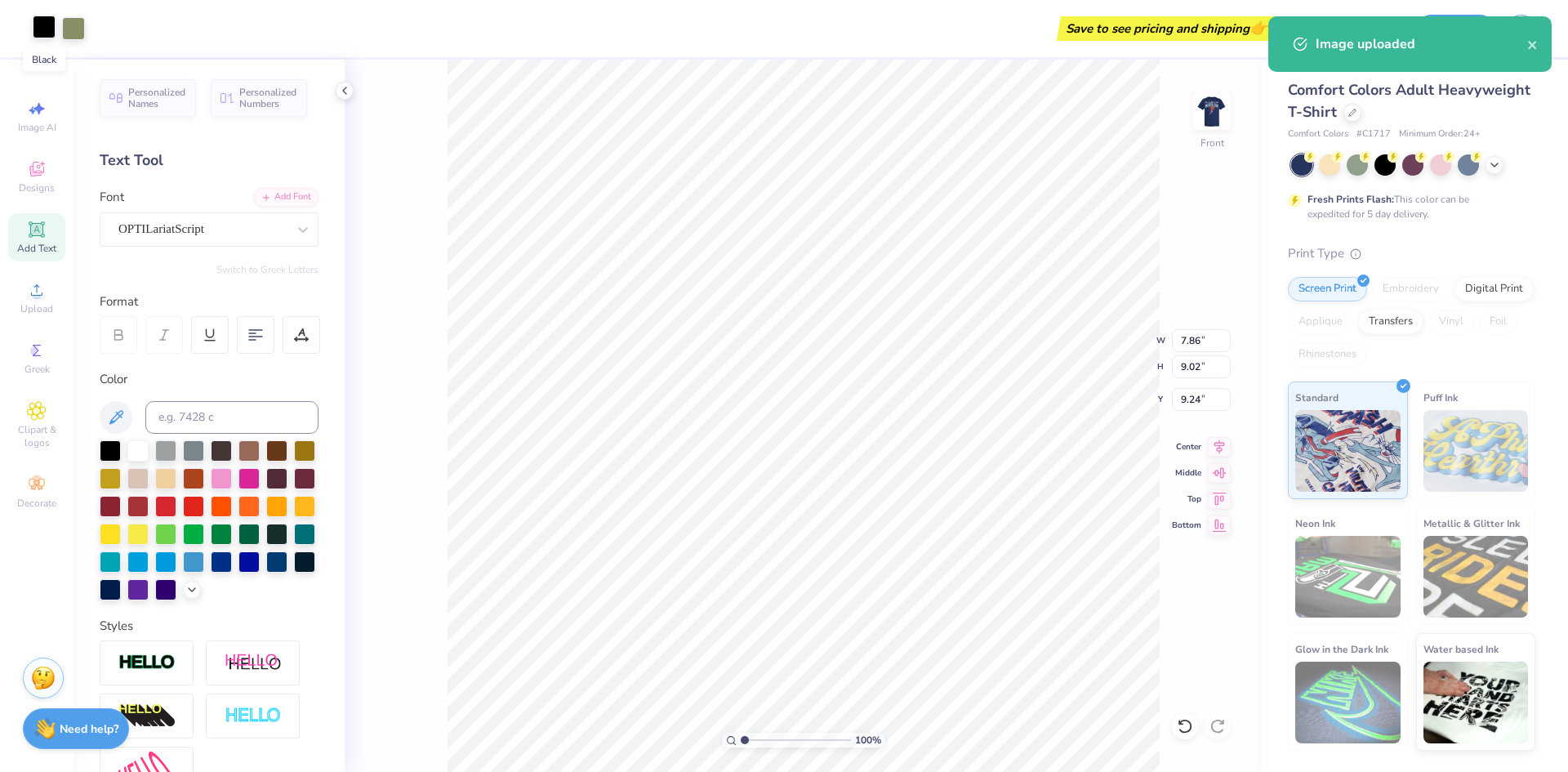
click at [48, 26] on div at bounding box center [44, 26] width 23 height 23
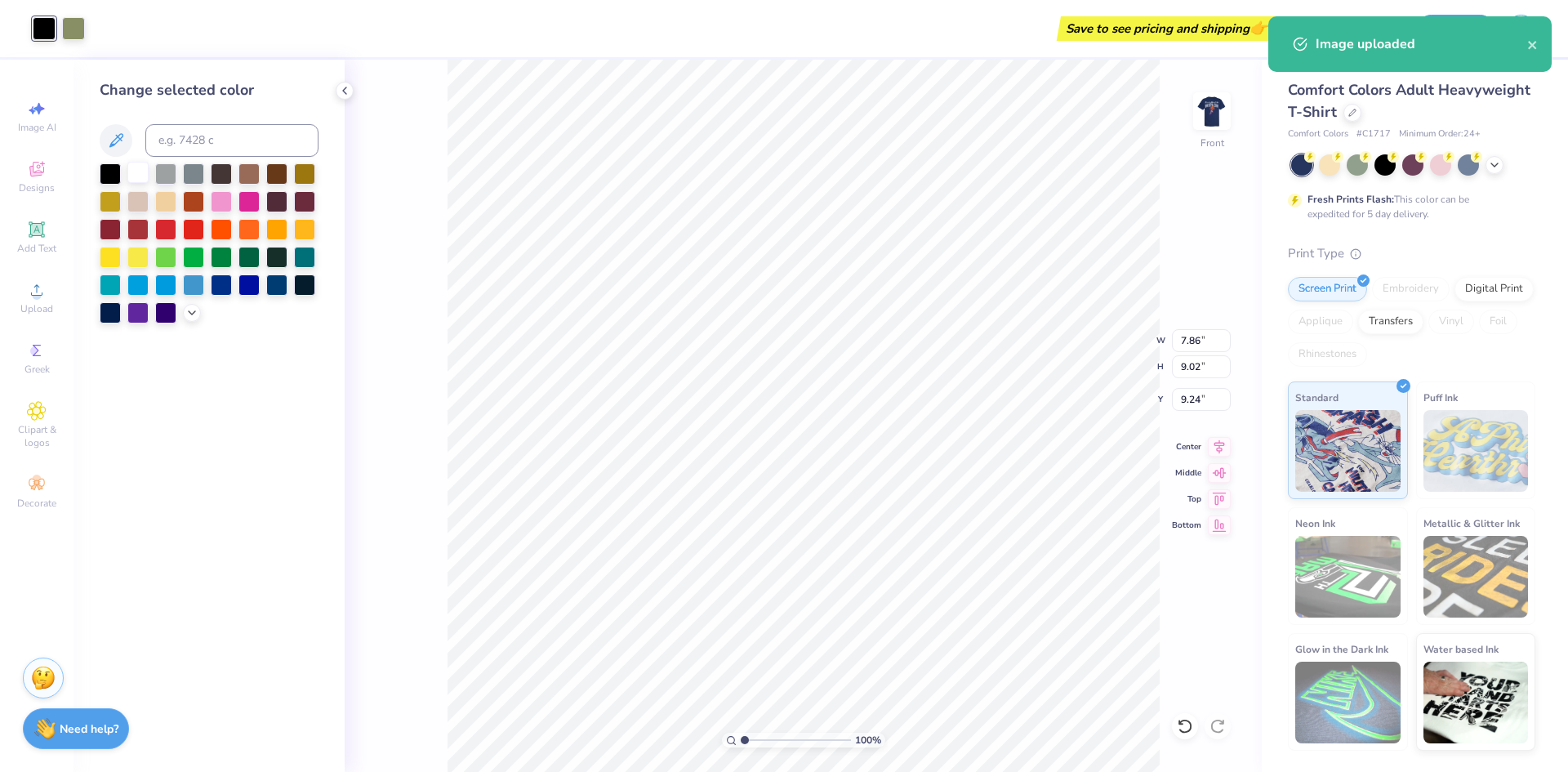
click at [132, 169] on div at bounding box center [137, 172] width 21 height 21
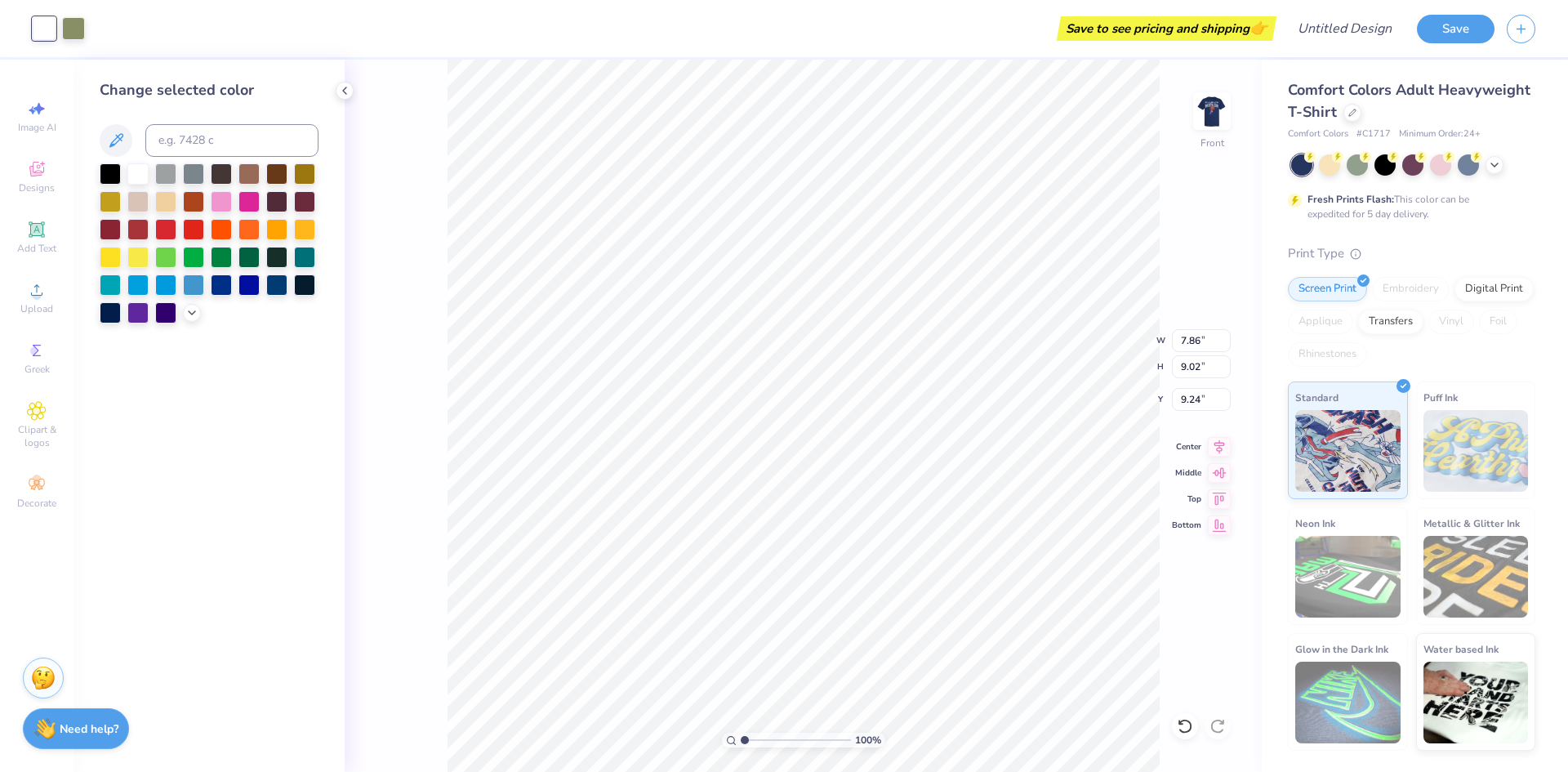
type input "3.59"
type input "4.12"
type input "3.00"
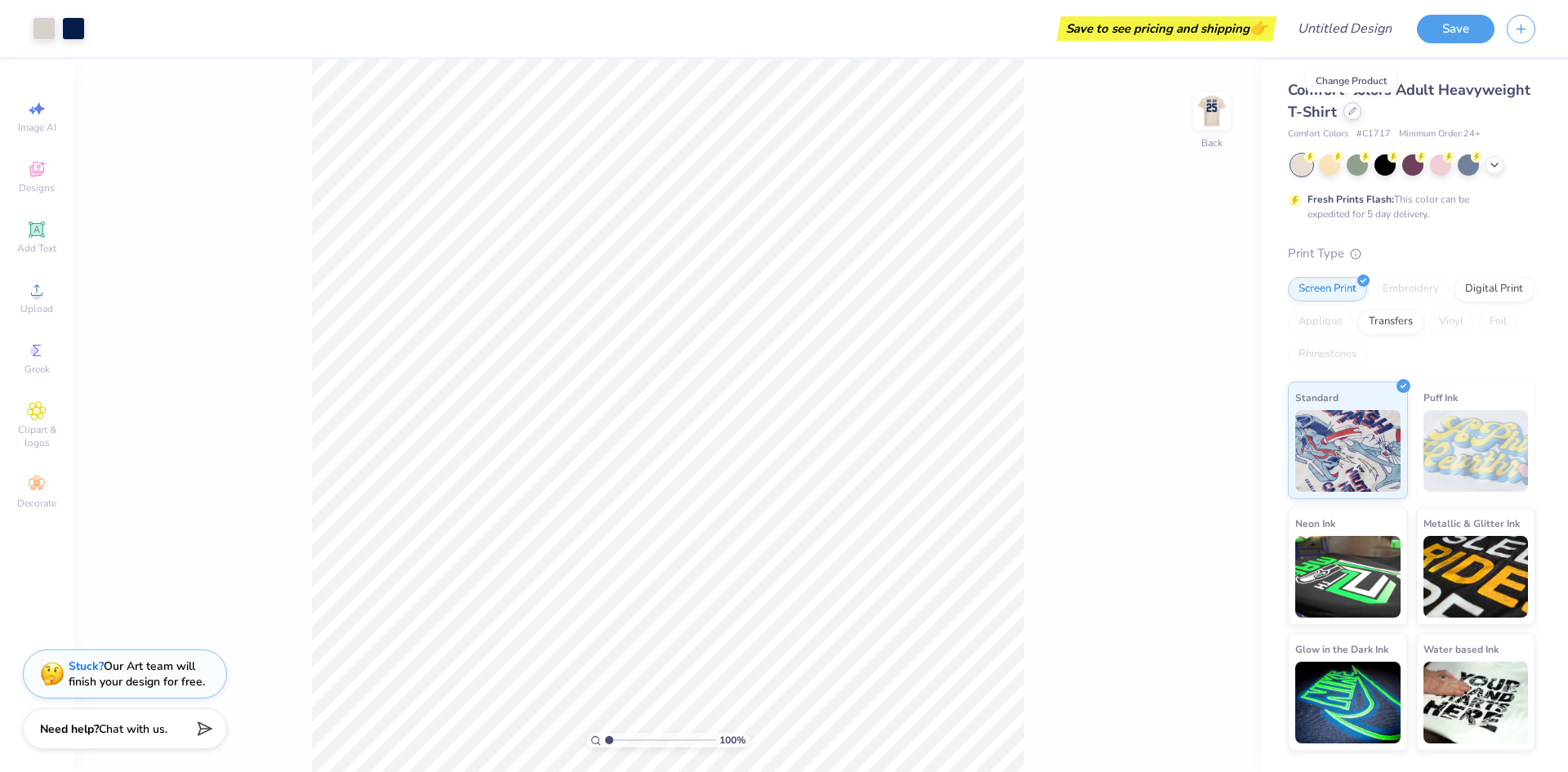
click at [1347, 115] on div at bounding box center [1352, 110] width 18 height 18
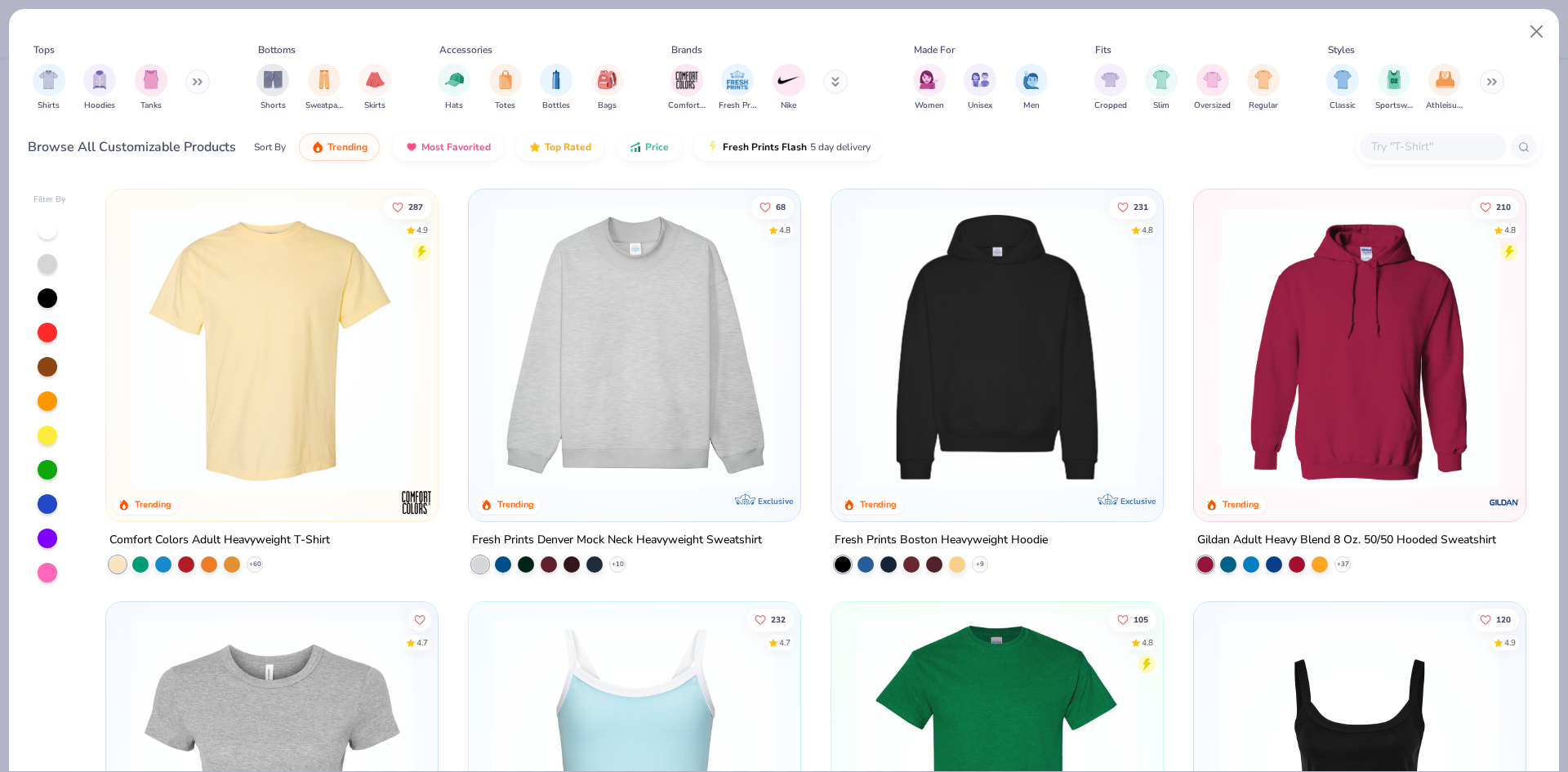
click at [258, 416] on img at bounding box center [272, 347] width 299 height 283
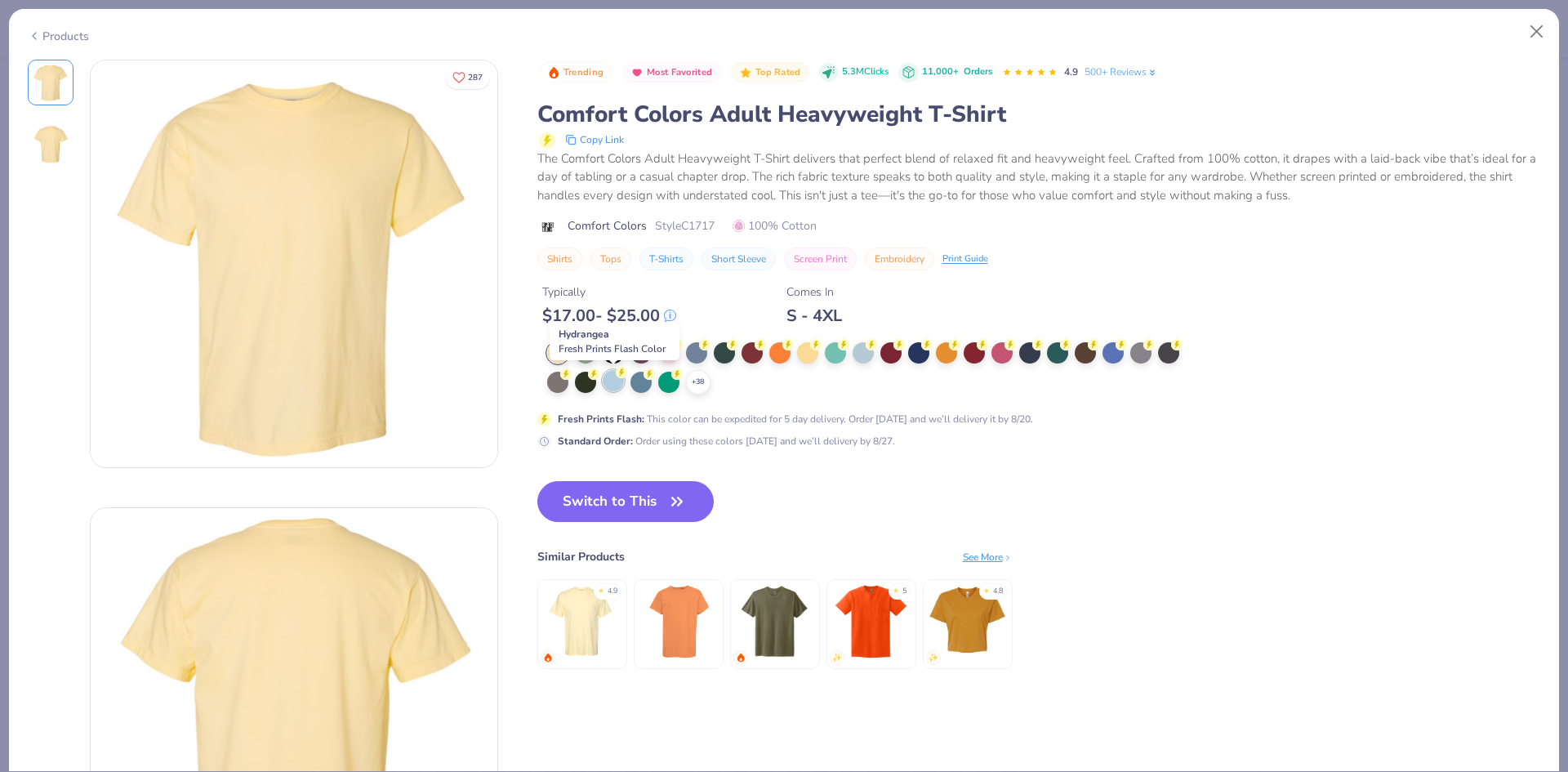
click at [614, 382] on div at bounding box center [613, 380] width 21 height 21
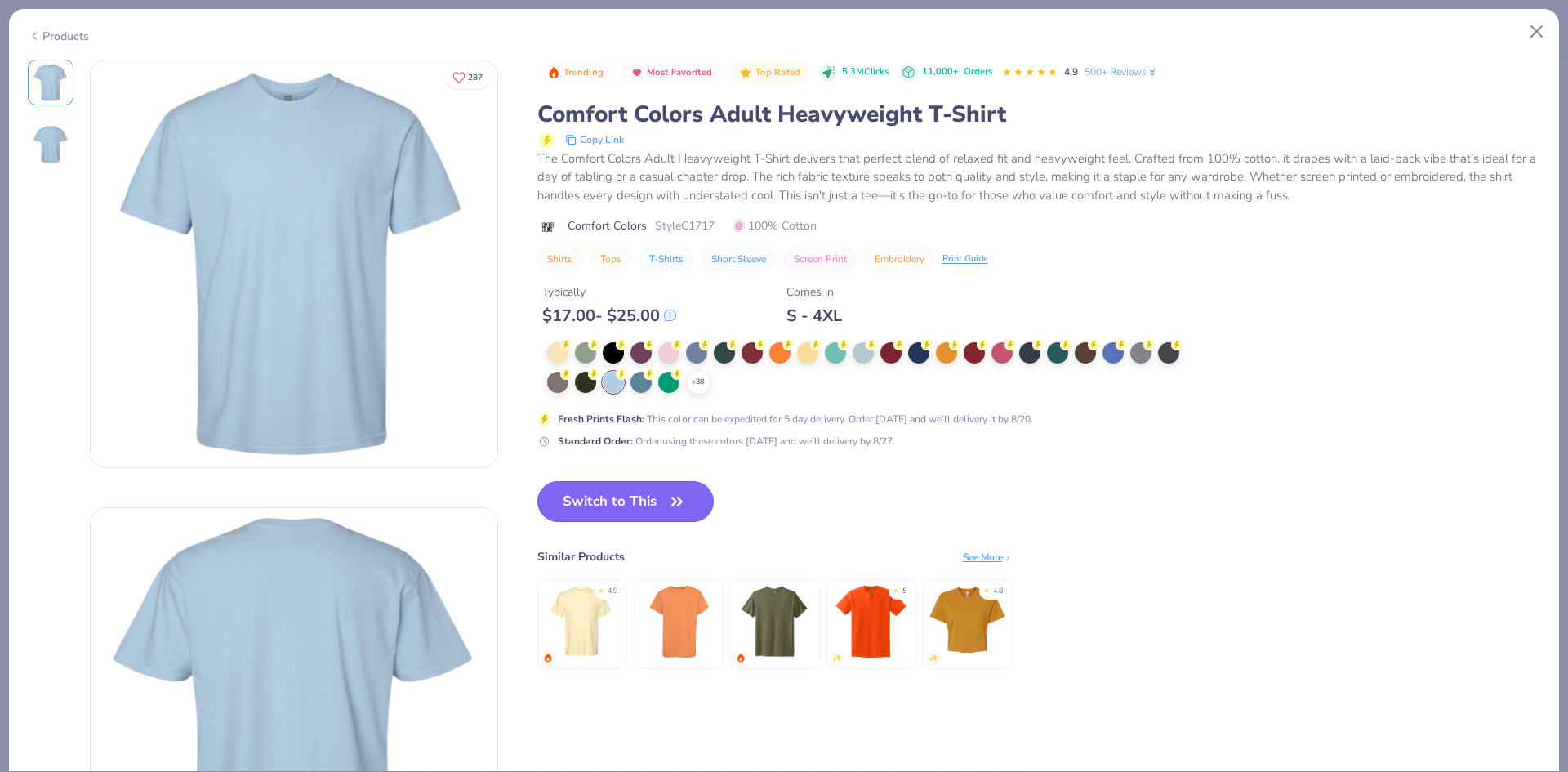
click at [660, 491] on button "Switch to This" at bounding box center [625, 501] width 177 height 41
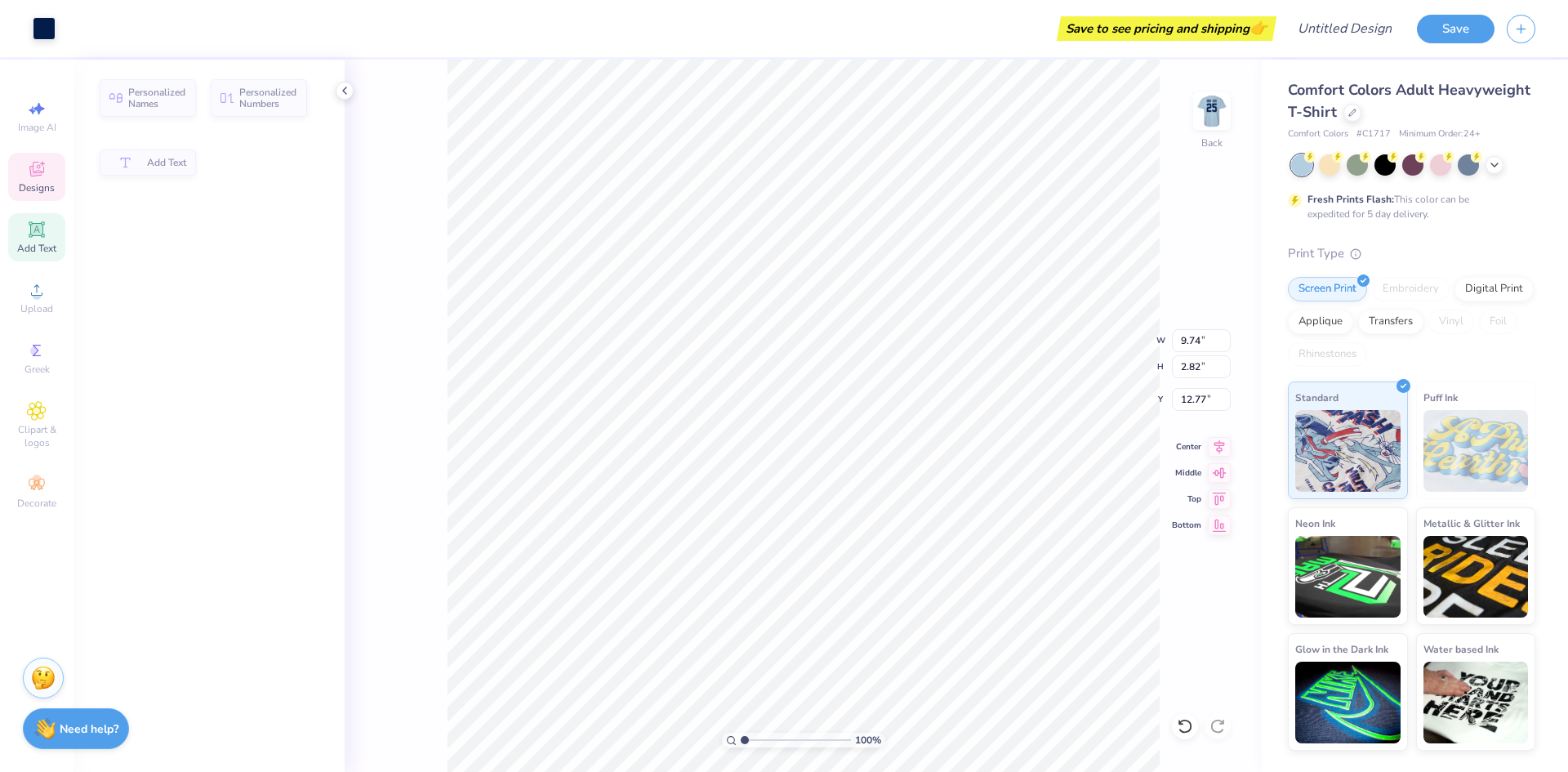
type input "9.74"
type input "2.82"
type input "12.77"
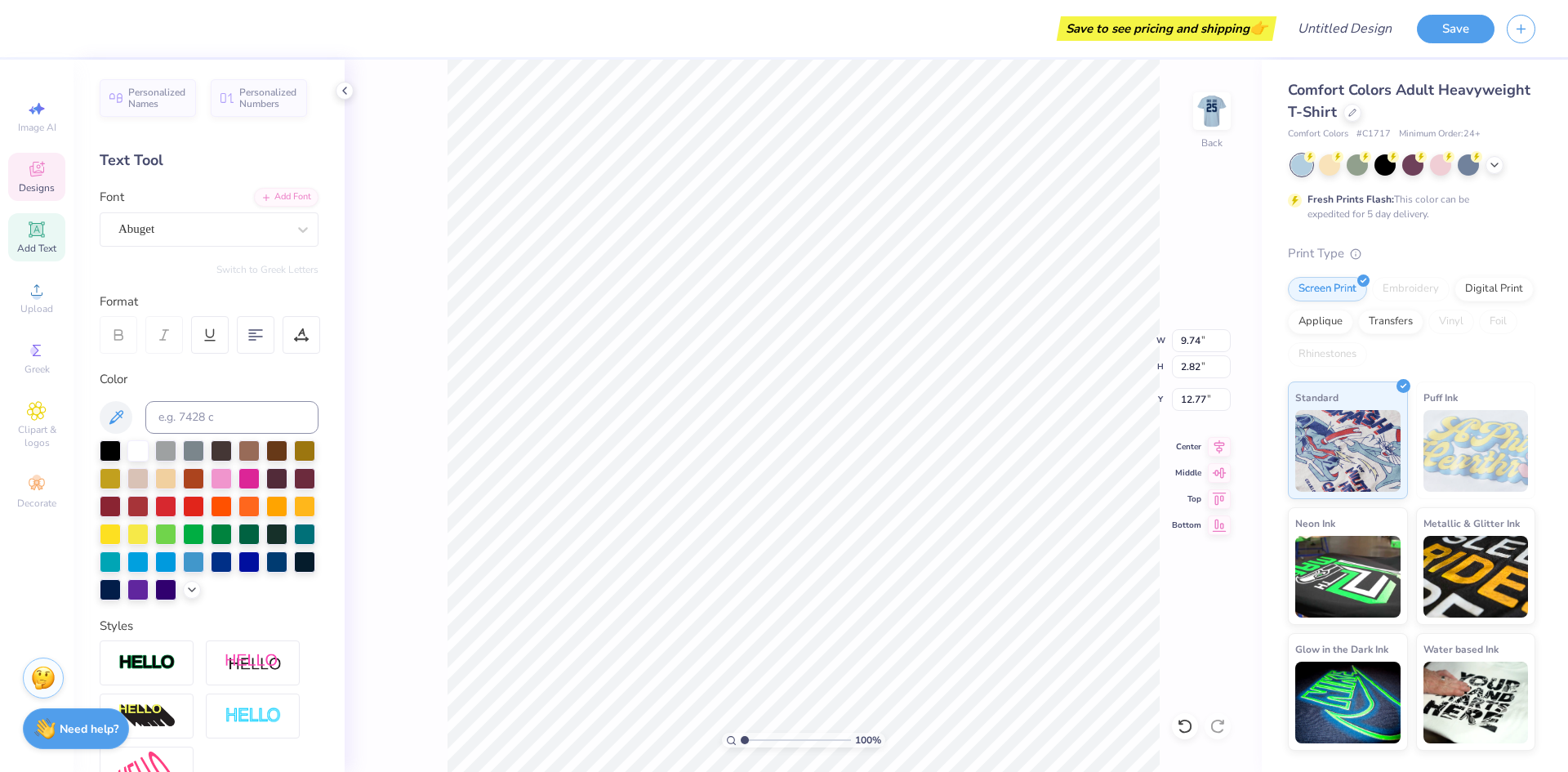
scroll to position [14, 5]
type textarea "Delta Chi"
type textarea "Lambda Alpha Epsilon"
click at [1212, 109] on img at bounding box center [1212, 110] width 65 height 65
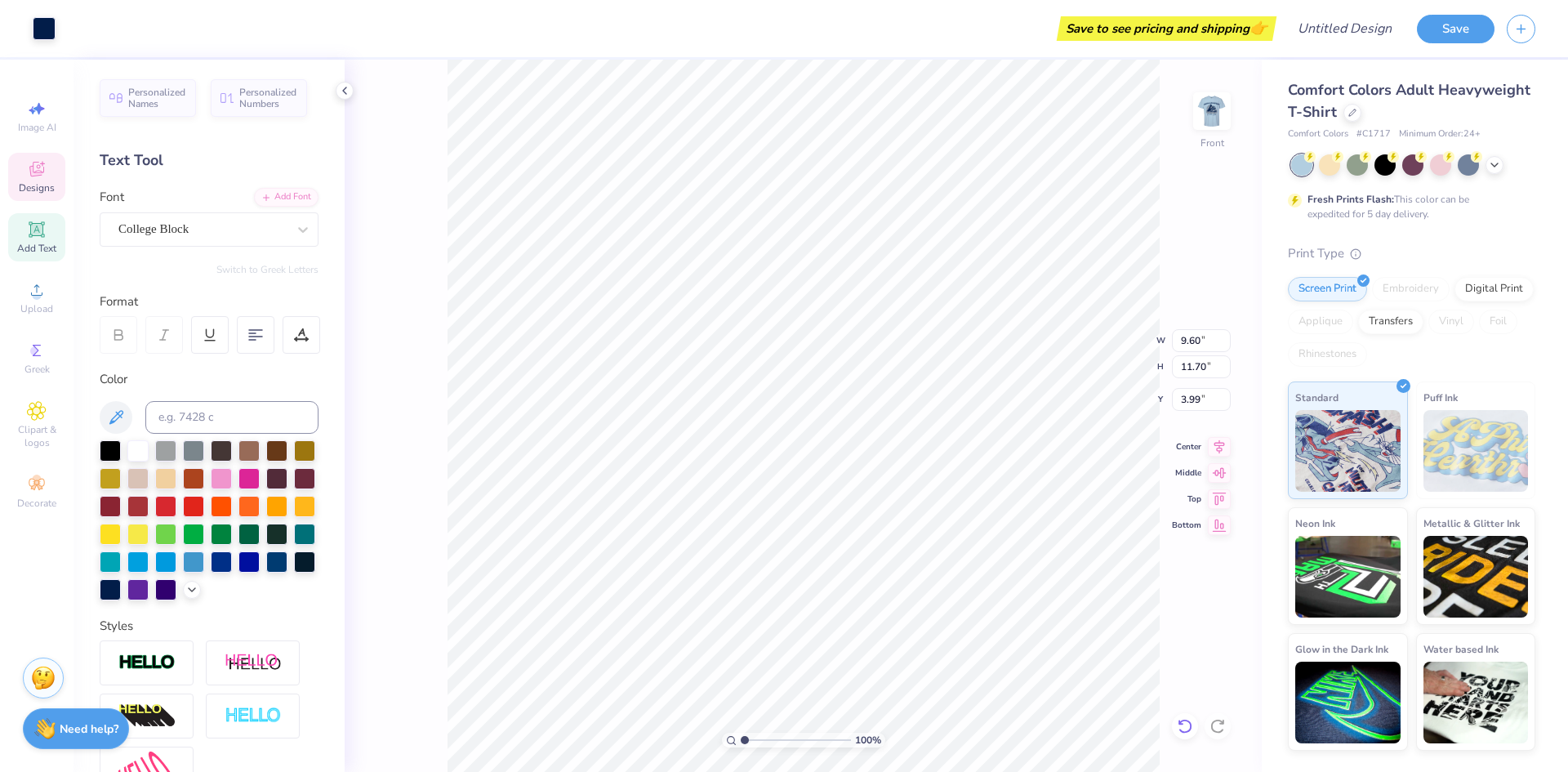
click at [1190, 724] on icon at bounding box center [1184, 725] width 14 height 14
type textarea "fall 2025"
type input "9.60"
type input "8.00"
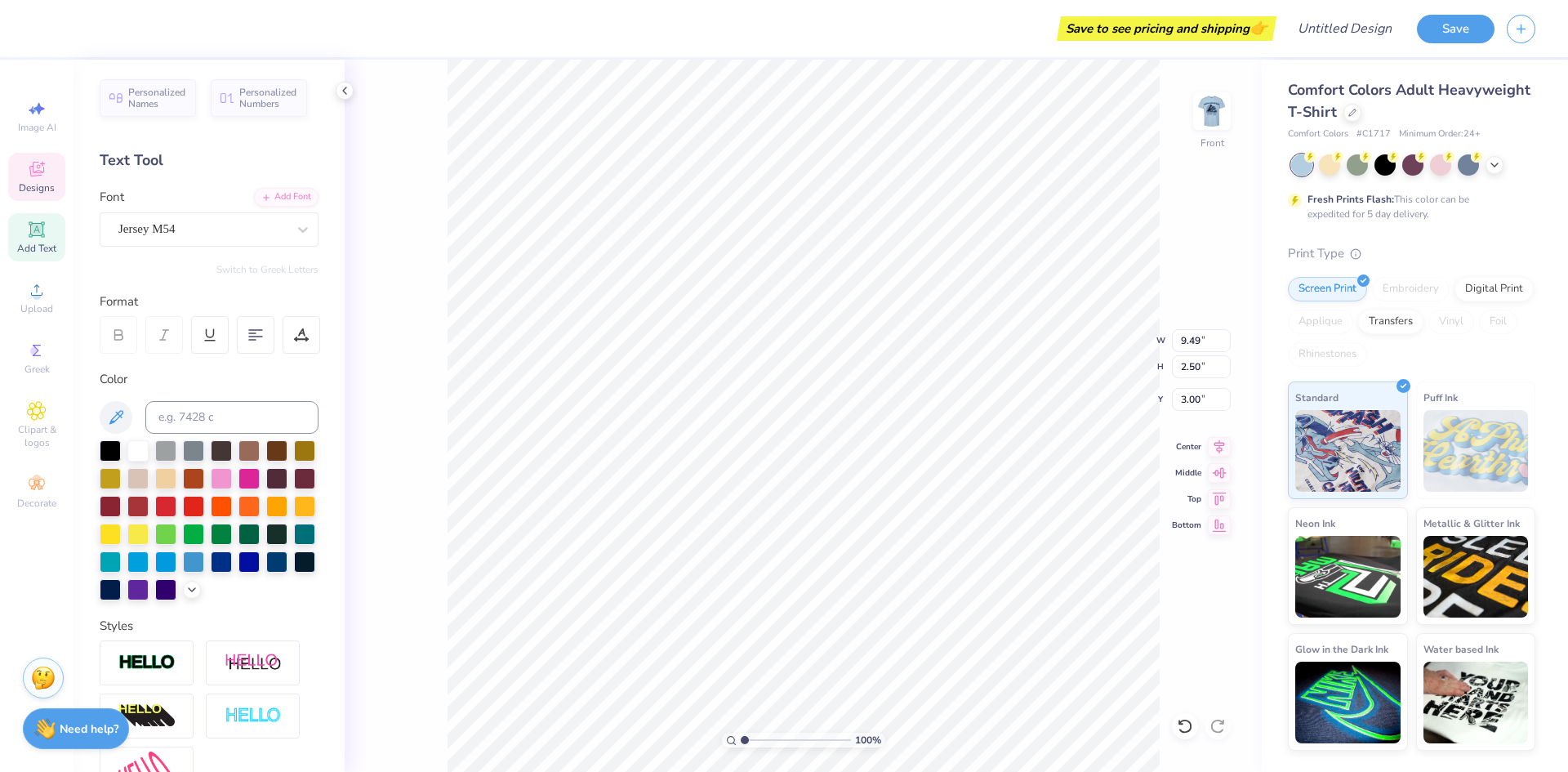
type input "6.70"
type textarea "5"
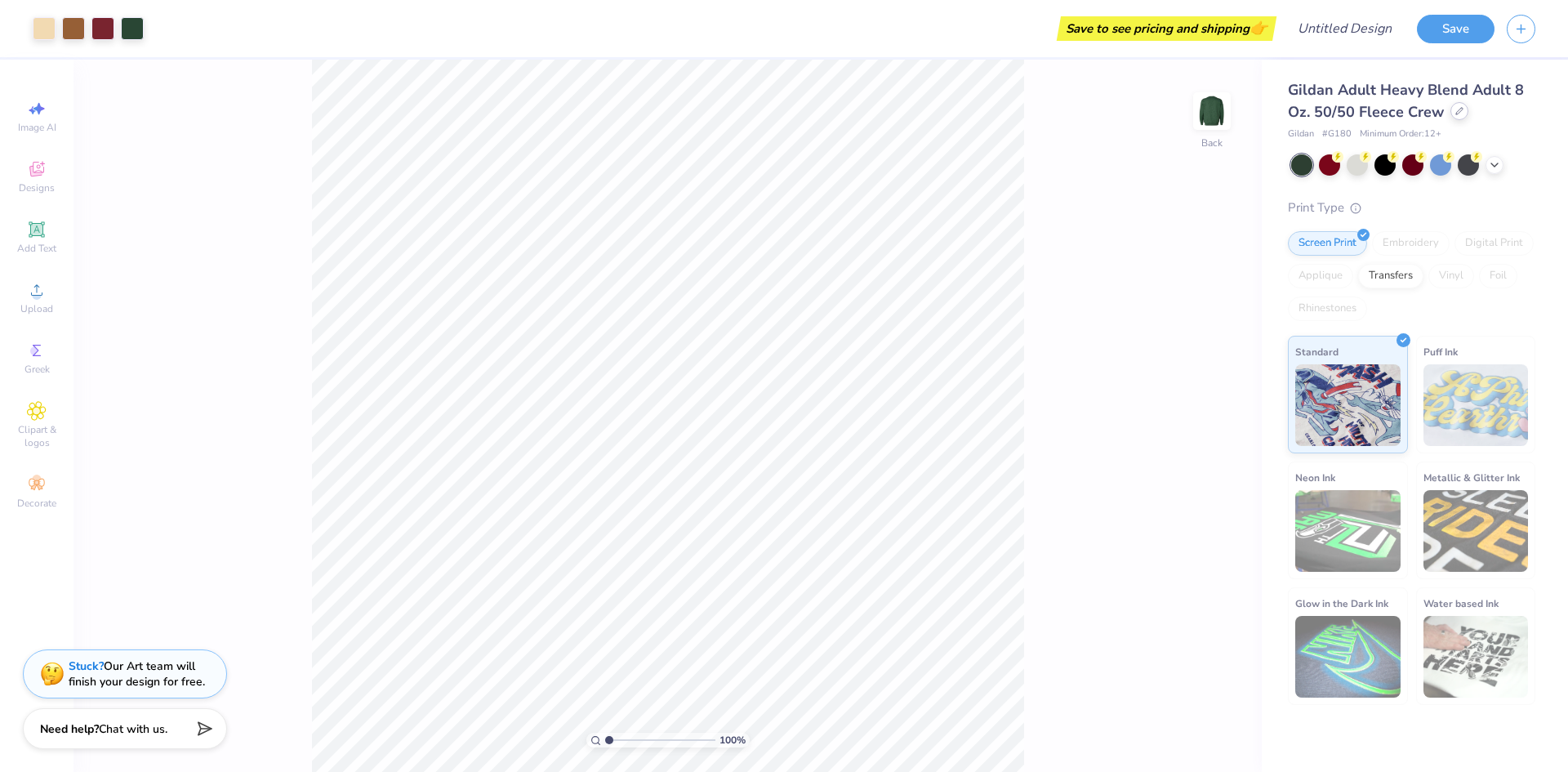
click at [1459, 115] on icon at bounding box center [1459, 111] width 8 height 8
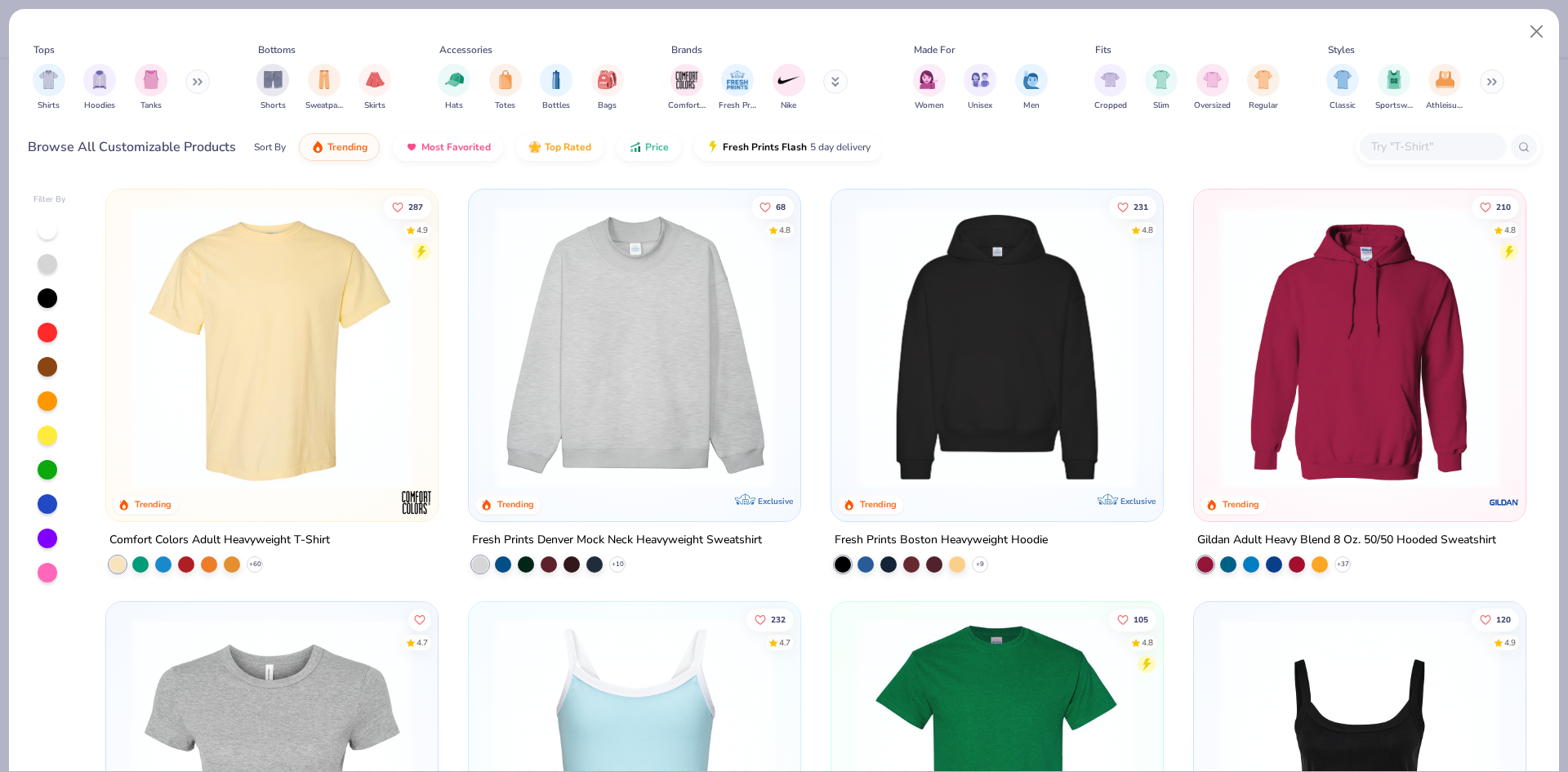
click at [341, 363] on img at bounding box center [272, 347] width 299 height 283
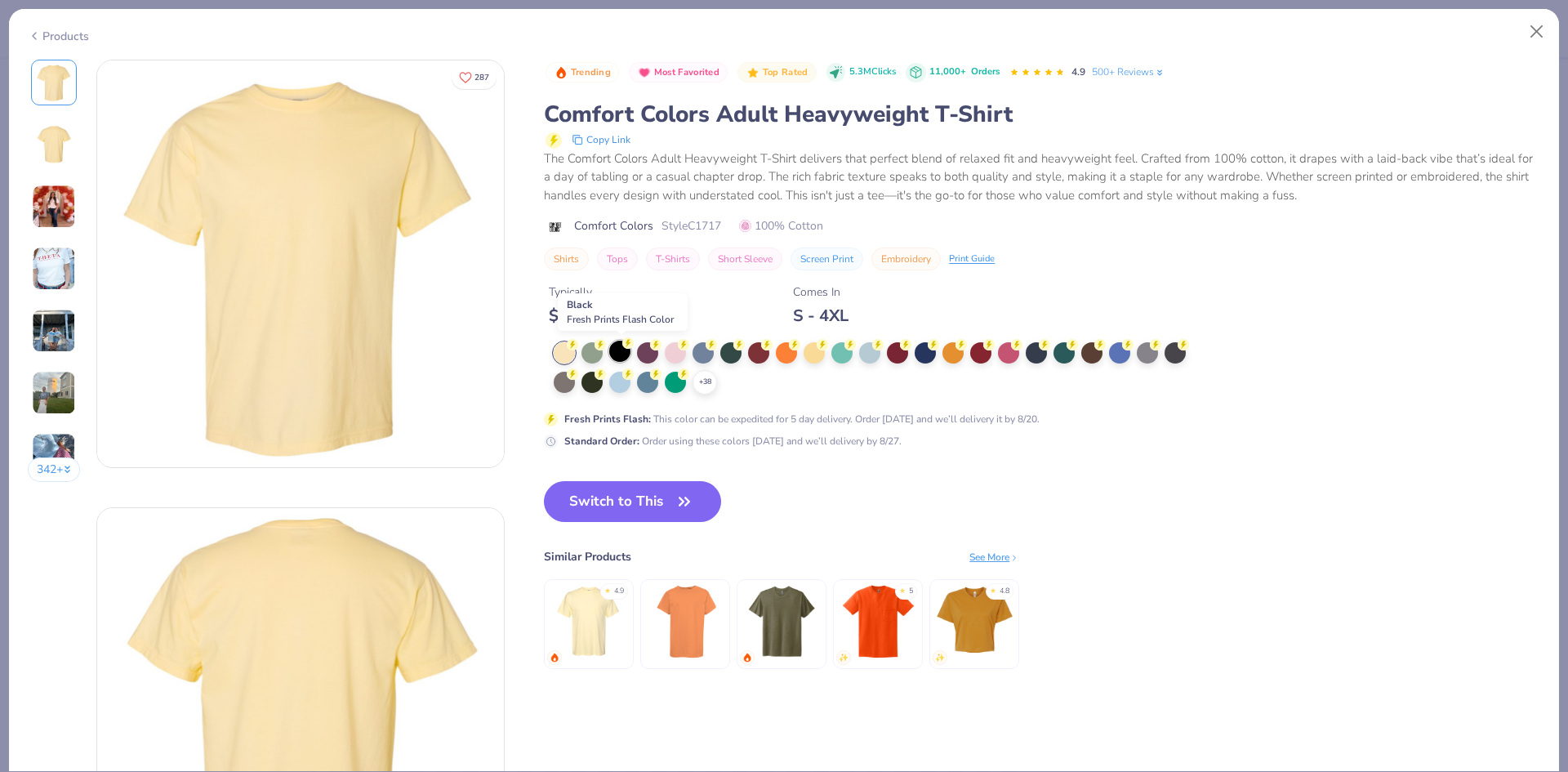
click at [621, 352] on div at bounding box center [619, 350] width 21 height 21
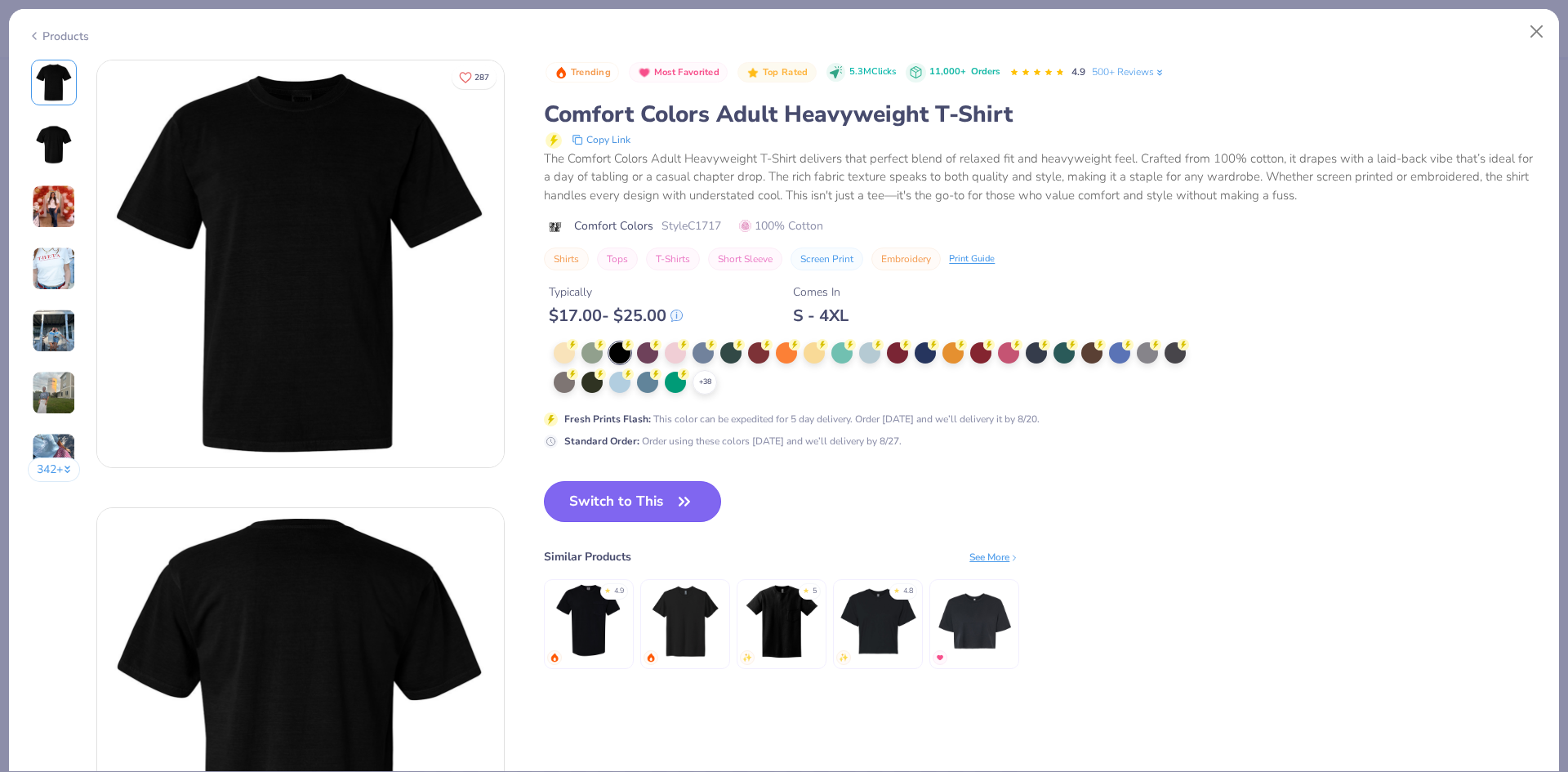
click at [666, 501] on button "Switch to This" at bounding box center [632, 501] width 177 height 41
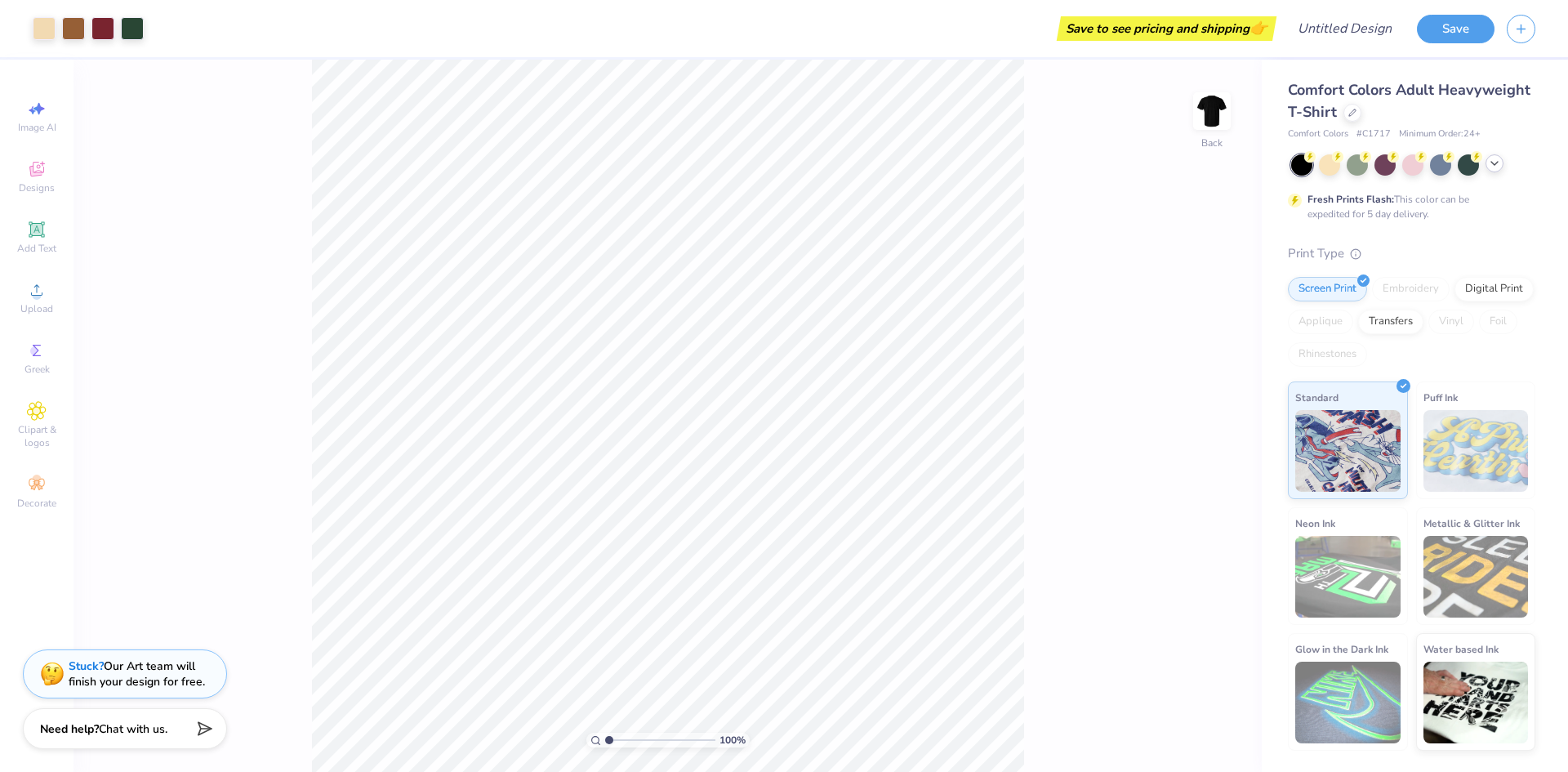
click at [1498, 164] on icon at bounding box center [1494, 163] width 13 height 13
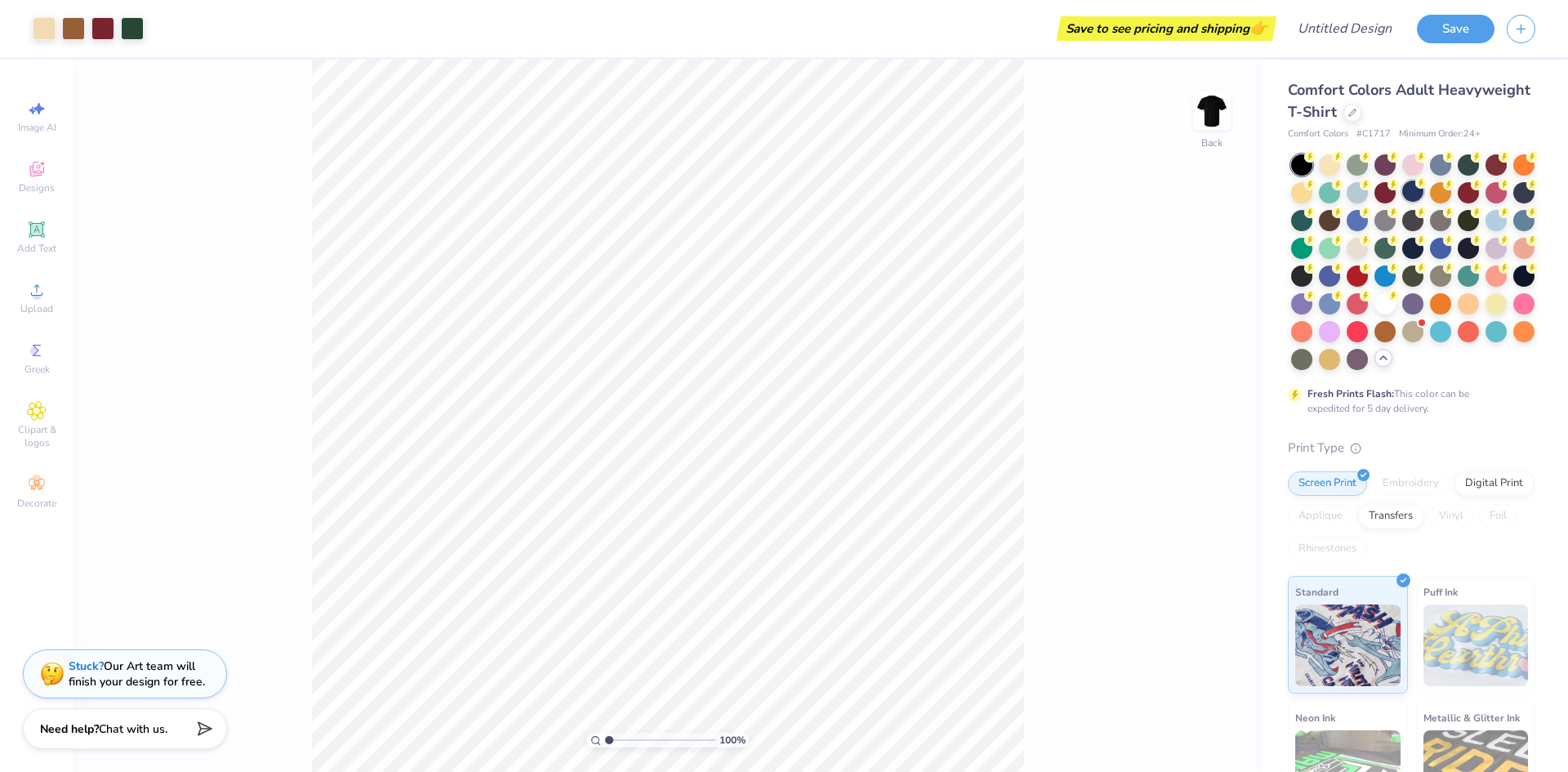
click at [1424, 193] on div at bounding box center [1413, 191] width 21 height 21
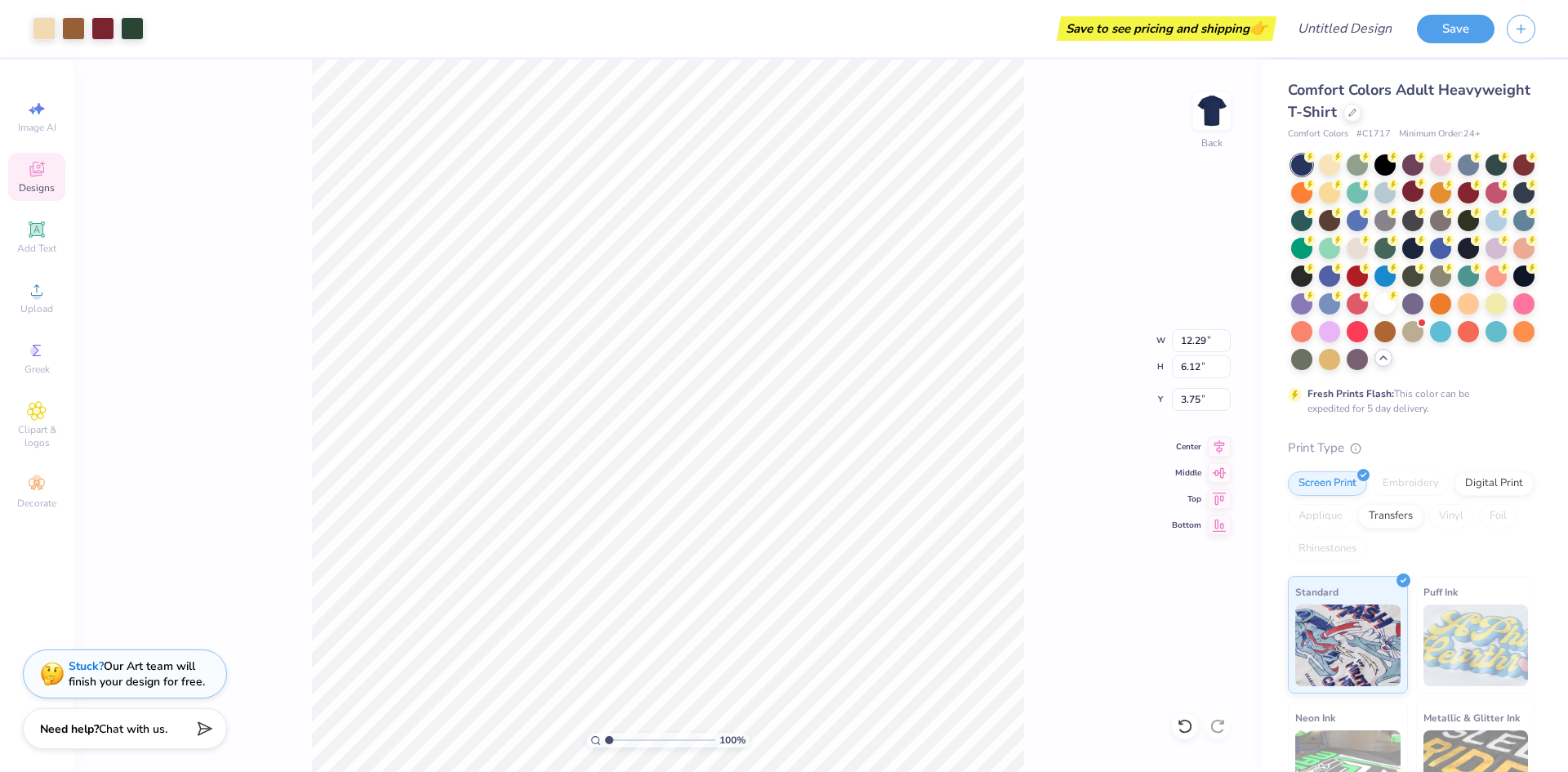
type input "3.75"
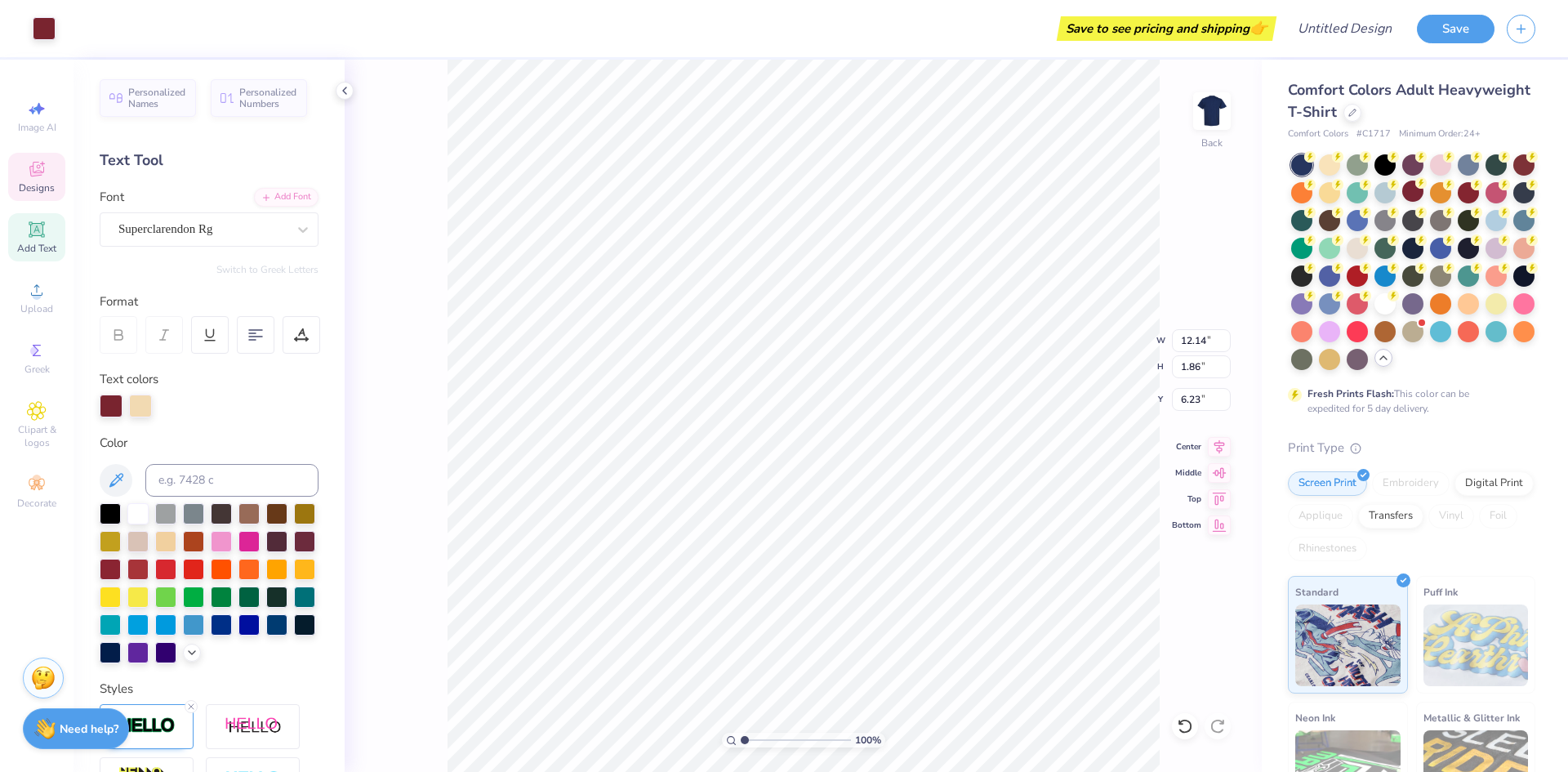
type input "12.29"
type input "1.97"
type input "9.84"
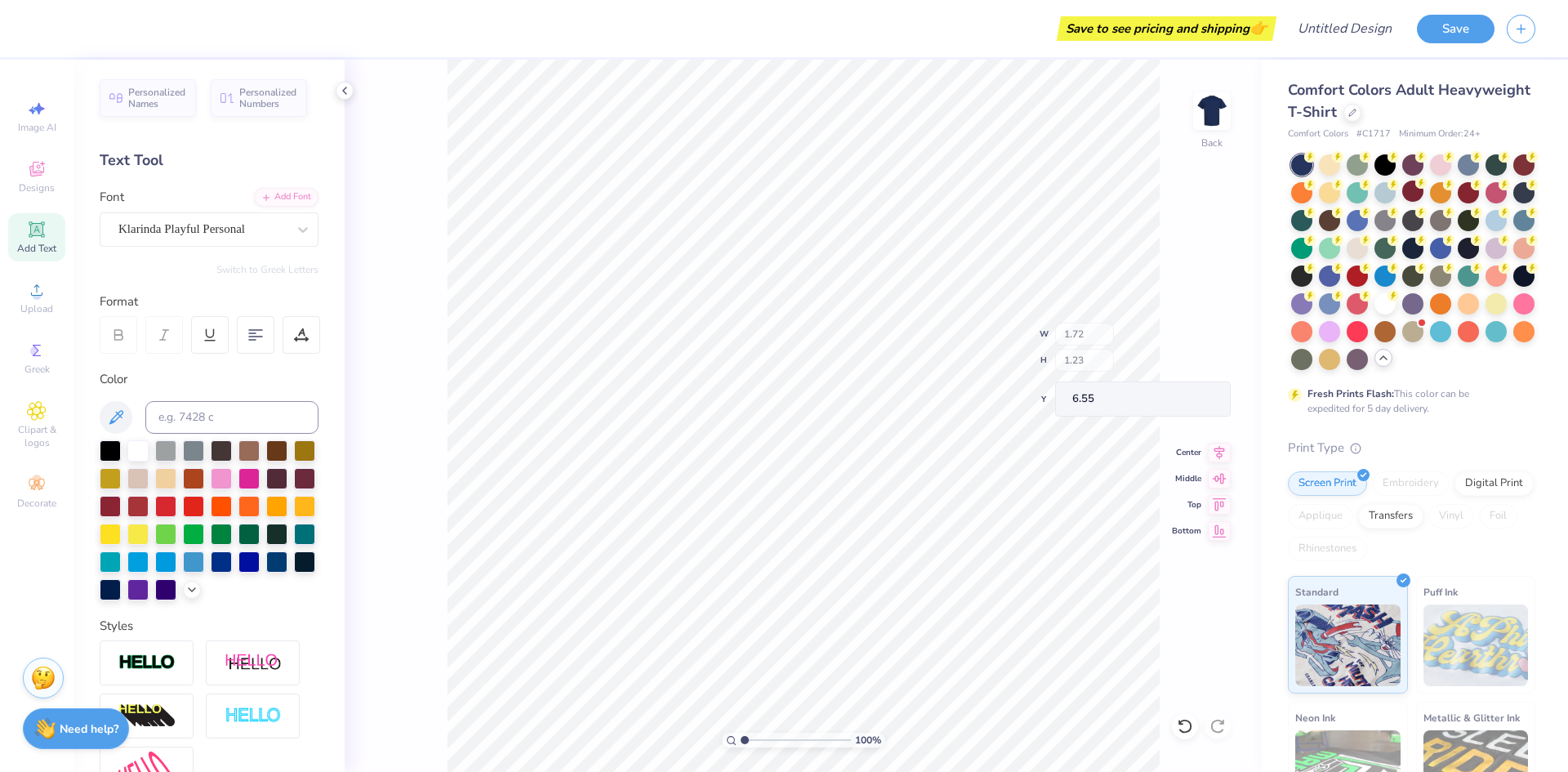
type input "10.01"
type input "7.67"
type input "2.31"
type input "3.75"
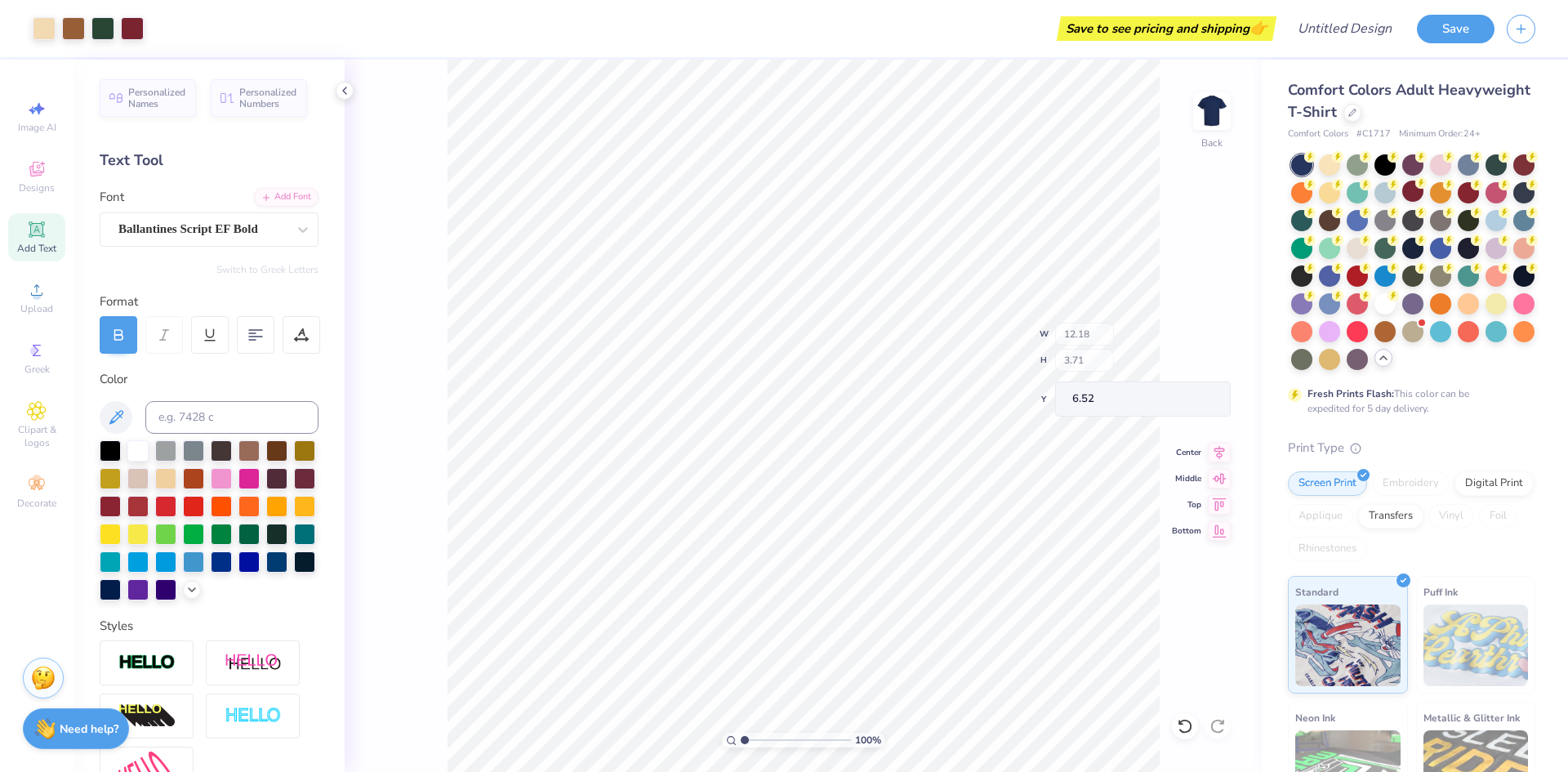
type input "5.26"
type input "6.97"
type input "8.06"
type input "4.93"
click at [1179, 723] on icon at bounding box center [1184, 725] width 16 height 16
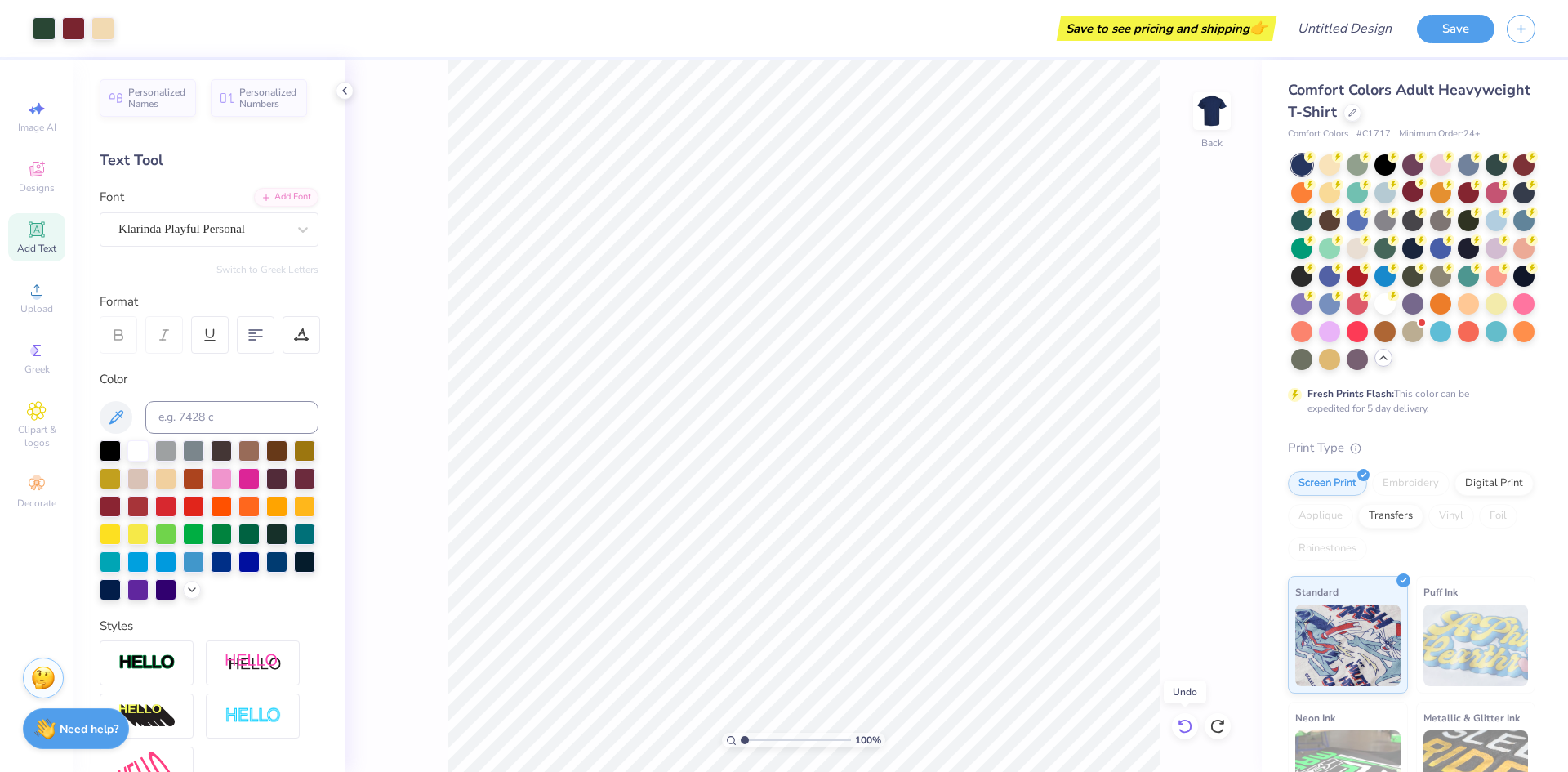
click at [1184, 730] on icon at bounding box center [1184, 725] width 16 height 16
type input "8.51"
type input "5.20"
type input "5.44"
type input "8.51"
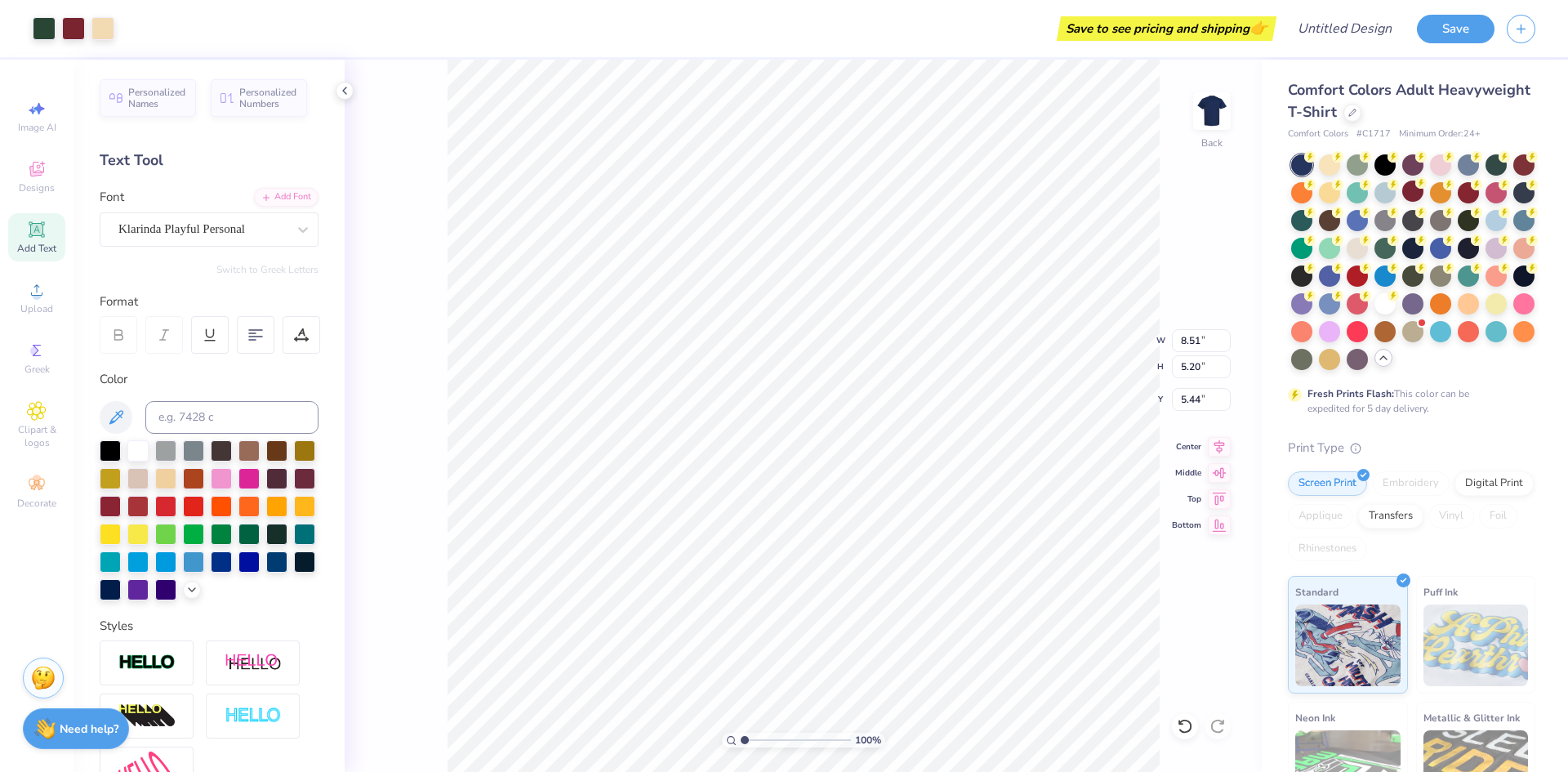
type input "5.20"
type input "5.44"
type input "6.97"
click at [79, 16] on div at bounding box center [73, 26] width 23 height 23
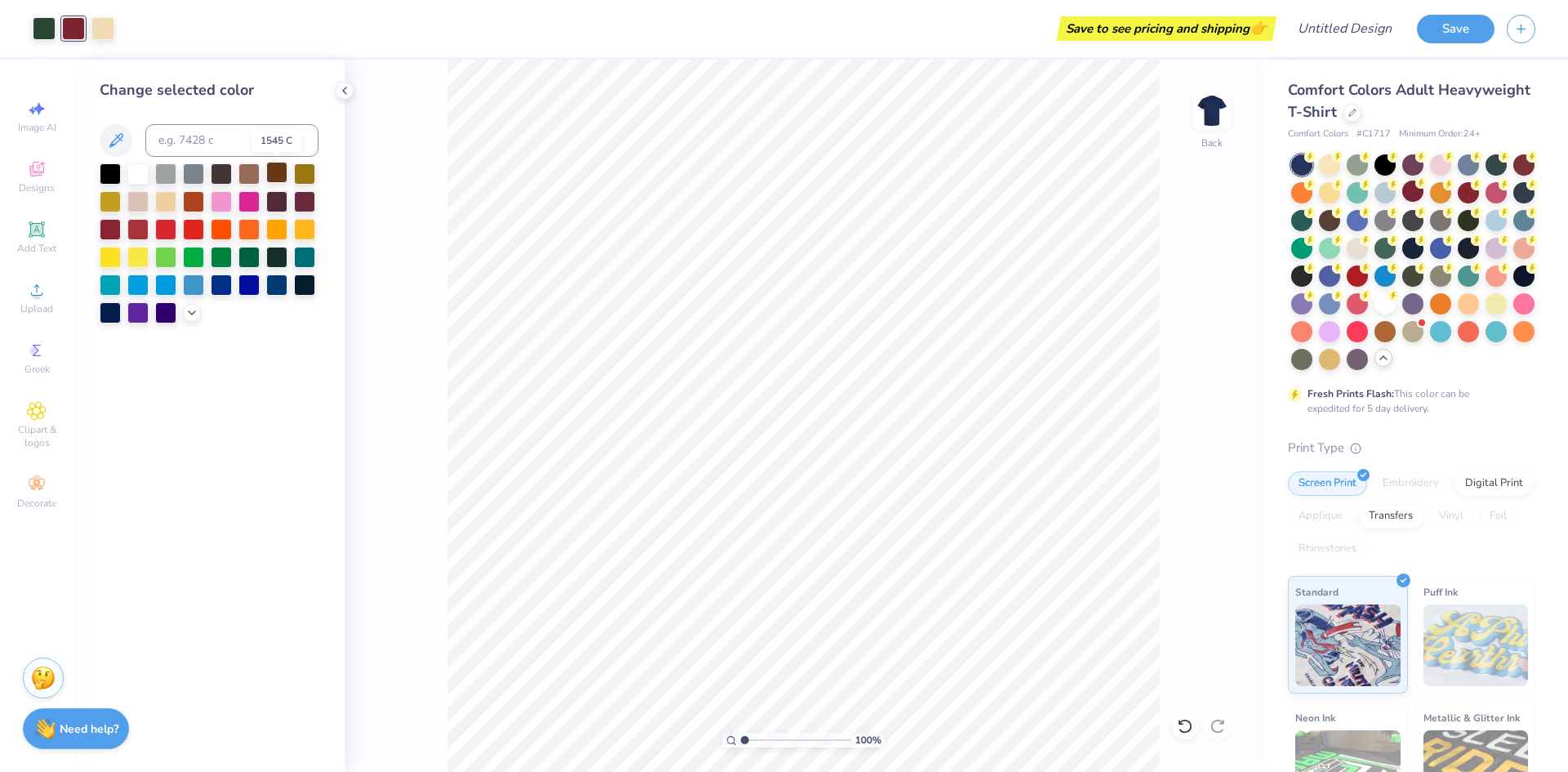
click at [276, 176] on div at bounding box center [277, 172] width 21 height 21
click at [269, 176] on div at bounding box center [277, 172] width 21 height 21
click at [252, 172] on div at bounding box center [249, 172] width 21 height 21
click at [23, 242] on span "Add Text" at bounding box center [36, 248] width 39 height 13
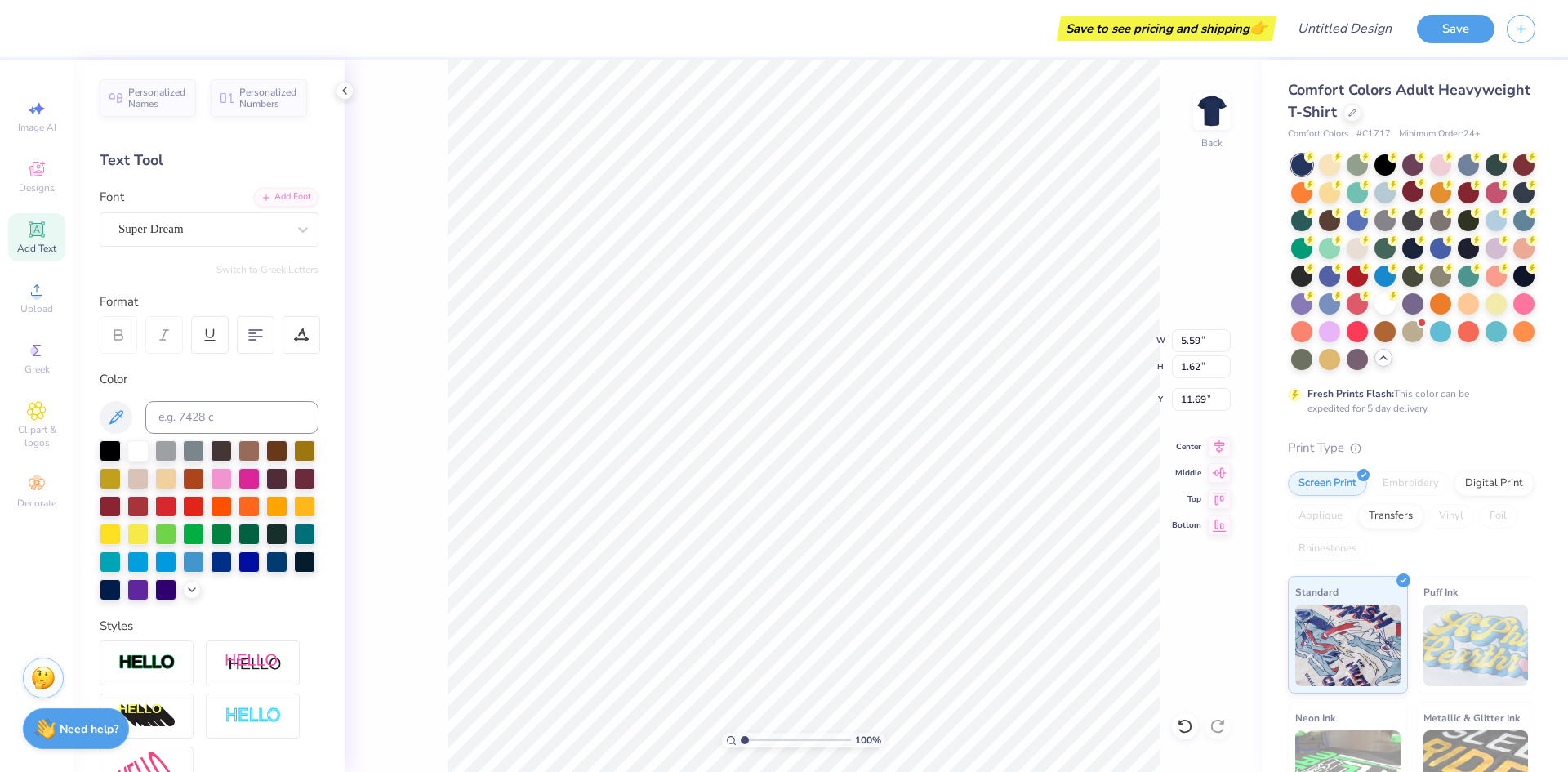
scroll to position [14, 2]
type textarea "L"
click at [294, 232] on icon at bounding box center [302, 229] width 16 height 16
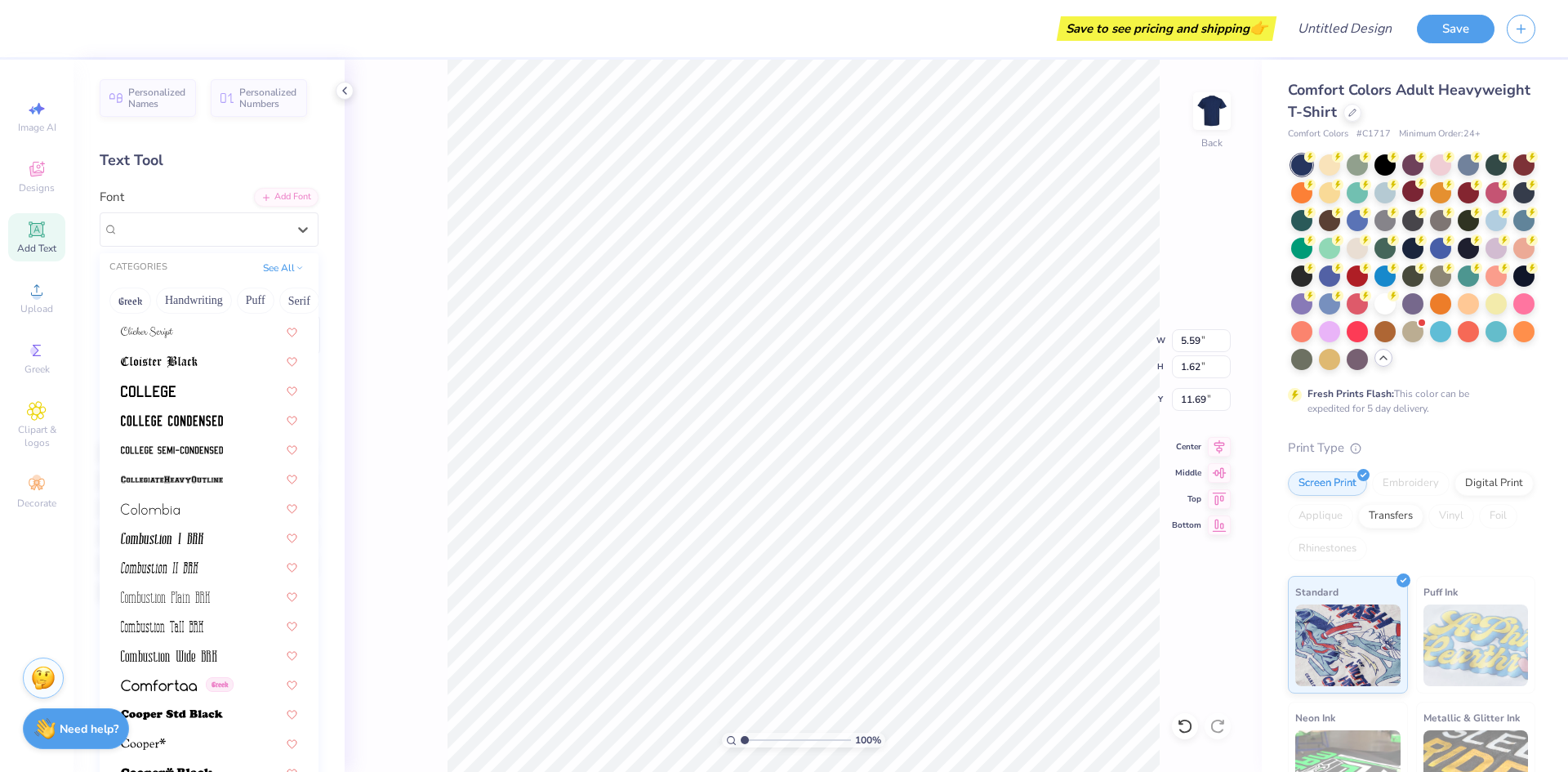
scroll to position [2286, 0]
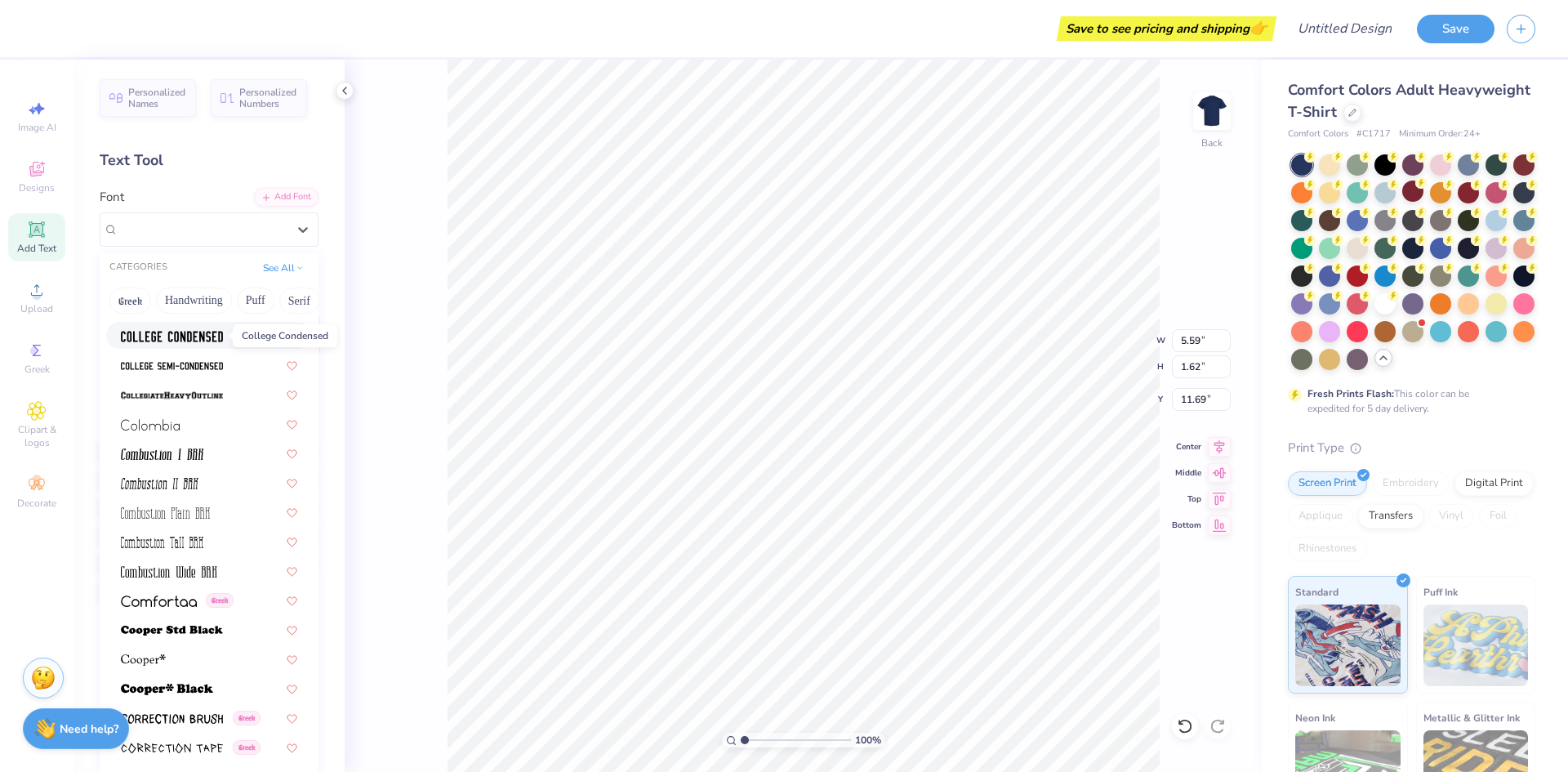
click at [134, 337] on img at bounding box center [171, 336] width 102 height 11
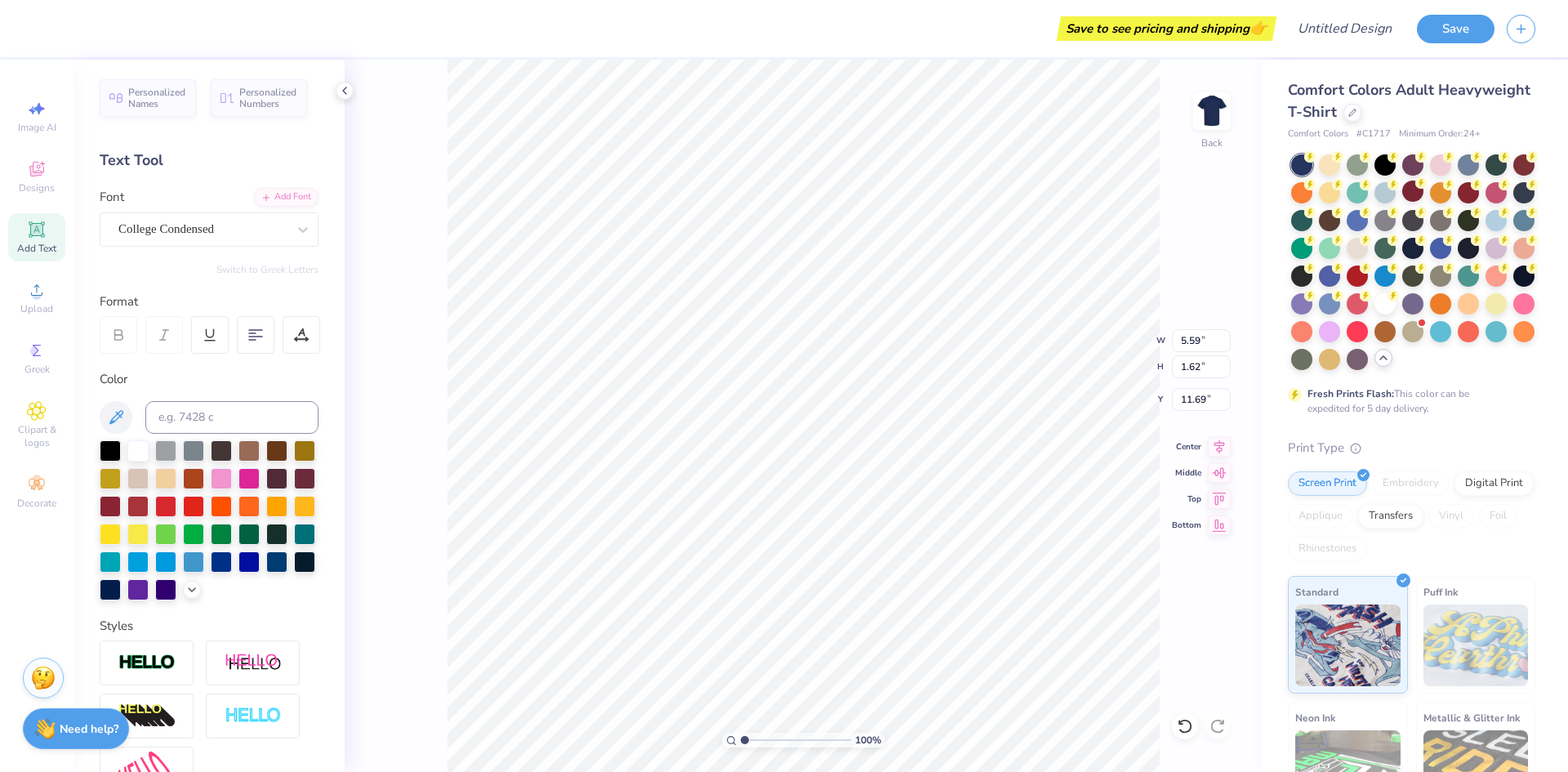
scroll to position [14, 9]
type textarea "Lambda Alpha Epsilon"
click at [294, 223] on icon at bounding box center [302, 229] width 16 height 16
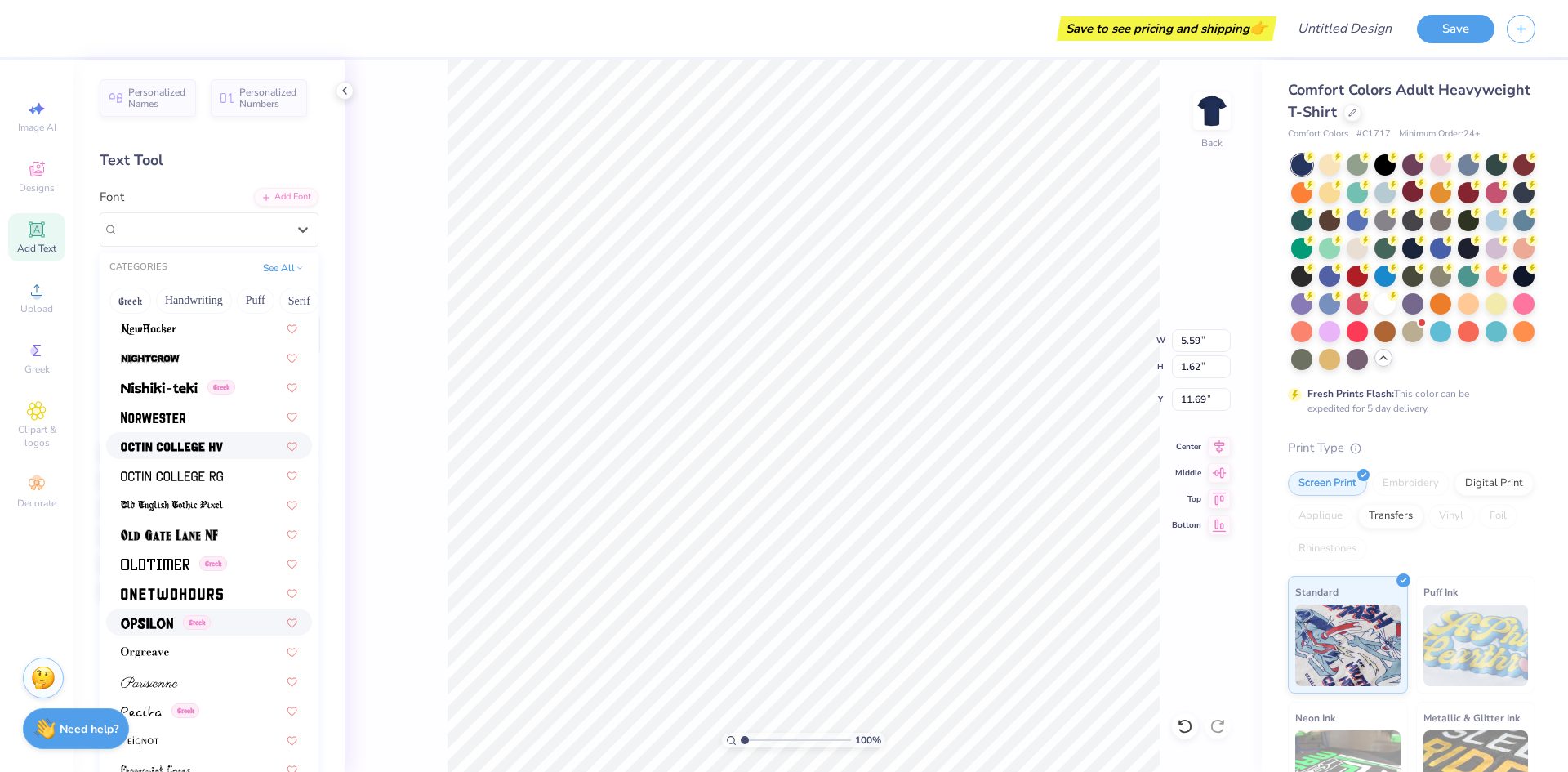
scroll to position [6357, 0]
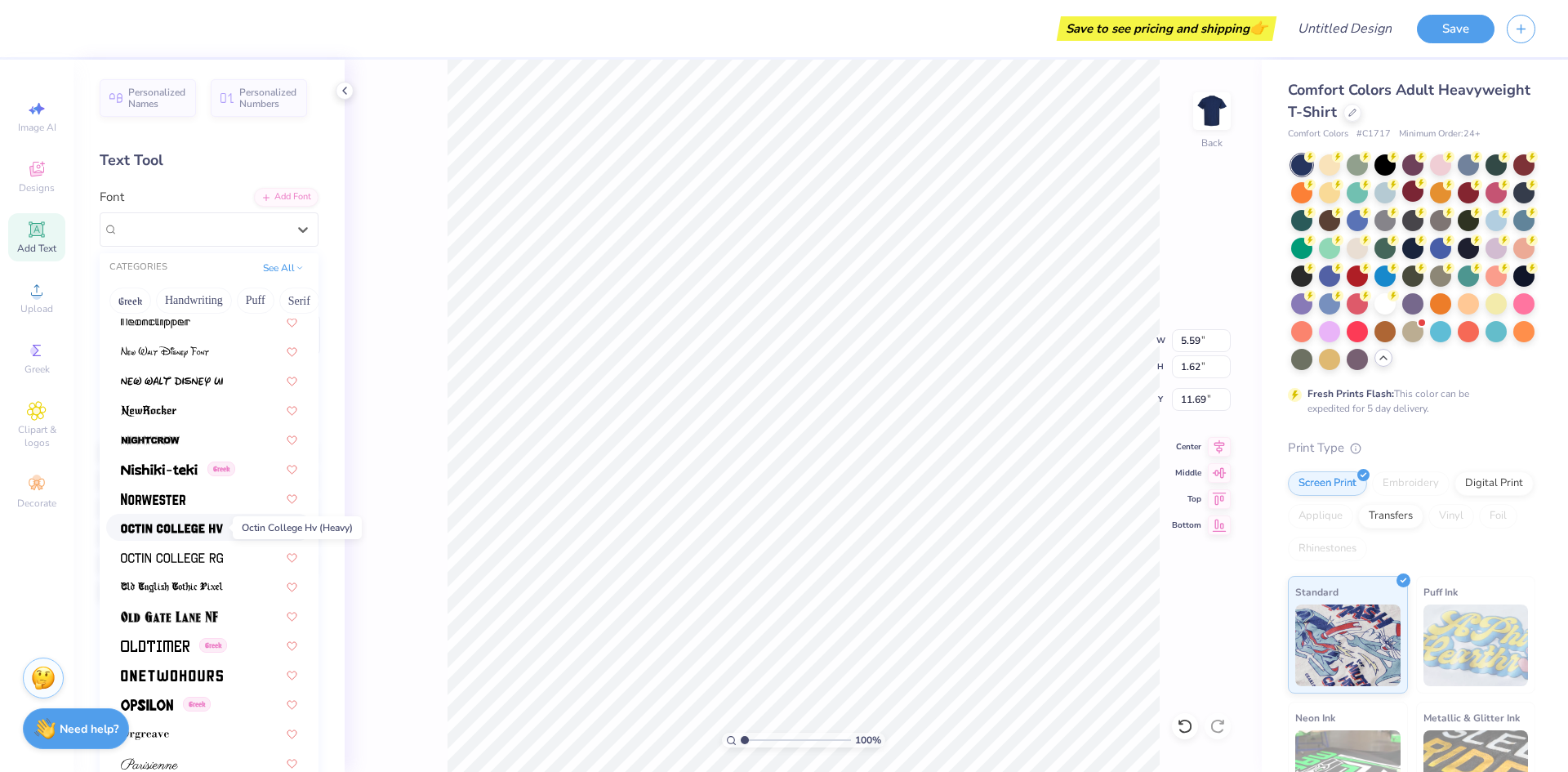
click at [160, 518] on span at bounding box center [171, 527] width 102 height 17
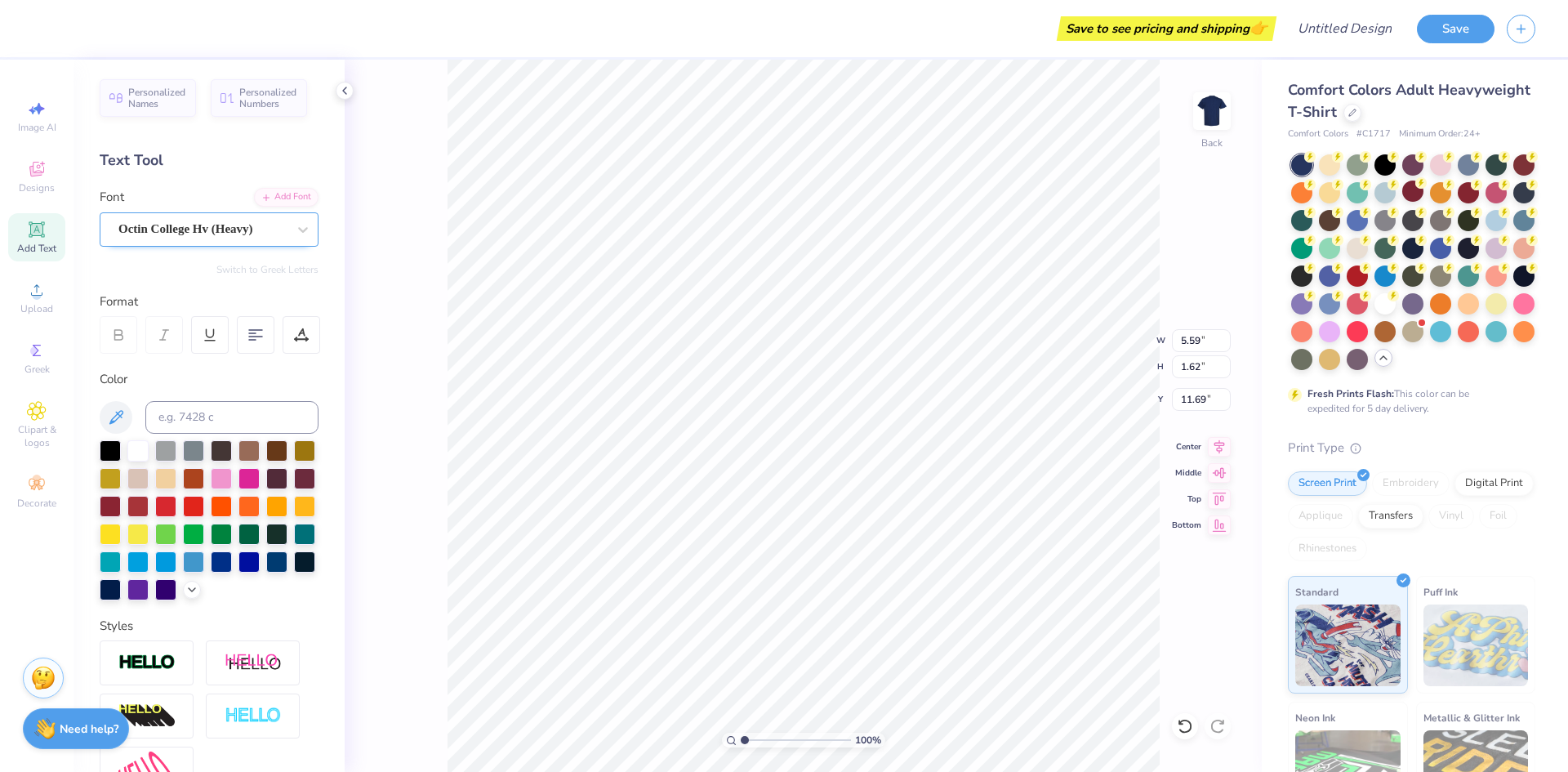
click at [213, 238] on div at bounding box center [203, 229] width 168 height 22
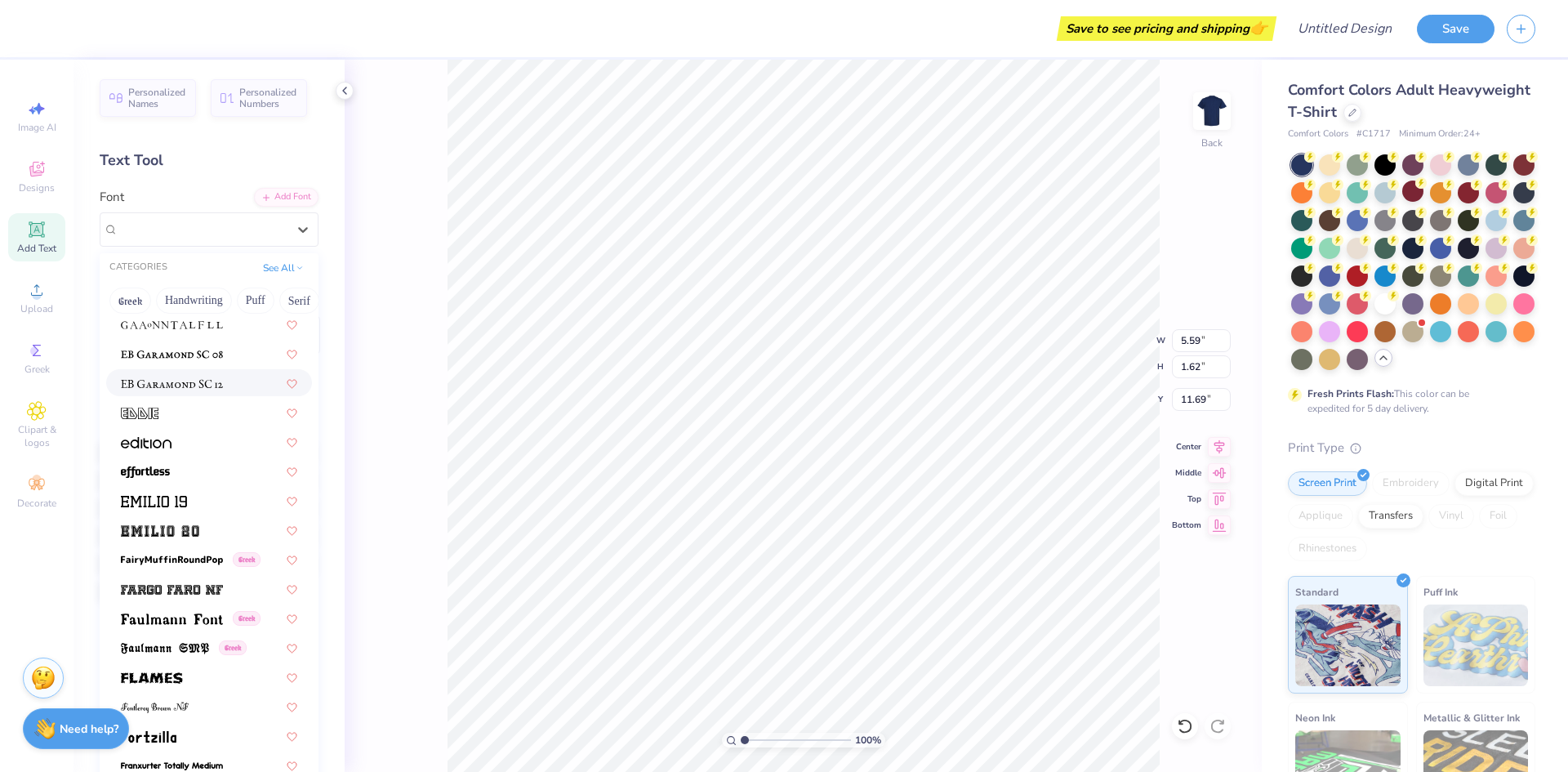
scroll to position [3430, 0]
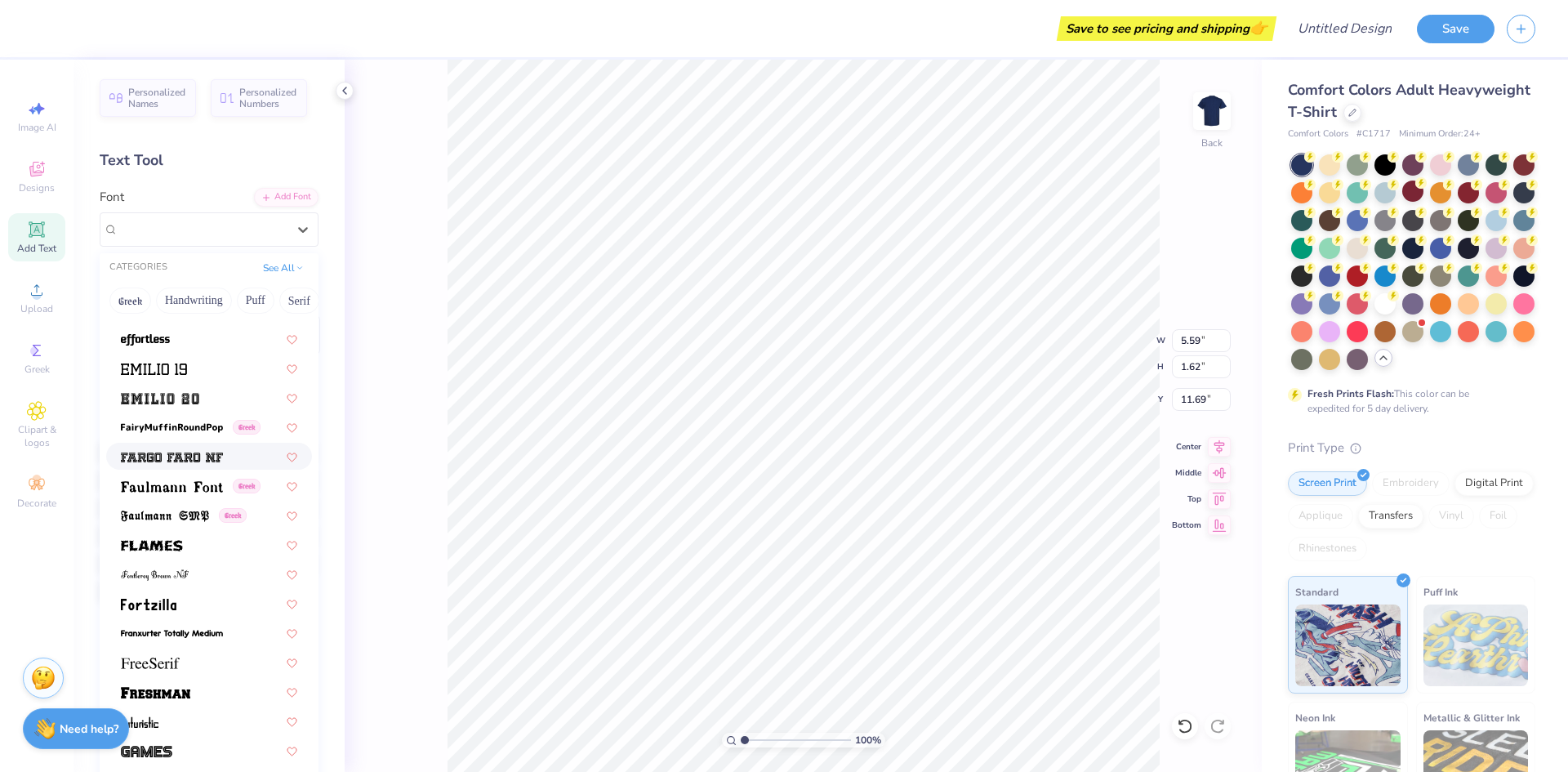
click at [145, 446] on div at bounding box center [209, 456] width 206 height 27
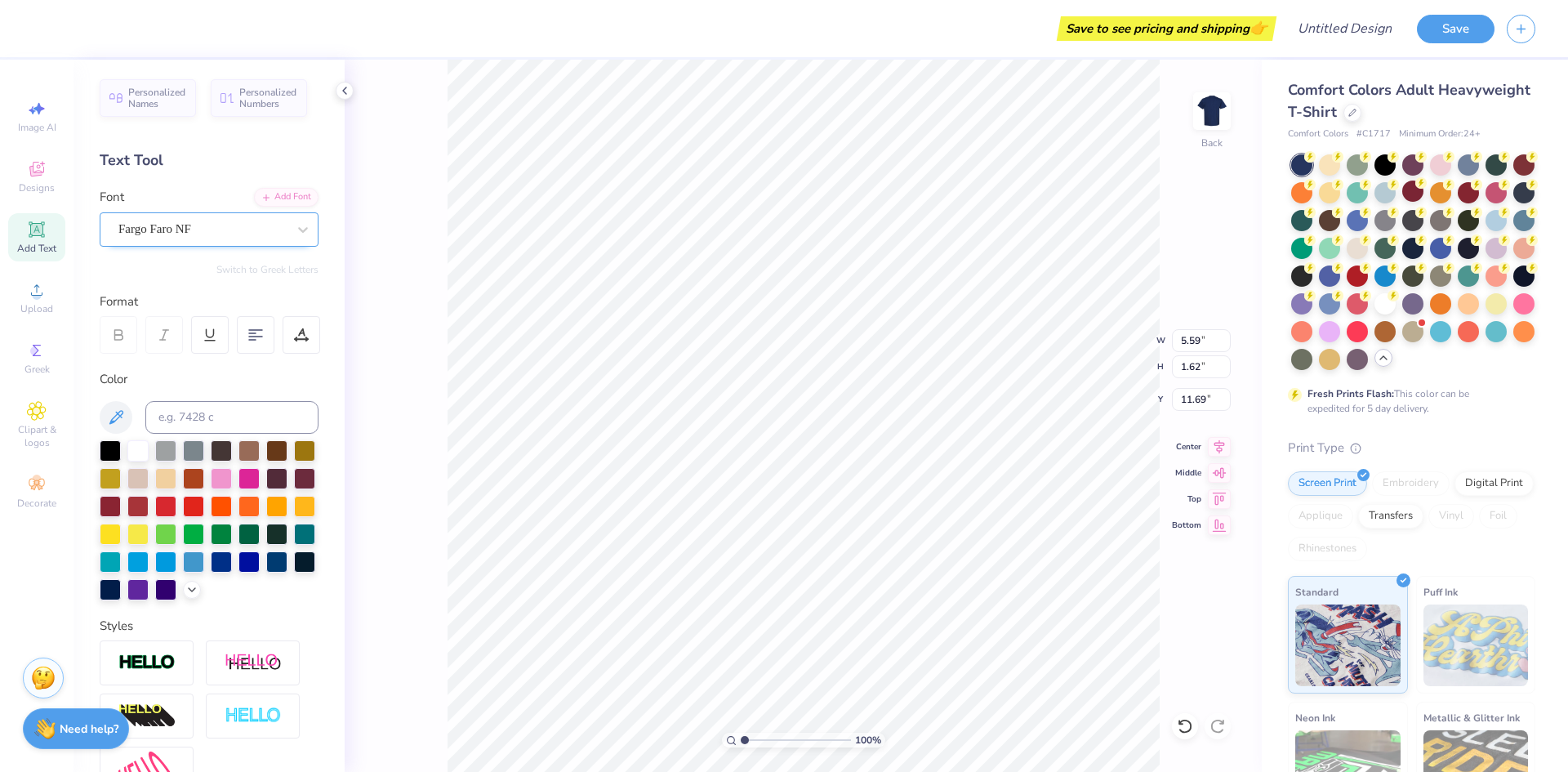
click at [199, 232] on div "Fargo Faro NF" at bounding box center [203, 229] width 171 height 25
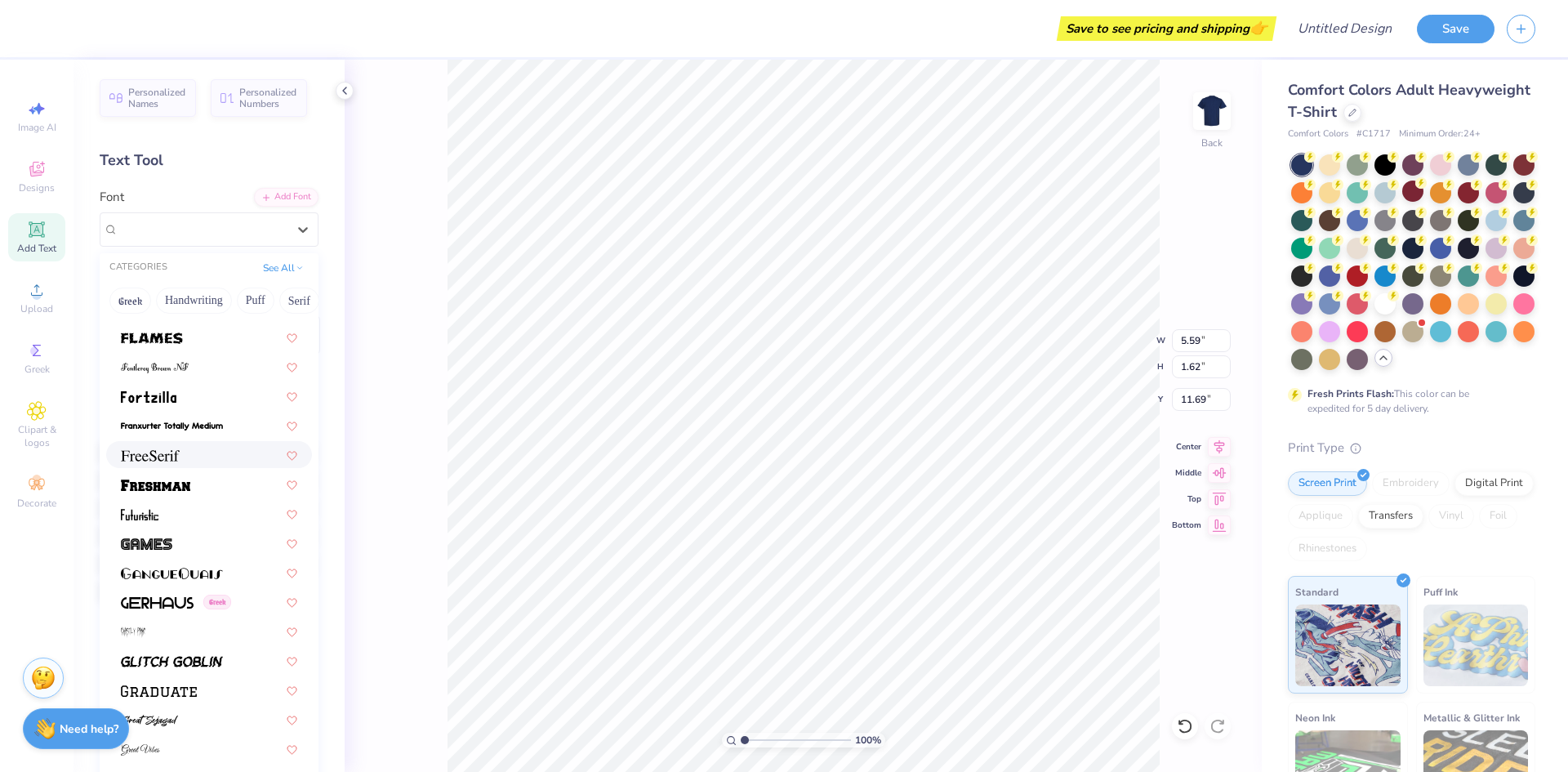
scroll to position [3674, 0]
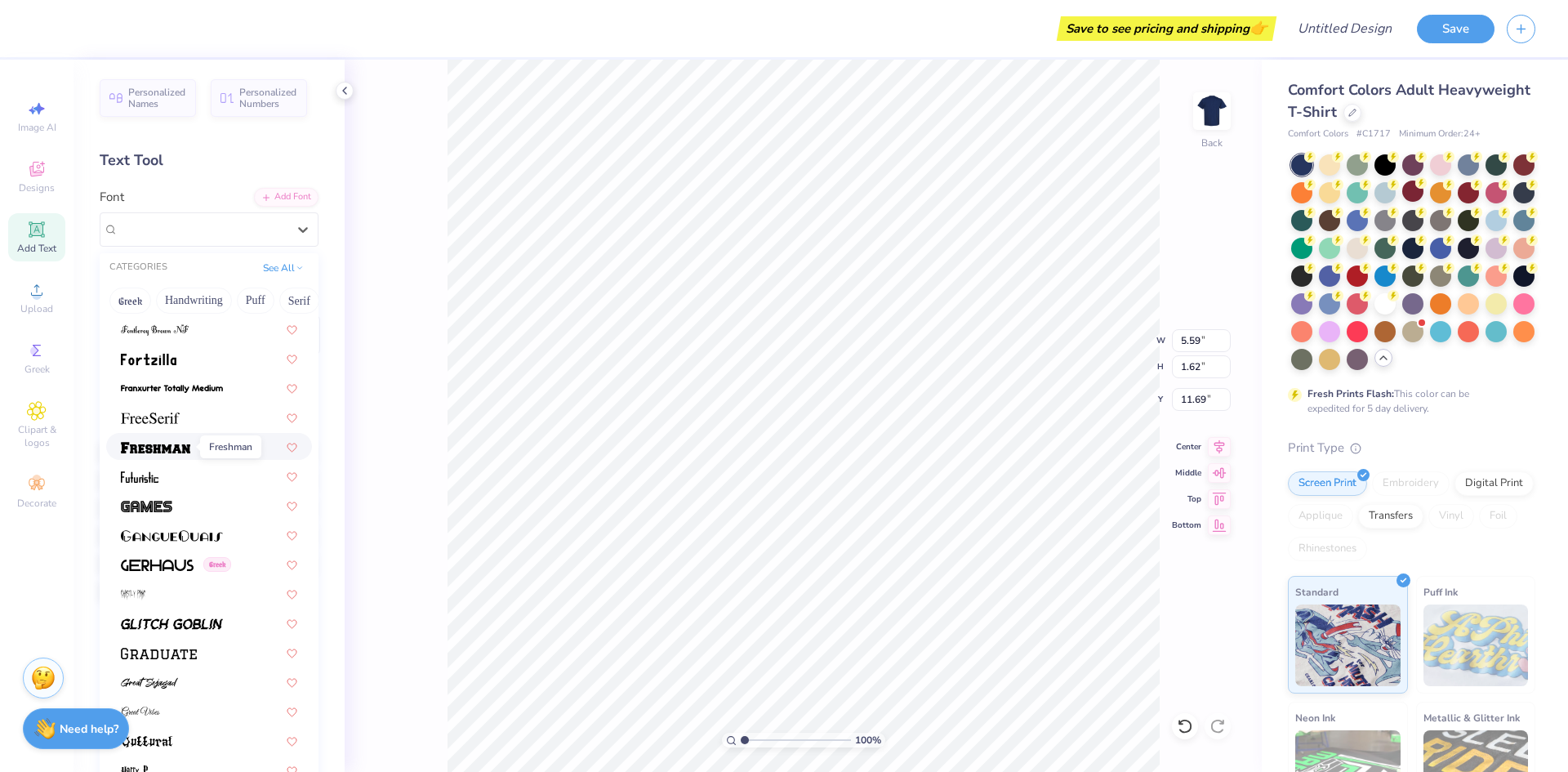
click at [181, 447] on img at bounding box center [155, 447] width 70 height 11
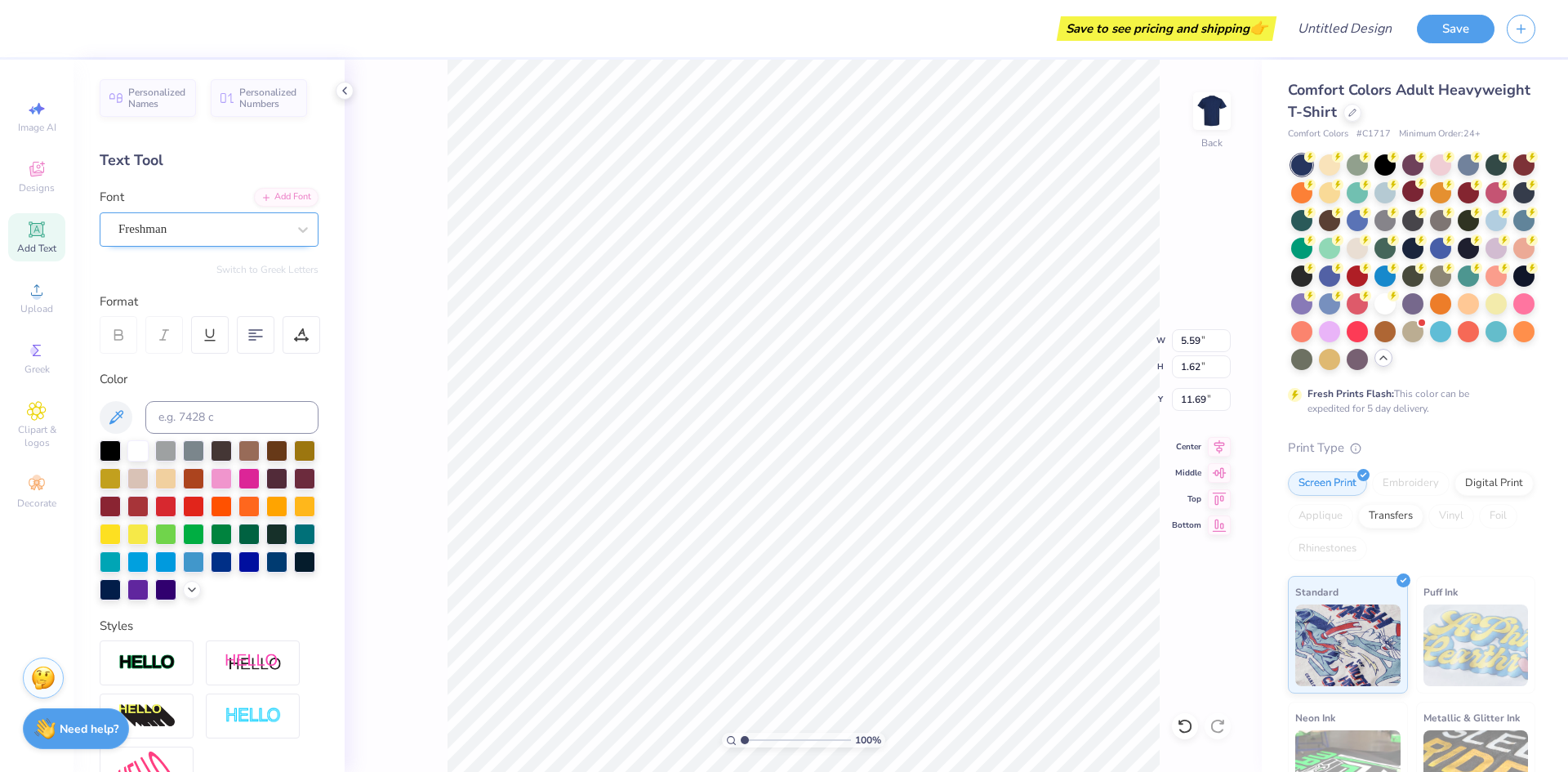
click at [185, 227] on div "Freshman" at bounding box center [203, 229] width 171 height 25
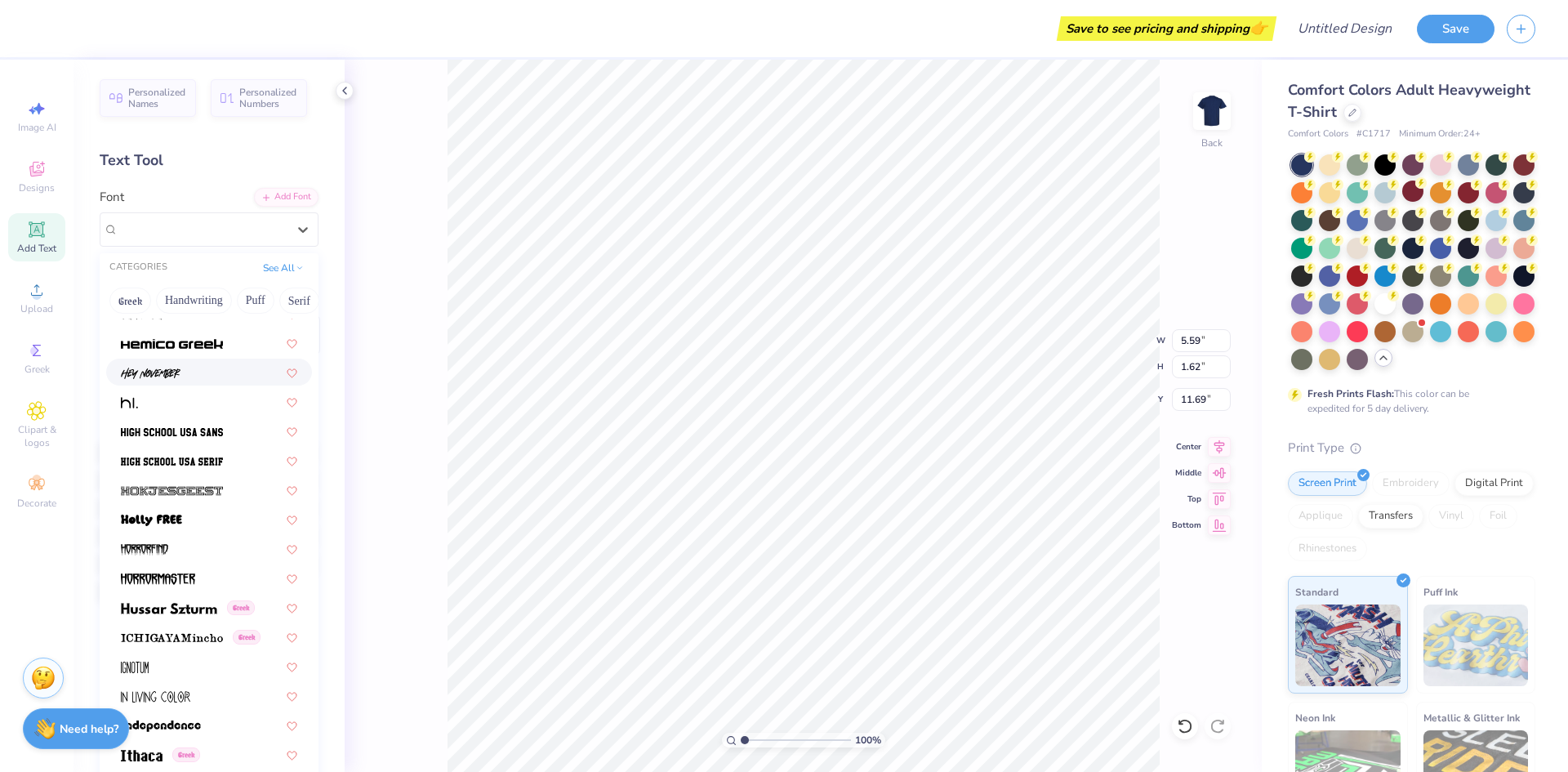
scroll to position [4165, 0]
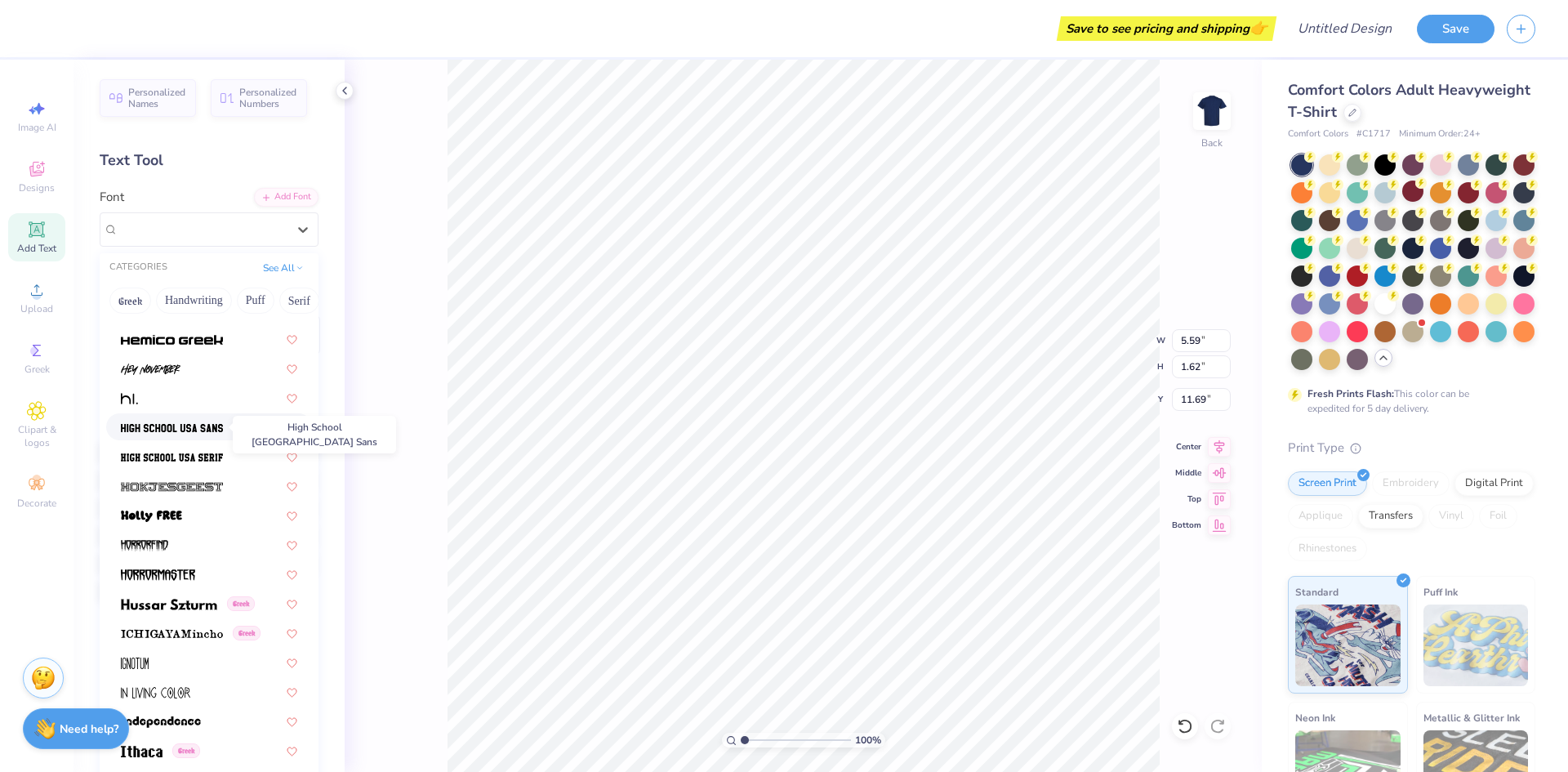
click at [154, 431] on img at bounding box center [171, 428] width 102 height 11
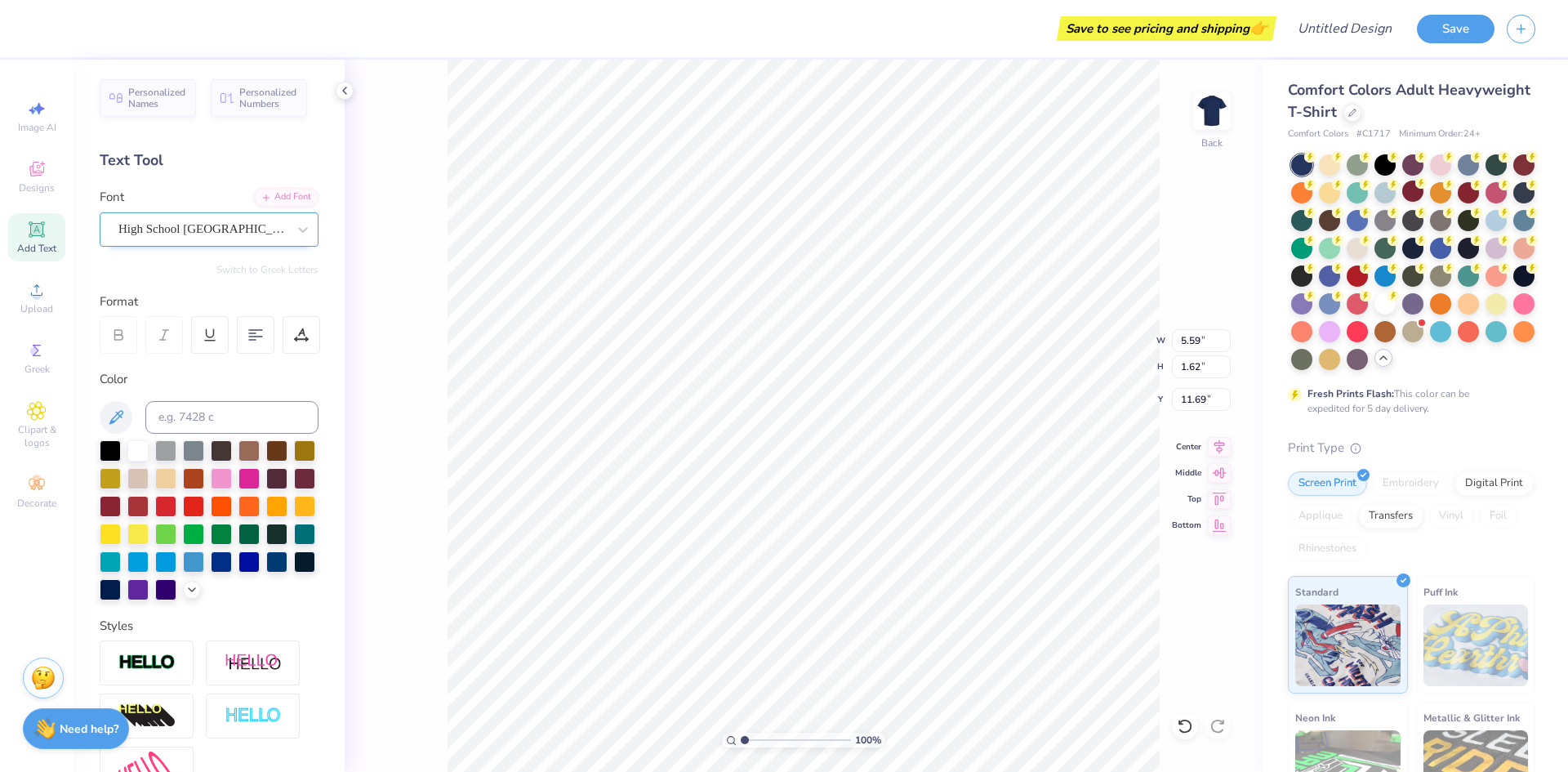
click at [176, 218] on div at bounding box center [203, 229] width 168 height 22
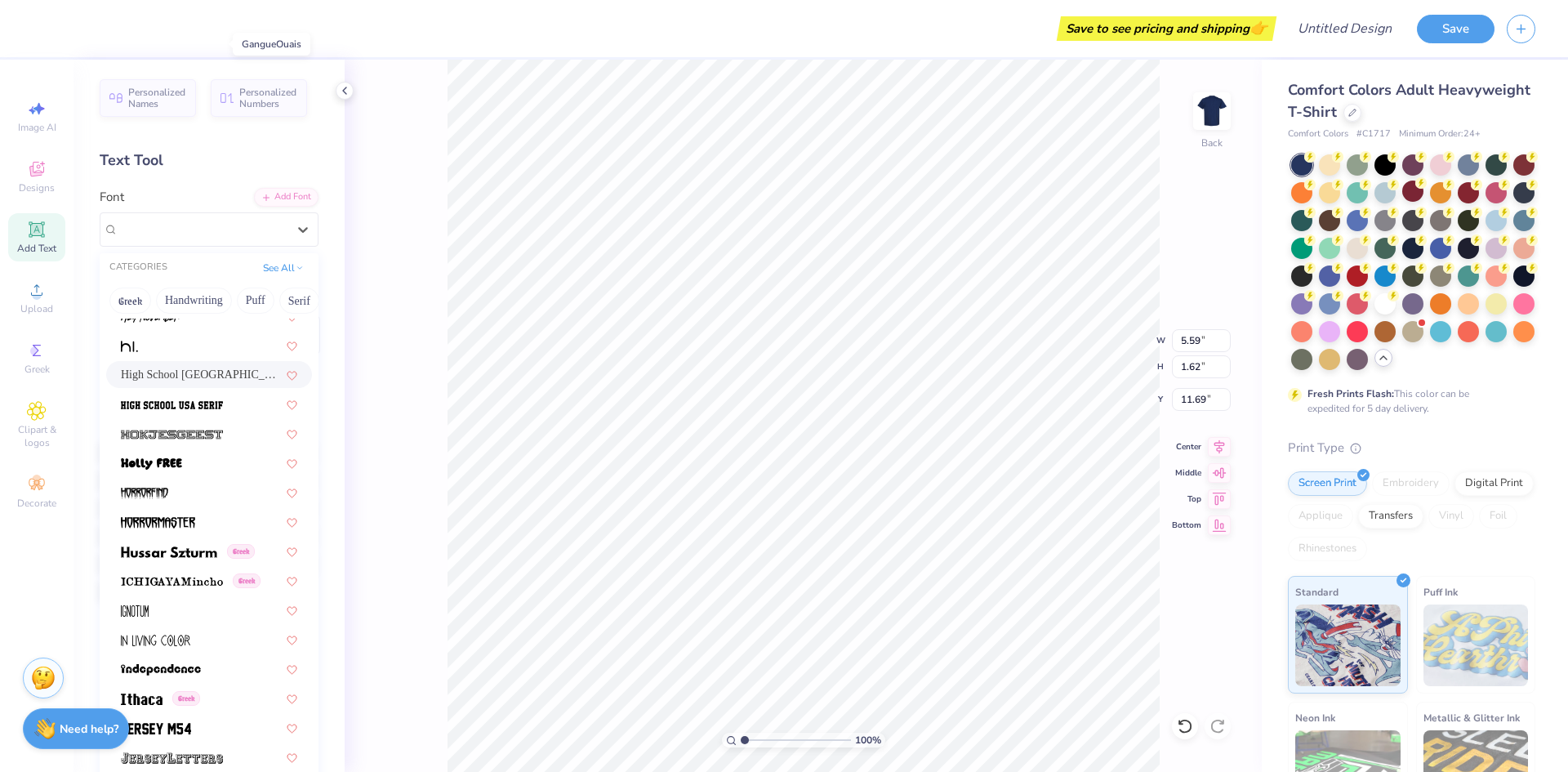
scroll to position [4246, 0]
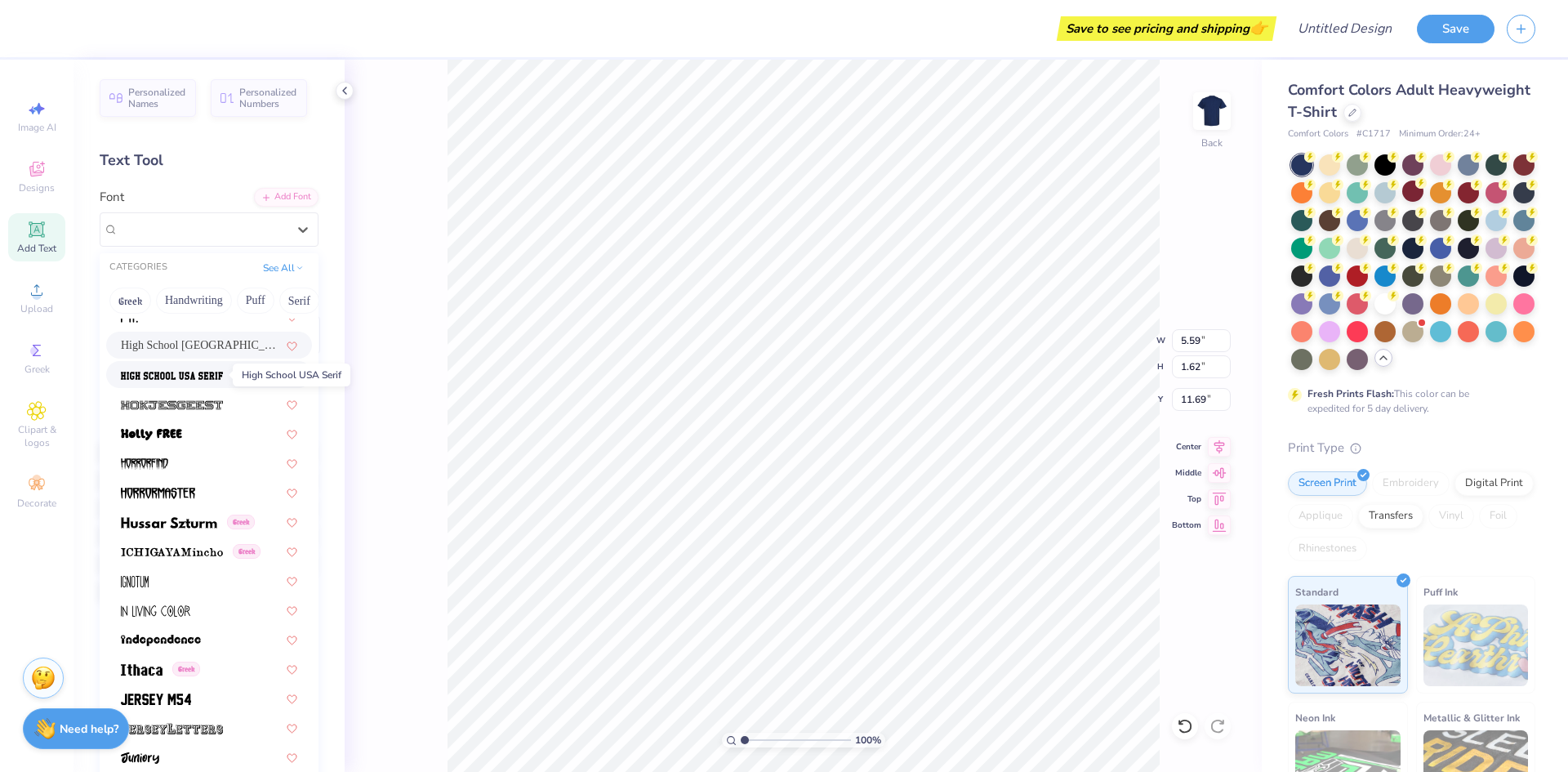
click at [173, 370] on img at bounding box center [171, 375] width 102 height 11
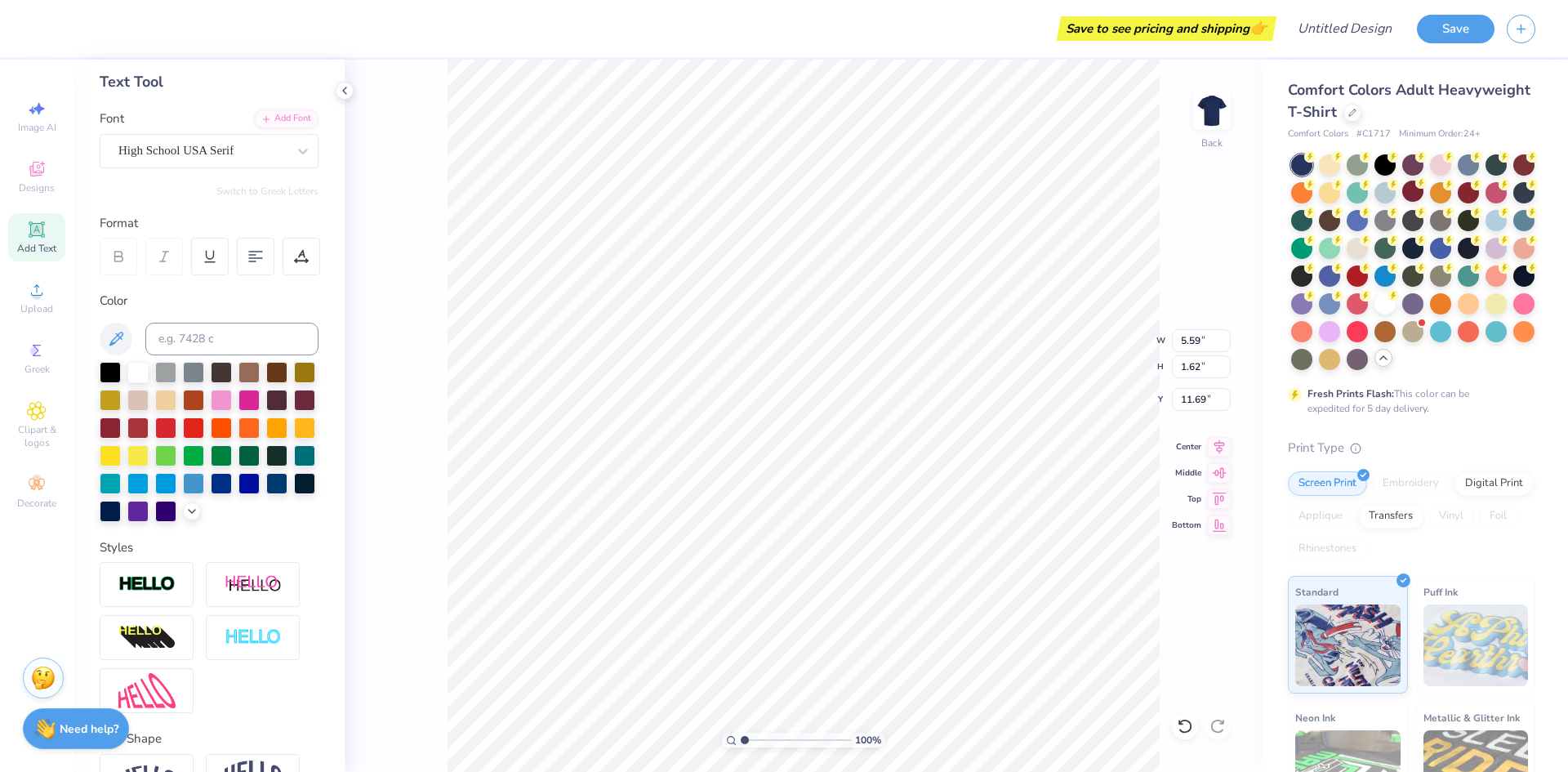
scroll to position [206, 0]
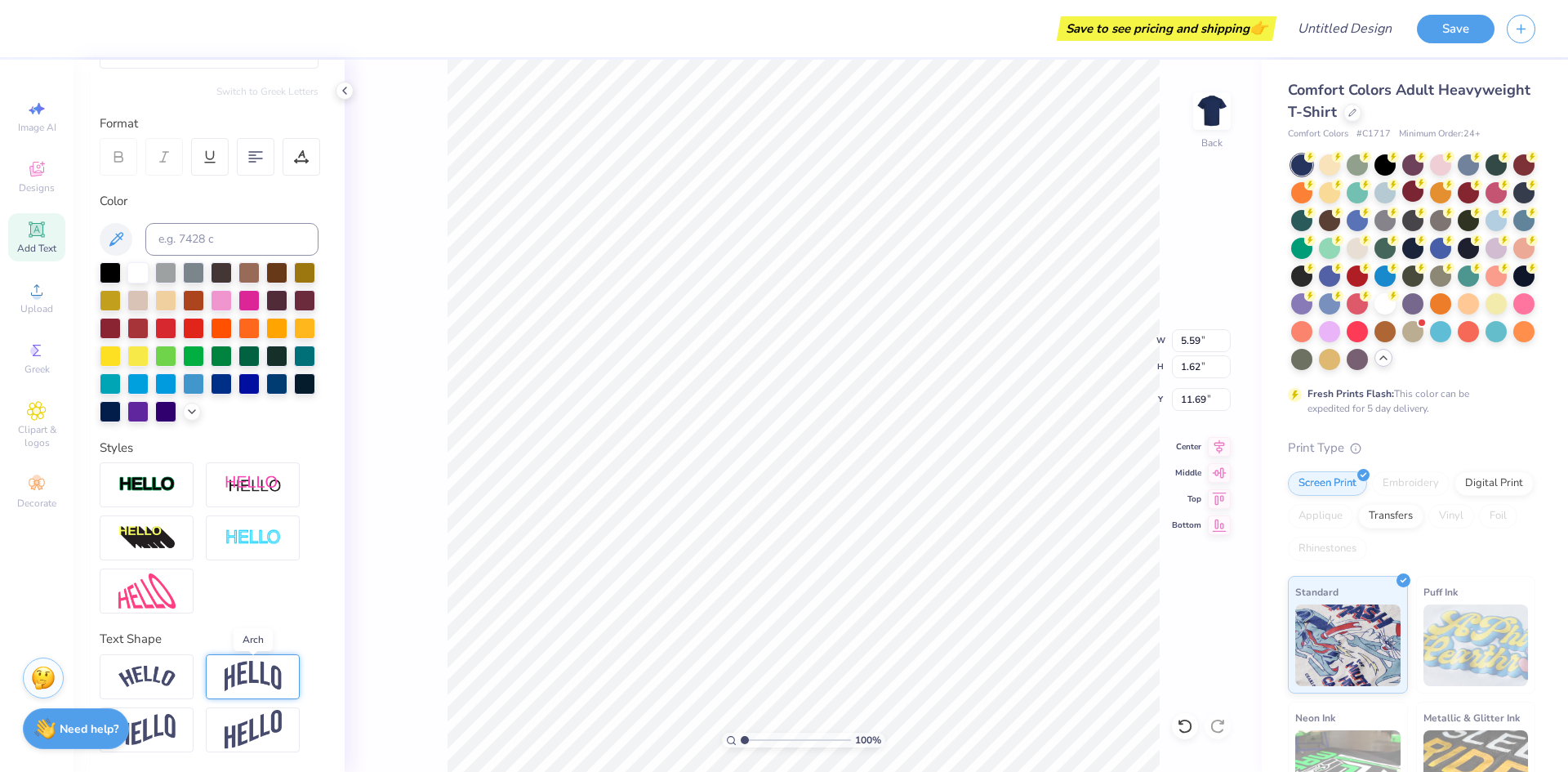
click at [251, 674] on img at bounding box center [253, 676] width 57 height 31
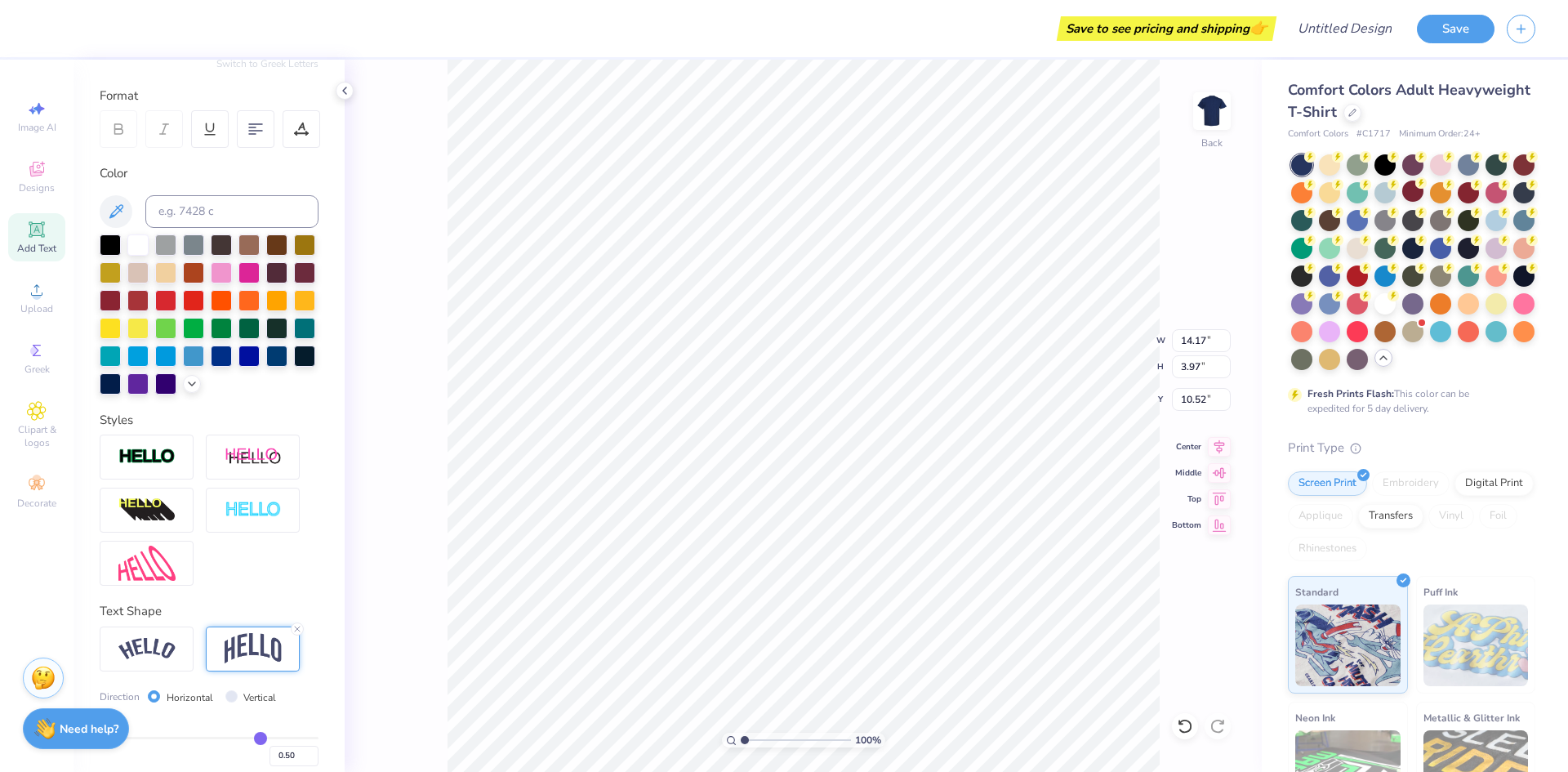
type input "4.52"
click at [179, 585] on div at bounding box center [146, 562] width 94 height 45
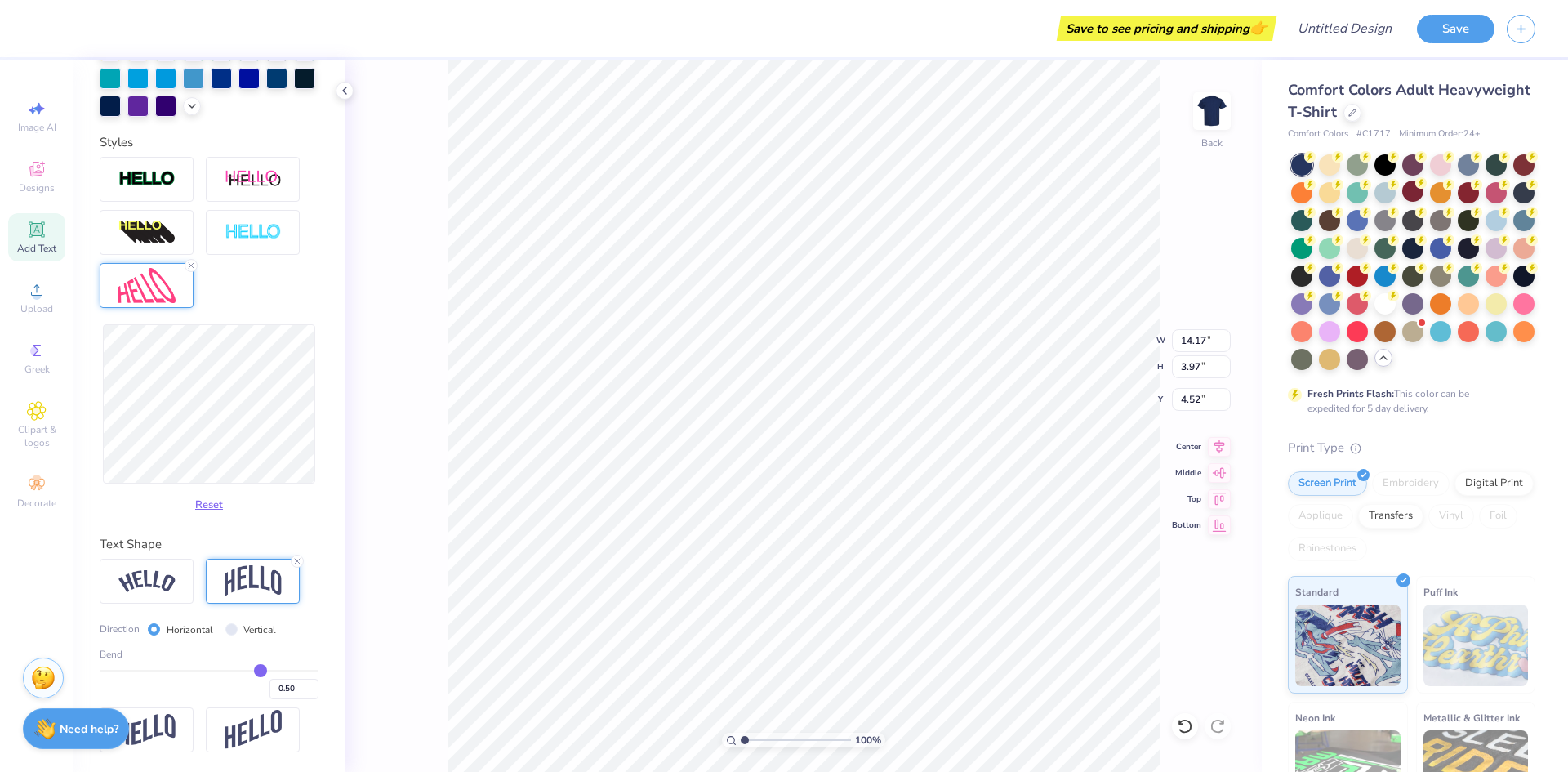
scroll to position [14, 3]
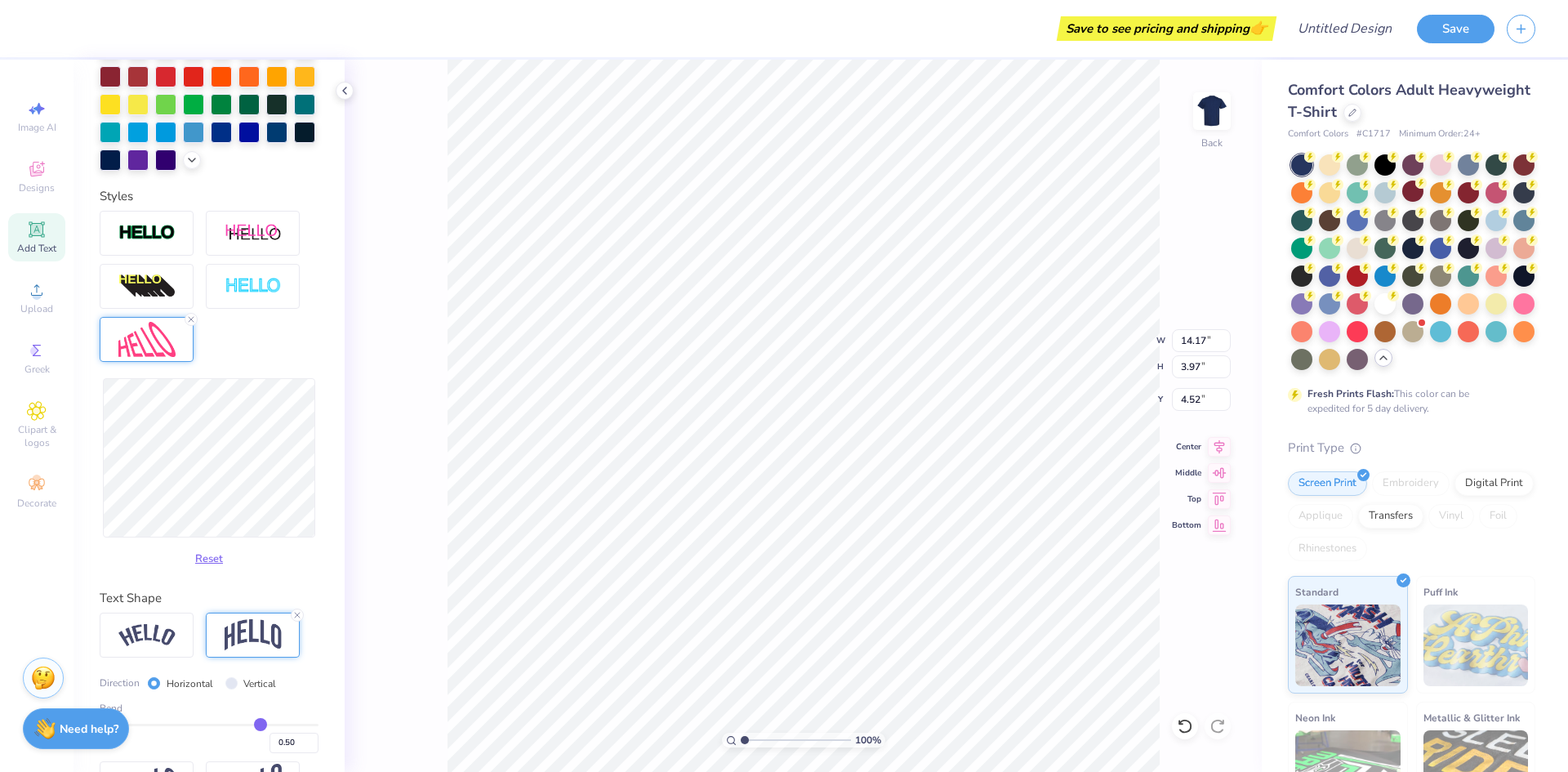
click at [153, 357] on img at bounding box center [147, 338] width 57 height 35
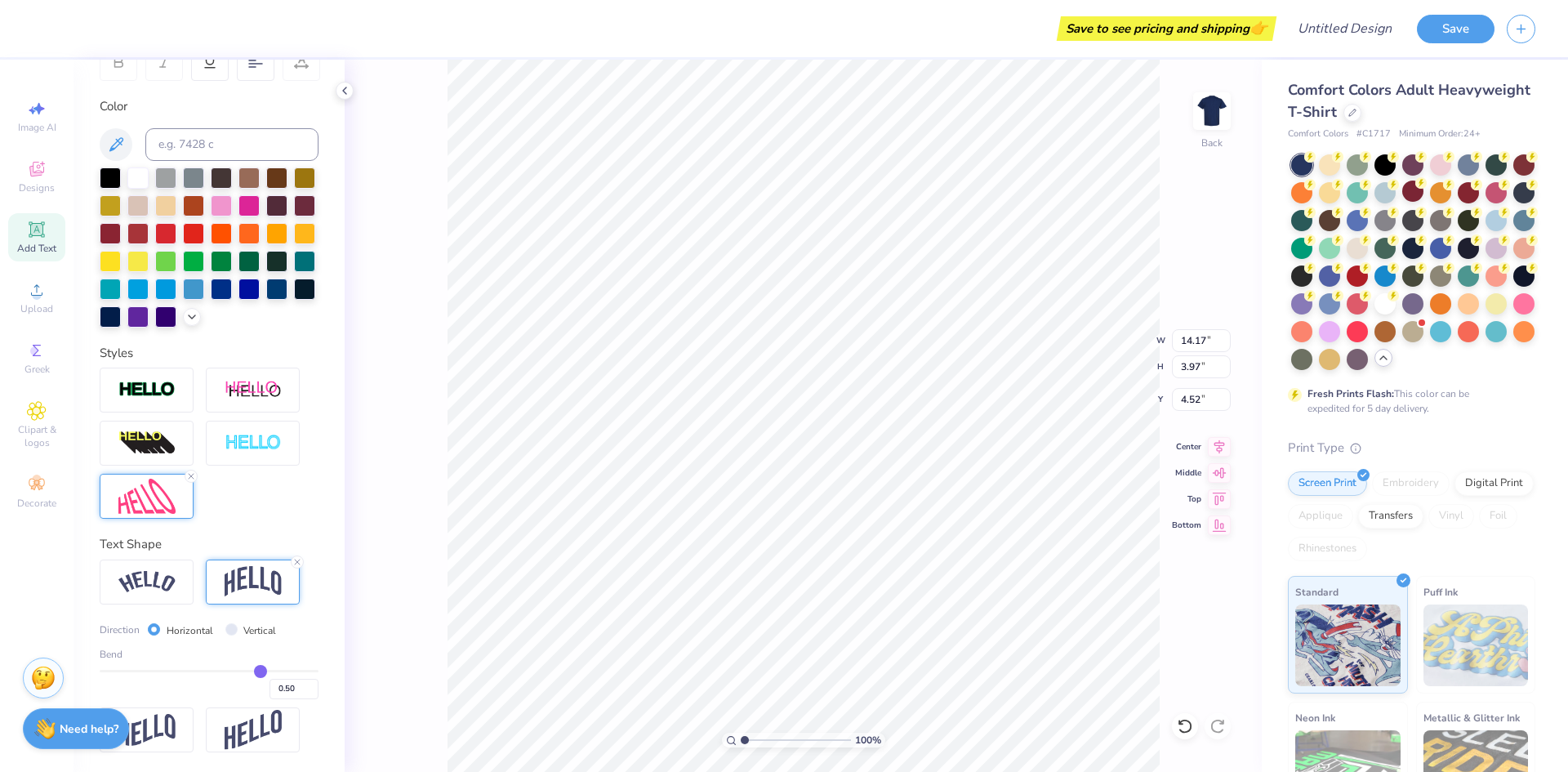
scroll to position [300, 0]
click at [189, 475] on icon at bounding box center [191, 476] width 10 height 10
click at [244, 573] on img at bounding box center [253, 581] width 57 height 31
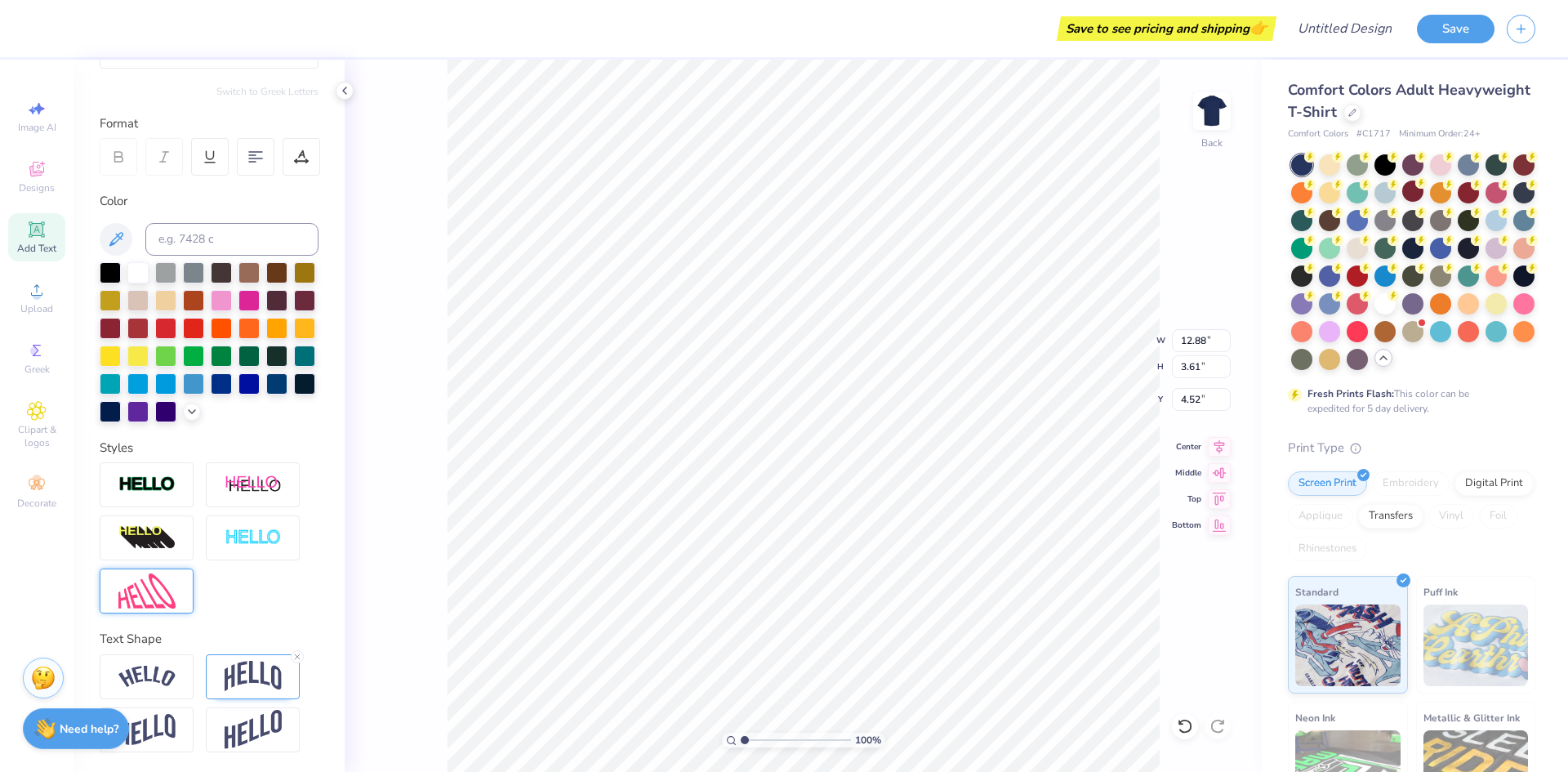
type input "12.88"
type input "3.61"
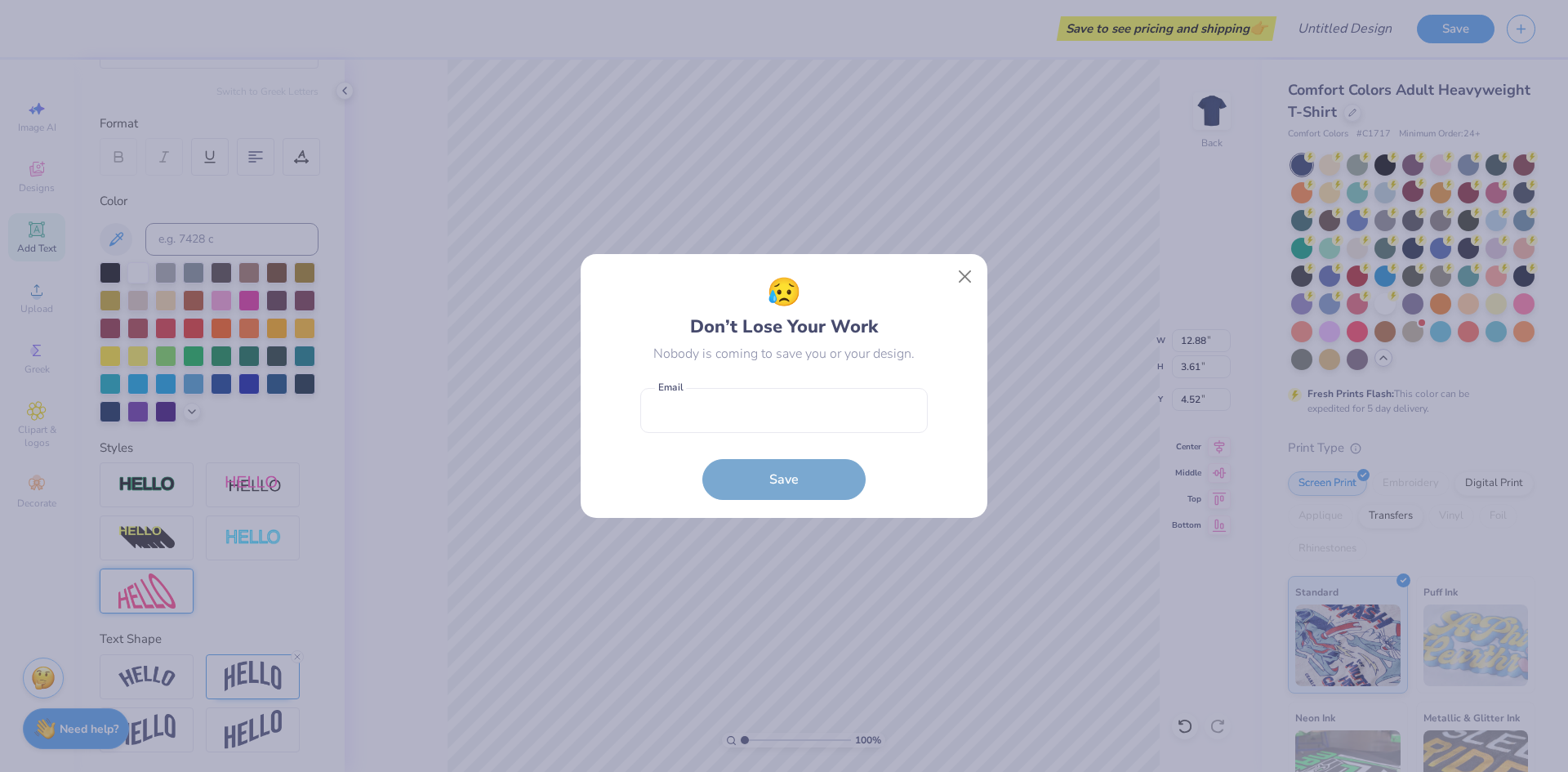
click at [851, 293] on body "Save to see pricing and shipping 👉 Design Title Save Image AI Designs Add Text …" at bounding box center [784, 386] width 1568 height 772
type input "5.32"
click at [965, 282] on button "Close" at bounding box center [965, 277] width 31 height 31
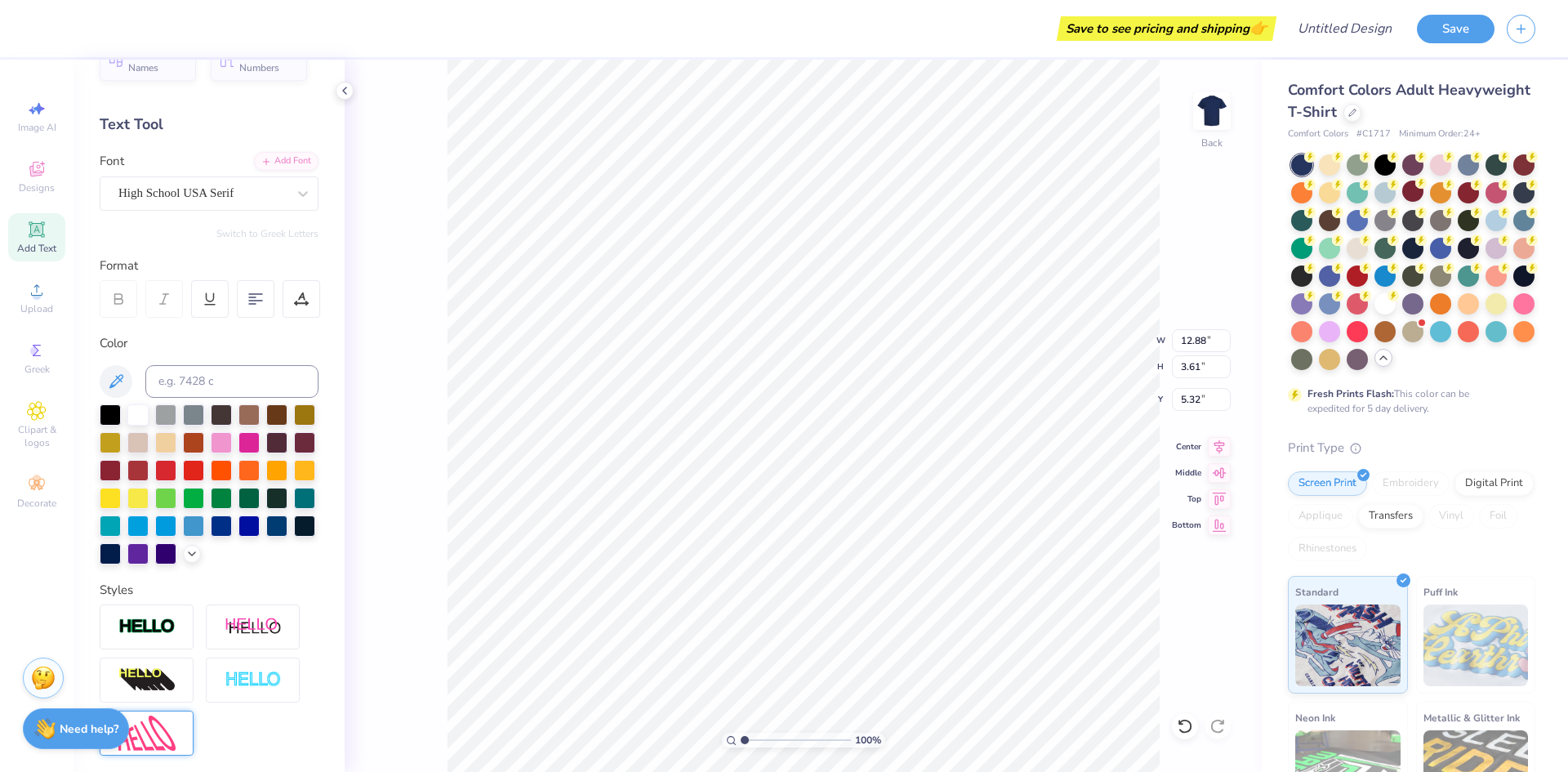
scroll to position [0, 0]
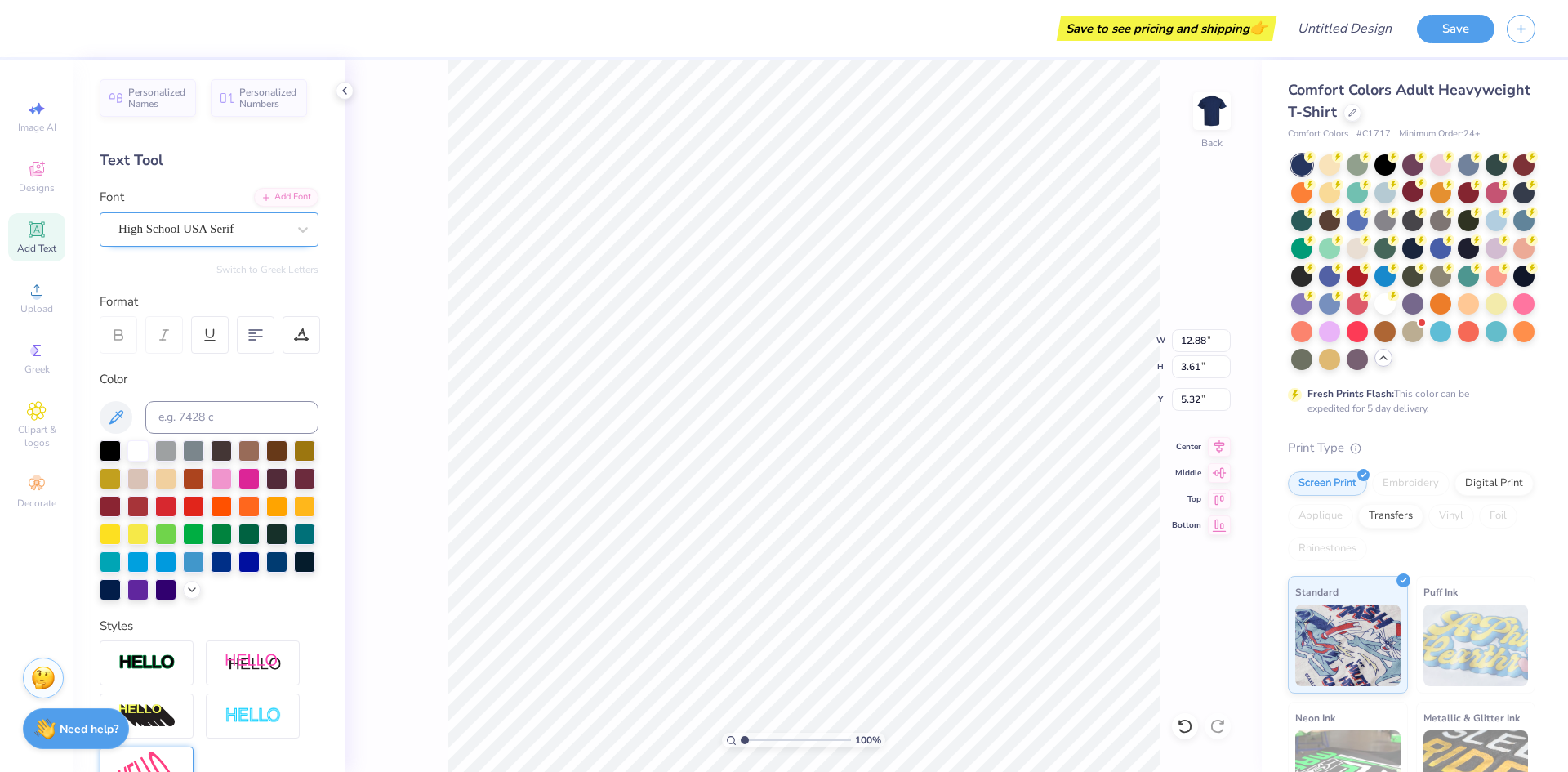
click at [178, 230] on div "High School USA Serif" at bounding box center [203, 229] width 171 height 25
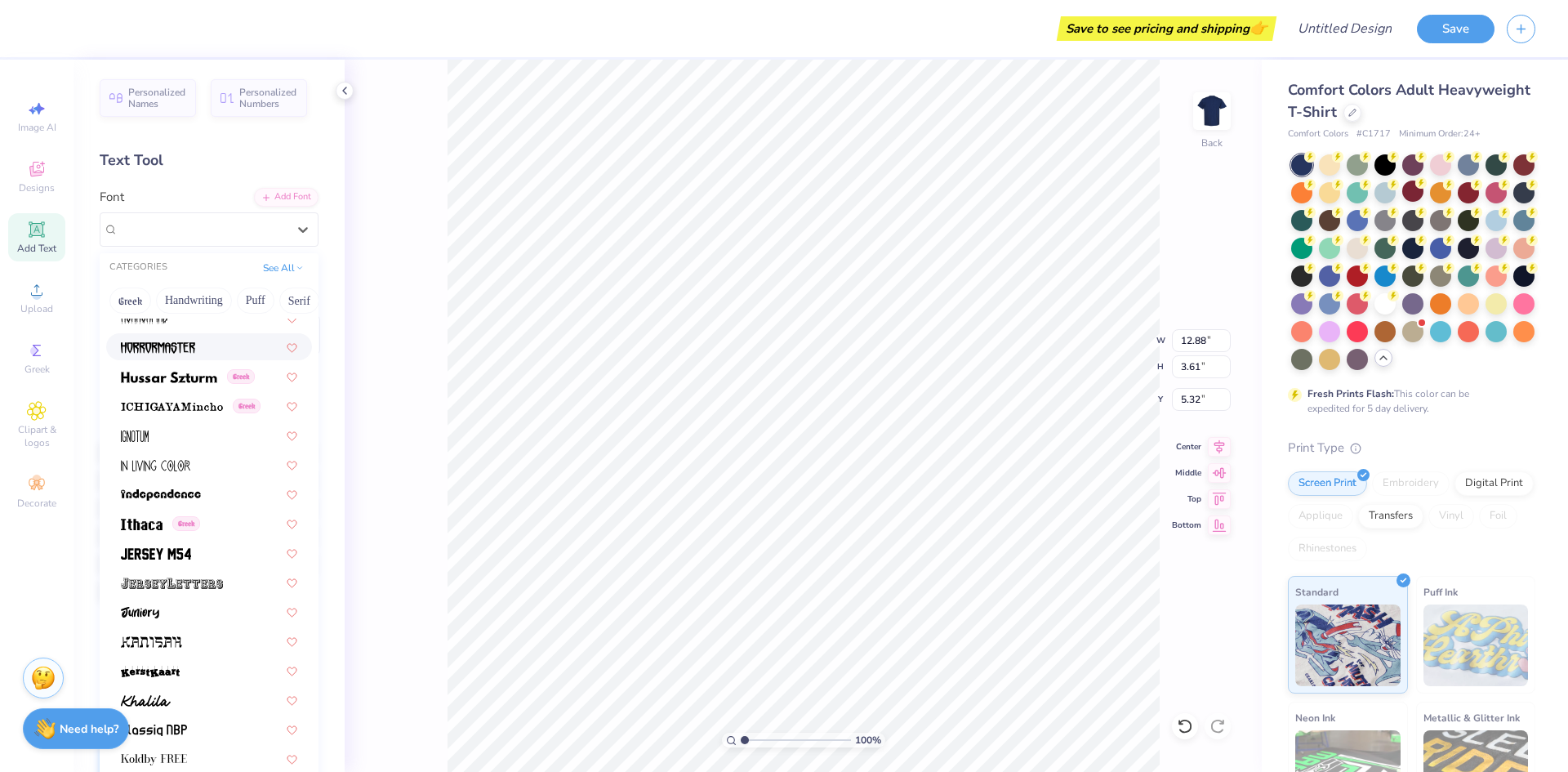
scroll to position [4491, 0]
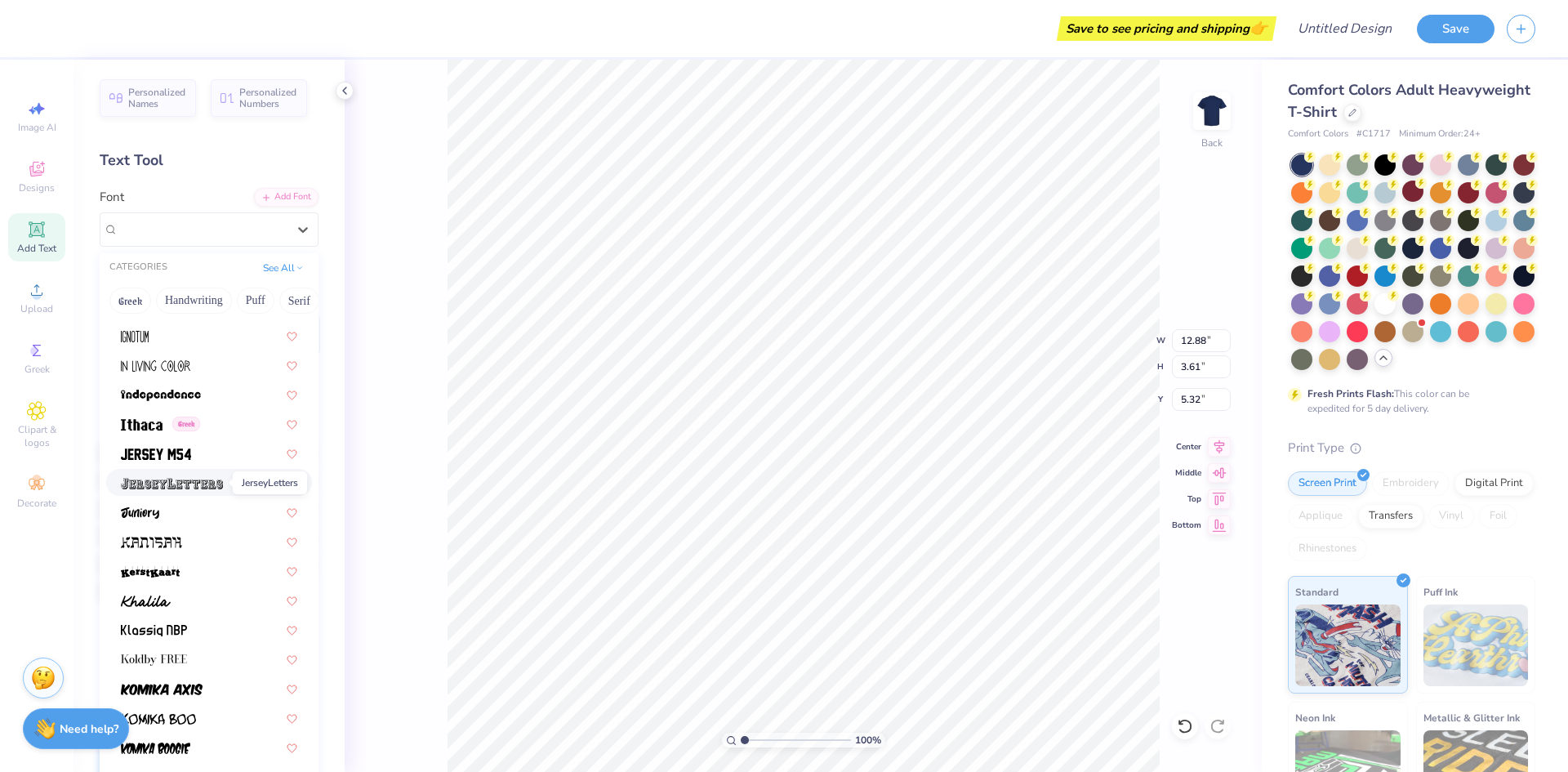
click at [173, 484] on img at bounding box center [171, 483] width 102 height 11
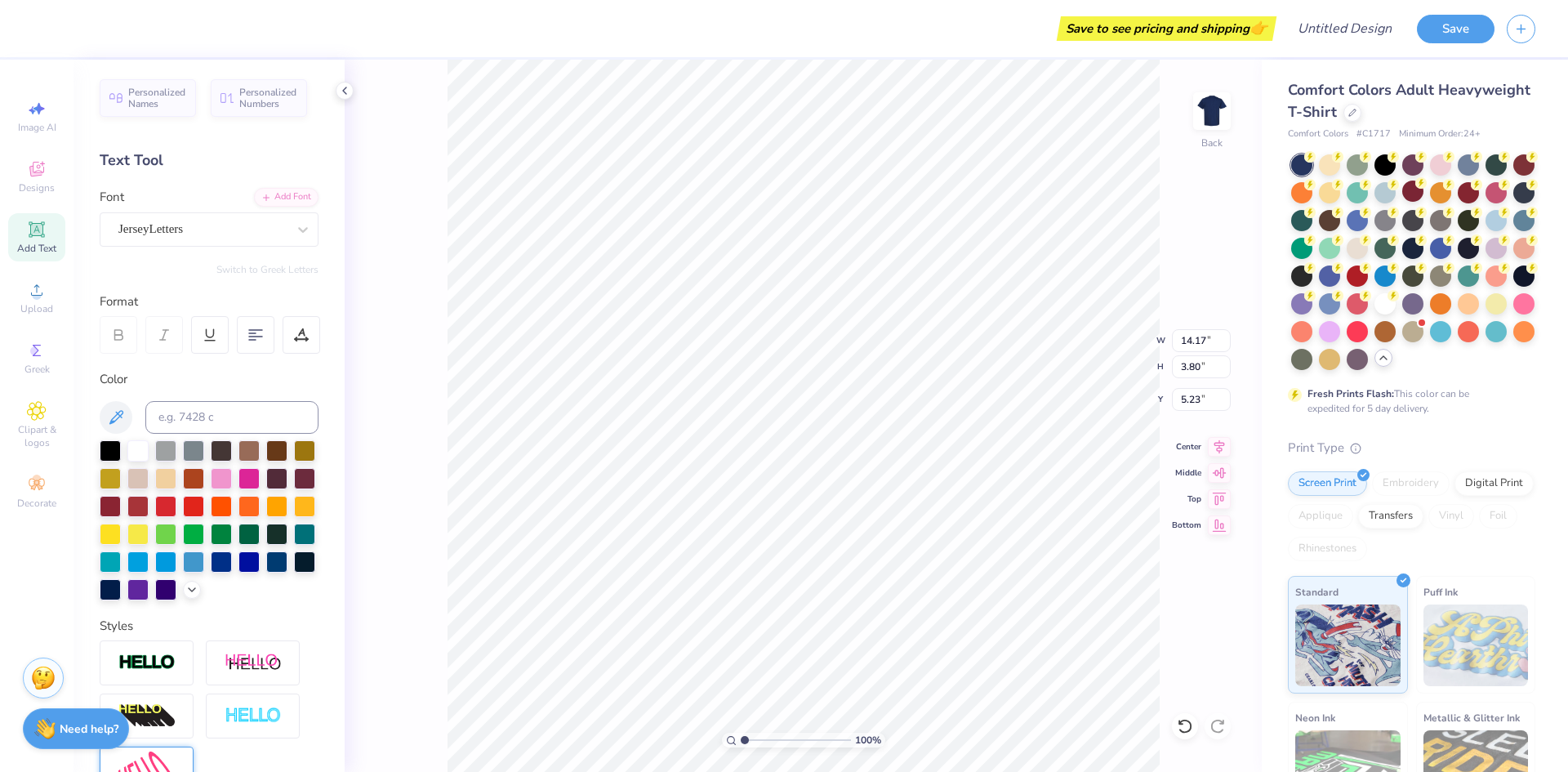
type input "12.08"
type input "3.24"
type input "5.51"
type input "13.22"
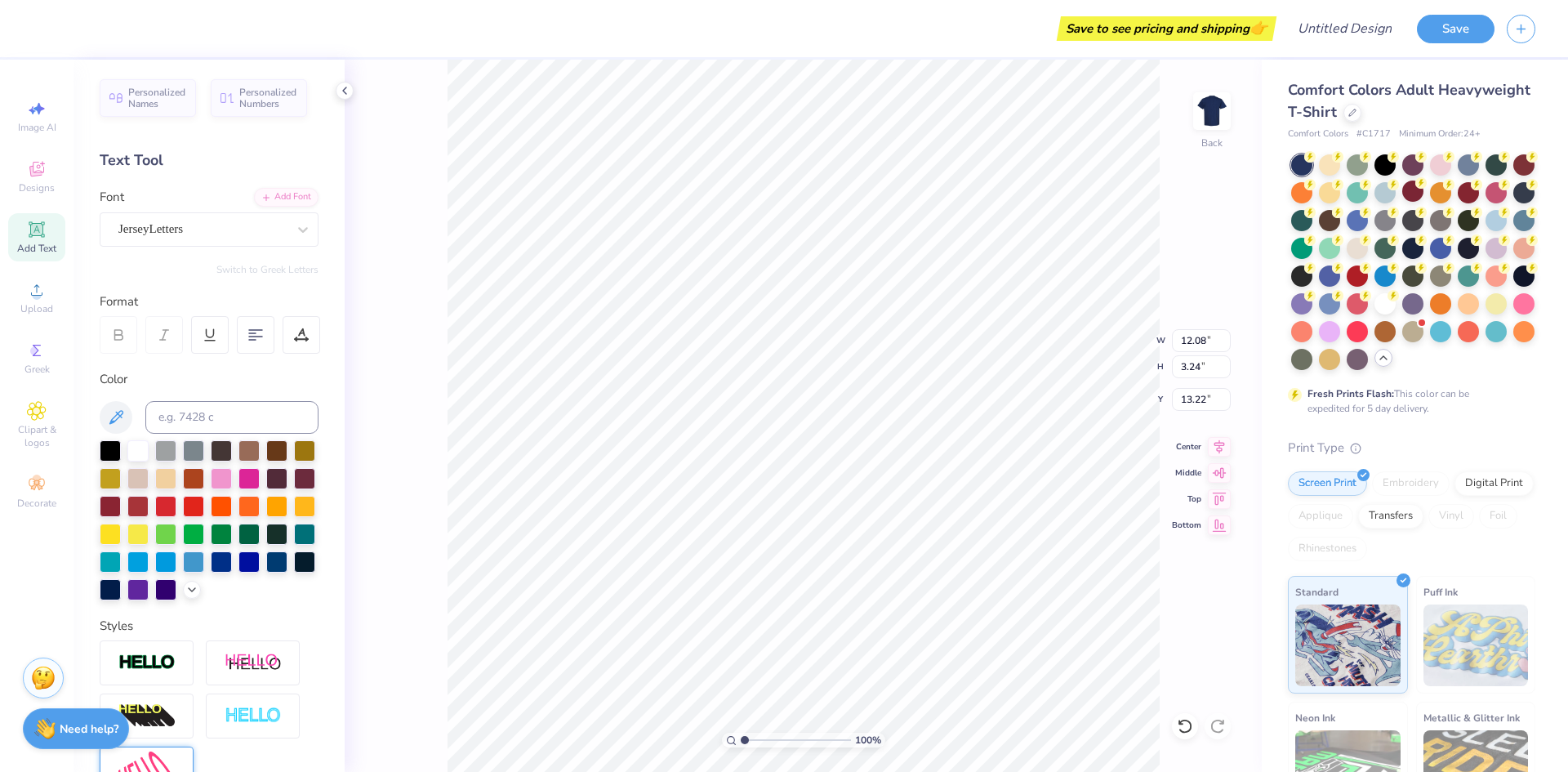
type textarea "D"
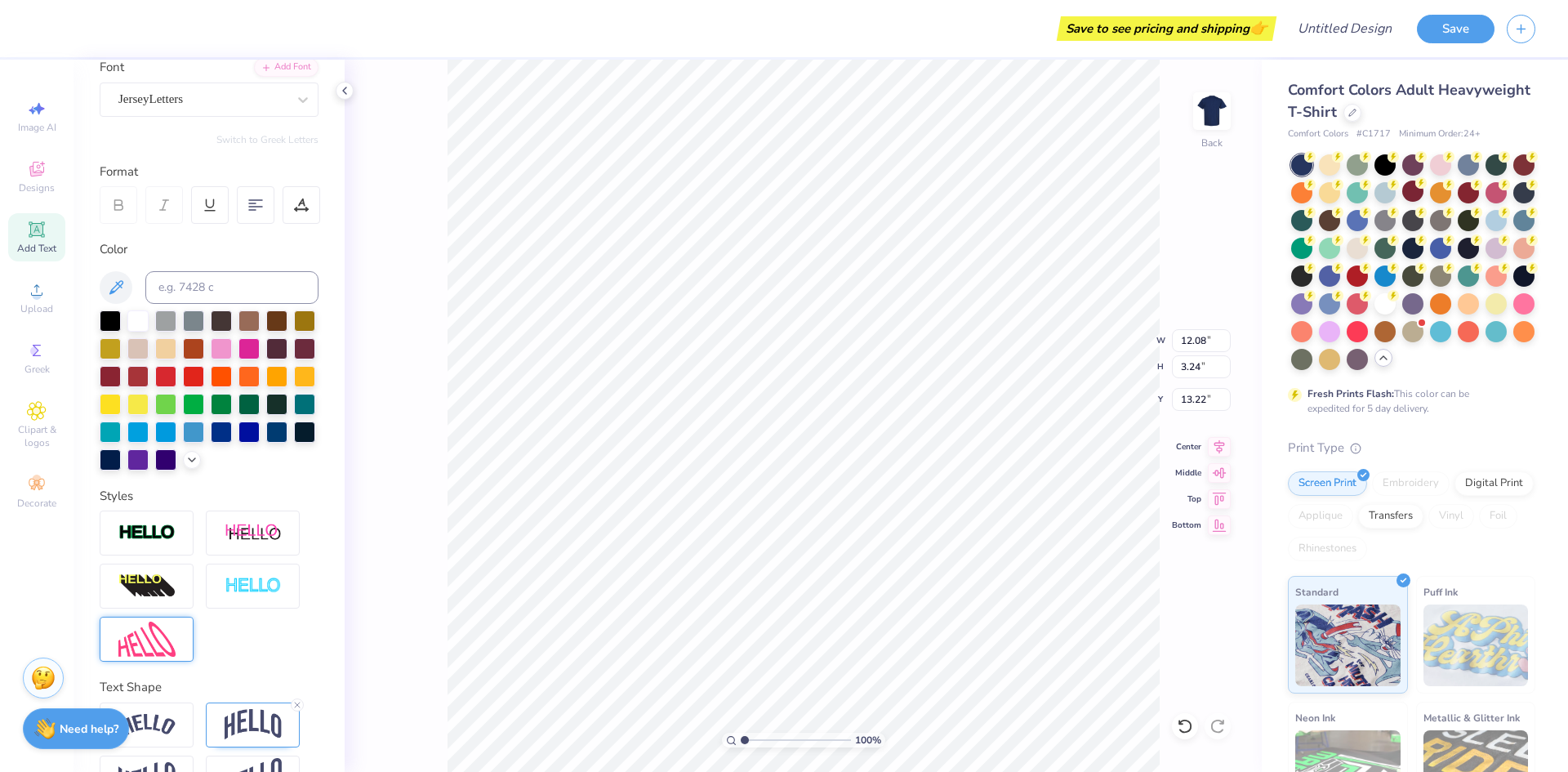
scroll to position [206, 0]
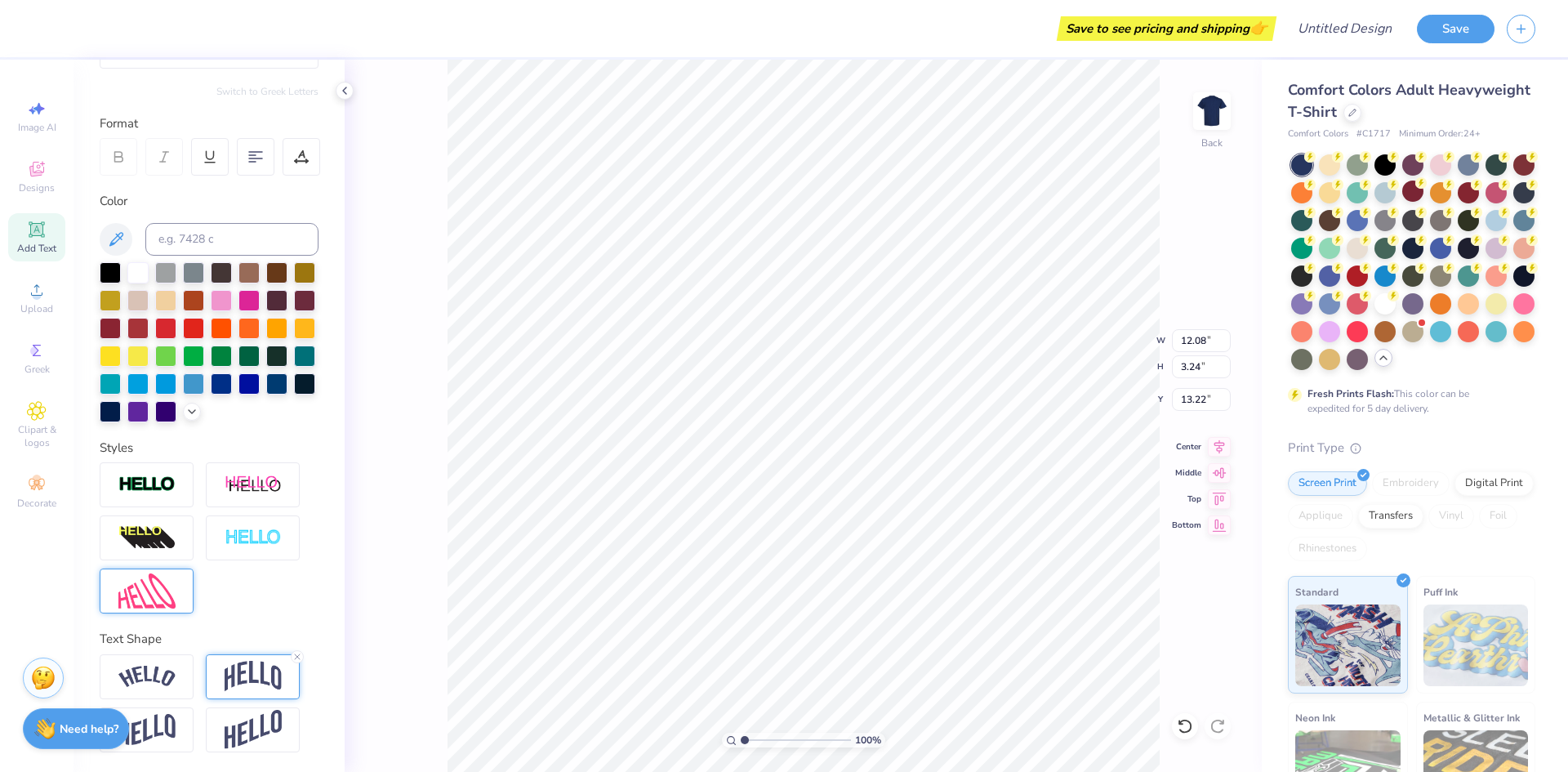
type textarea "DELTA CHI"
click at [225, 674] on img at bounding box center [253, 676] width 57 height 31
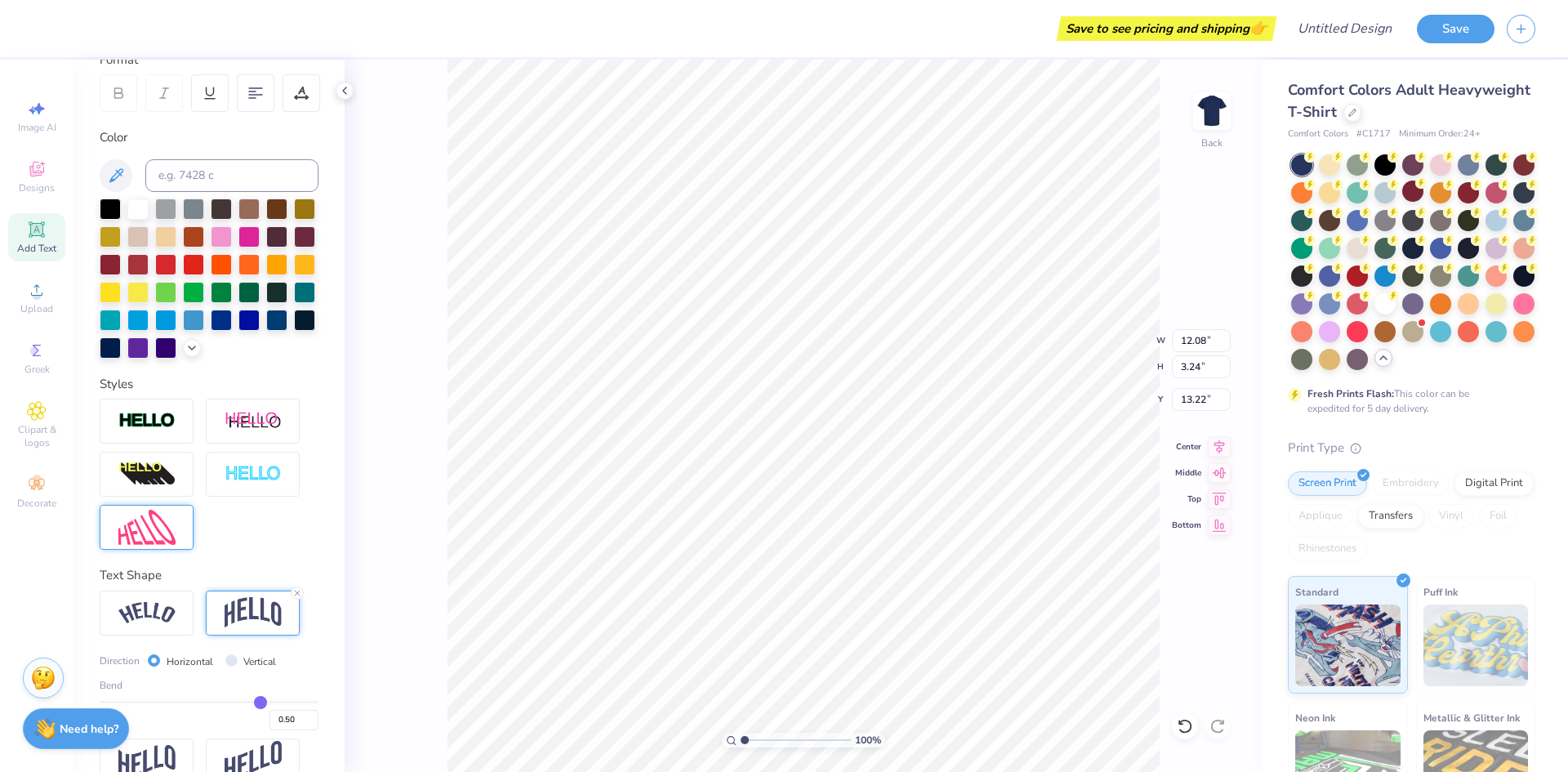
scroll to position [300, 0]
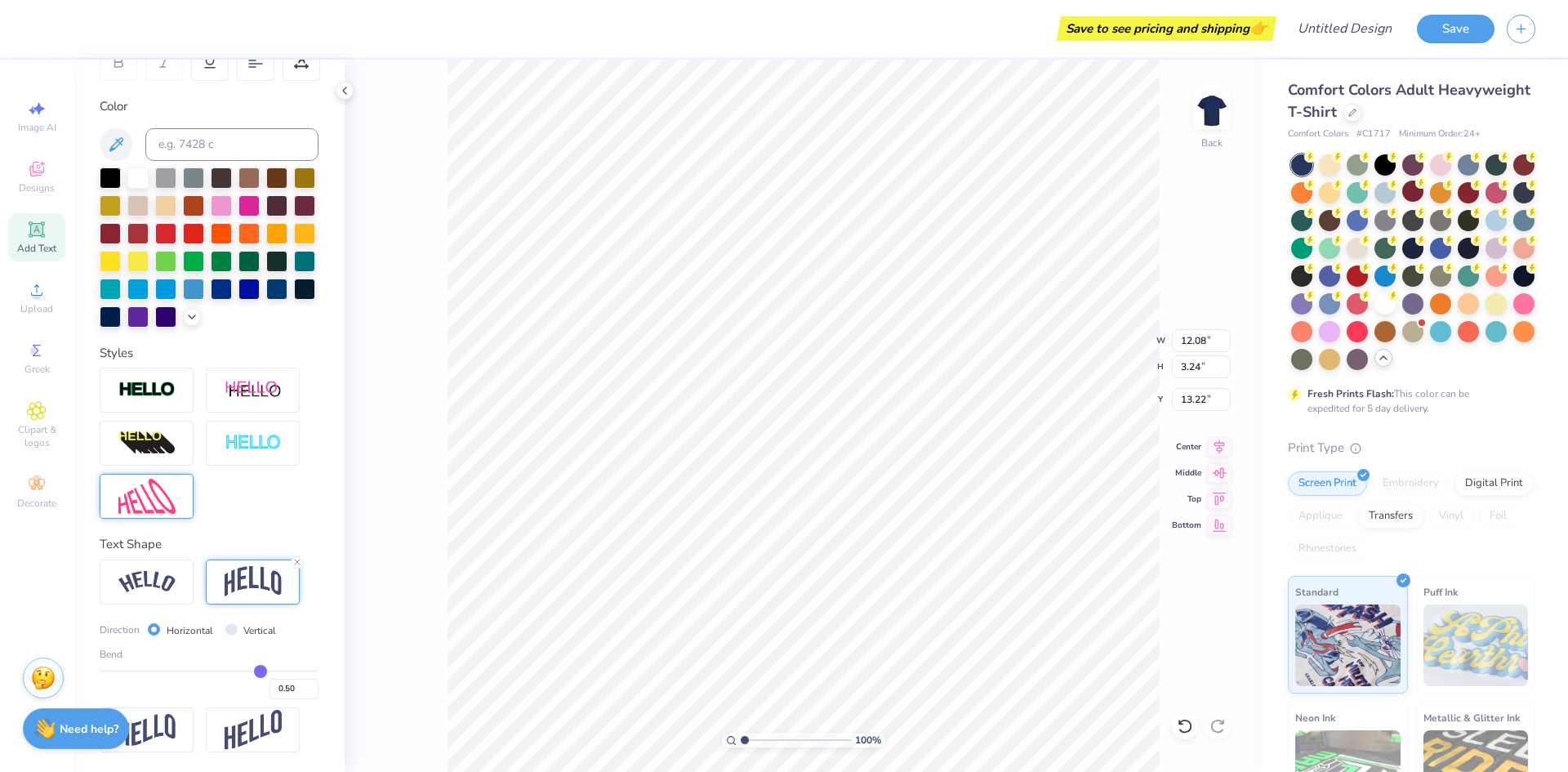
type input "0.46"
type input "0.43"
type input "0.41"
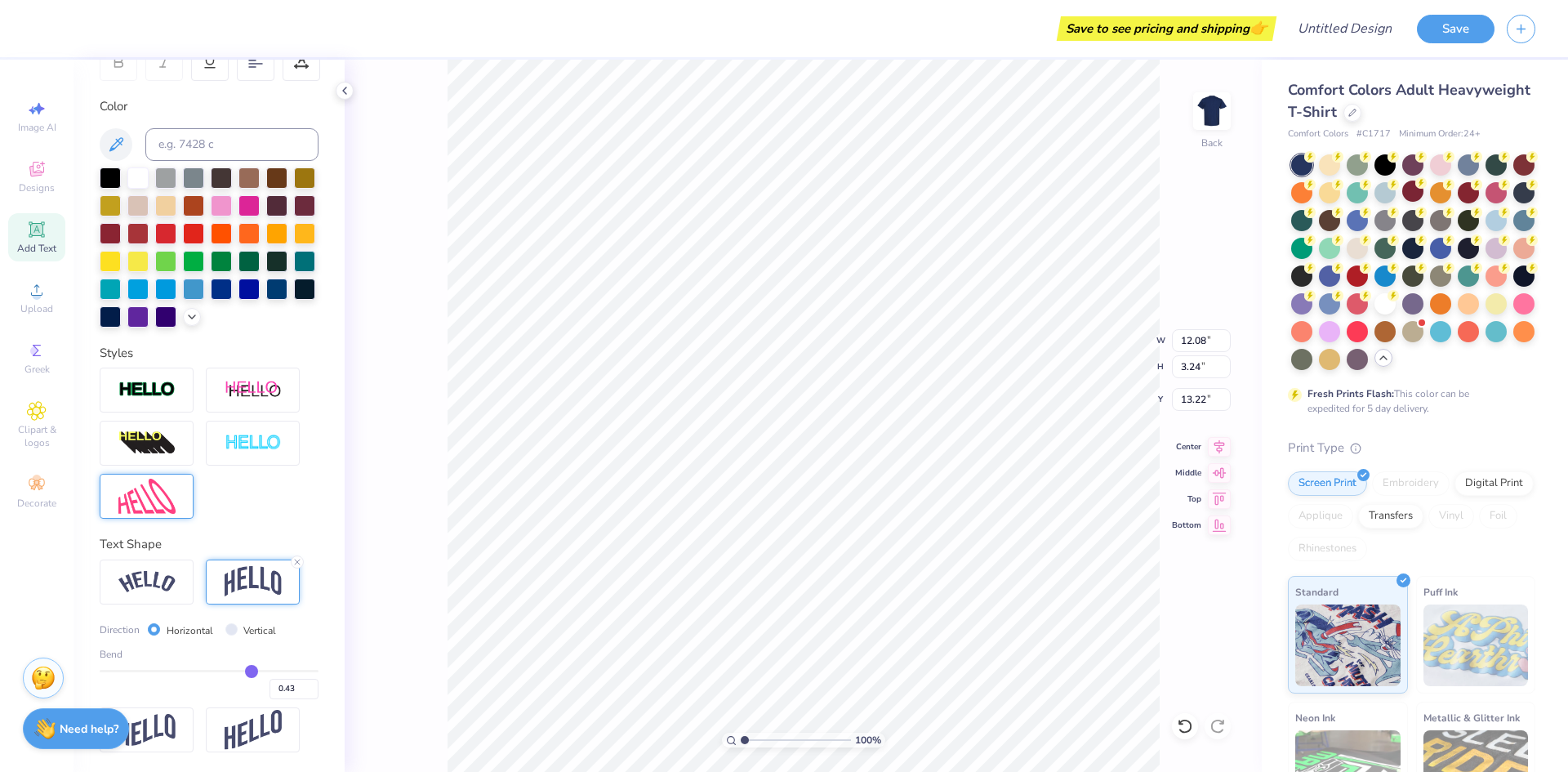
type input "0.41"
type input "0.36"
type input "0.33"
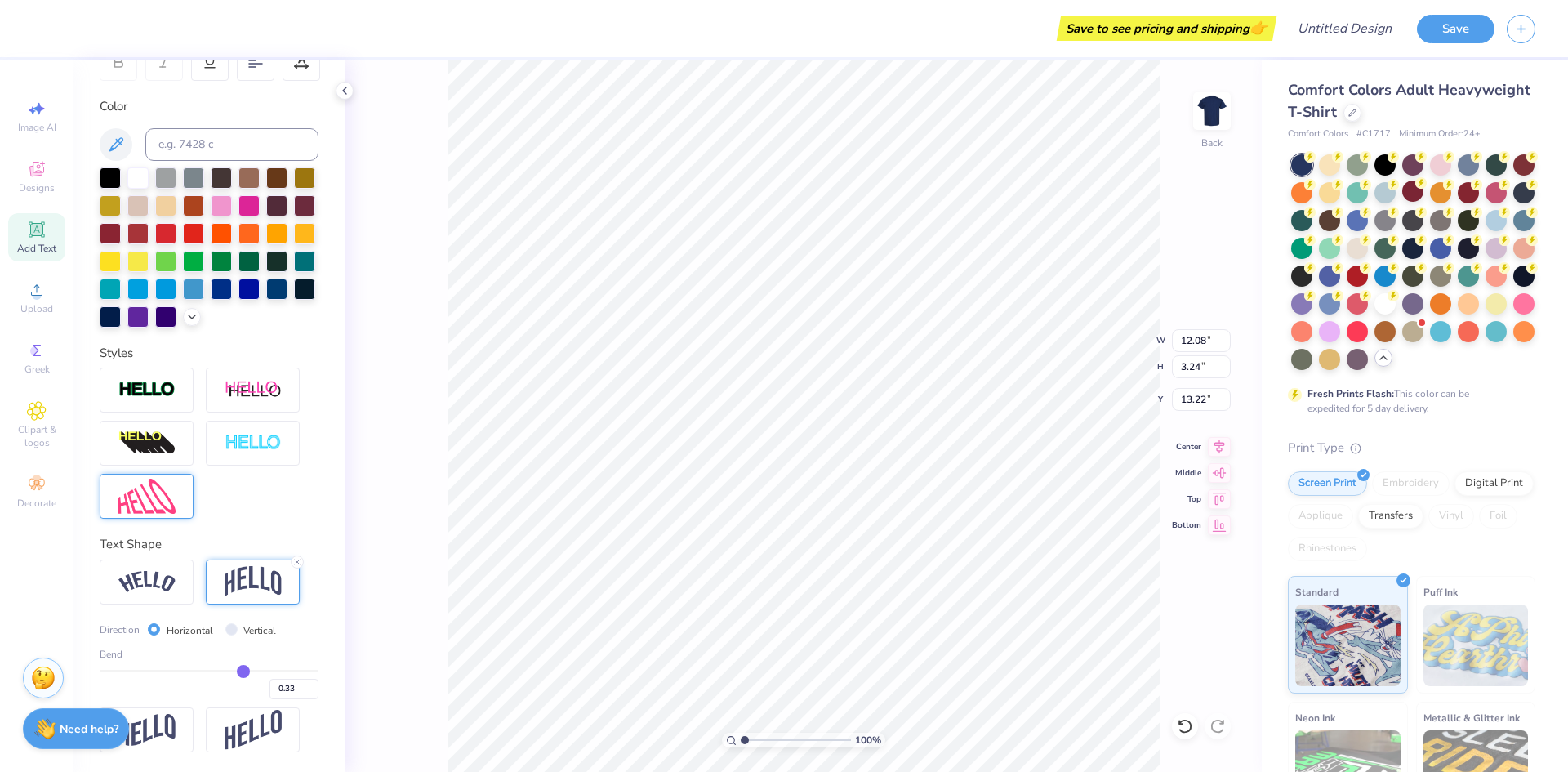
type input "0.31"
type input "0.29"
type input "0.28"
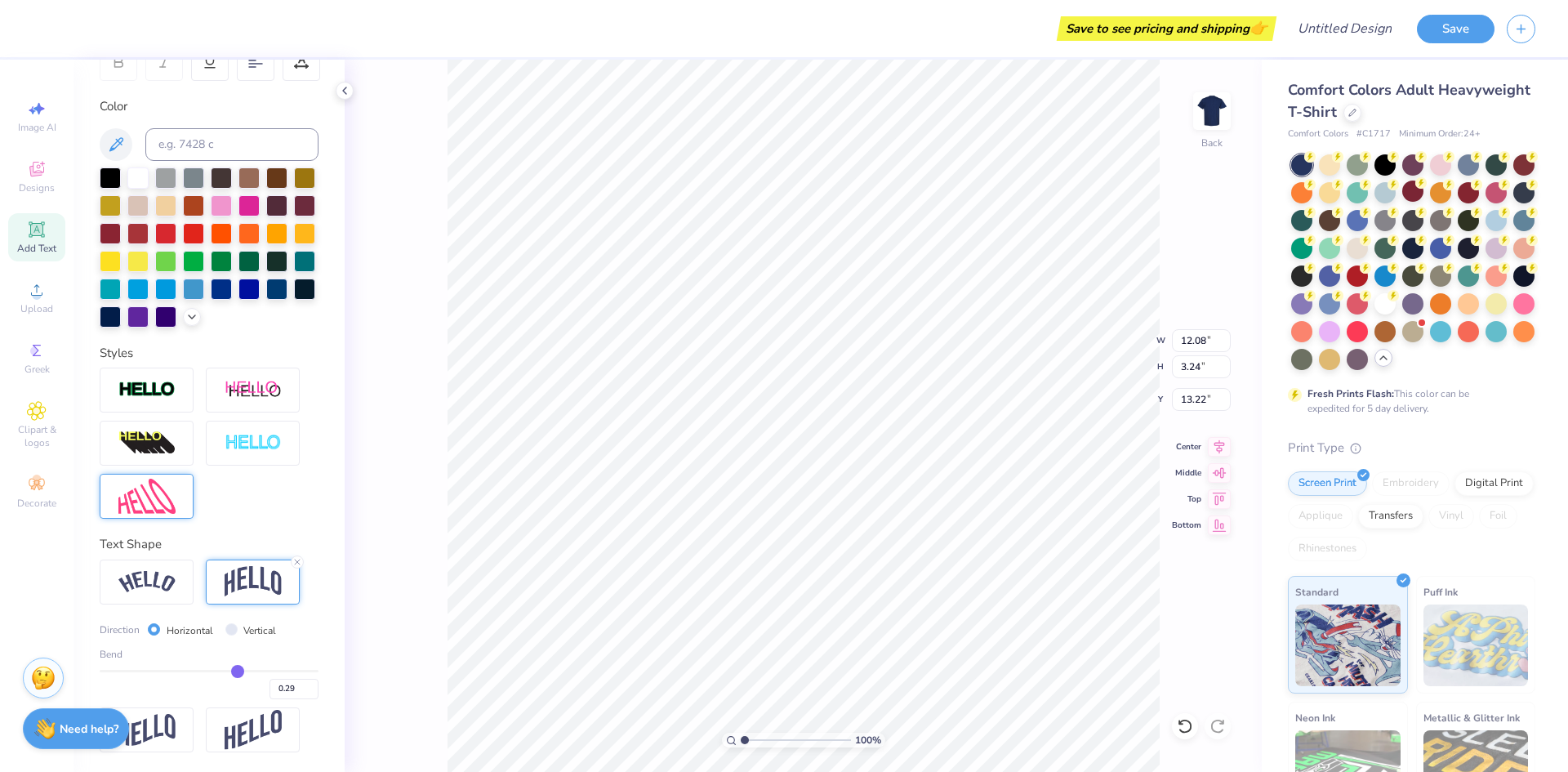
type input "0.28"
type input "0.27"
type input "0.26"
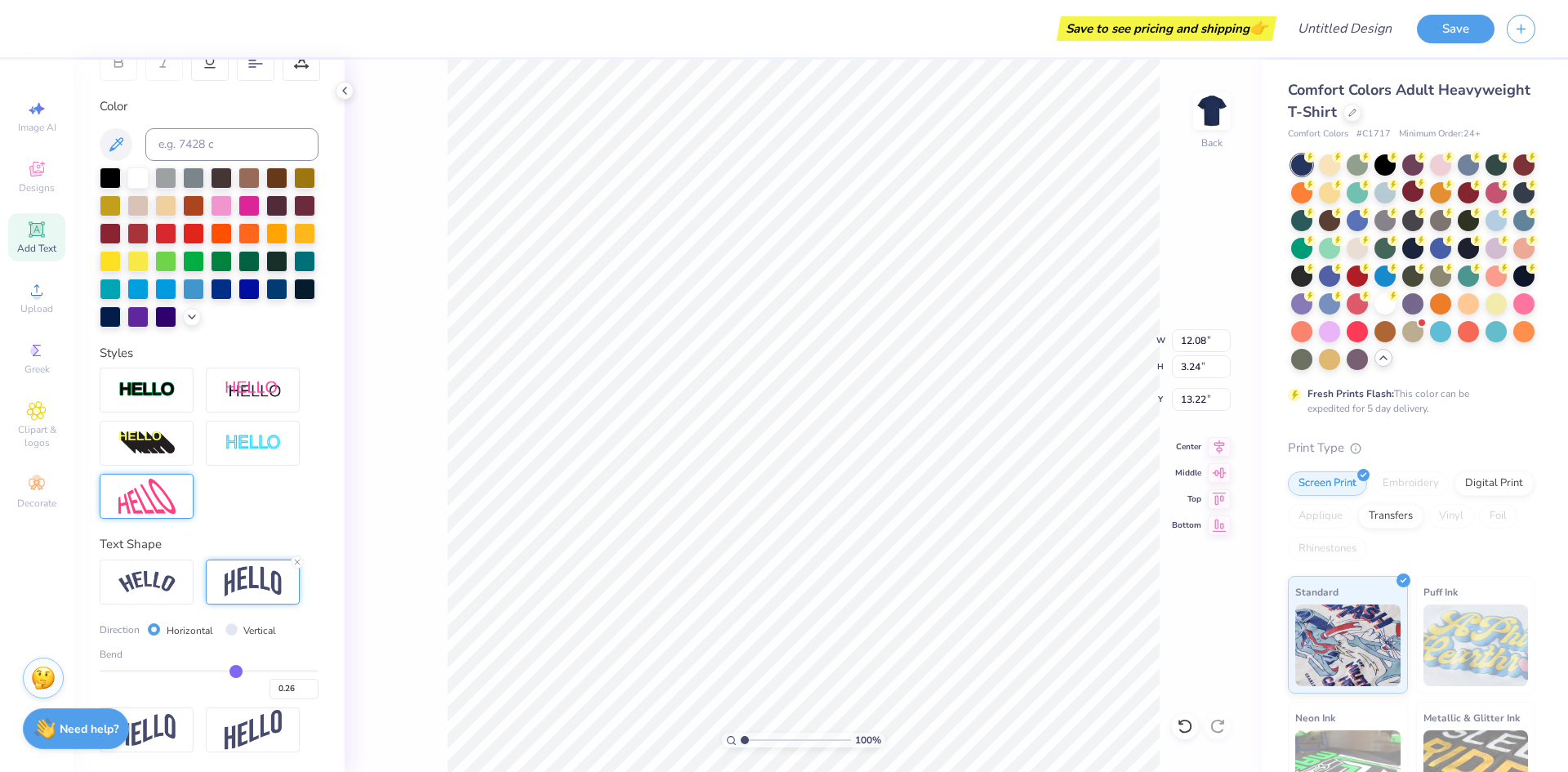
type input "0.24"
type input "0.23"
type input "0.22"
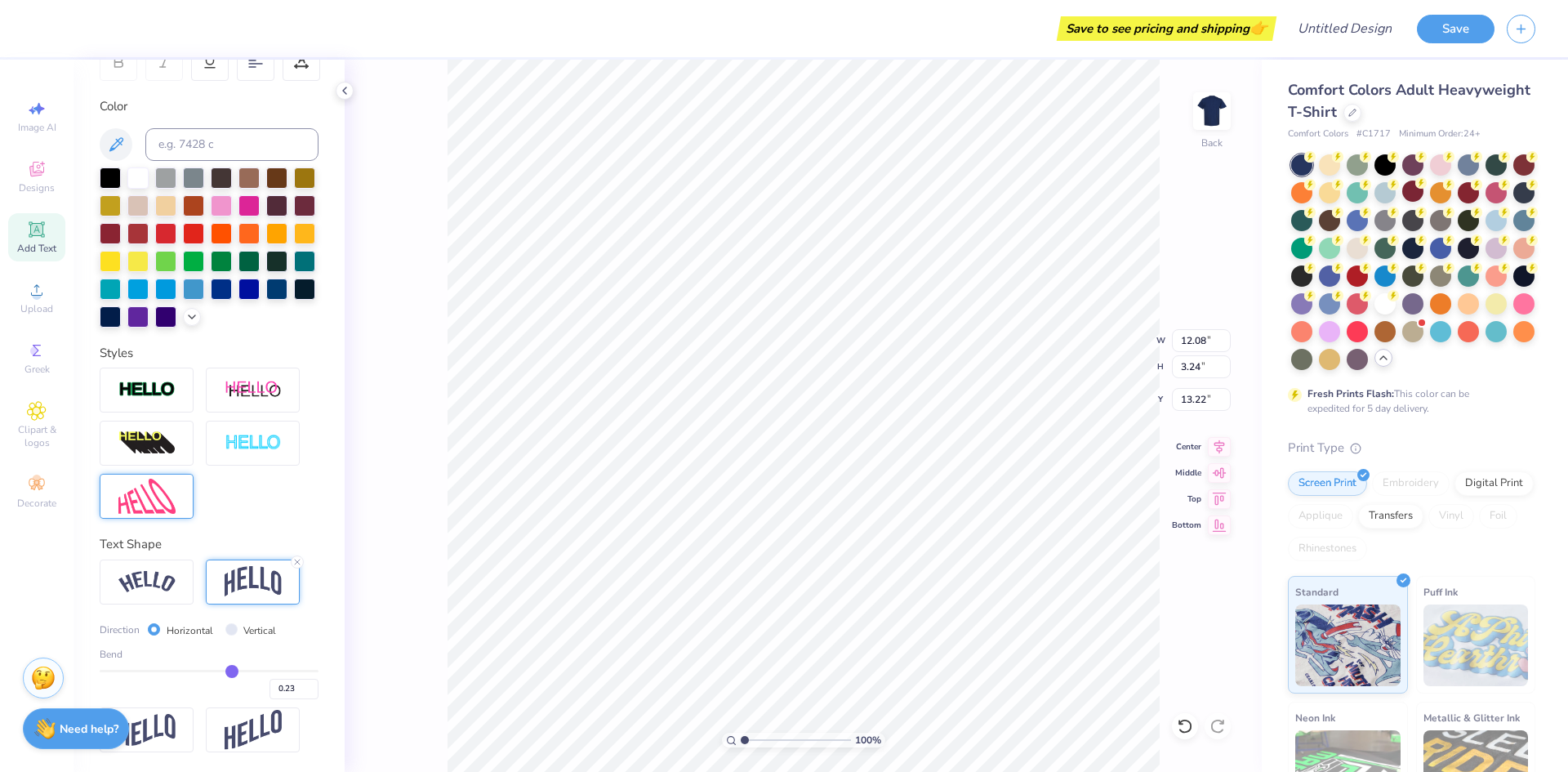
type input "0.22"
type input "0.2"
type input "0.20"
type input "0.18"
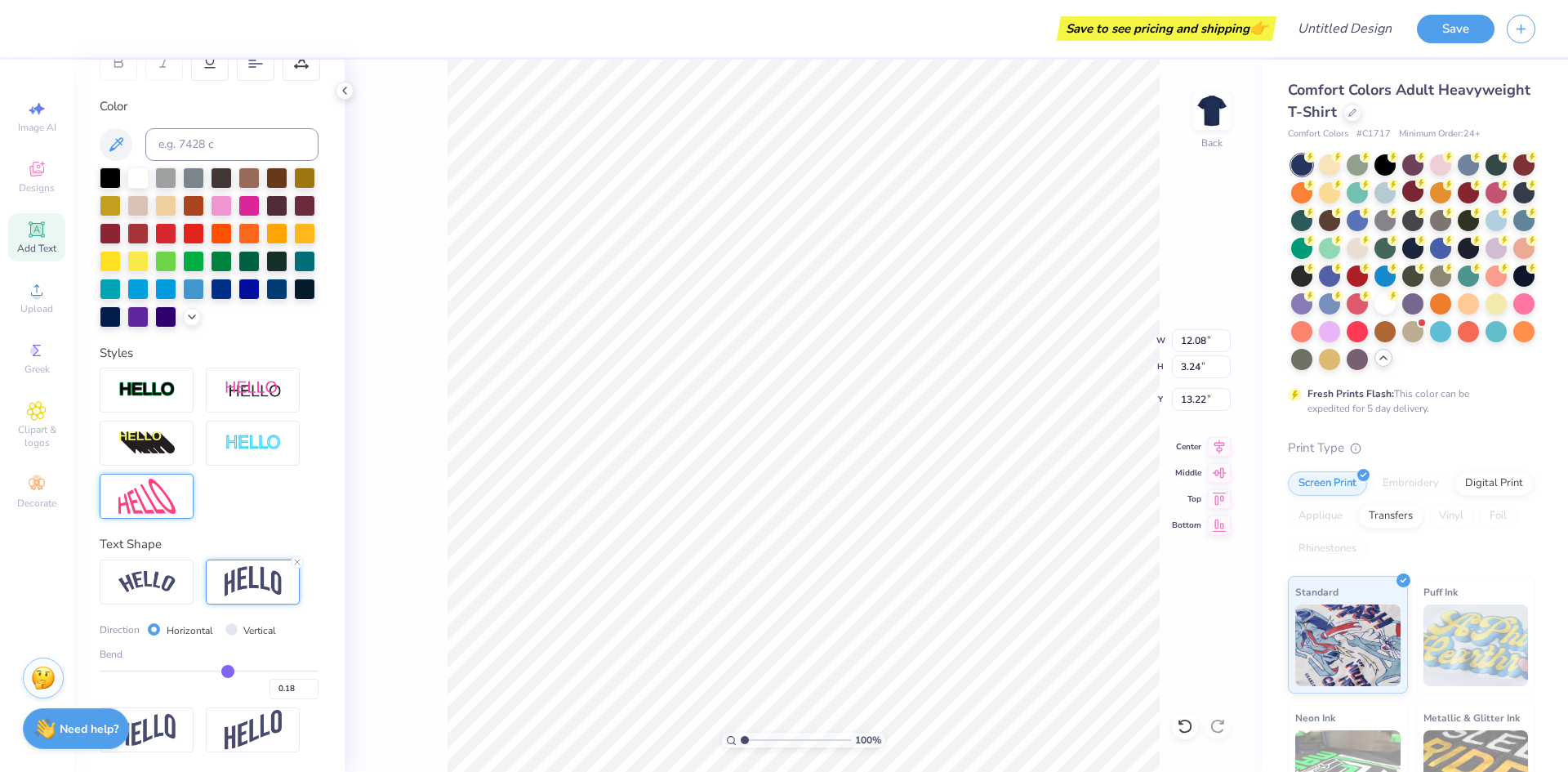
type input "0.17"
type input "0.16"
type input "0.15"
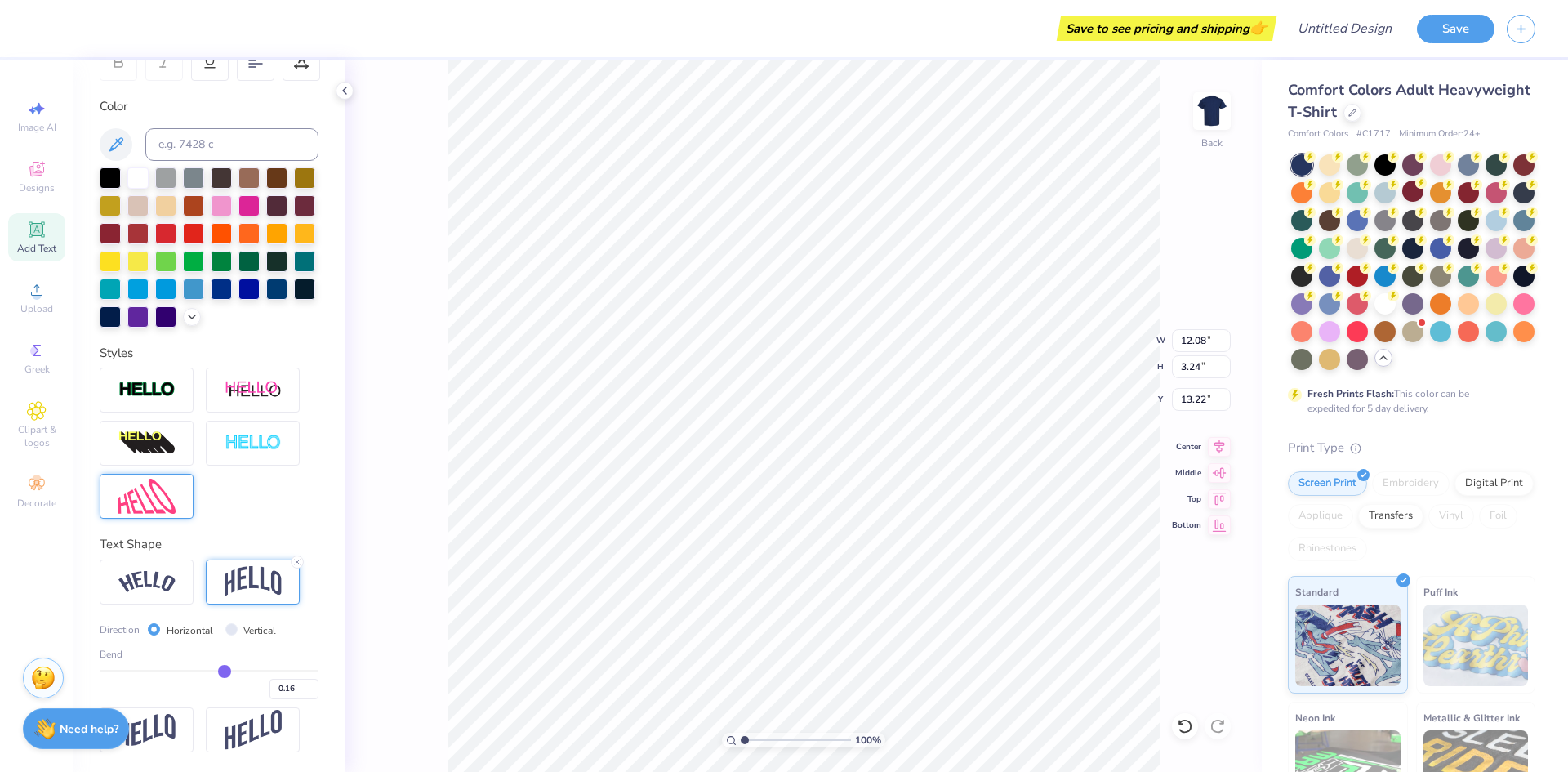
type input "0.15"
type input "0.14"
type input "0.13"
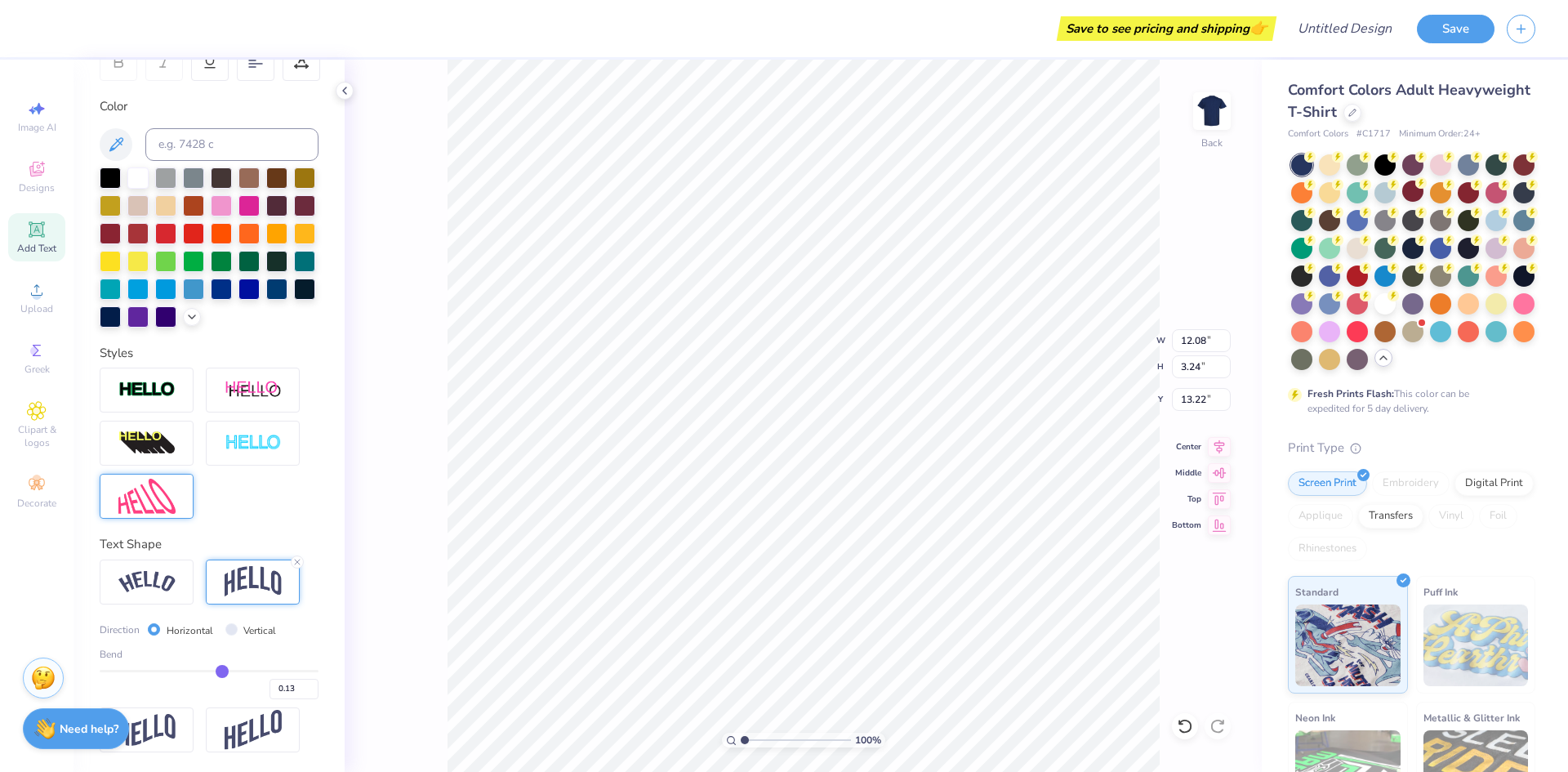
type input "0.12"
type input "0.11"
type input "0.1"
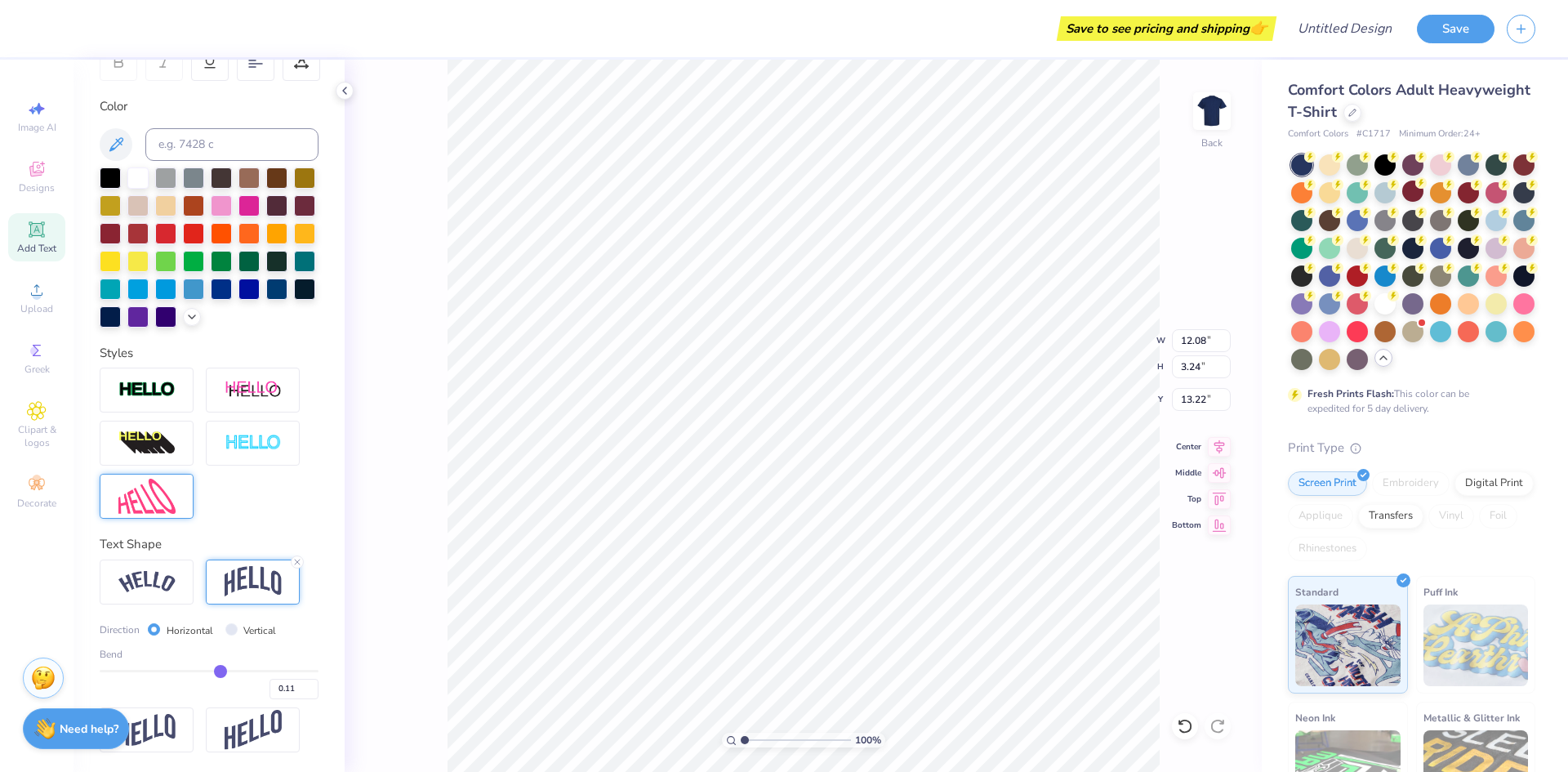
type input "0.10"
type input "0.09"
type input "0.08"
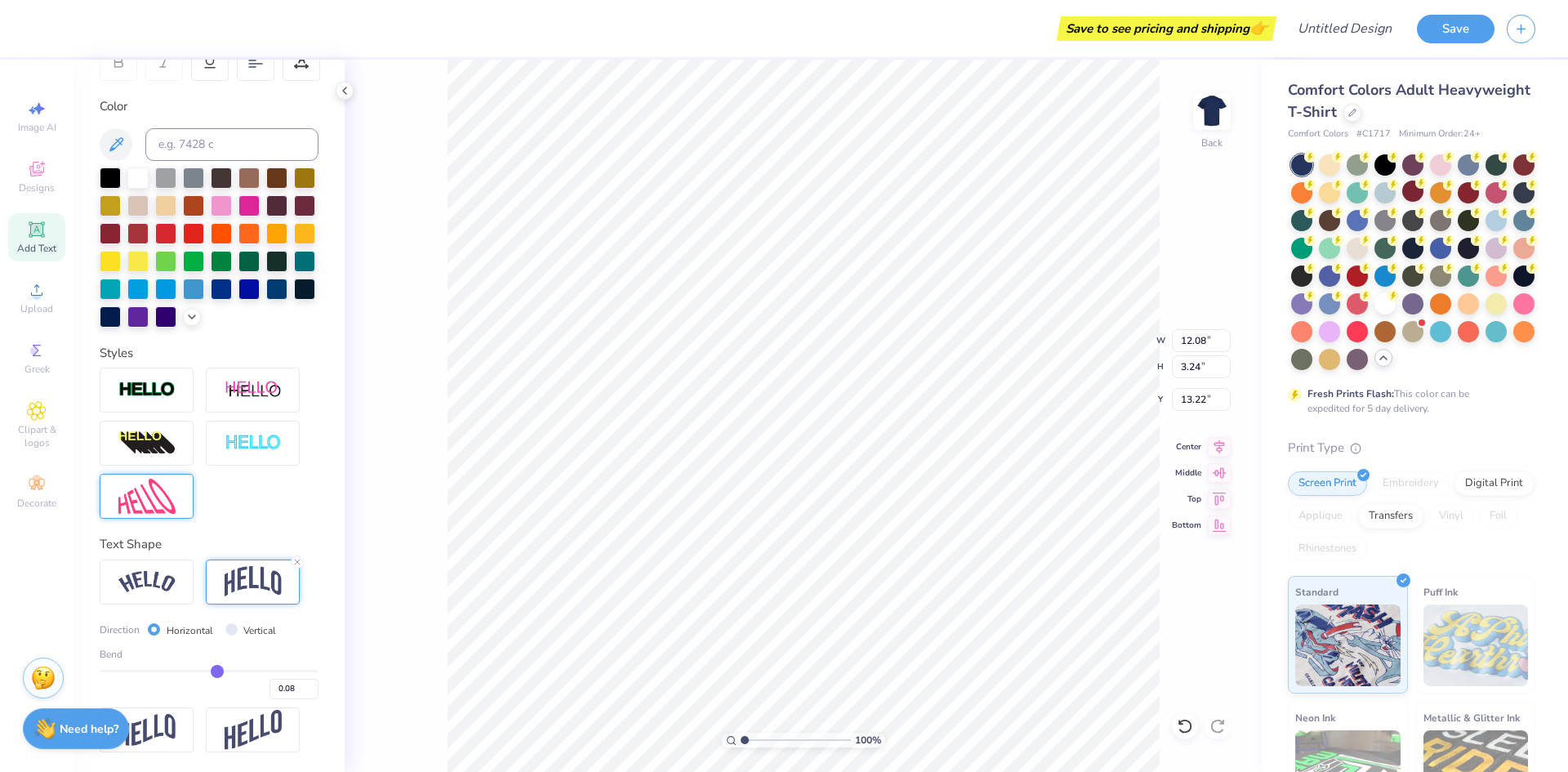
type input "0.07"
type input "0.05"
type input "0.04"
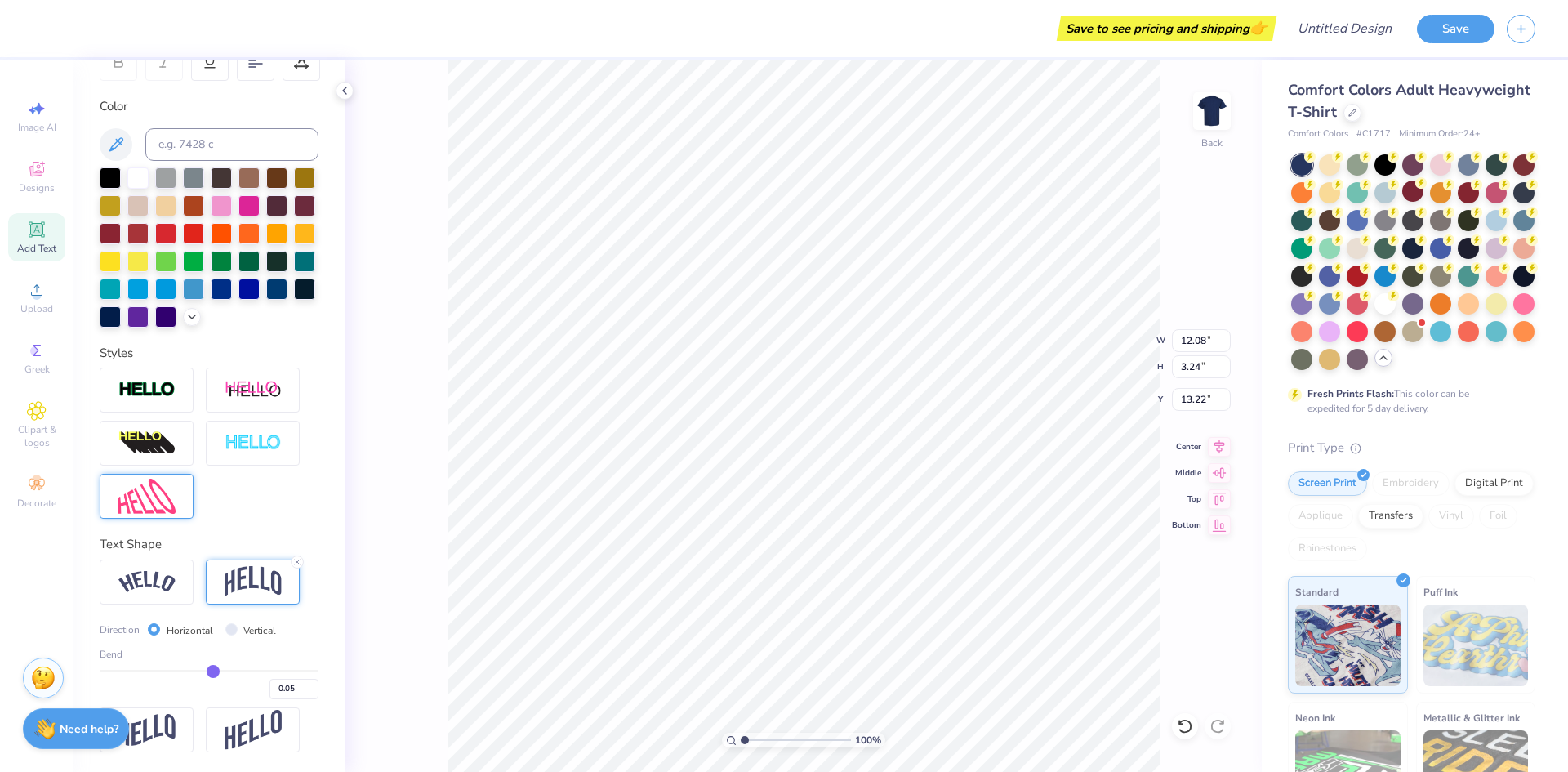
type input "0.04"
type input "0.03"
type input "0.02"
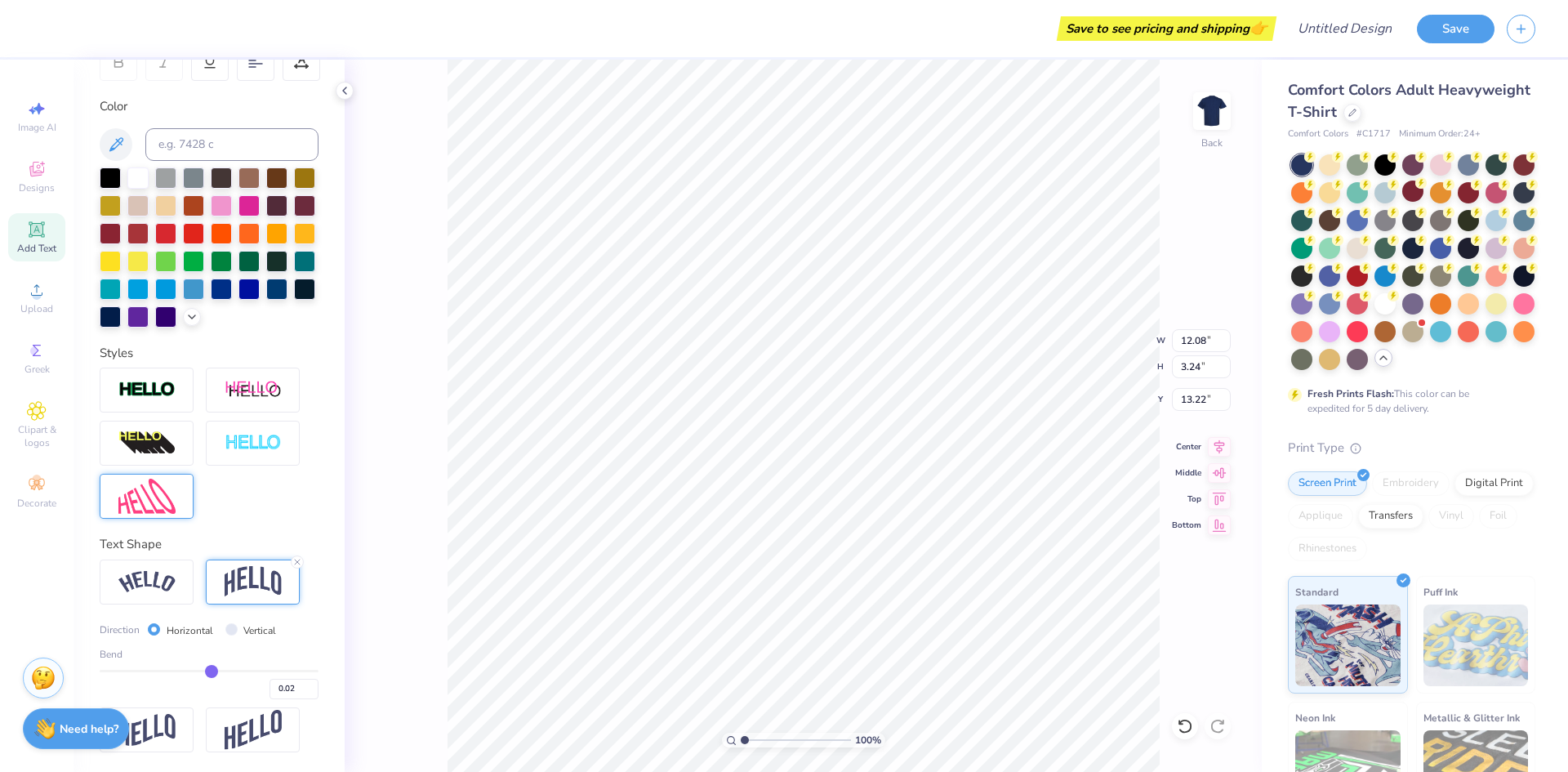
type input "0.01"
type input "0"
type input "0.00"
type input "-0.02"
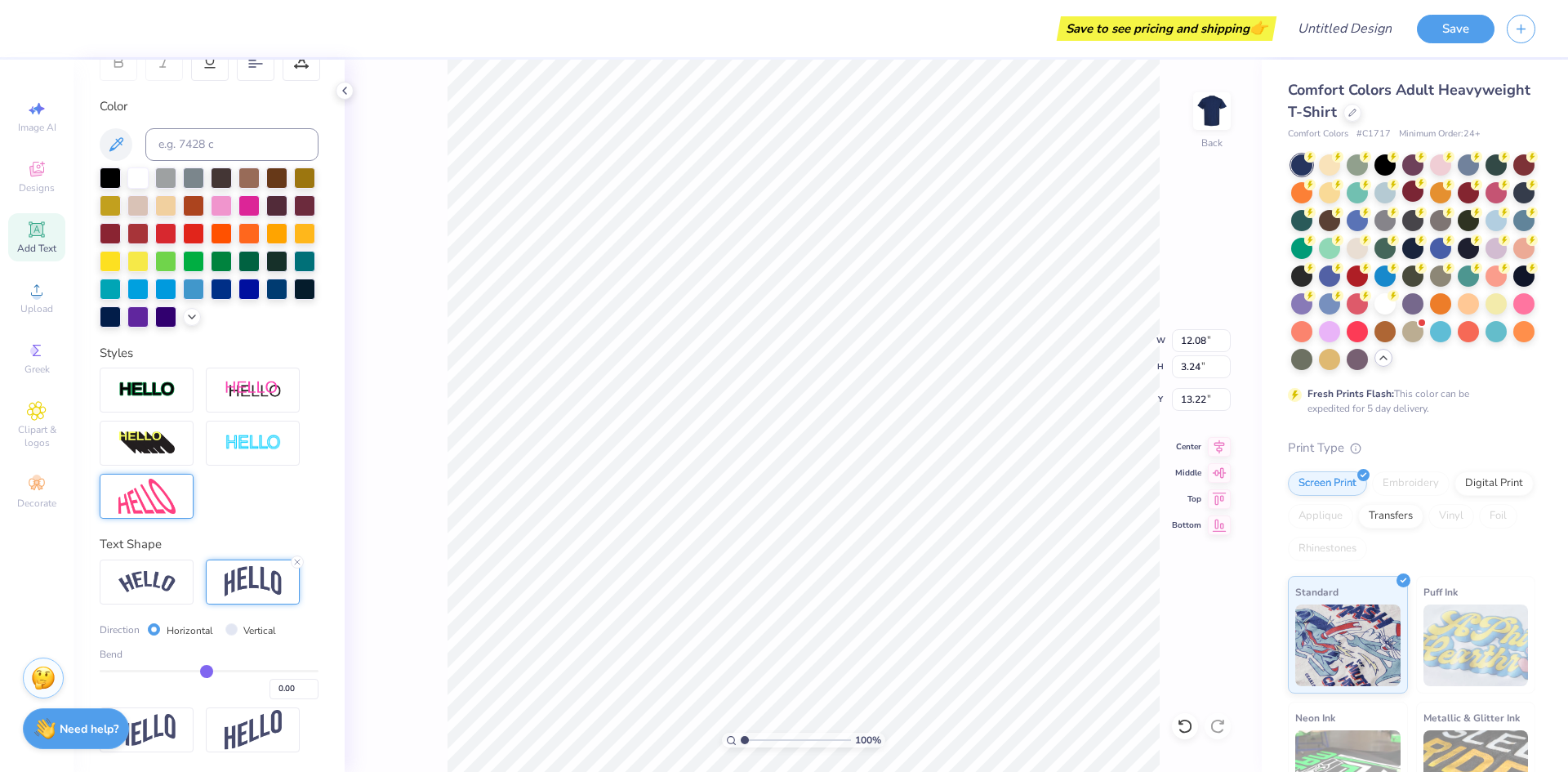
type input "-0.02"
type input "-0.04"
type input "-0.05"
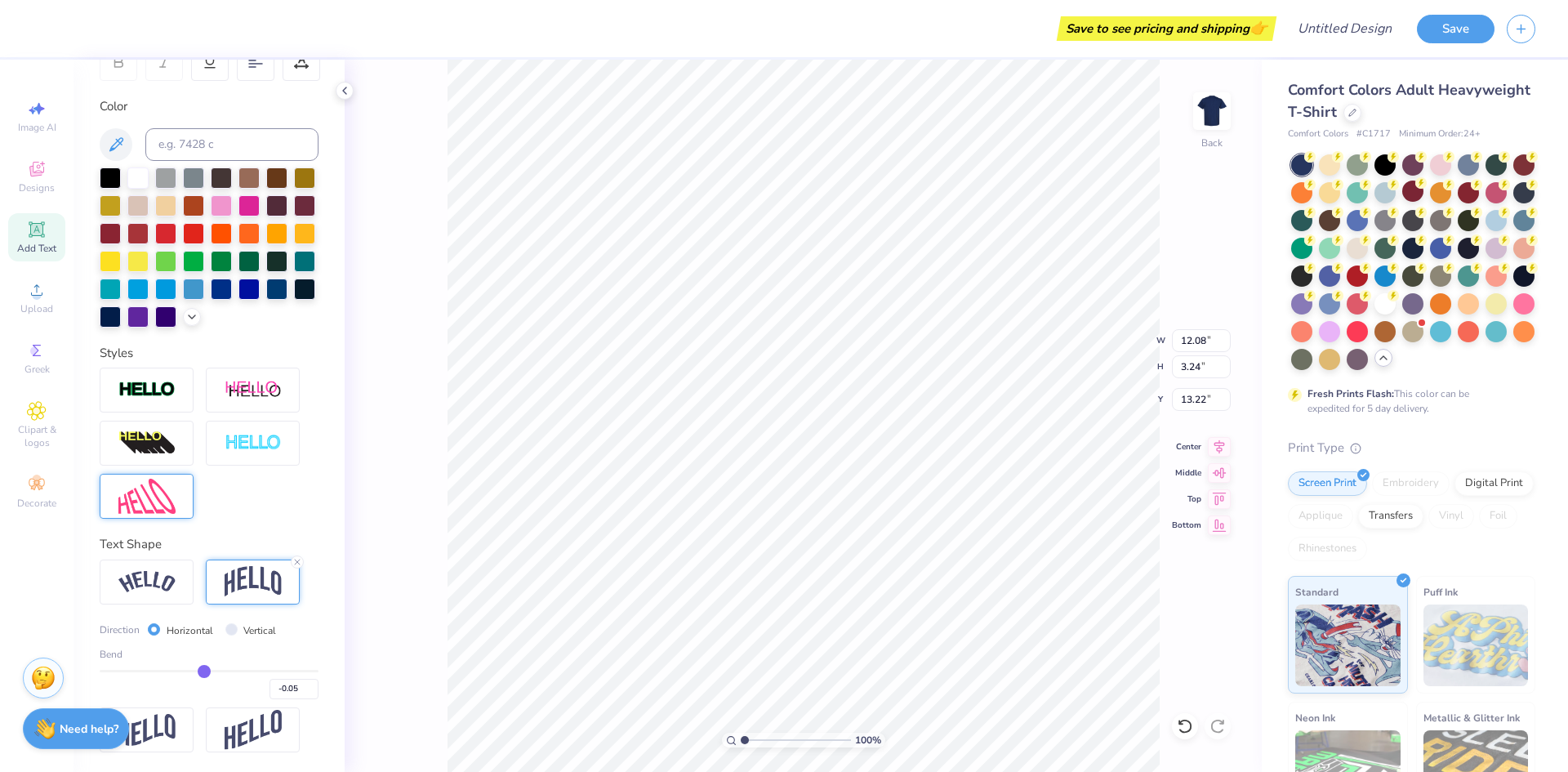
type input "-0.06"
type input "-0.07"
type input "-0.08"
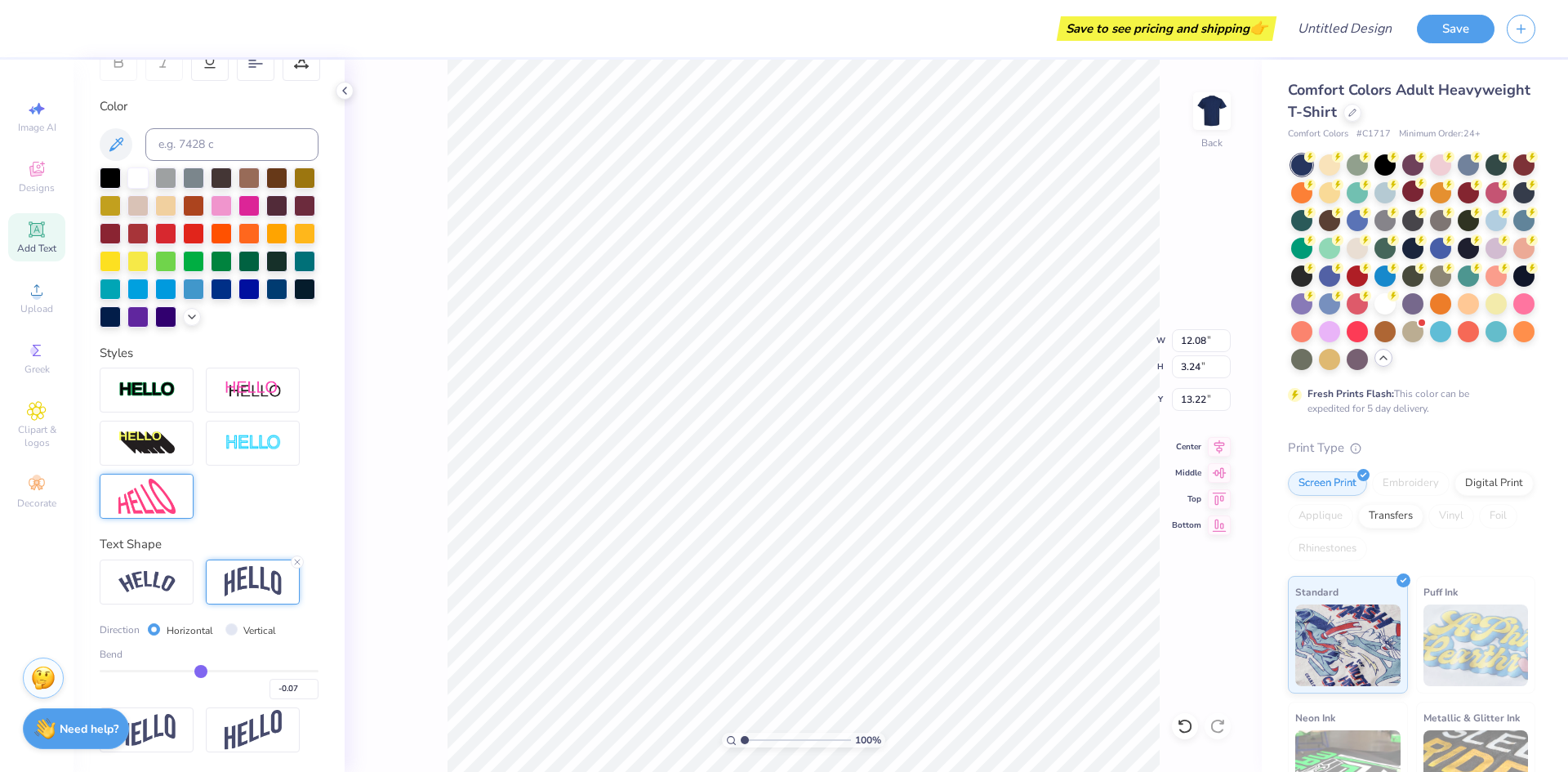
type input "-0.08"
type input "-0.11"
type input "-0.13"
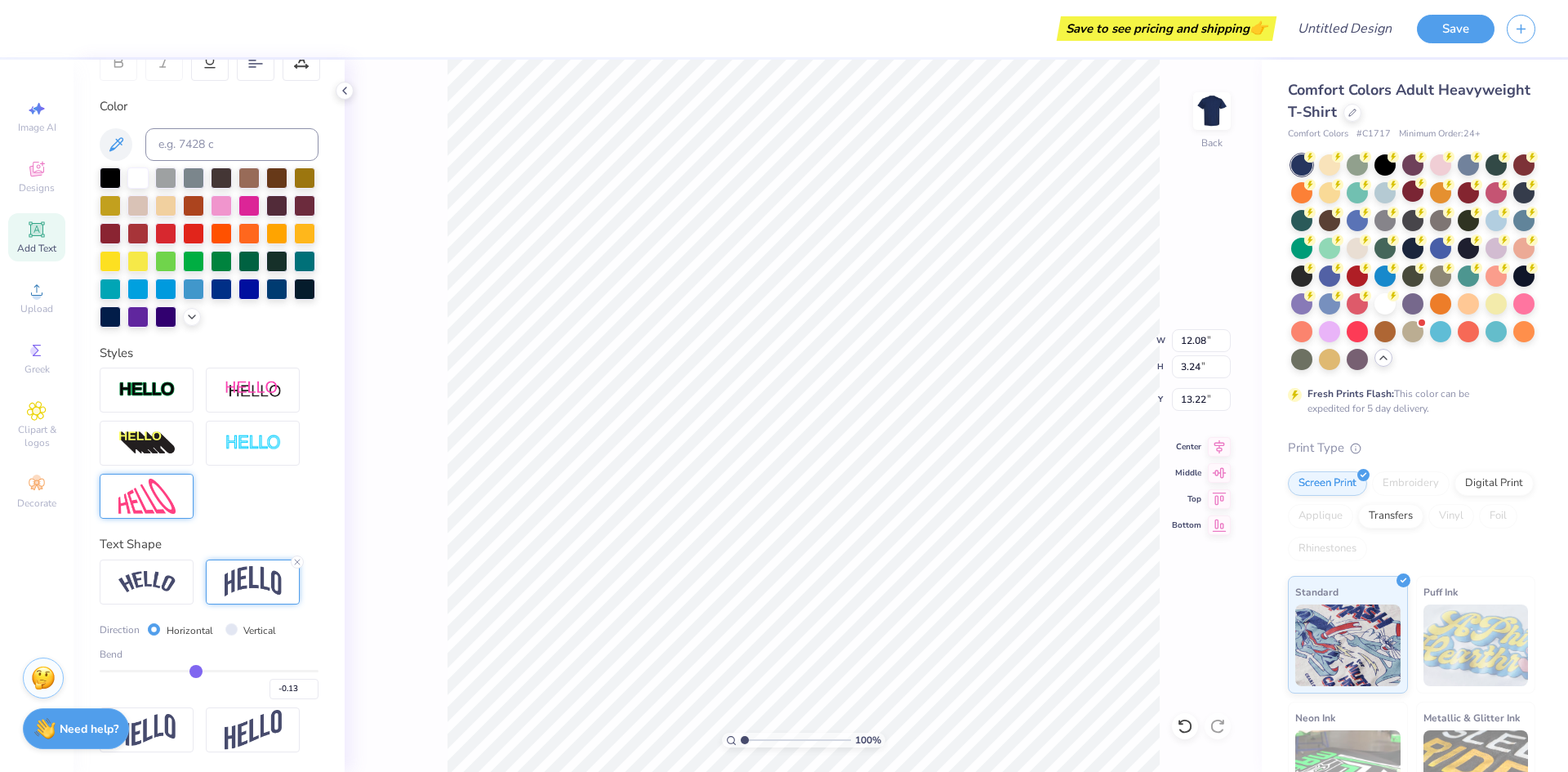
type input "-0.14"
type input "-0.16"
type input "-0.17"
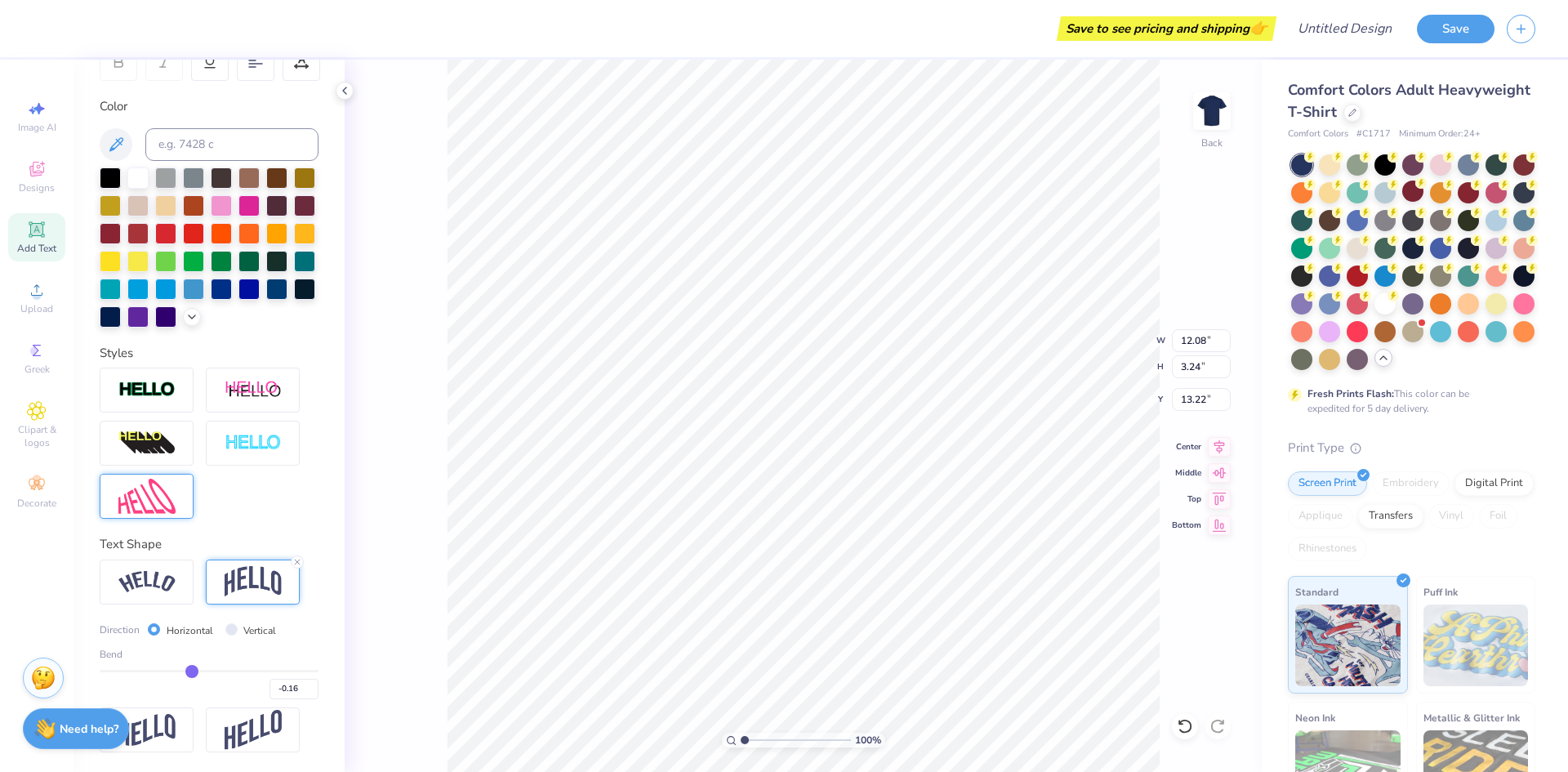
type input "-0.17"
type input "-0.18"
type input "-0.19"
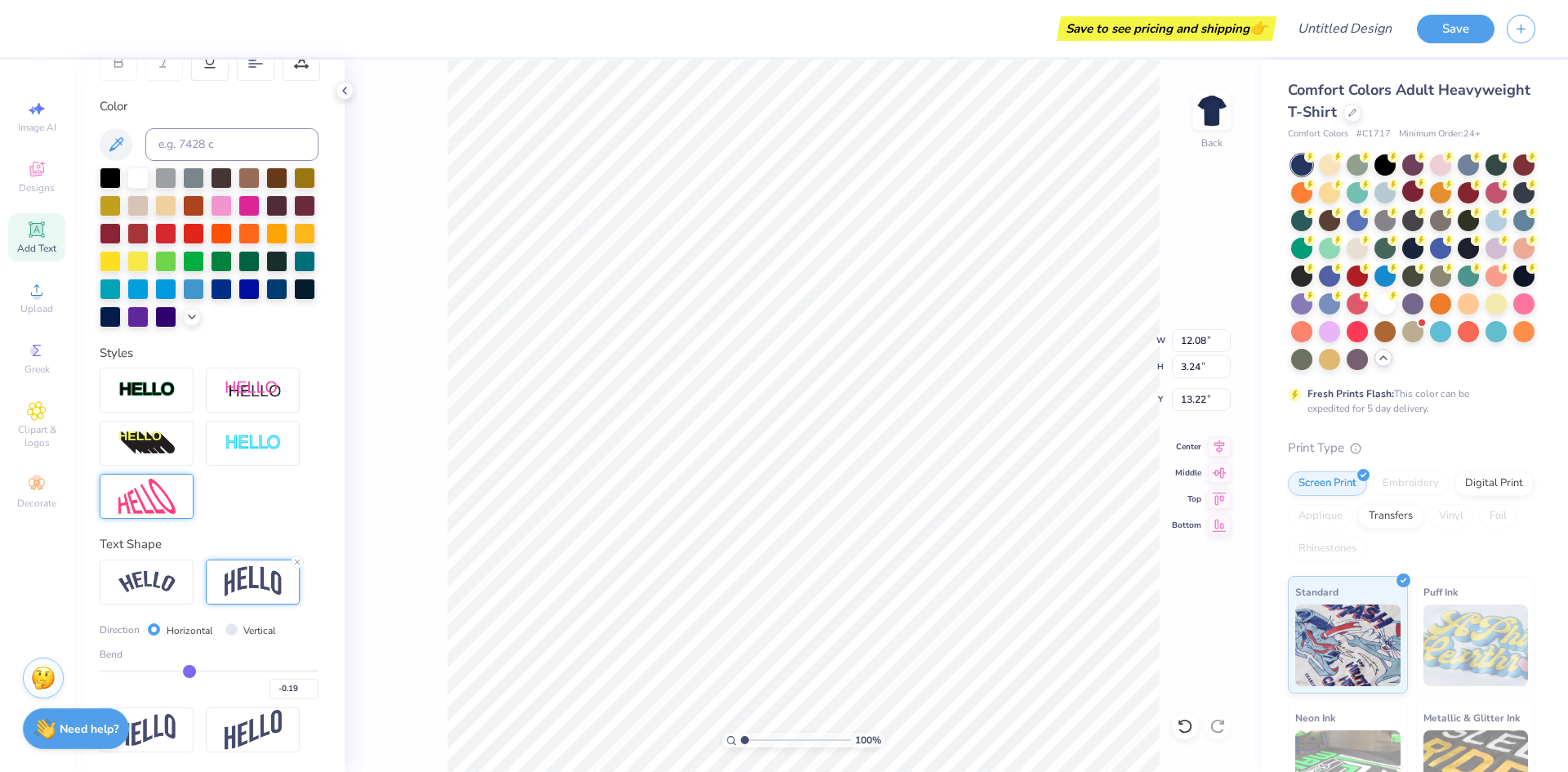
type input "-0.2"
type input "-0.20"
type input "-0.22"
type input "-0.23"
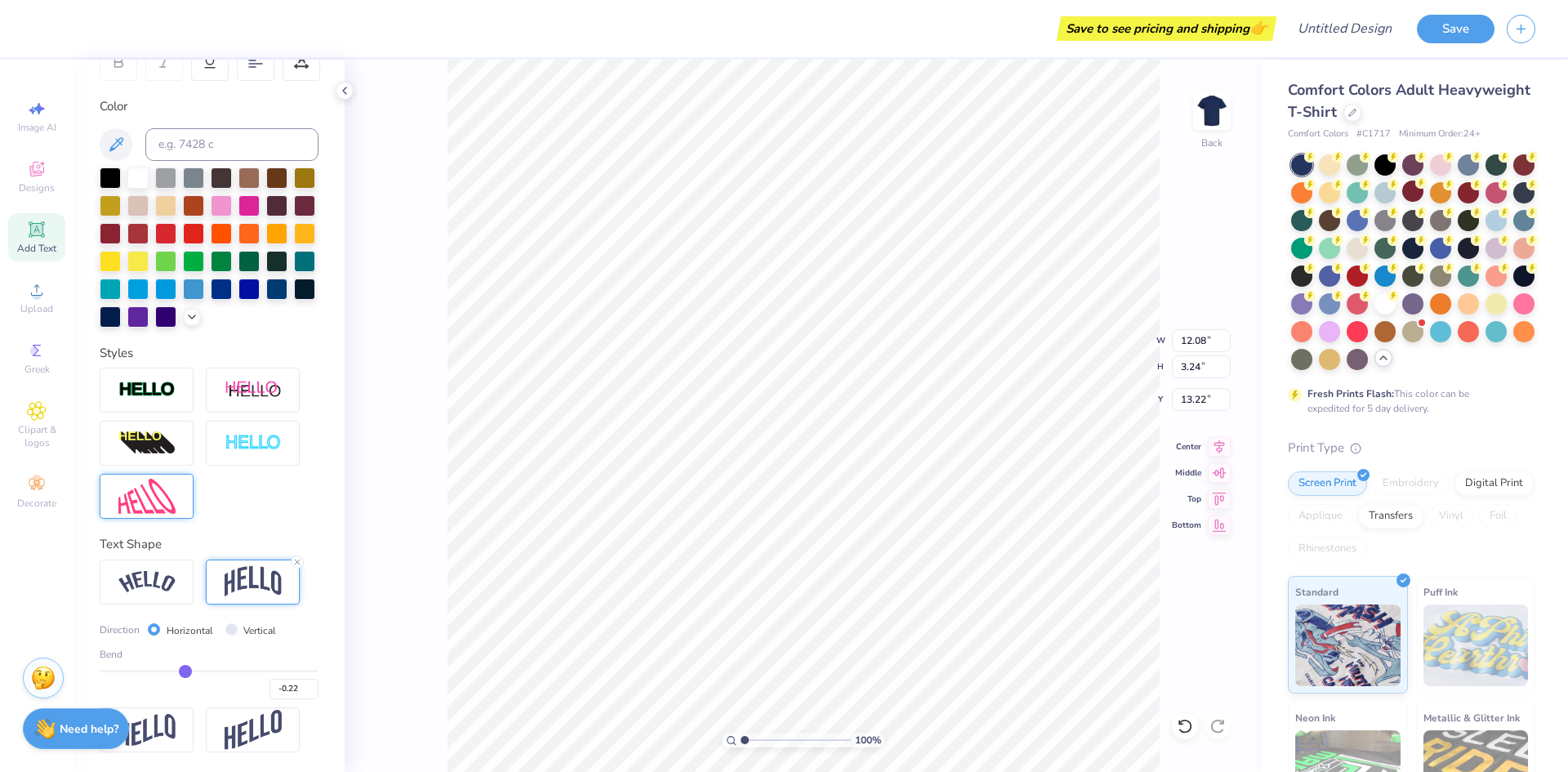
type input "-0.23"
type input "-0.25"
type input "-0.26"
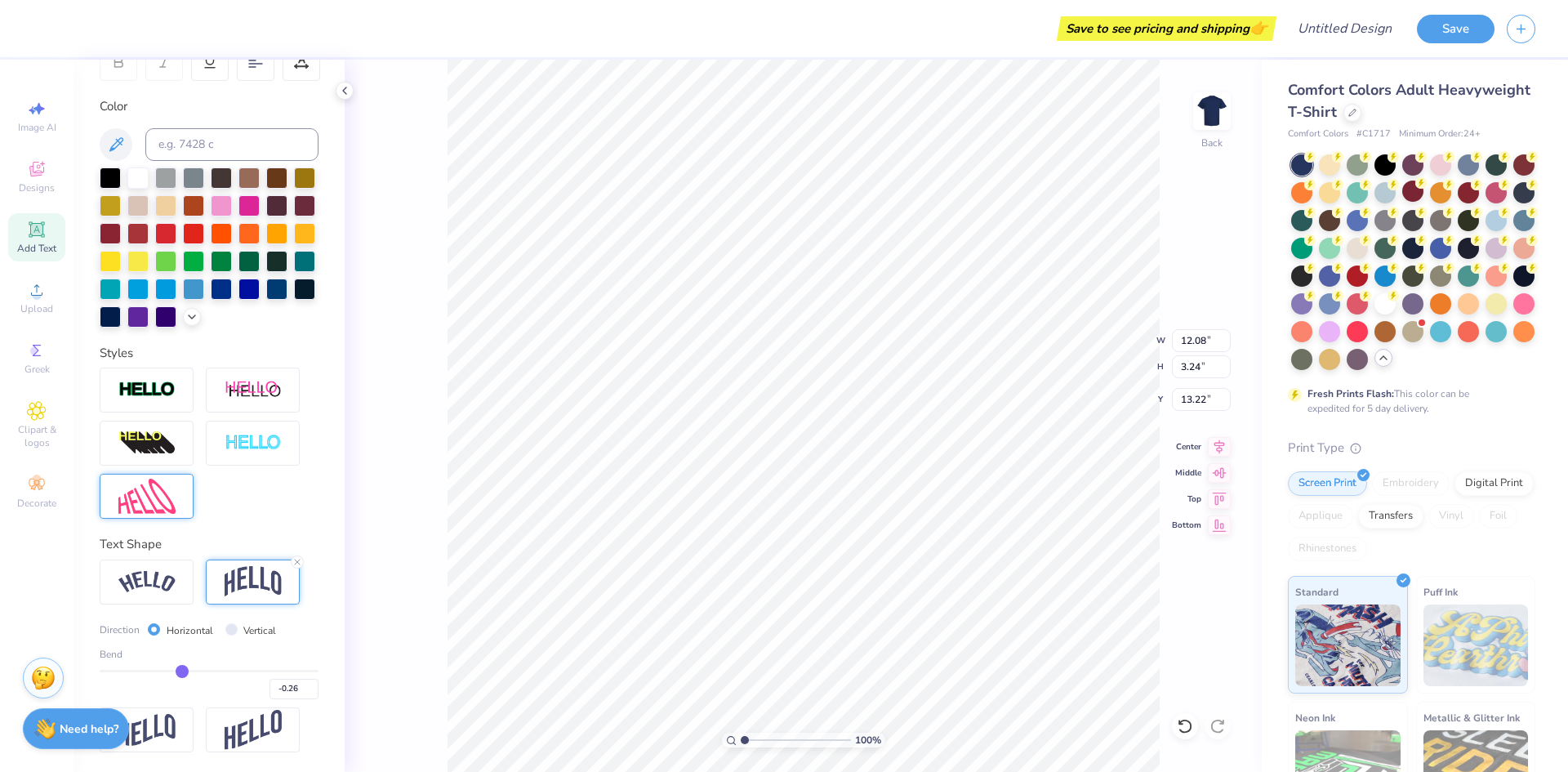
type input "-0.27"
type input "-0.28"
type input "-0.29"
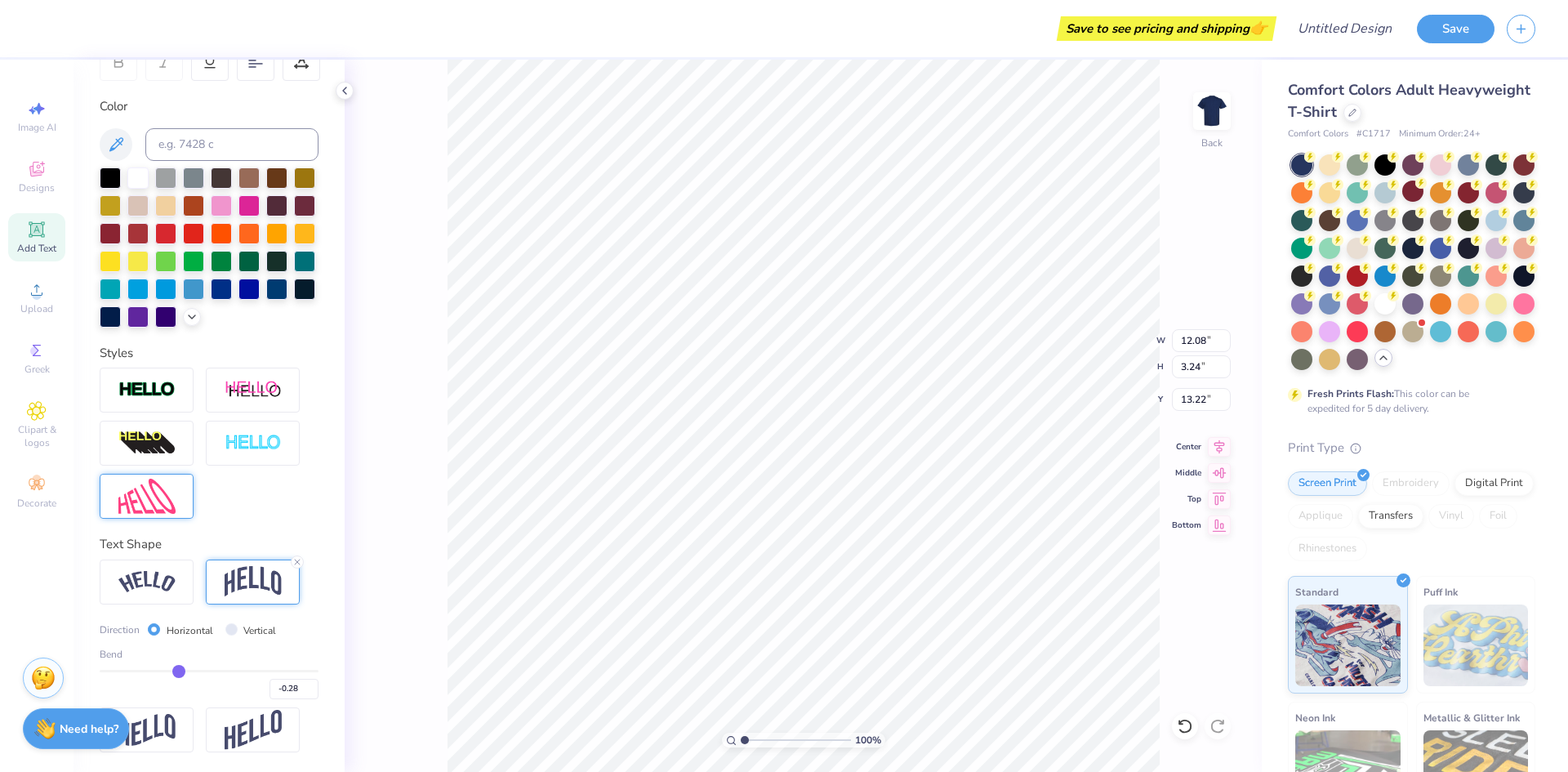
type input "-0.29"
type input "-0.3"
type input "-0.30"
type input "-0.31"
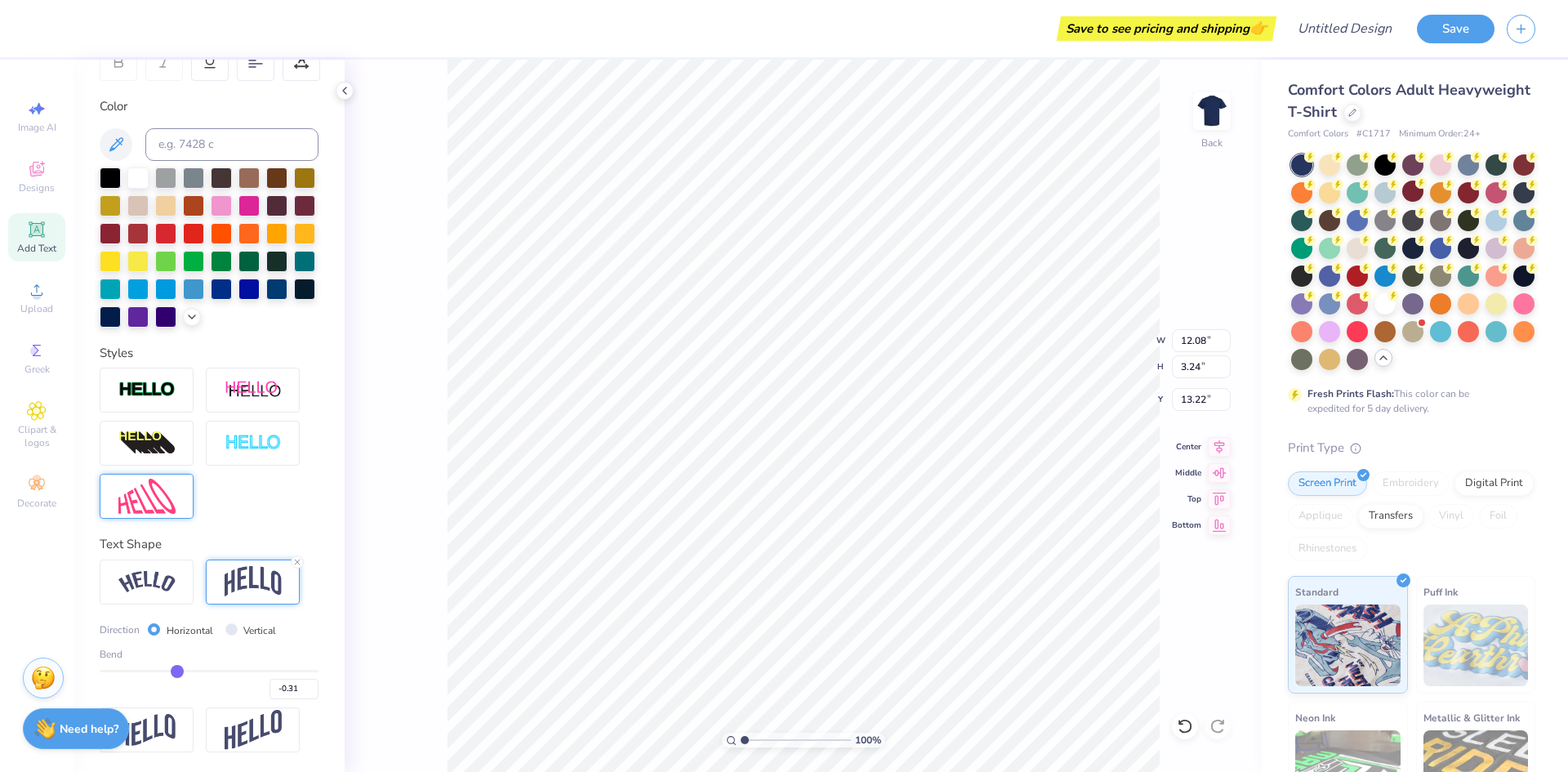
type input "-0.32"
type input "-0.34"
type input "-0.35"
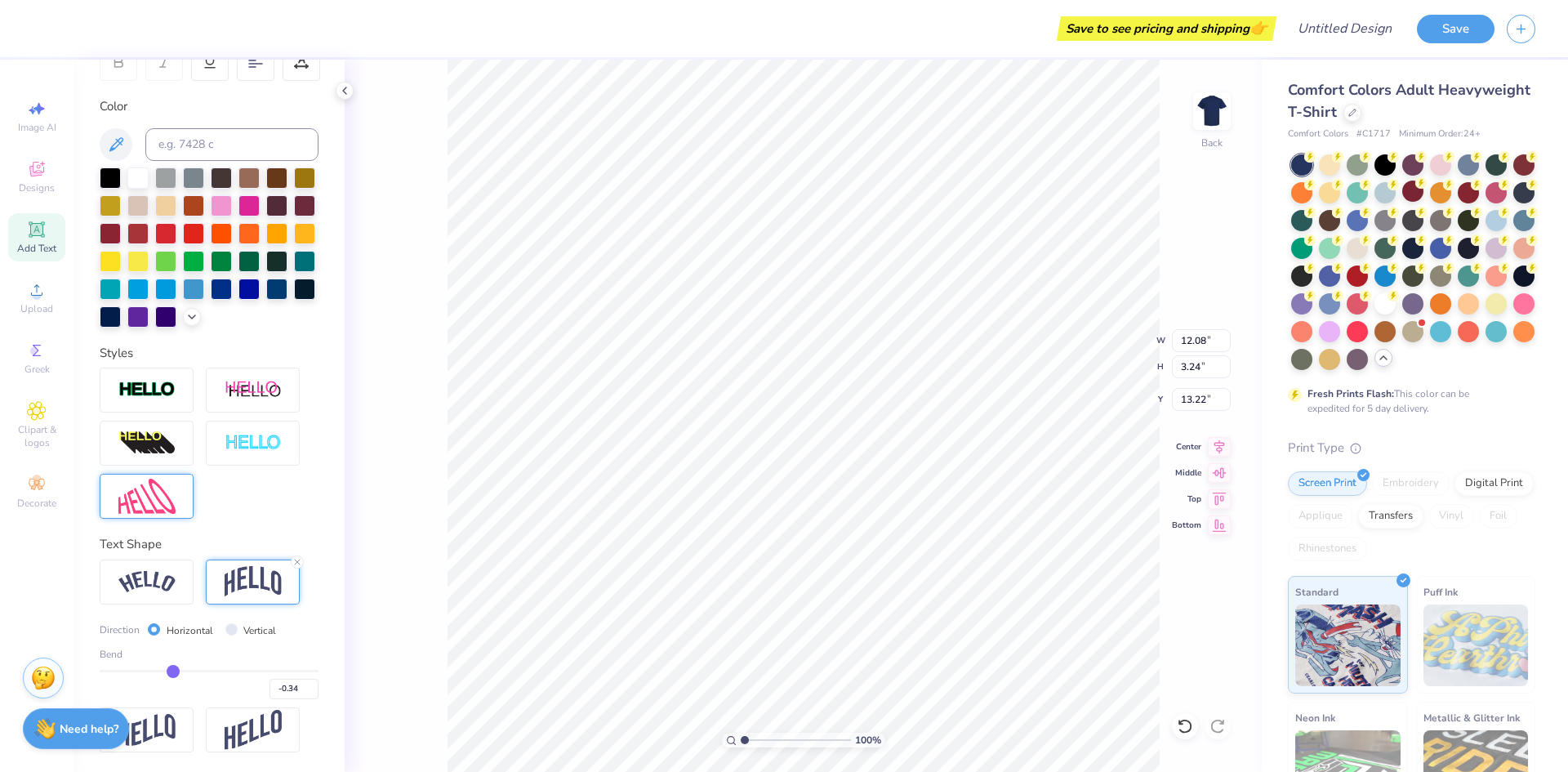
type input "-0.35"
type input "-0.38"
type input "-0.39"
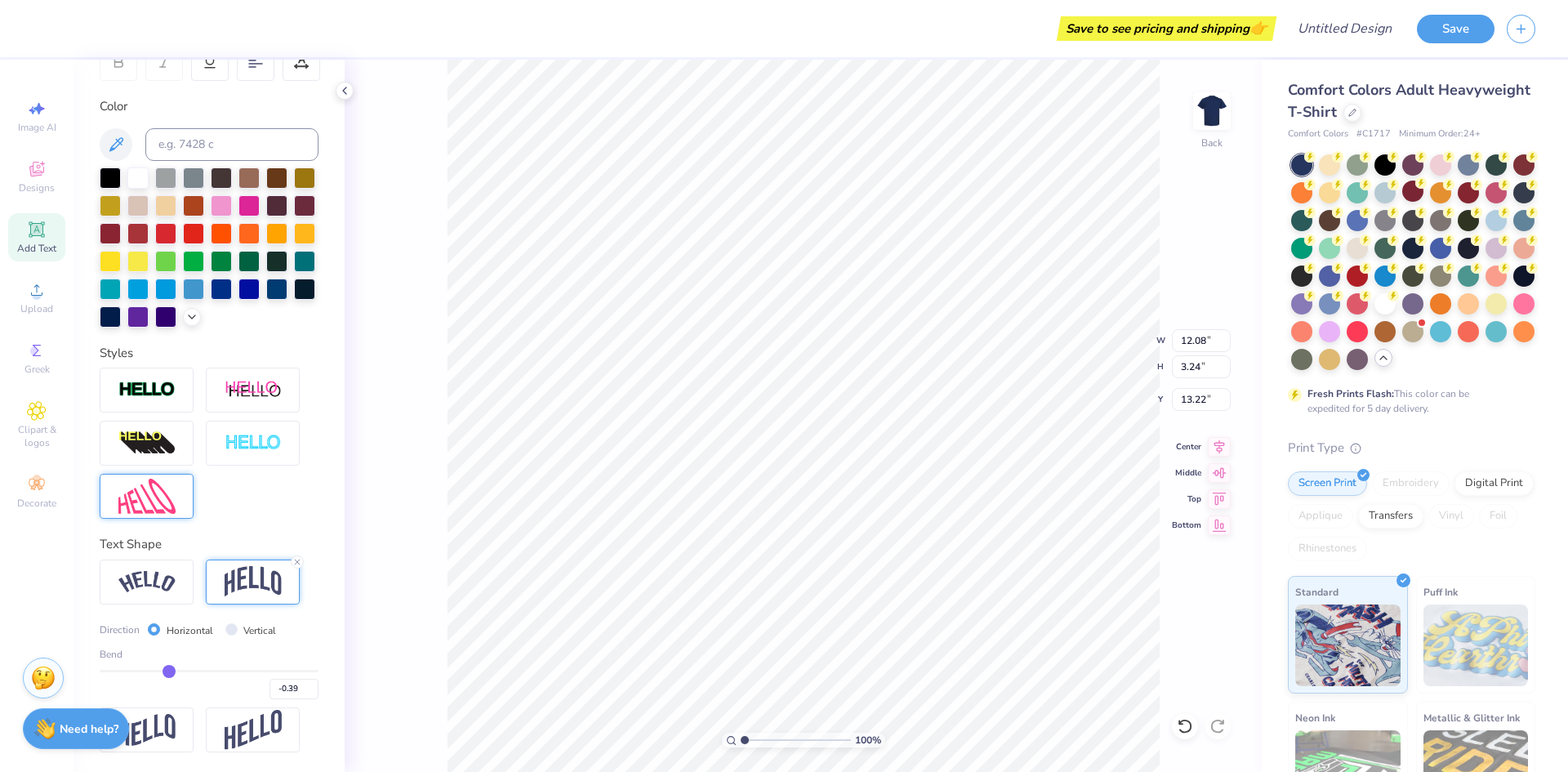
type input "-0.4"
type input "-0.40"
type input "-0.41"
type input "-0.42"
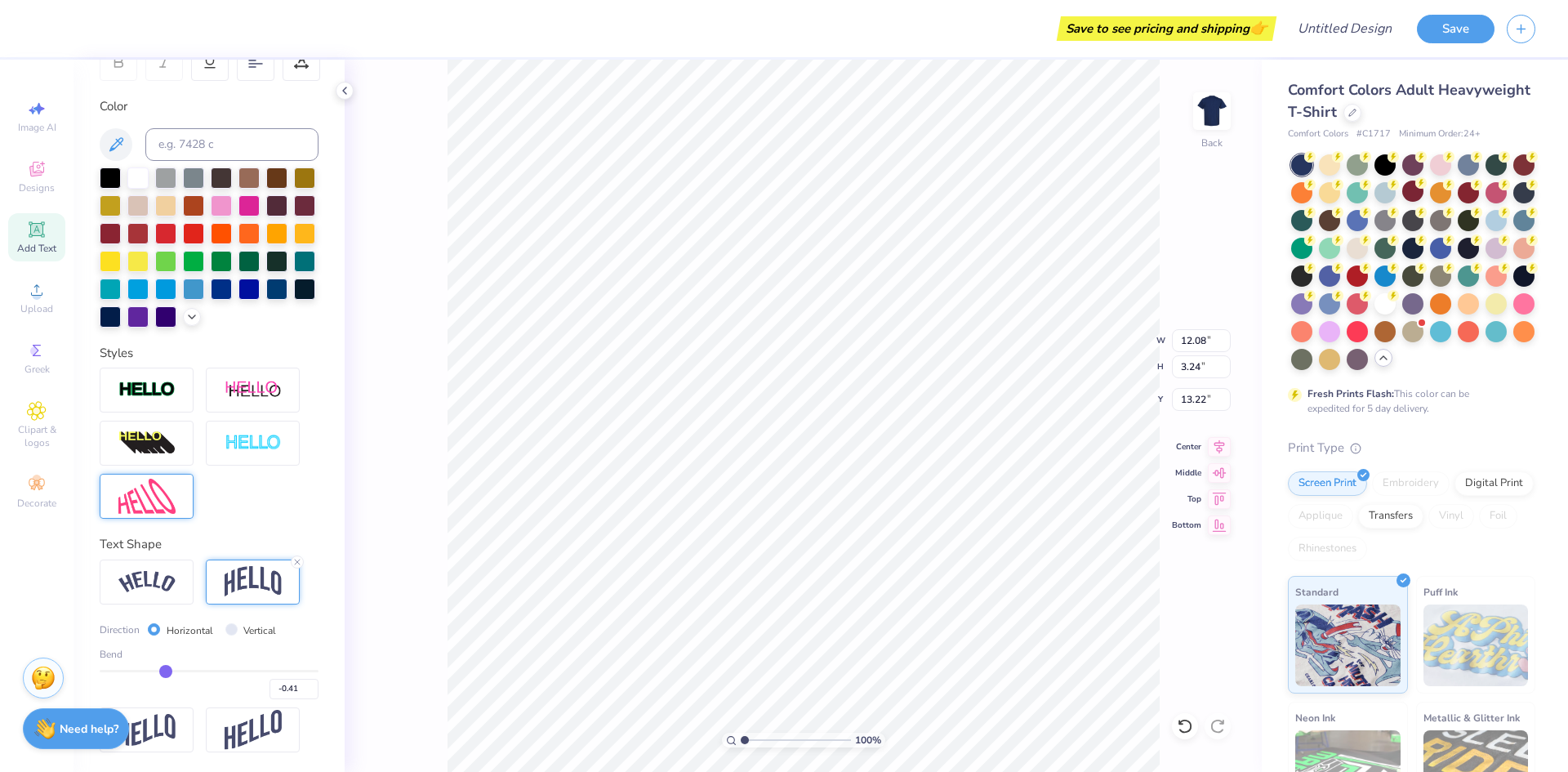
type input "-0.42"
type input "-0.43"
type input "-0.44"
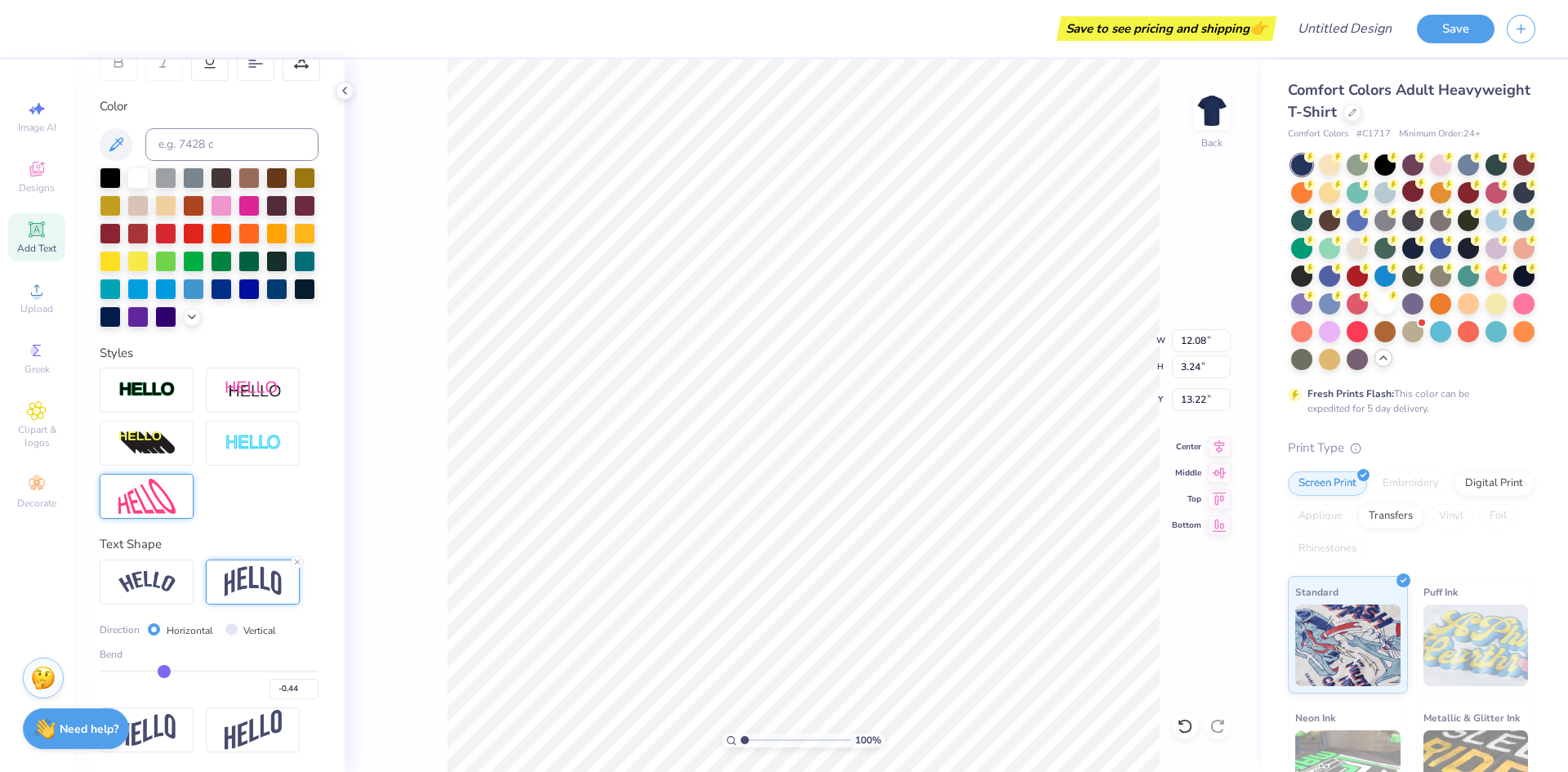
type input "-0.45"
type input "-0.47"
type input "-0.48"
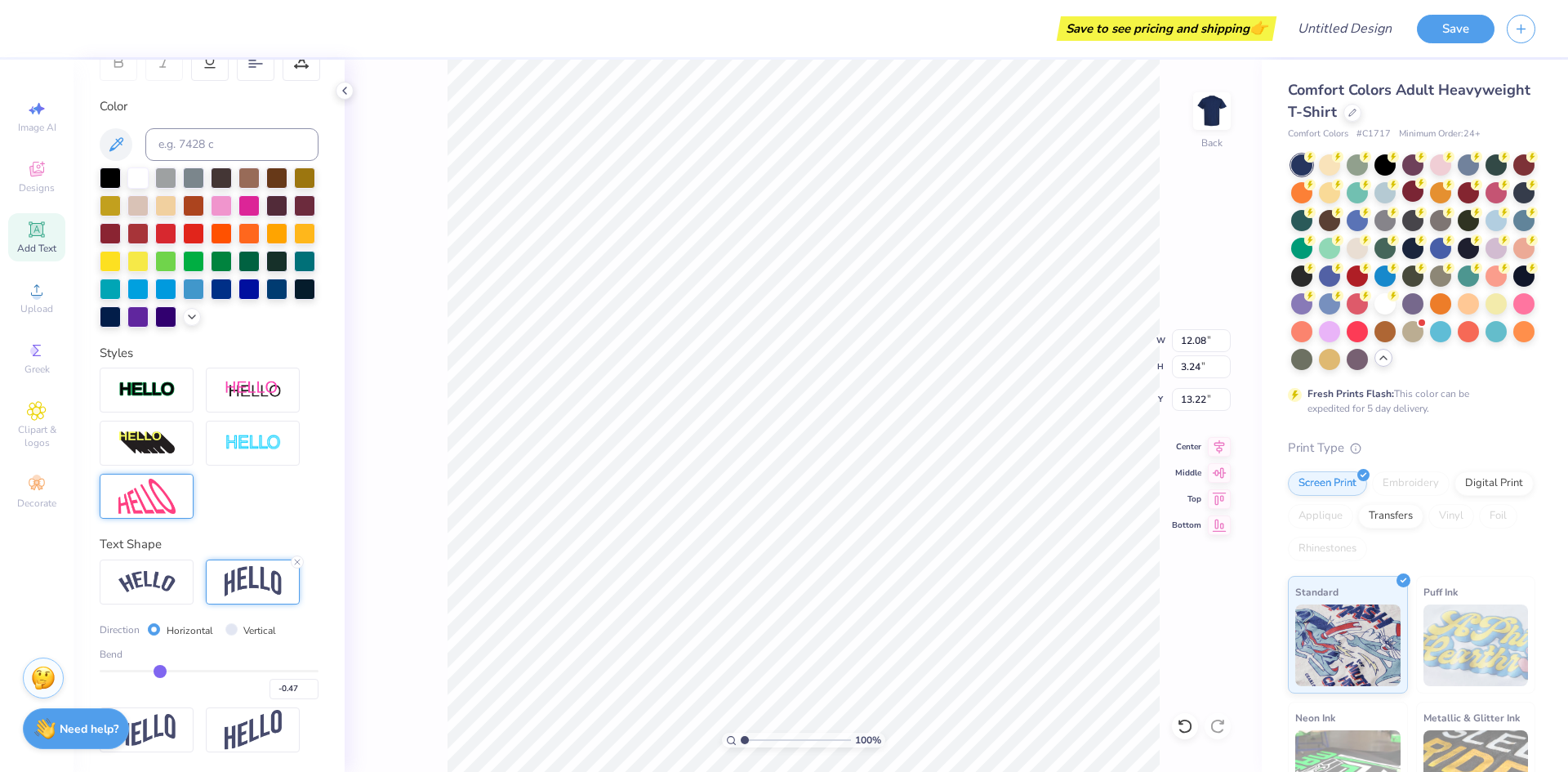
type input "-0.48"
type input "-0.49"
type input "-0.51"
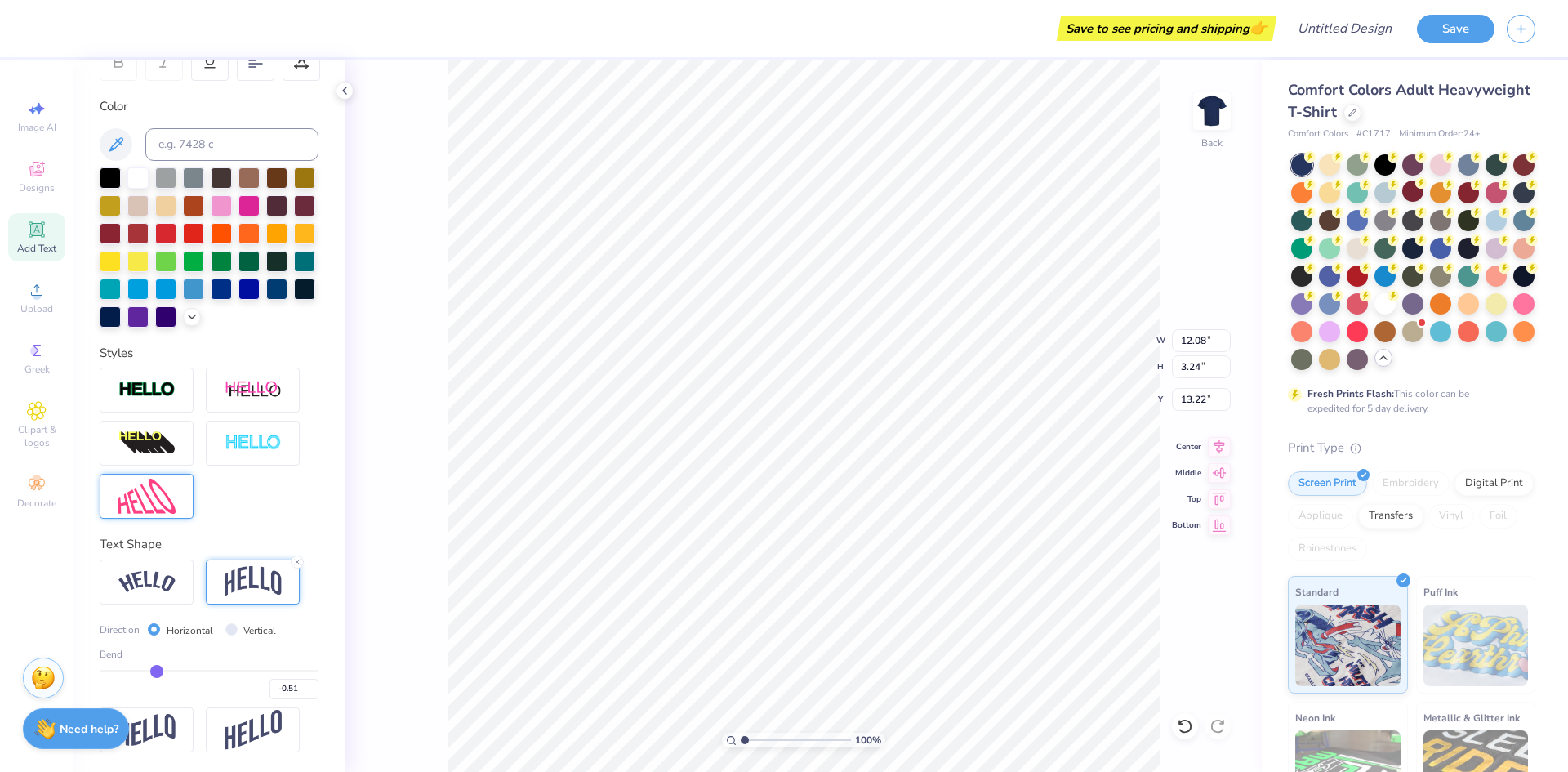
type input "-0.52"
type input "-0.54"
type input "-0.55"
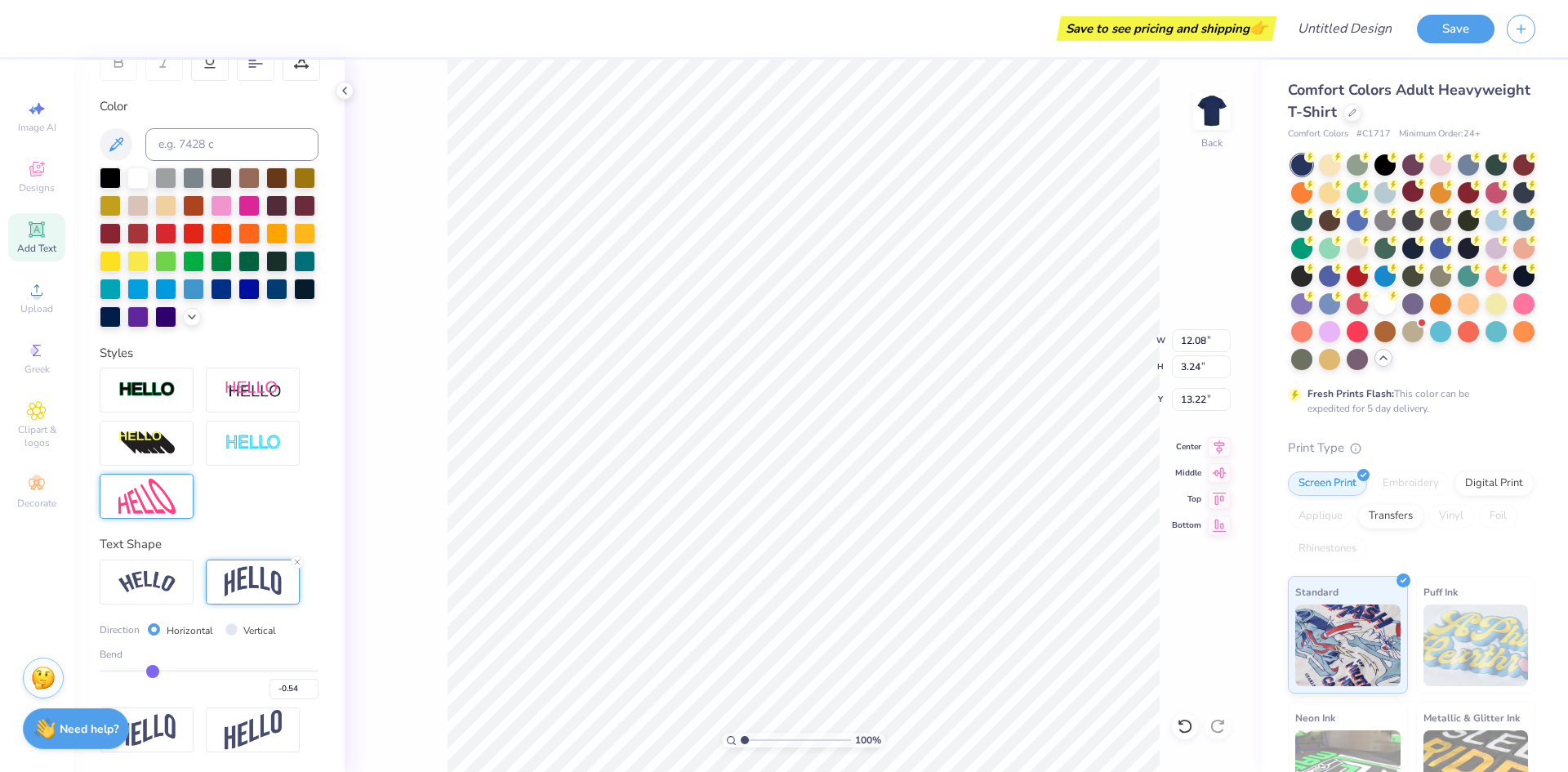
type input "-0.55"
type input "-0.56"
type input "-0.57"
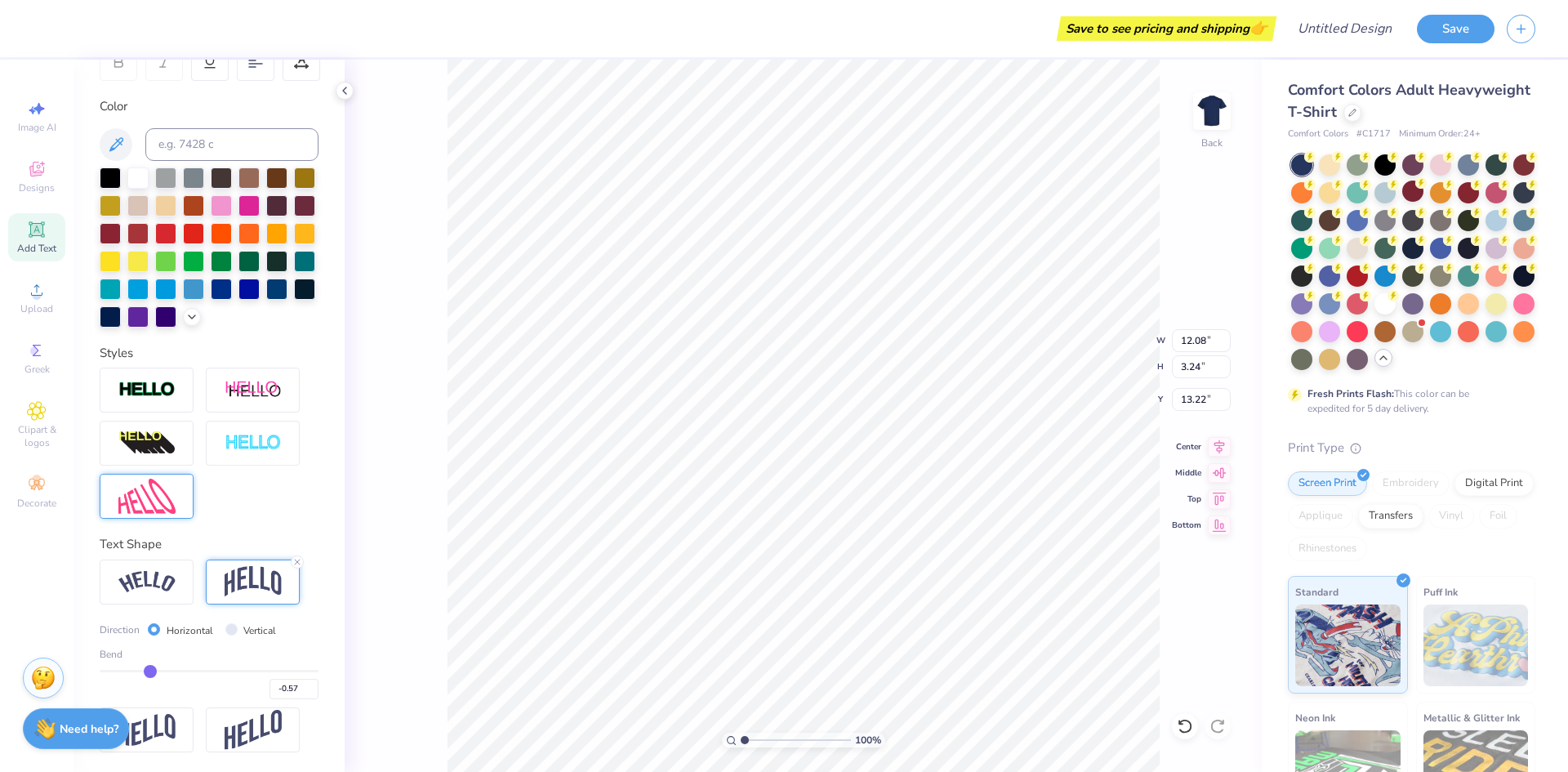
type input "-0.58"
type input "-0.59"
type input "-0.62"
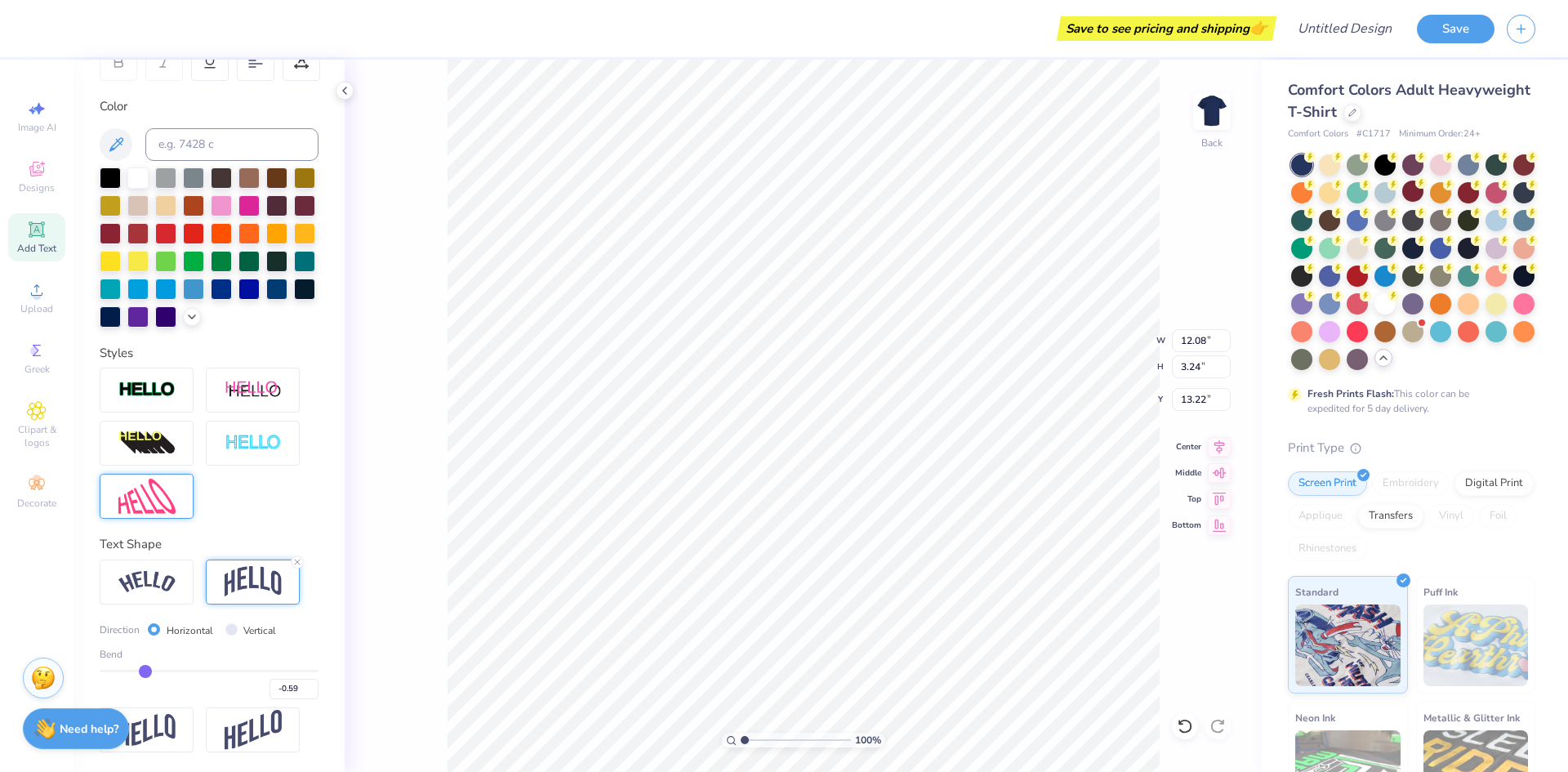
type input "-0.62"
type input "-0.63"
type input "-0.65"
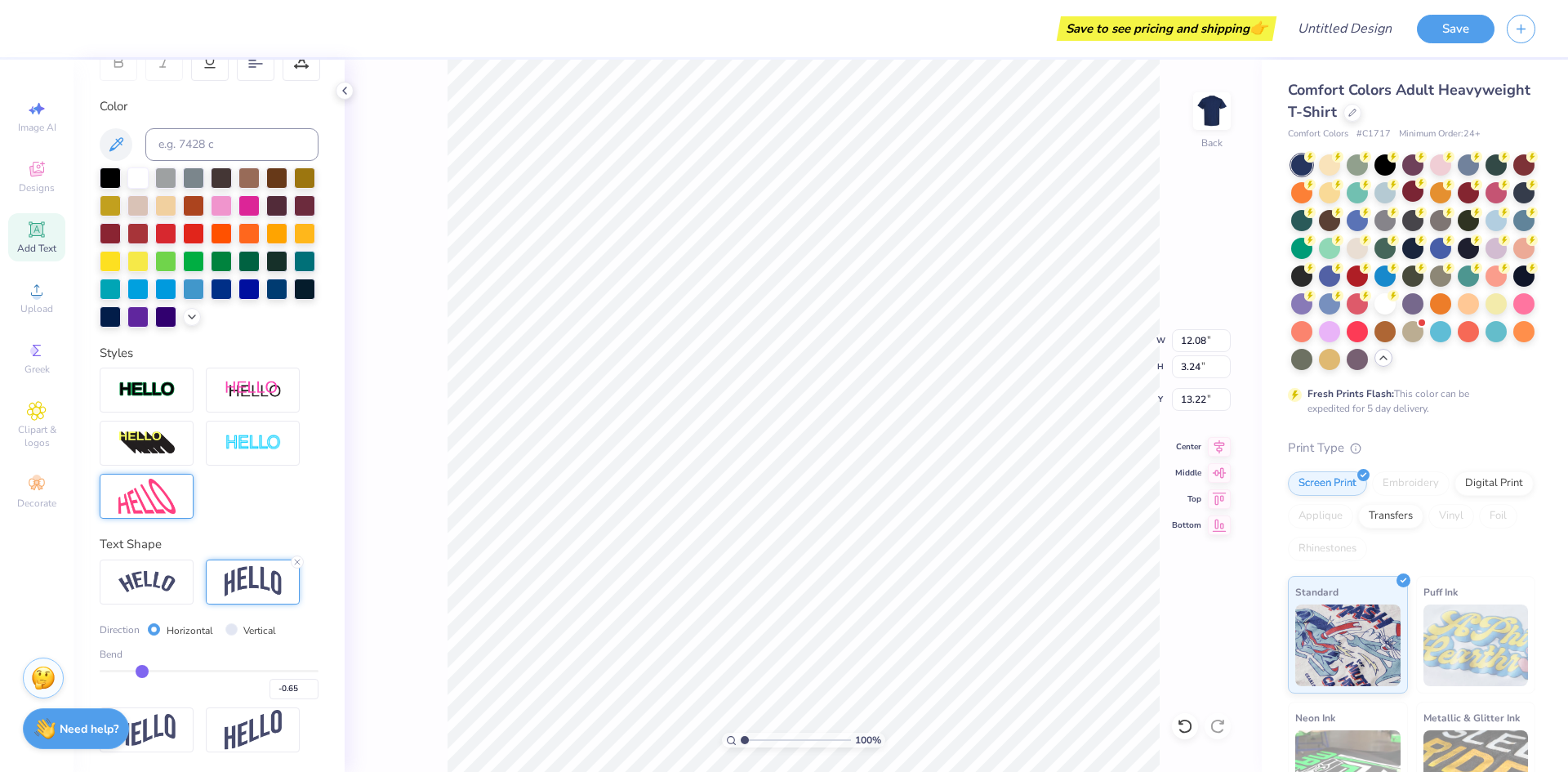
type input "-0.67"
type input "-0.69"
type input "-0.7"
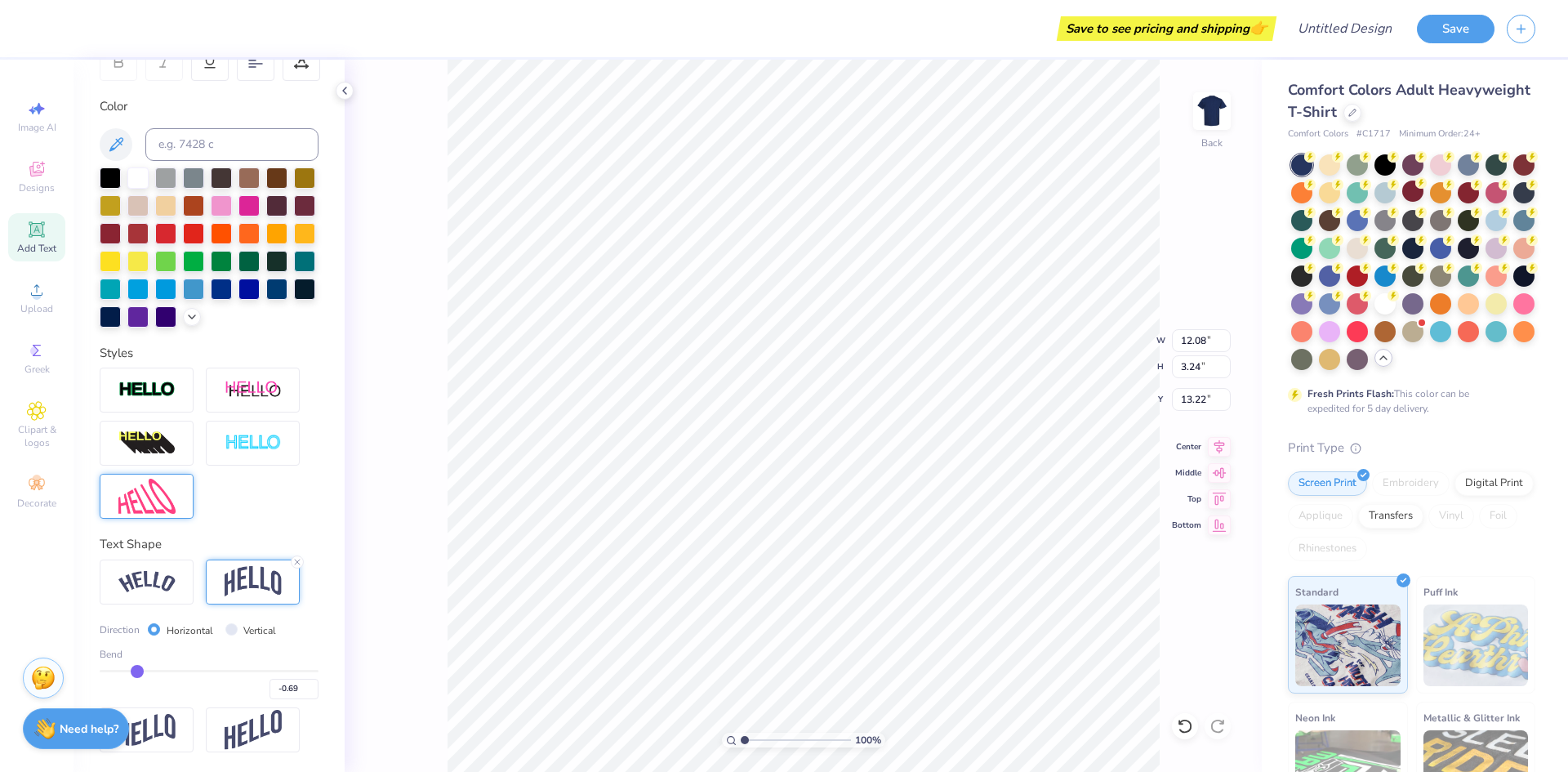
type input "-0.70"
type input "-0.71"
type input "-0.72"
drag, startPoint x: 249, startPoint y: 670, endPoint x: 132, endPoint y: 677, distance: 117.2
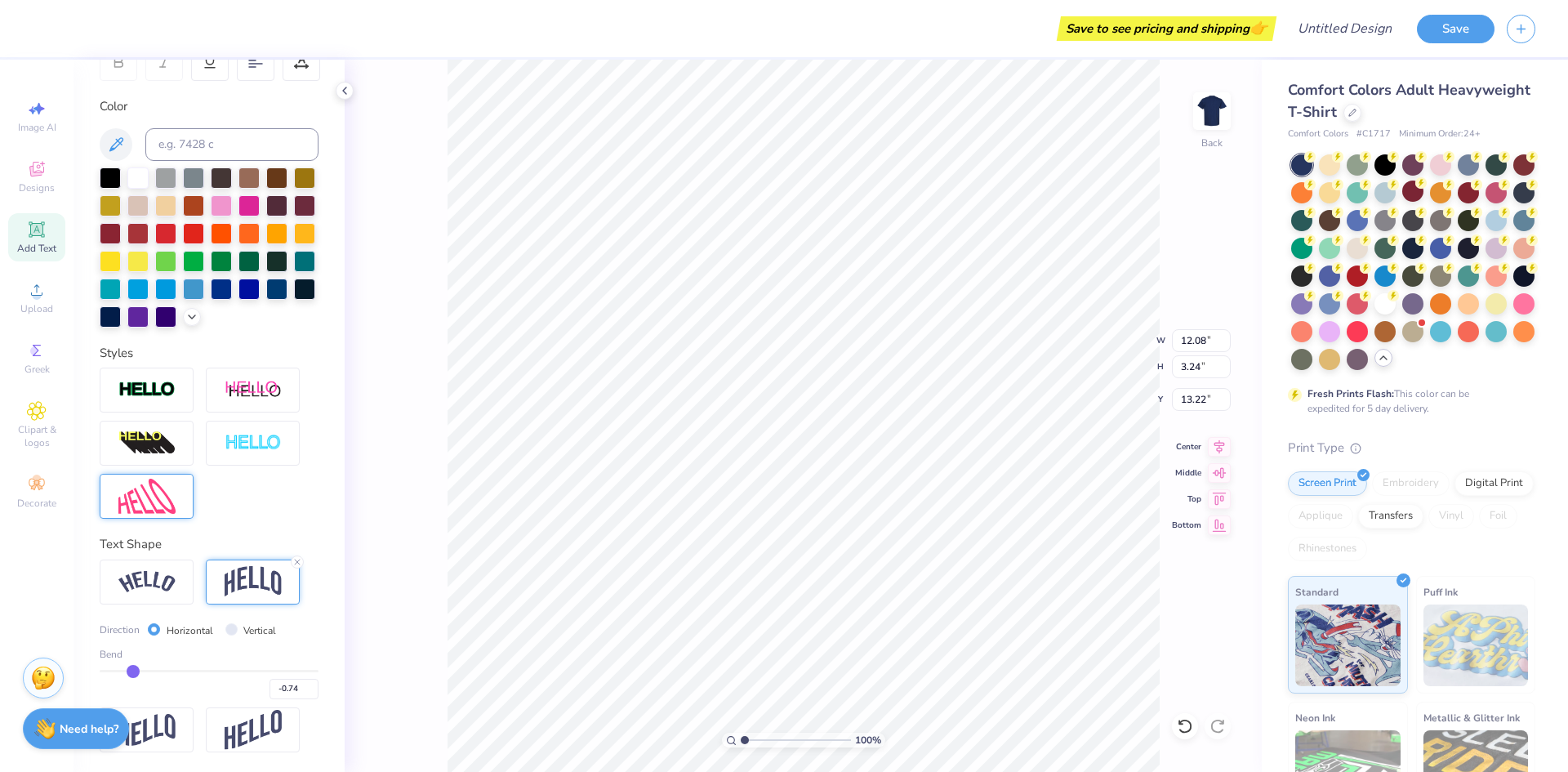
click at [132, 672] on input "range" at bounding box center [209, 670] width 219 height 3
click at [1185, 730] on icon at bounding box center [1184, 725] width 16 height 16
click at [1185, 724] on icon at bounding box center [1184, 725] width 16 height 16
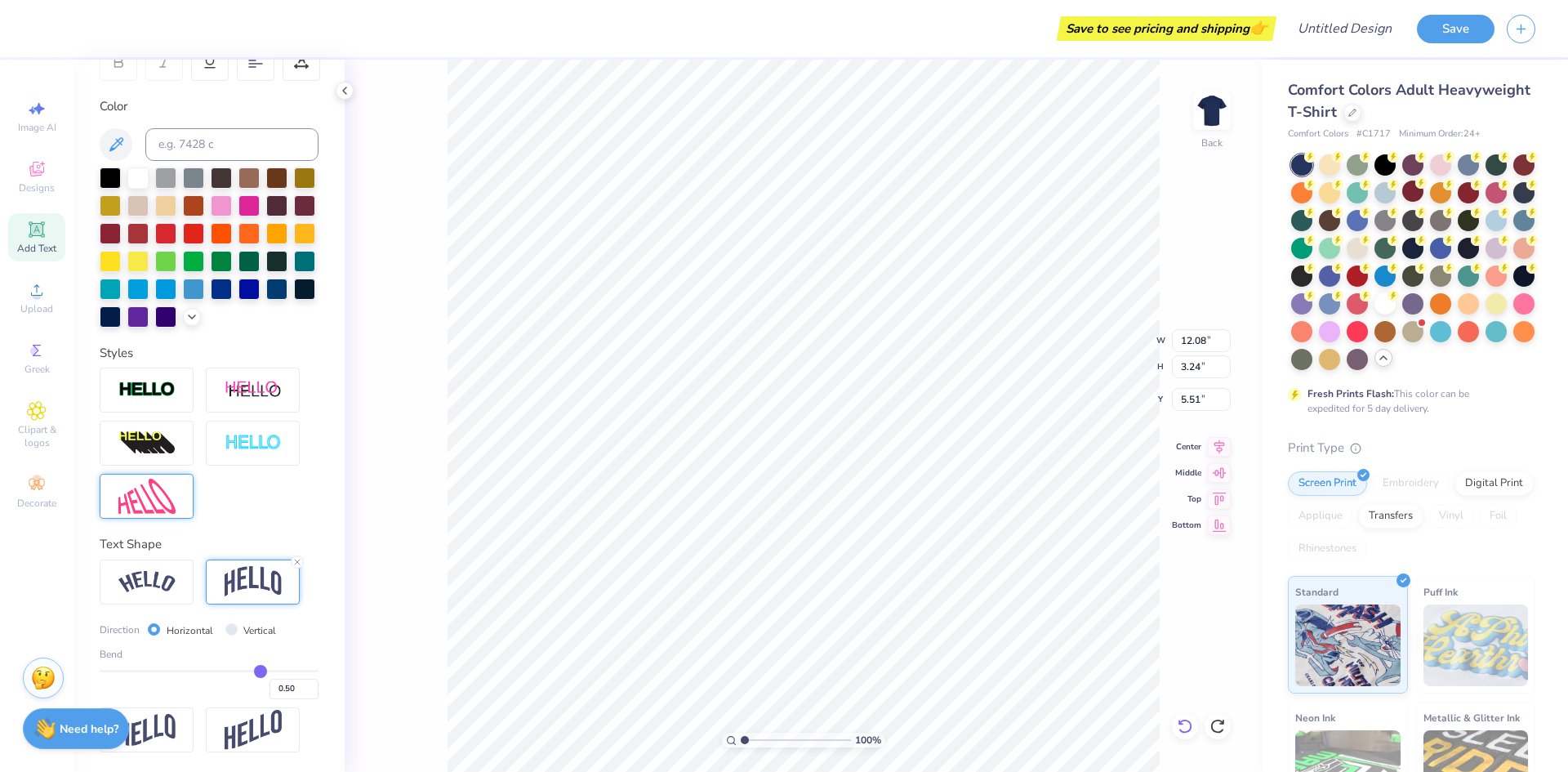
scroll to position [14, 2]
click at [1216, 728] on icon at bounding box center [1218, 725] width 16 height 16
click at [1216, 728] on div "100 % Back W 12.08 12.08 " H 3.24 3.24 " Y 5.51 5.51 " Center Middle Top Bottom" at bounding box center [803, 415] width 917 height 712
drag, startPoint x: 133, startPoint y: 670, endPoint x: 154, endPoint y: 669, distance: 21.0
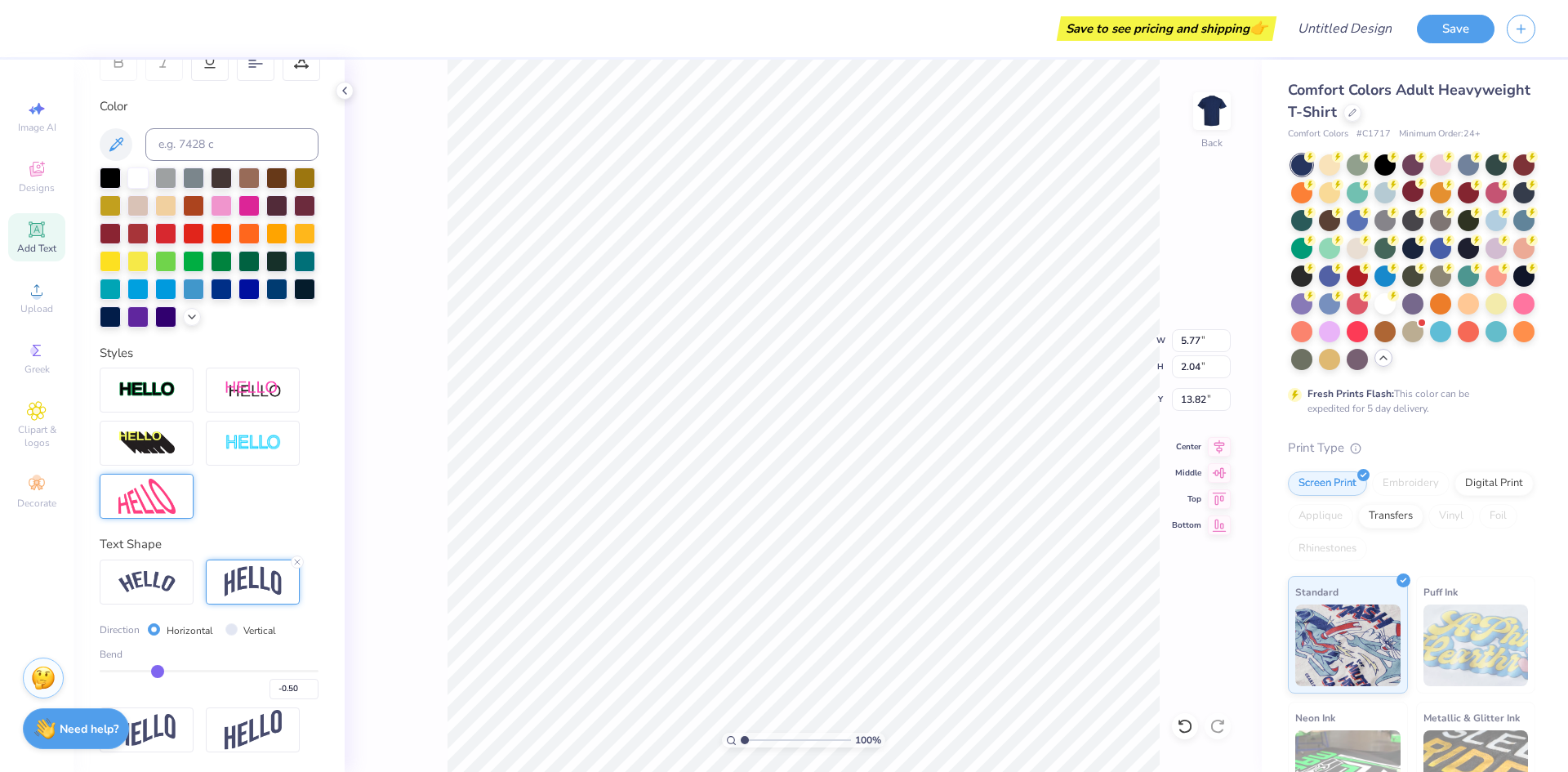
click at [154, 669] on input "range" at bounding box center [209, 670] width 219 height 3
drag, startPoint x: 156, startPoint y: 674, endPoint x: 172, endPoint y: 672, distance: 16.1
click at [172, 672] on input "range" at bounding box center [209, 670] width 219 height 3
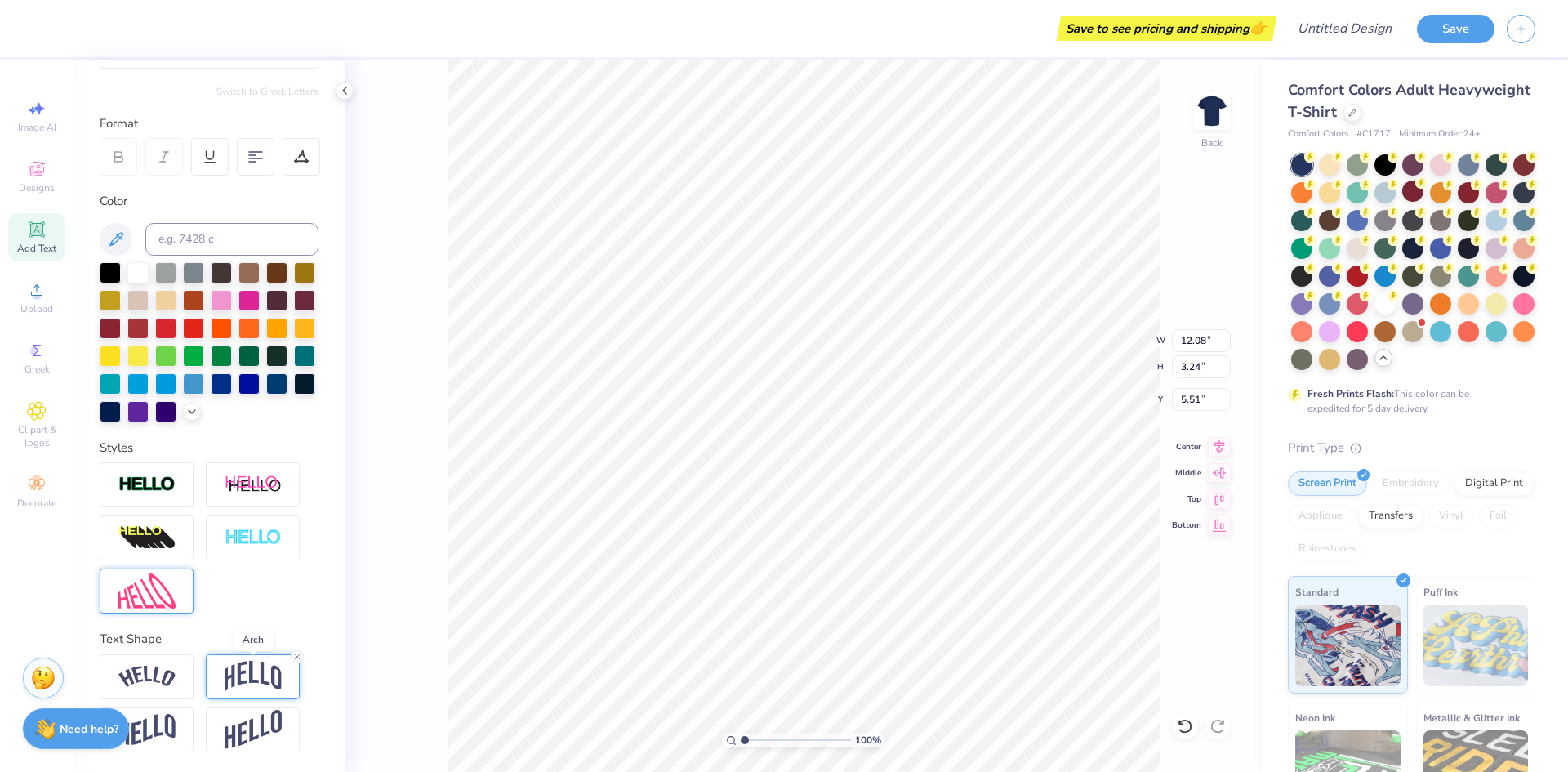
click at [244, 675] on img at bounding box center [253, 676] width 57 height 31
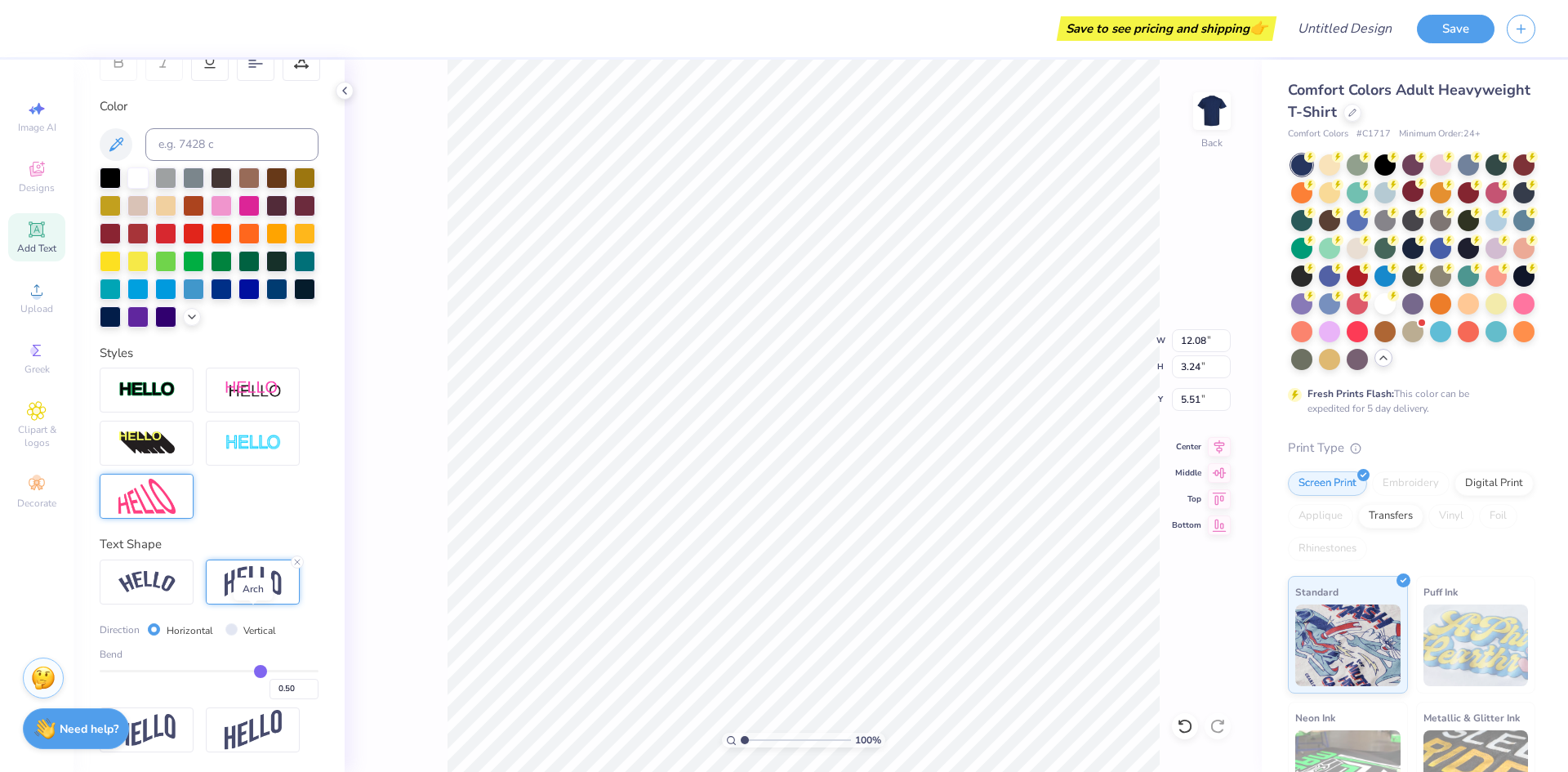
scroll to position [300, 0]
drag, startPoint x: 253, startPoint y: 674, endPoint x: 267, endPoint y: 670, distance: 14.6
click at [267, 670] on input "range" at bounding box center [209, 670] width 219 height 3
drag, startPoint x: 267, startPoint y: 670, endPoint x: 259, endPoint y: 674, distance: 8.9
click at [259, 672] on input "range" at bounding box center [209, 670] width 219 height 3
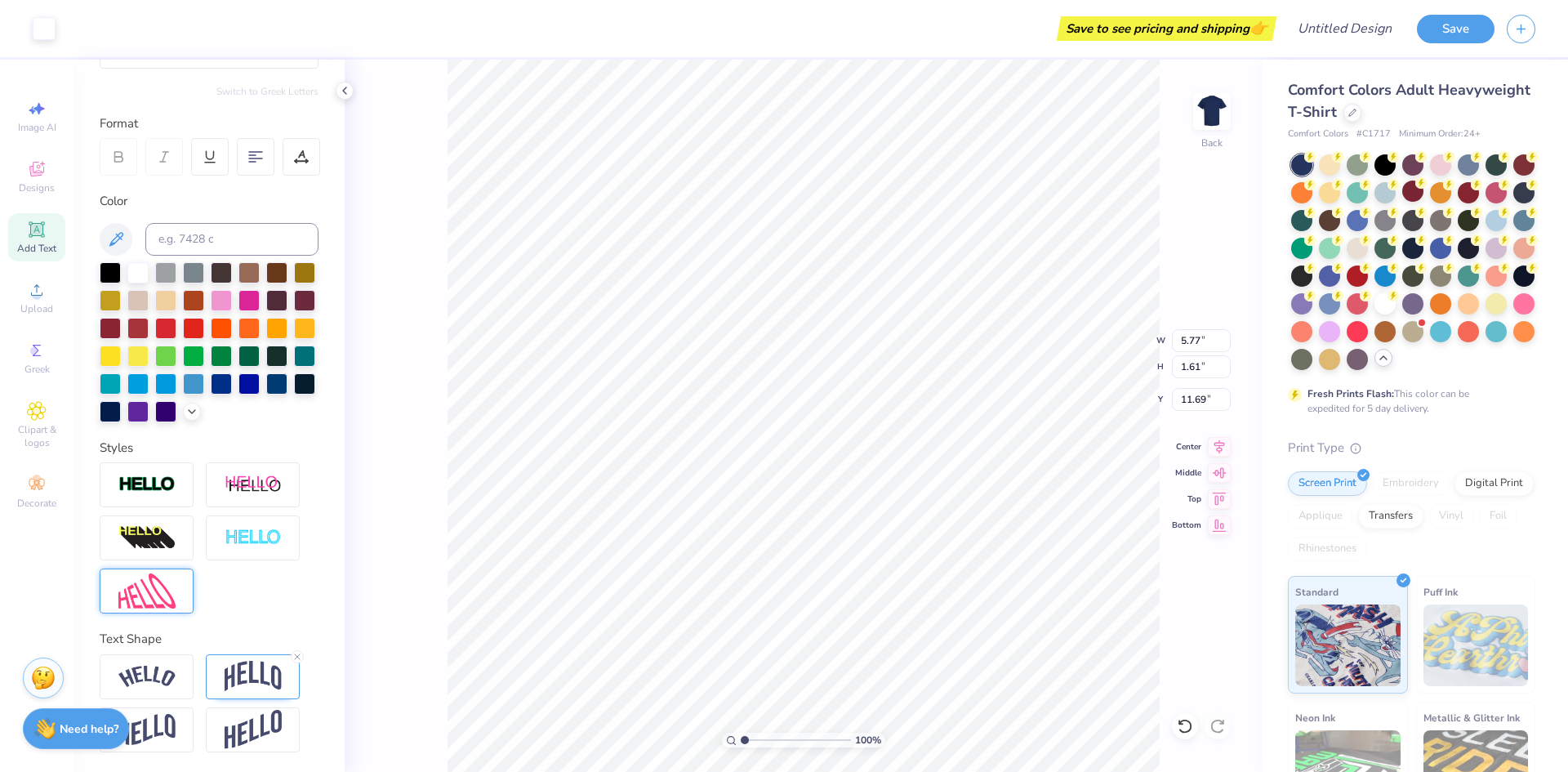
scroll to position [206, 0]
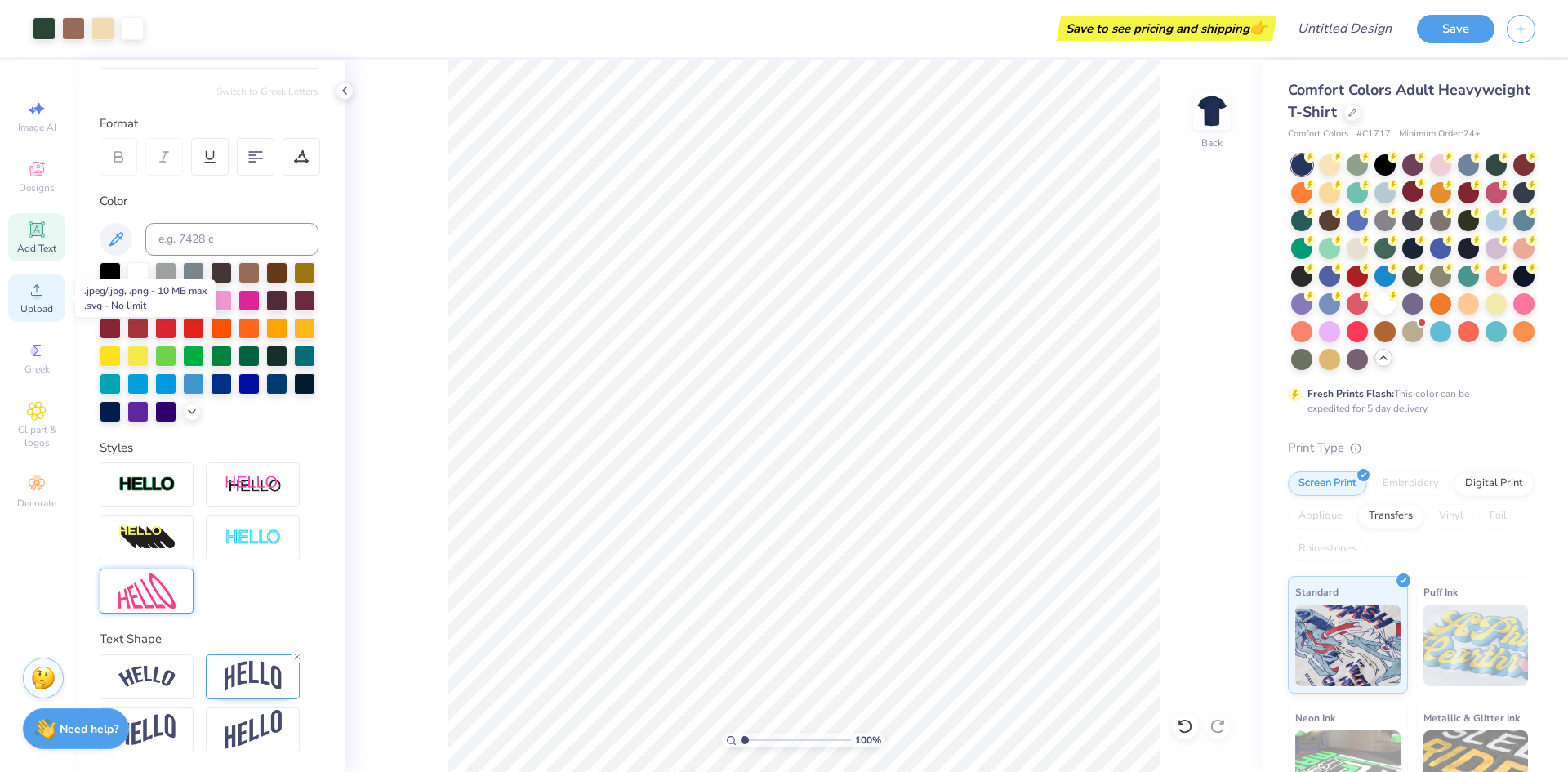
click at [32, 294] on icon at bounding box center [36, 289] width 11 height 11
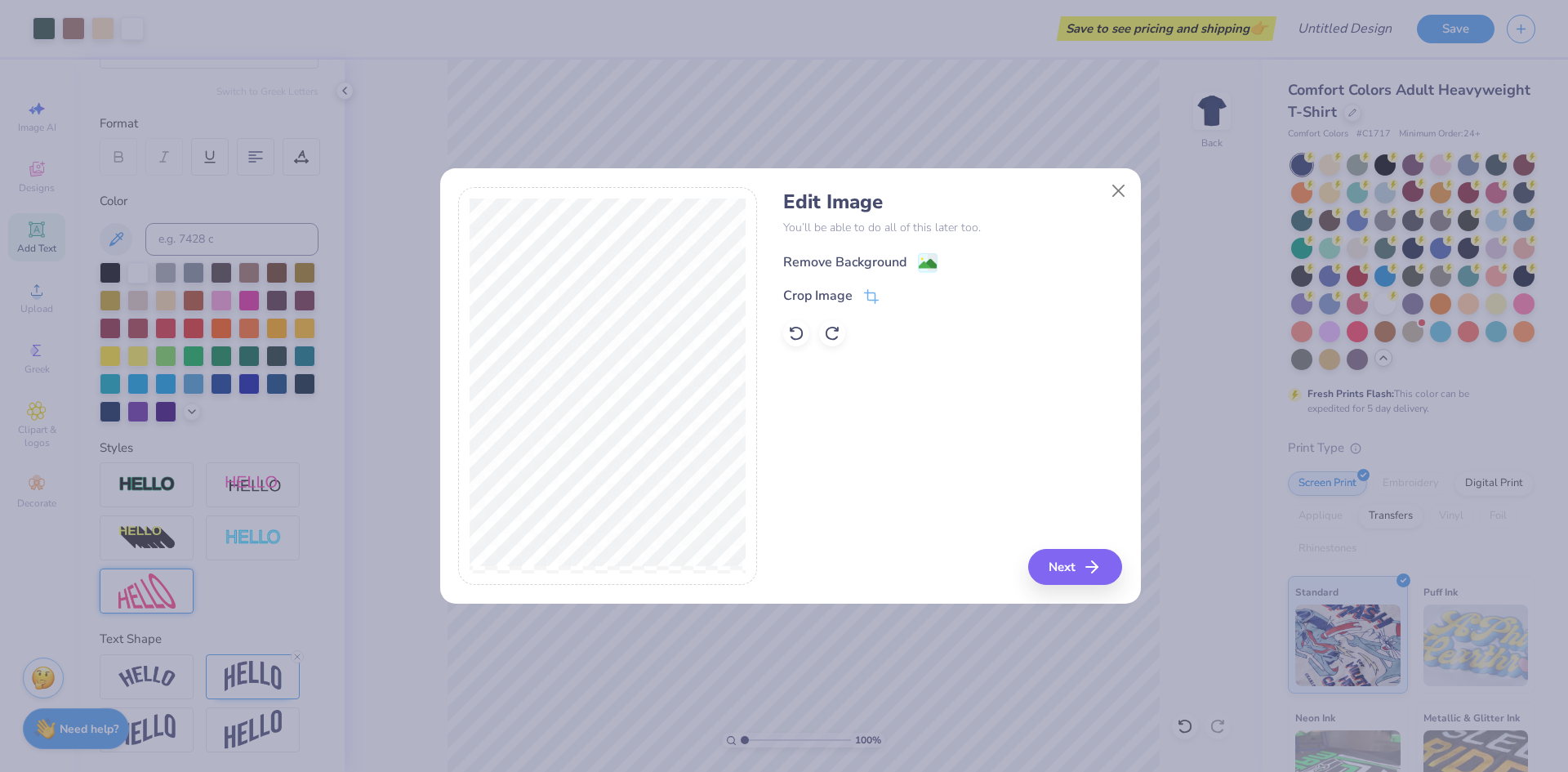
click at [929, 257] on image at bounding box center [927, 263] width 18 height 18
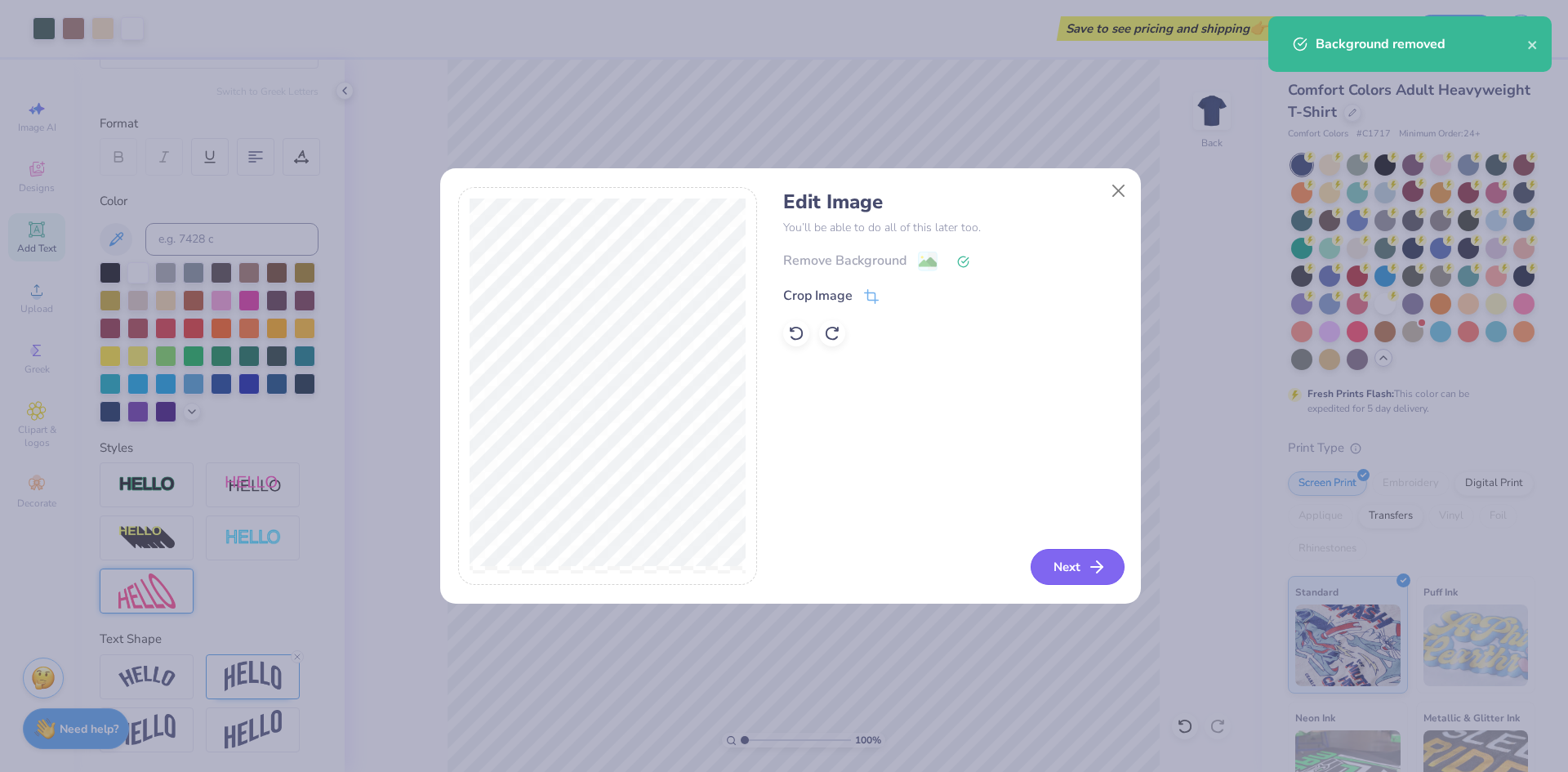
click at [1071, 567] on button "Next" at bounding box center [1078, 567] width 94 height 36
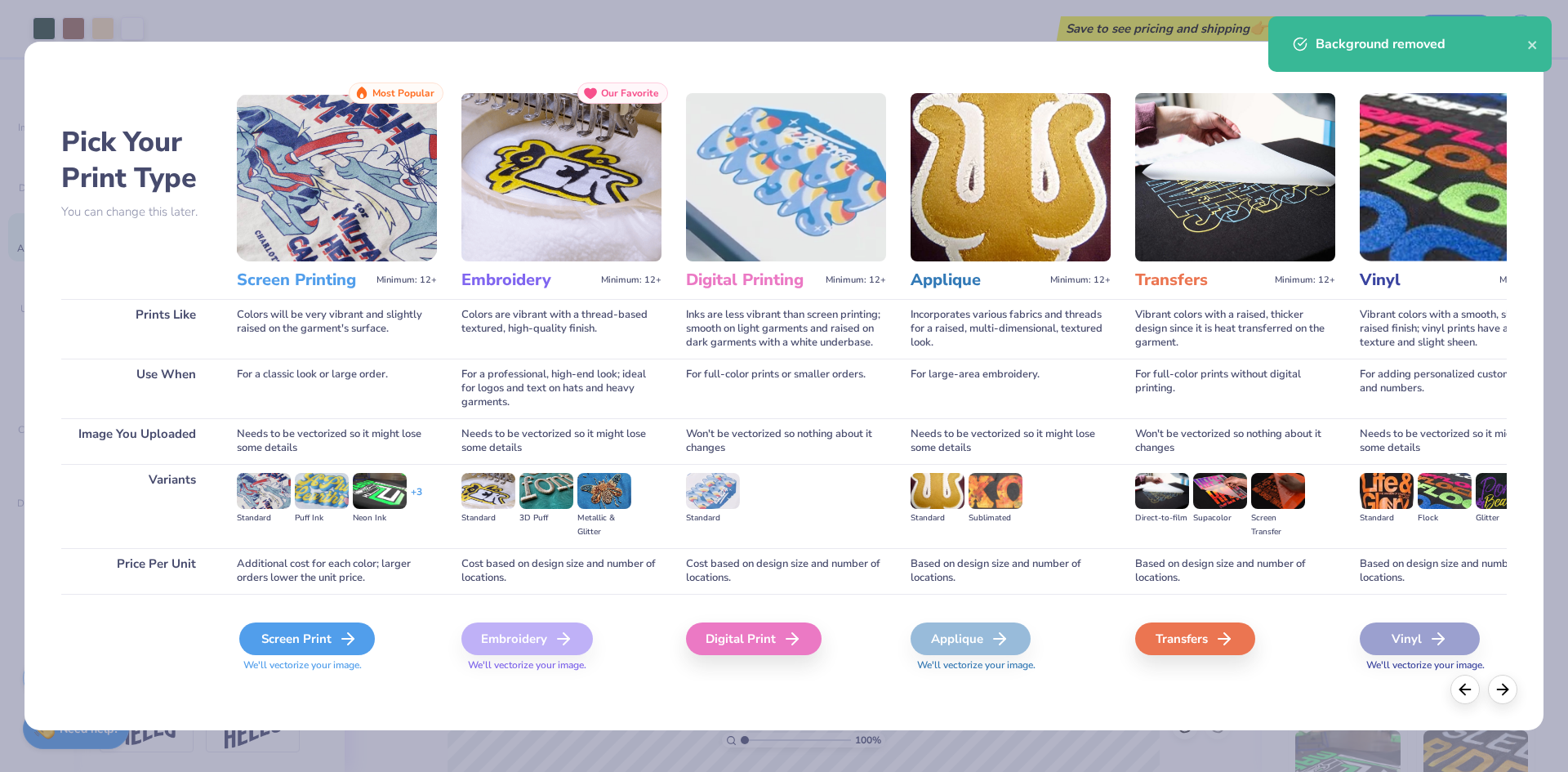
click at [326, 635] on div "Screen Print" at bounding box center [307, 638] width 136 height 33
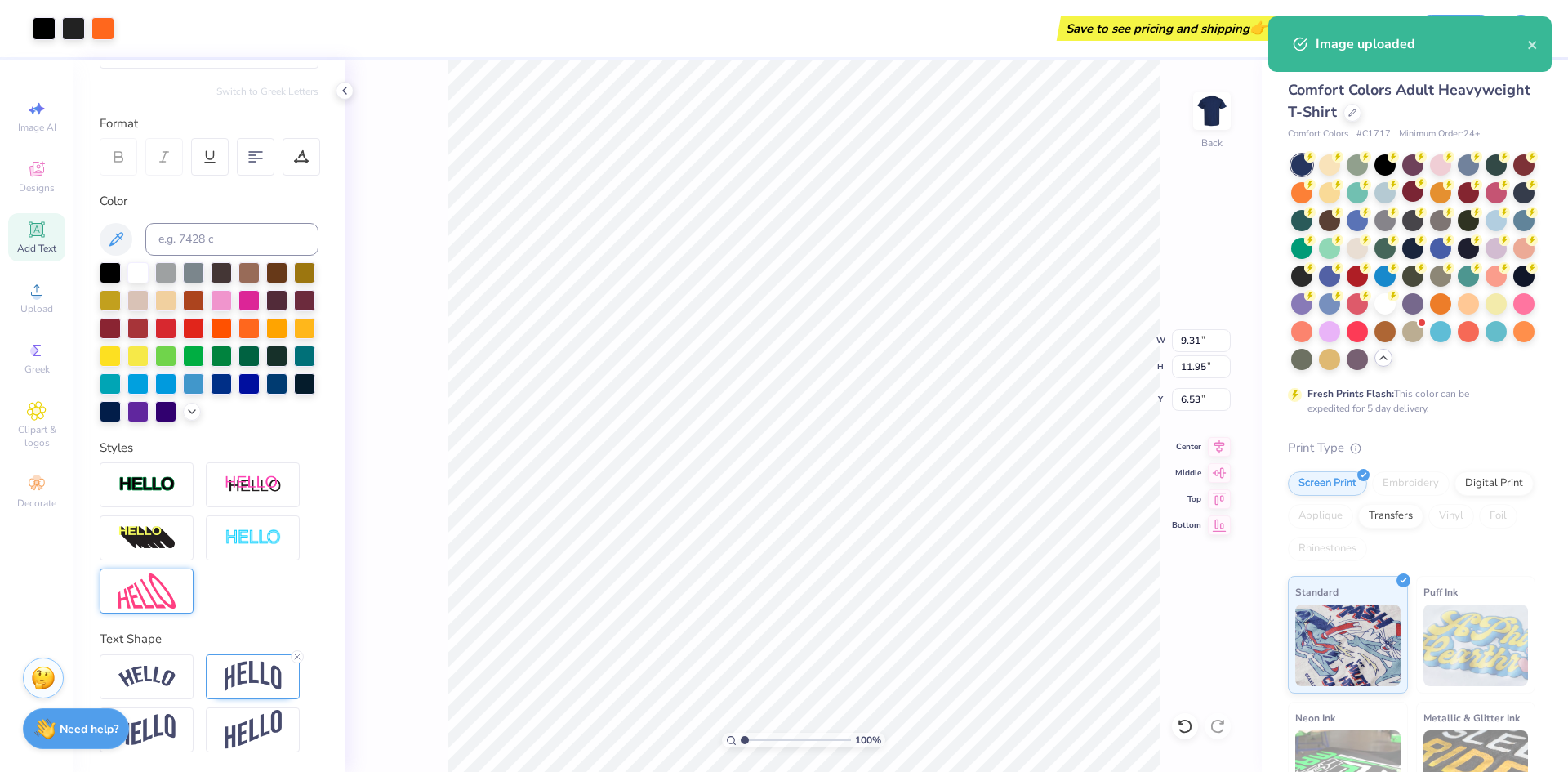
click at [827, 478] on body "Art colors Save to see pricing and shipping 👉 Design Title Save Image AI Design…" at bounding box center [784, 386] width 1568 height 772
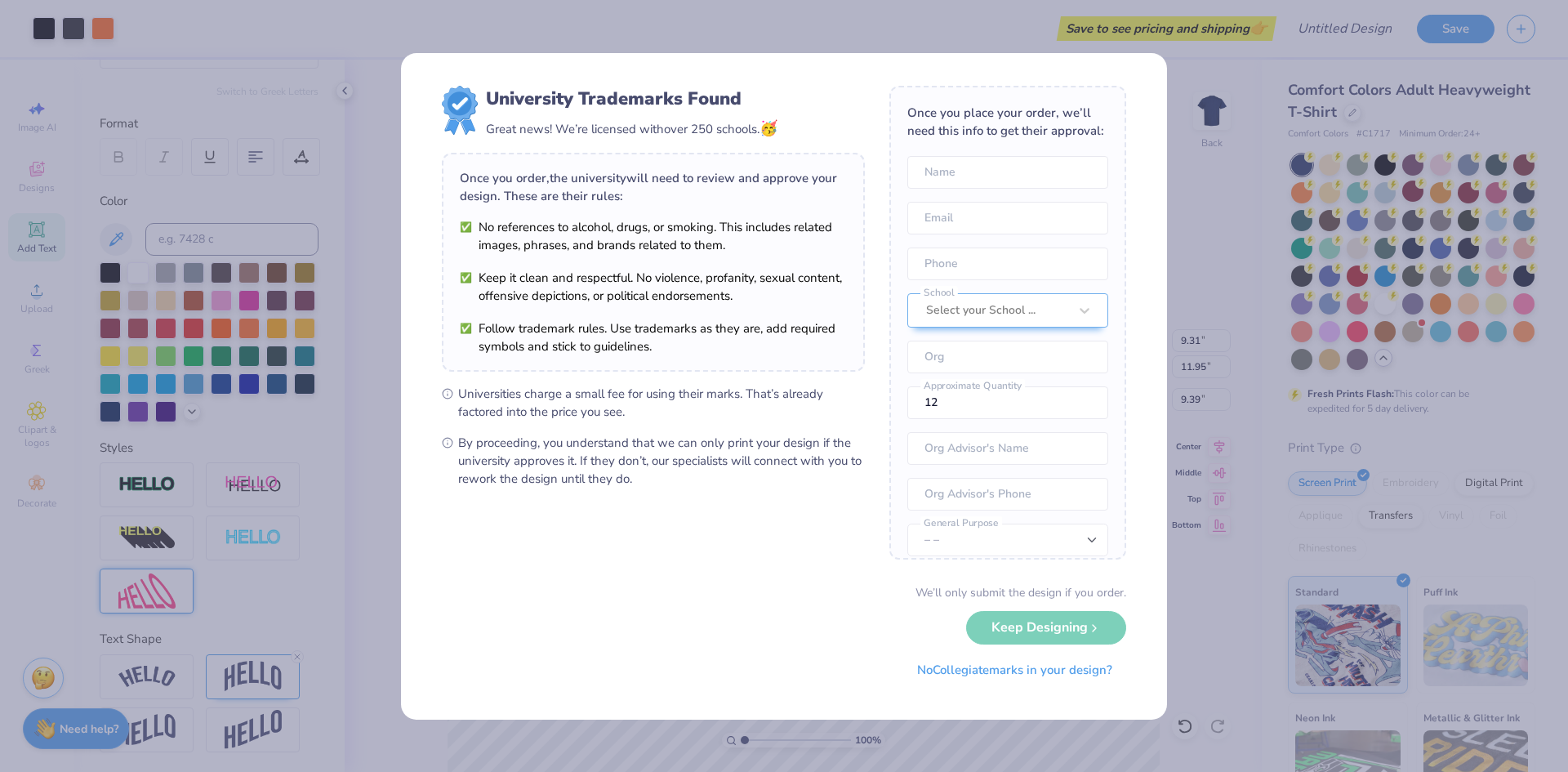
scroll to position [78, 0]
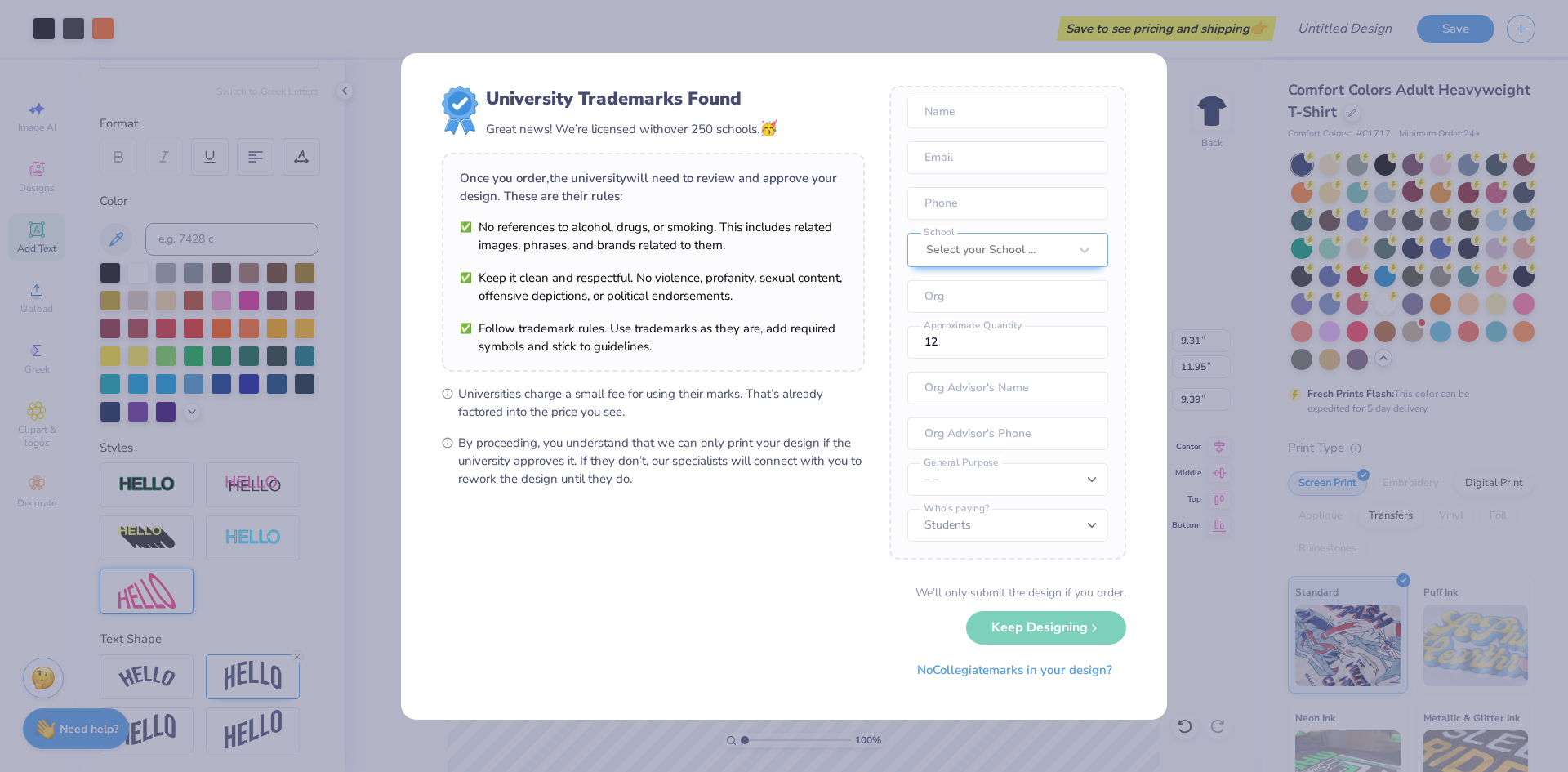
click at [1094, 626] on div "We’ll only submit the design if you order. Keep Designing No Collegiate marks i…" at bounding box center [784, 635] width 685 height 103
click at [1084, 634] on div "We’ll only submit the design if you order. Keep Designing No Collegiate marks i…" at bounding box center [784, 635] width 685 height 103
click at [1090, 627] on div "We’ll only submit the design if you order. Keep Designing No Collegiate marks i…" at bounding box center [784, 635] width 685 height 103
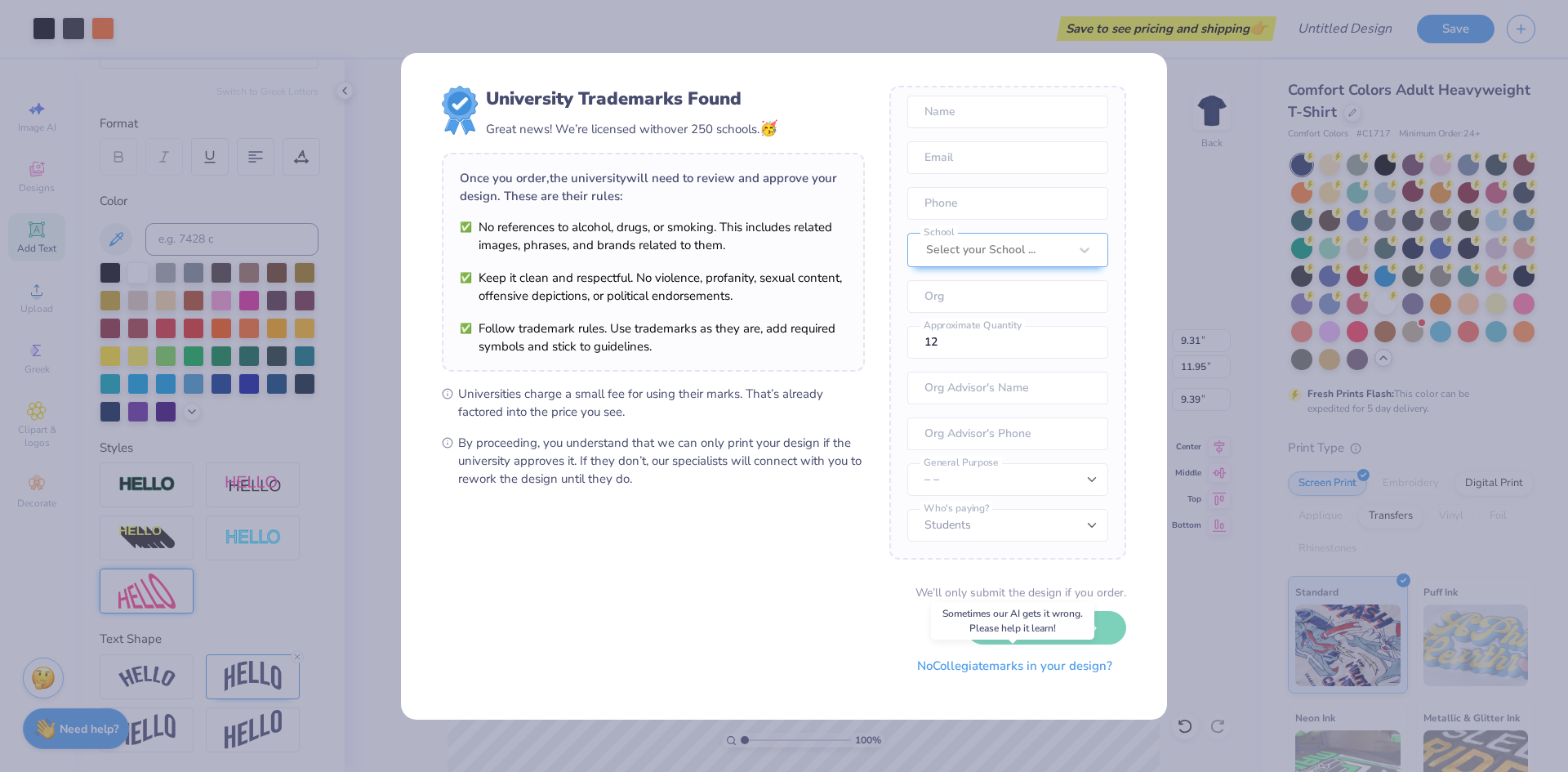
click at [1061, 666] on button "No Collegiate marks in your design?" at bounding box center [1015, 665] width 223 height 33
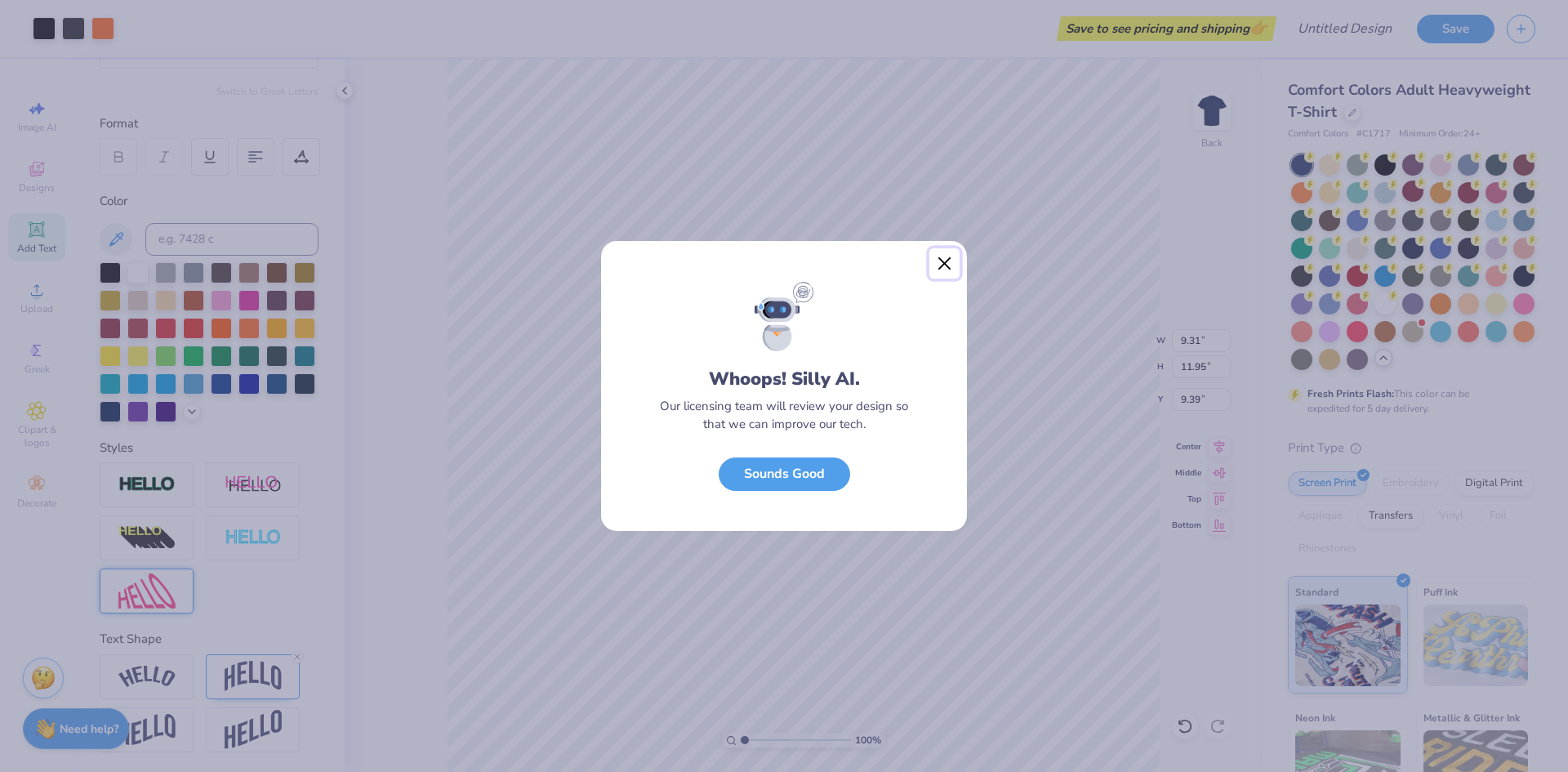
click at [944, 266] on button "Close" at bounding box center [944, 264] width 31 height 31
